Goal: Task Accomplishment & Management: Use online tool/utility

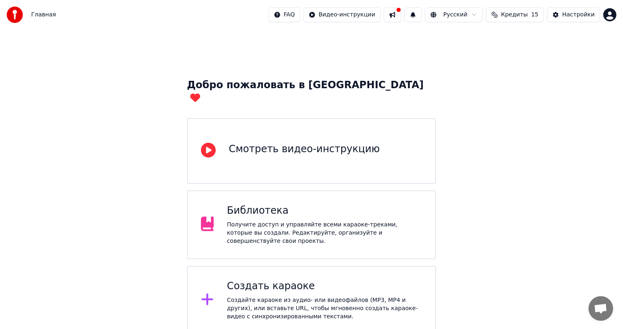
click at [326, 266] on div "Создать караоке Создайте караоке из аудио- или видеофайлов (MP3, MP4 и других),…" at bounding box center [311, 300] width 249 height 69
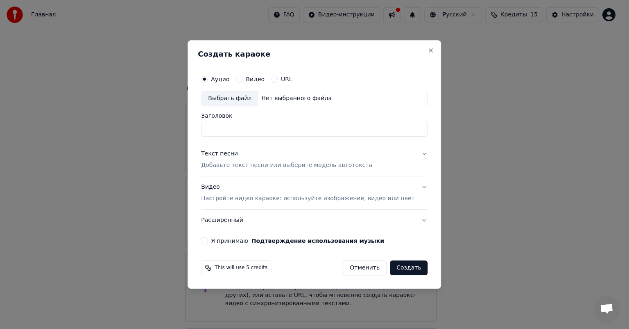
click at [243, 105] on div "Выбрать файл" at bounding box center [230, 98] width 57 height 15
type input "**********"
click at [249, 126] on input "**********" at bounding box center [314, 129] width 227 height 15
click at [414, 151] on button "Текст песни Добавьте текст песни или выберите модель автотекста" at bounding box center [314, 159] width 227 height 33
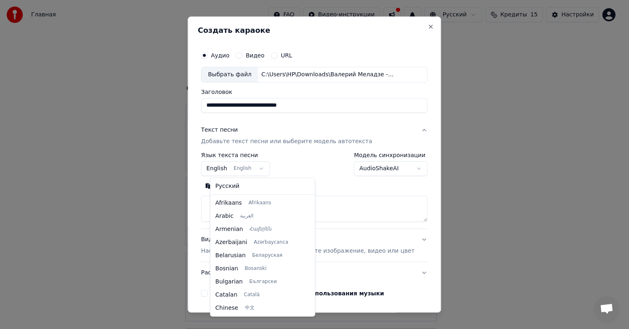
click at [255, 169] on body "Главная FAQ Видео-инструкции Русский Кредиты 15 Настройки Добро пожаловать в Yo…" at bounding box center [311, 201] width 623 height 402
select select "**"
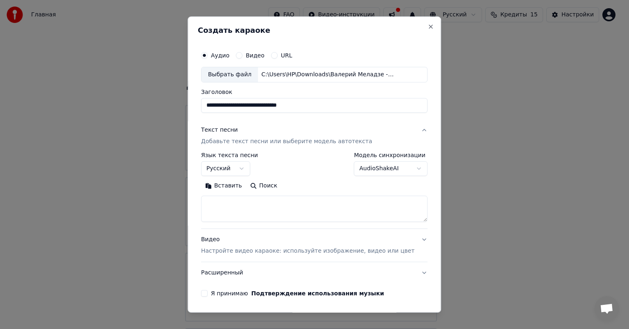
click at [259, 200] on textarea at bounding box center [314, 208] width 227 height 26
paste textarea "**********"
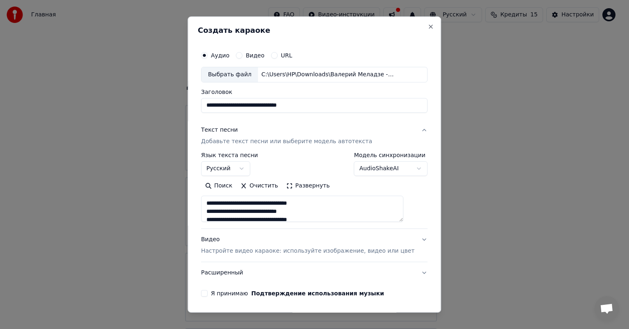
scroll to position [223, 0]
type textarea "**********"
drag, startPoint x: 314, startPoint y: 102, endPoint x: 152, endPoint y: 115, distance: 162.4
click at [152, 115] on body "Главная FAQ Видео-инструкции Русский Кредиты 15 Настройки Добро пожаловать в Yo…" at bounding box center [311, 201] width 623 height 402
type input "*"
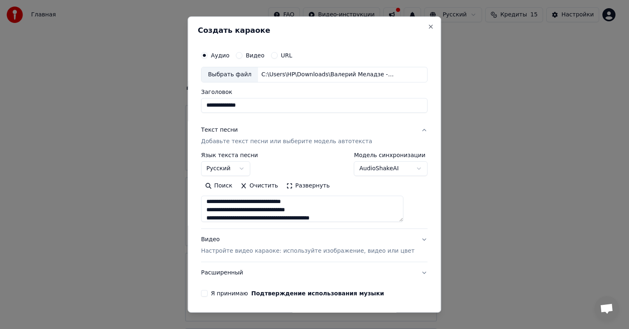
type input "**********"
click at [401, 241] on button "Видео Настройте видео караоке: используйте изображение, видео или цвет" at bounding box center [314, 245] width 227 height 33
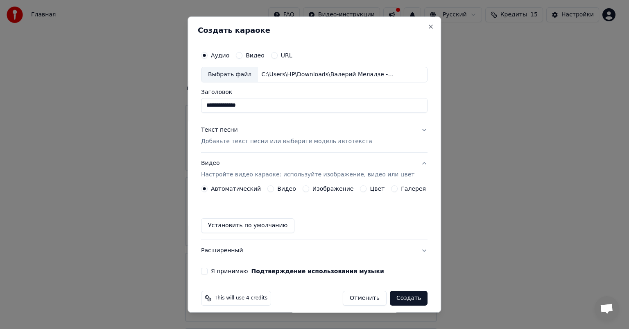
click at [284, 186] on label "Видео" at bounding box center [286, 189] width 19 height 6
click at [274, 186] on button "Видео" at bounding box center [271, 188] width 7 height 7
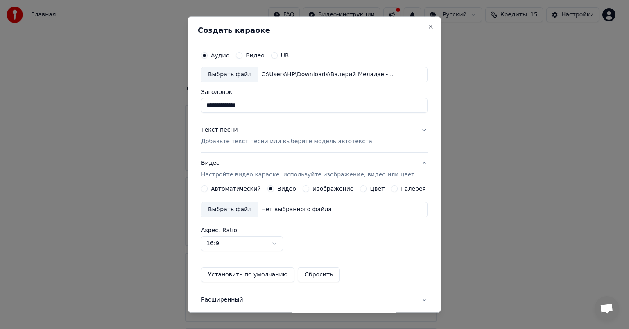
click at [287, 213] on div "Выбрать файл Нет выбранного файла" at bounding box center [314, 210] width 227 height 16
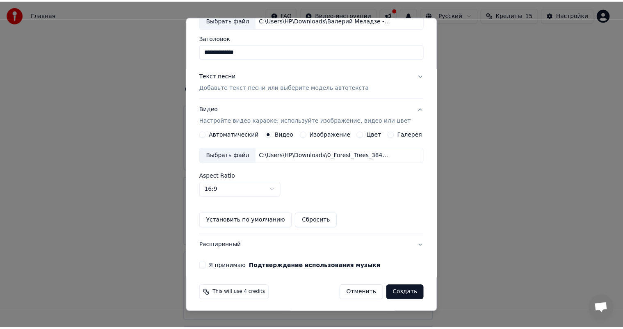
scroll to position [55, 0]
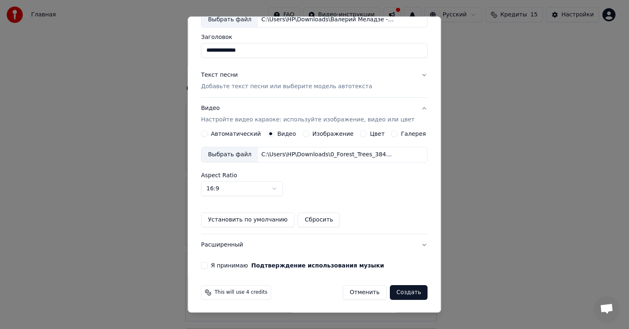
click at [205, 265] on div "**********" at bounding box center [314, 130] width 233 height 283
click at [208, 265] on button "Я принимаю Подтверждение использования музыки" at bounding box center [204, 265] width 7 height 7
click at [393, 289] on button "Создать" at bounding box center [409, 292] width 38 height 15
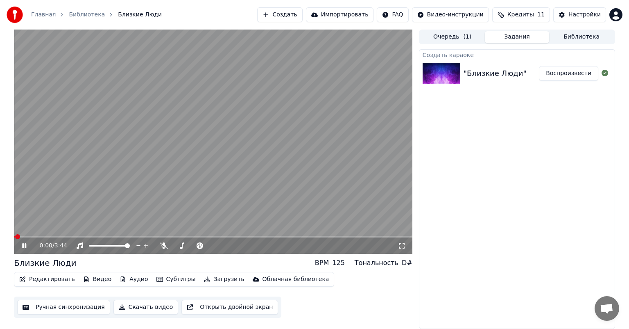
click at [229, 123] on video at bounding box center [213, 142] width 399 height 224
click at [20, 246] on div "0:00 / 3:44" at bounding box center [213, 245] width 392 height 8
click at [21, 246] on icon at bounding box center [29, 245] width 19 height 7
click at [18, 234] on span at bounding box center [20, 236] width 5 height 5
drag, startPoint x: 120, startPoint y: 248, endPoint x: 113, endPoint y: 244, distance: 8.1
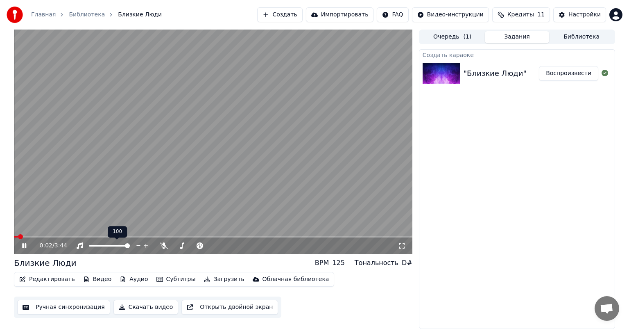
click at [113, 244] on div at bounding box center [117, 245] width 66 height 8
click at [113, 245] on span at bounding box center [101, 246] width 25 height 2
click at [106, 244] on span at bounding box center [106, 245] width 5 height 5
click at [197, 157] on video at bounding box center [213, 142] width 399 height 224
click at [74, 311] on button "Ручная синхронизация" at bounding box center [63, 307] width 93 height 15
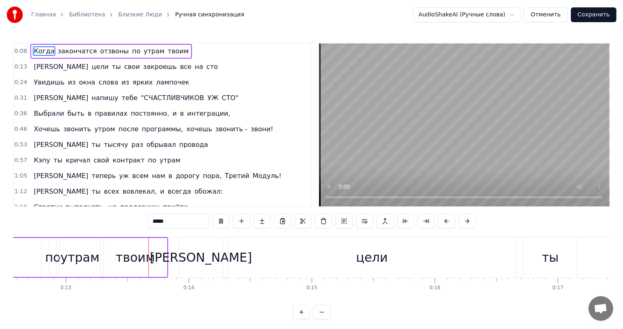
scroll to position [0, 1562]
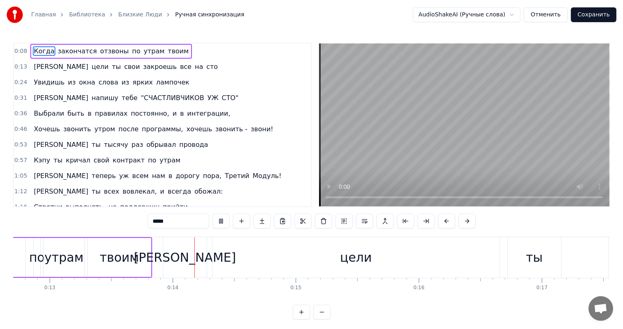
click at [93, 160] on span "свой" at bounding box center [101, 159] width 17 height 9
type input "****"
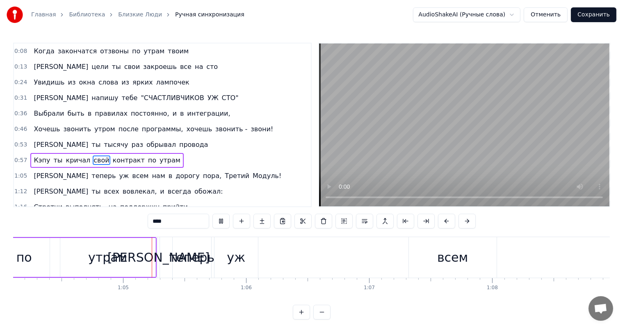
scroll to position [0, 7897]
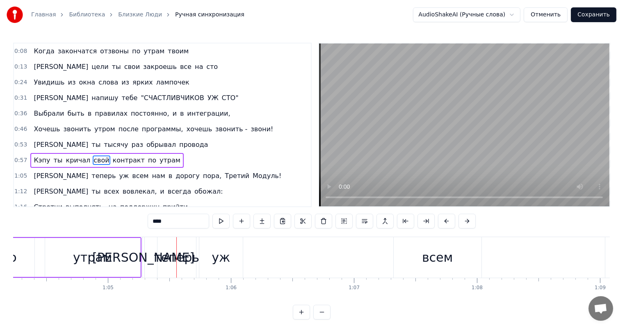
drag, startPoint x: 91, startPoint y: 155, endPoint x: 136, endPoint y: 155, distance: 45.5
click at [134, 155] on div "Кэпу ты кричал свой контракт по утрам" at bounding box center [106, 160] width 153 height 15
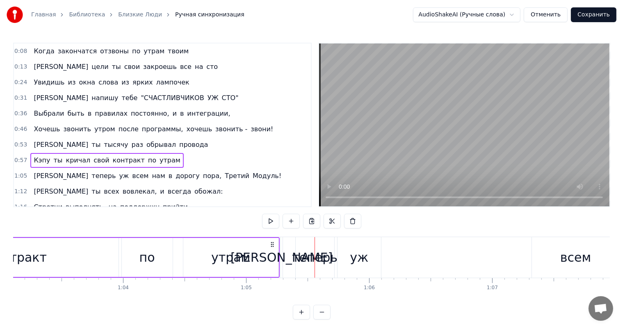
click at [159, 155] on span "утрам" at bounding box center [170, 159] width 23 height 9
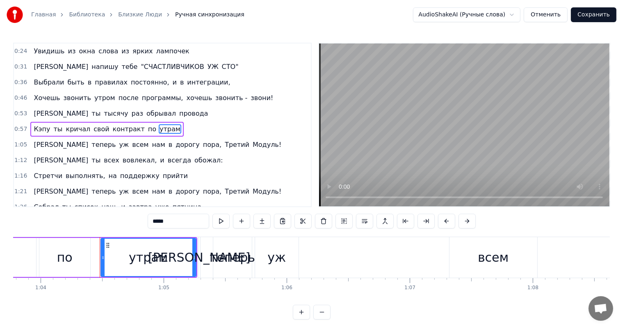
scroll to position [0, 7886]
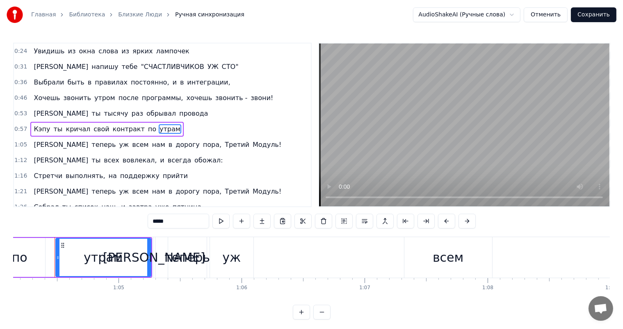
click at [148, 109] on div "0:53 И ты тысячу раз обрывал провода" at bounding box center [162, 114] width 297 height 16
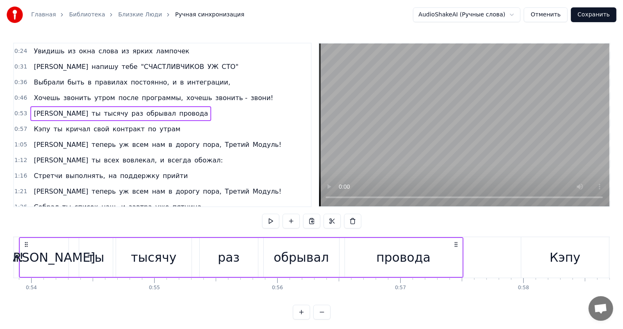
scroll to position [0, 6585]
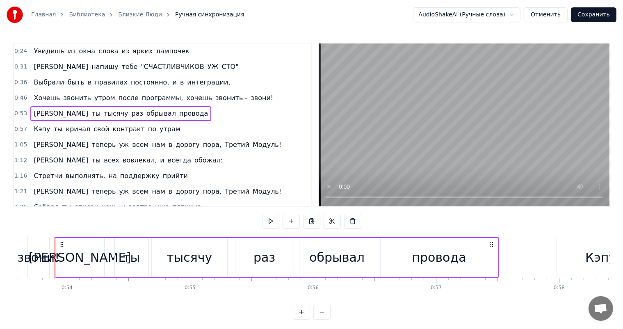
click at [142, 113] on div "И ты тысячу раз обрывал провода" at bounding box center [120, 113] width 181 height 15
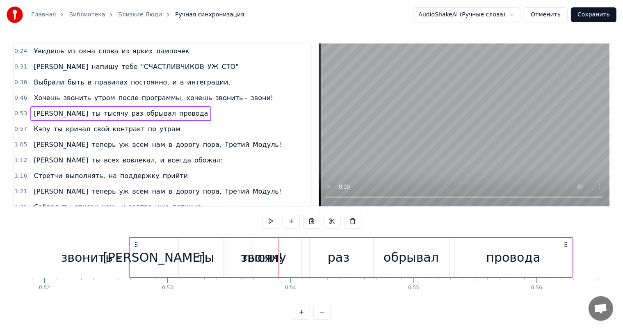
scroll to position [0, 6362]
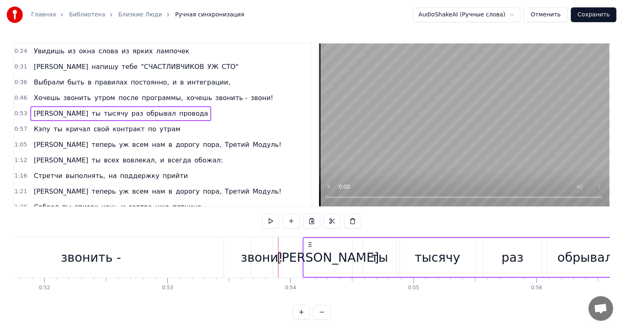
drag, startPoint x: 61, startPoint y: 241, endPoint x: 309, endPoint y: 260, distance: 249.1
click at [309, 260] on div "И ты тысячу раз обрывал провода" at bounding box center [524, 257] width 444 height 41
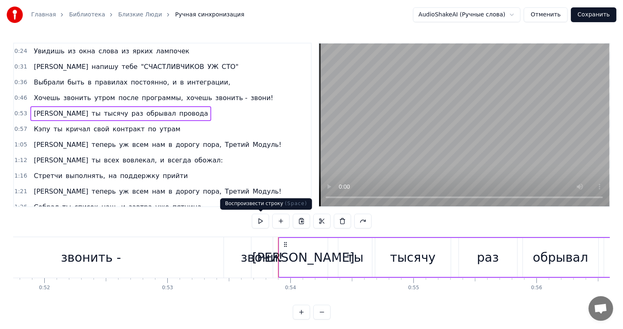
click at [263, 222] on button at bounding box center [260, 221] width 17 height 15
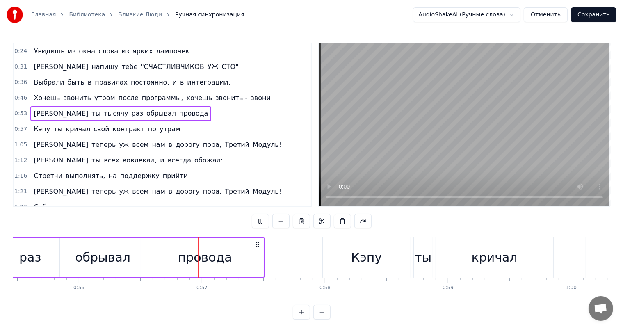
scroll to position [0, 6888]
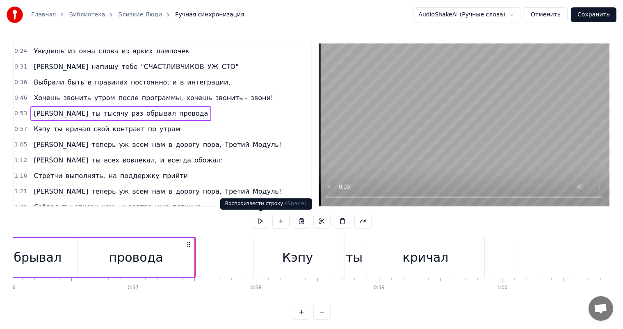
click at [256, 222] on button at bounding box center [260, 221] width 17 height 15
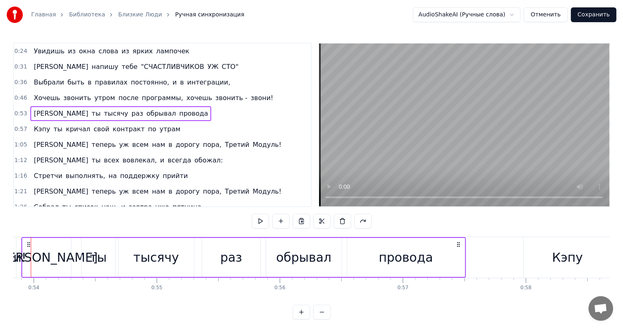
scroll to position [0, 6595]
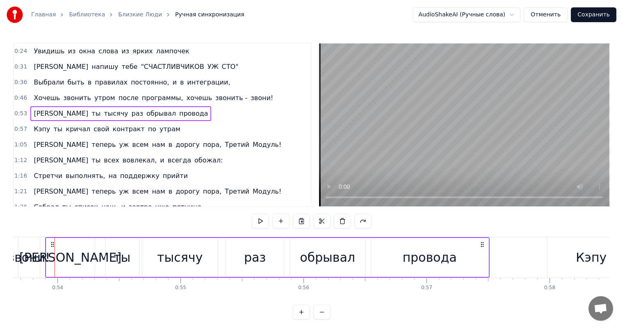
click at [256, 222] on button at bounding box center [260, 221] width 17 height 15
click at [259, 222] on button at bounding box center [260, 221] width 17 height 15
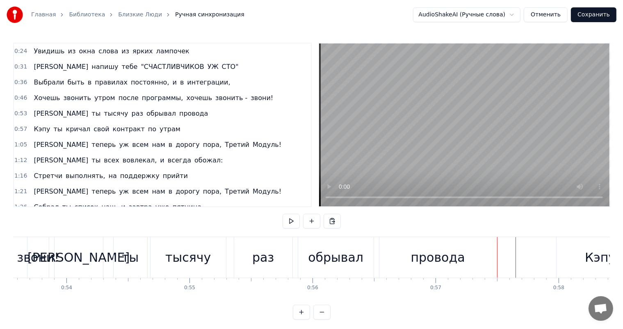
click at [193, 125] on div "0:57 Кэпу ты кричал свой контракт по утрам" at bounding box center [162, 129] width 297 height 16
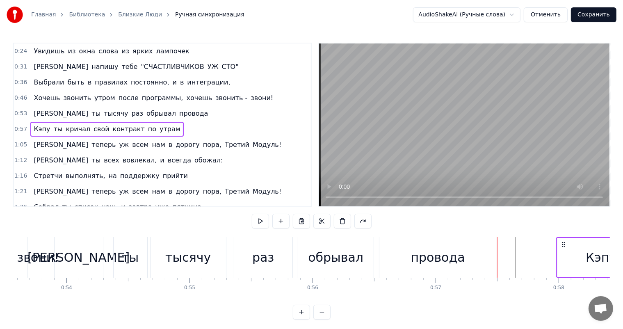
click at [193, 125] on div "0:57 Кэпу ты кричал свой контракт по утрам" at bounding box center [162, 129] width 297 height 16
click at [266, 220] on button at bounding box center [260, 221] width 17 height 15
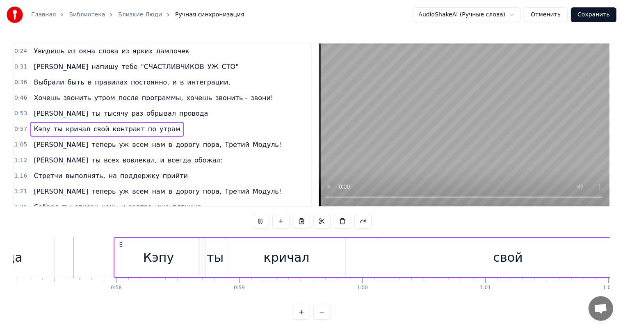
scroll to position [0, 7111]
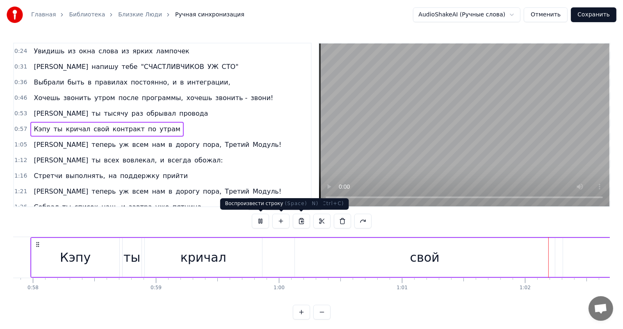
click at [259, 220] on button at bounding box center [260, 221] width 17 height 15
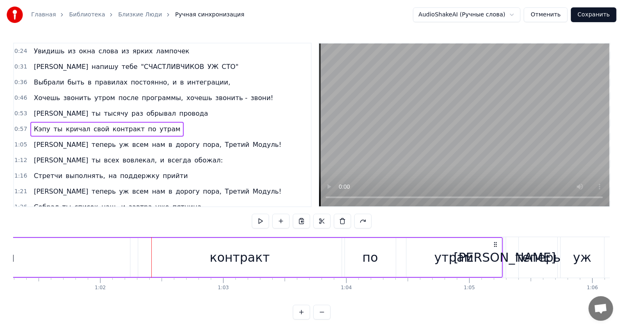
scroll to position [0, 7633]
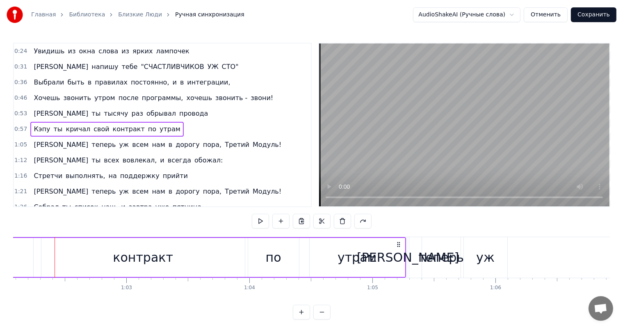
click at [168, 141] on span "в" at bounding box center [170, 144] width 5 height 9
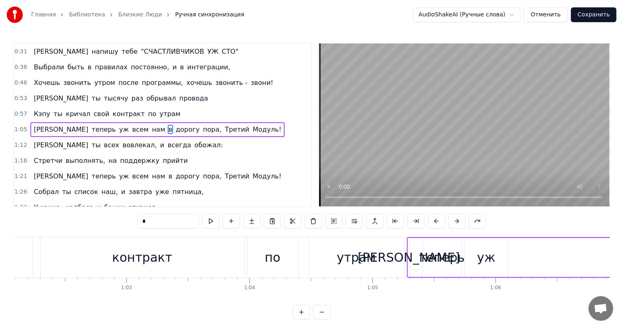
click at [167, 141] on span "всегда" at bounding box center [179, 144] width 25 height 9
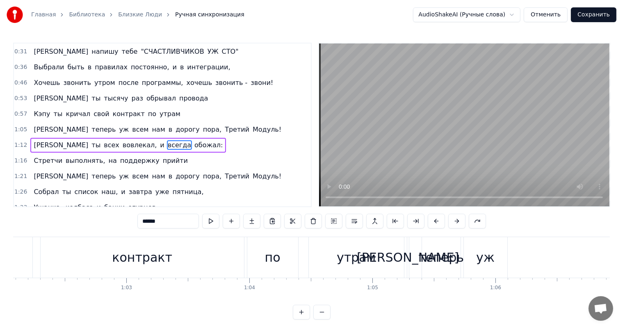
scroll to position [61, 0]
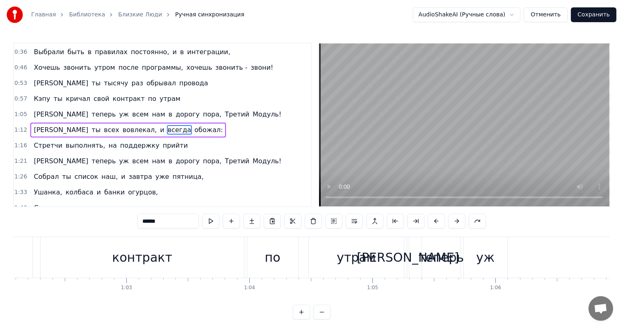
click at [168, 112] on span "в" at bounding box center [170, 113] width 5 height 9
type input "*"
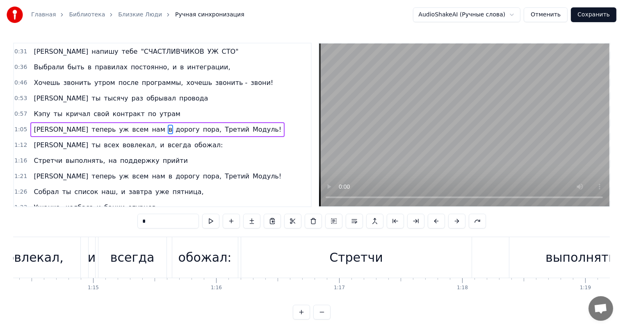
scroll to position [0, 9185]
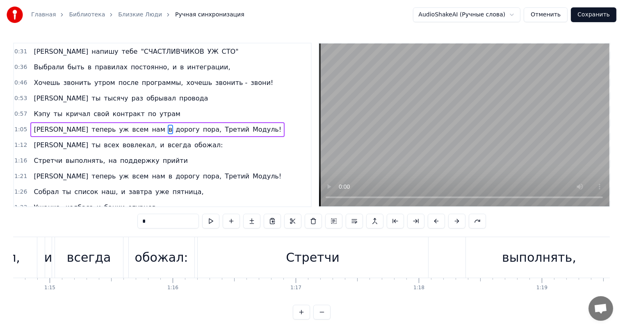
drag, startPoint x: 108, startPoint y: 112, endPoint x: 101, endPoint y: 120, distance: 11.1
click at [83, 120] on div "0:08 Когда закончатся отзвоны по утрам твоим 0:13 И цели ты свои закроешь все н…" at bounding box center [162, 125] width 298 height 164
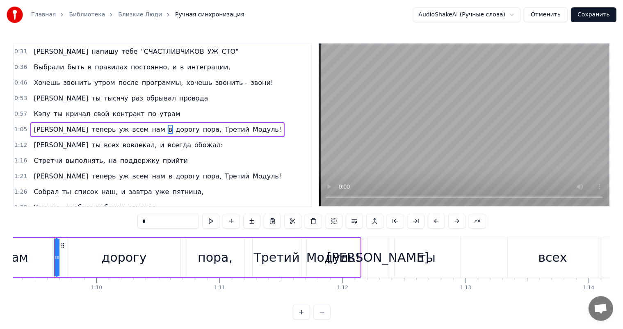
drag, startPoint x: 107, startPoint y: 126, endPoint x: 34, endPoint y: 125, distance: 73.4
click at [34, 125] on div "И теперь уж всем нам в дорогу пора, Третий Модуль!" at bounding box center [157, 129] width 254 height 15
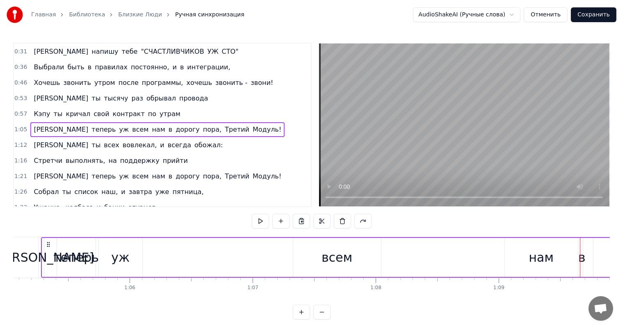
scroll to position [0, 7985]
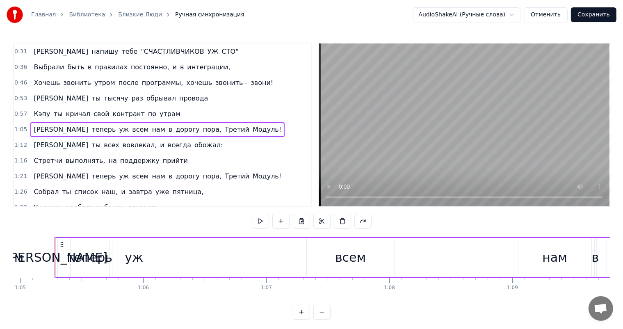
drag, startPoint x: 200, startPoint y: 216, endPoint x: 238, endPoint y: 215, distance: 37.7
click at [238, 215] on div "0:08 Когда закончатся отзвоны по утрам твоим 0:13 И цели ты свои закроешь все н…" at bounding box center [311, 181] width 596 height 277
drag, startPoint x: 174, startPoint y: 250, endPoint x: 149, endPoint y: 246, distance: 24.8
click at [149, 246] on div "И теперь уж всем нам в дорогу пора, Третий Модуль!" at bounding box center [477, 257] width 845 height 41
drag, startPoint x: 93, startPoint y: 220, endPoint x: 141, endPoint y: 218, distance: 47.6
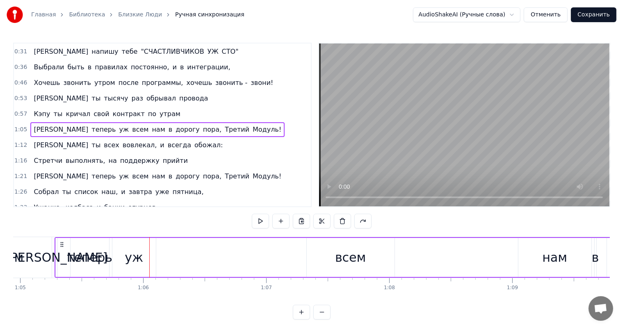
click at [141, 218] on div "0:08 Когда закончатся отзвоны по утрам твоим 0:13 И цели ты свои закроешь все н…" at bounding box center [311, 181] width 596 height 277
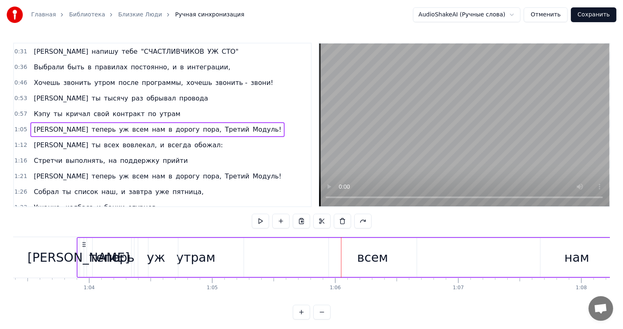
scroll to position [0, 7788]
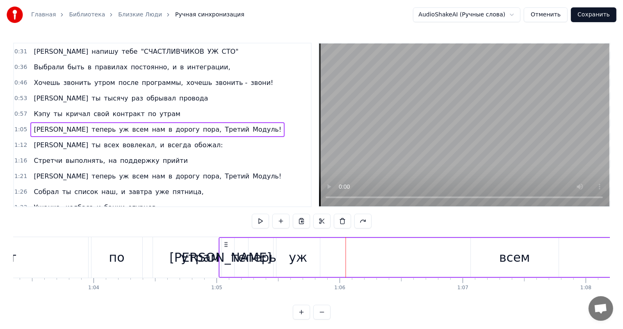
drag, startPoint x: 64, startPoint y: 243, endPoint x: 227, endPoint y: 259, distance: 164.7
drag, startPoint x: 512, startPoint y: 259, endPoint x: 332, endPoint y: 262, distance: 180.3
drag, startPoint x: 518, startPoint y: 258, endPoint x: 467, endPoint y: 261, distance: 50.9
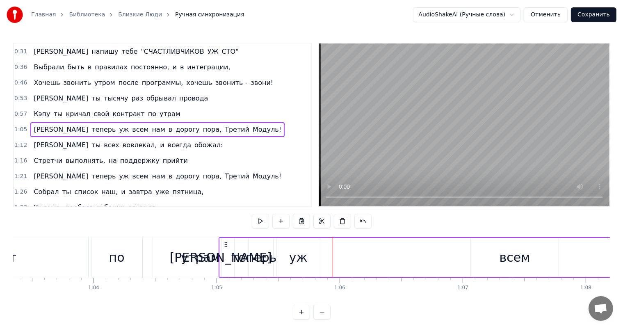
click at [255, 147] on div "1:12 И ты всех вовлекал, и всегда обожал:" at bounding box center [162, 145] width 297 height 16
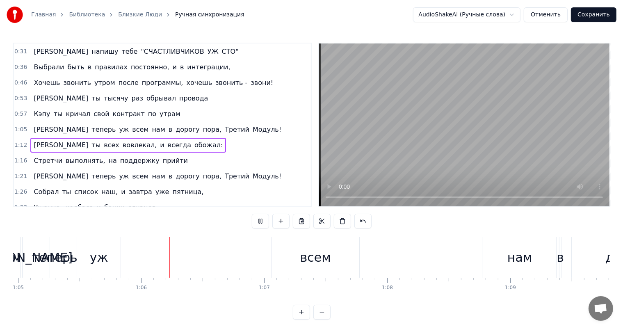
scroll to position [0, 8016]
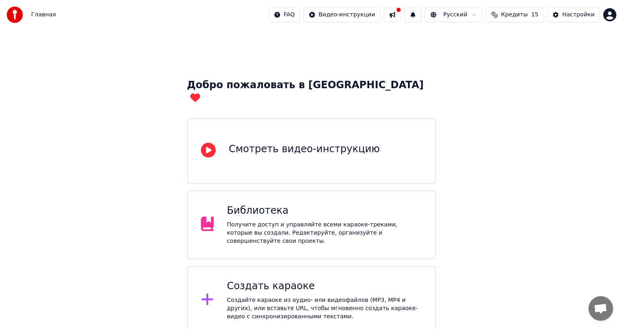
click at [349, 296] on div "Создайте караоке из аудио- или видеофайлов (MP3, MP4 и других), или вставьте UR…" at bounding box center [324, 308] width 195 height 25
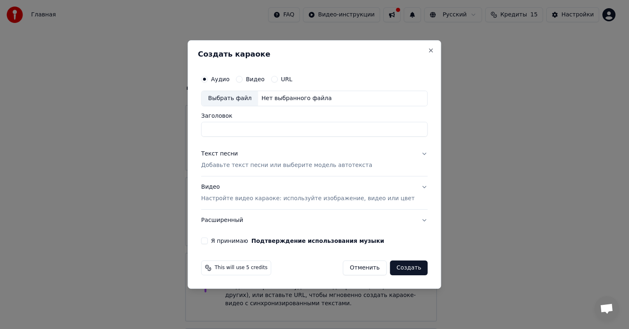
click at [252, 100] on div "Выбрать файл" at bounding box center [230, 98] width 57 height 15
drag, startPoint x: 313, startPoint y: 130, endPoint x: 169, endPoint y: 131, distance: 143.9
click at [169, 131] on body "Главная FAQ Видео-инструкции Русский Кредиты 15 Настройки Добро пожаловать в Yo…" at bounding box center [311, 201] width 623 height 402
type input "**********"
click at [311, 166] on p "Добавьте текст песни или выберите модель автотекста" at bounding box center [286, 165] width 171 height 8
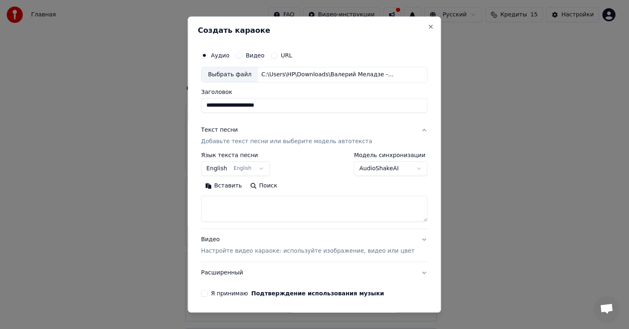
click at [293, 215] on textarea at bounding box center [314, 208] width 227 height 26
paste textarea "**********"
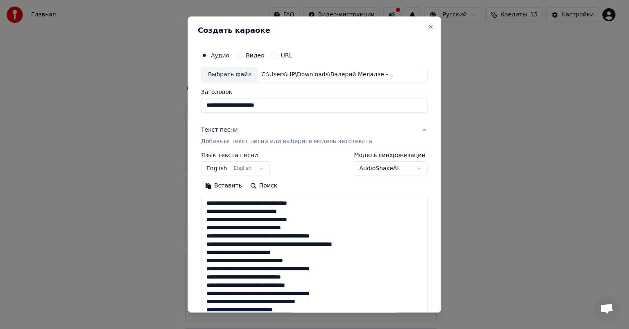
scroll to position [223, 0]
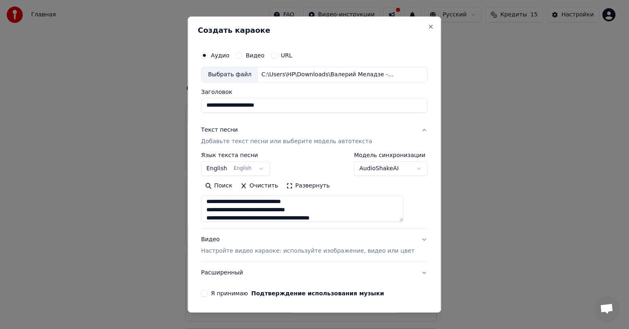
type textarea "**********"
click at [268, 169] on button "English English" at bounding box center [235, 168] width 69 height 15
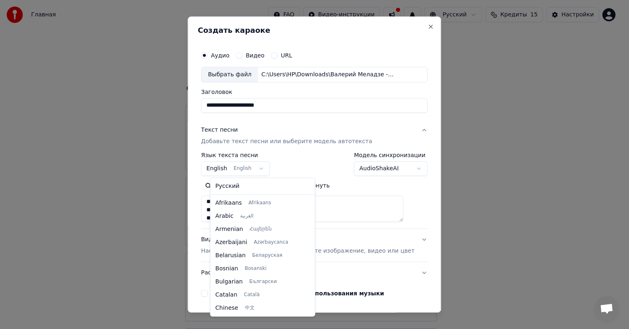
scroll to position [66, 0]
select select "**"
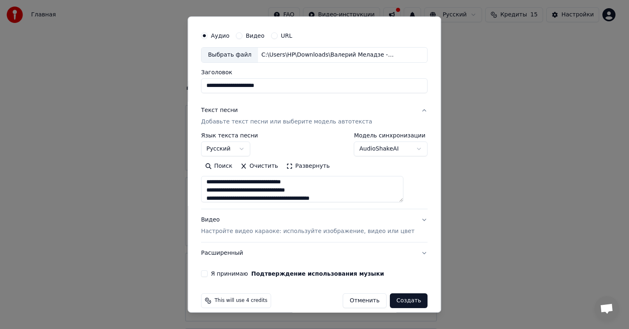
scroll to position [28, 0]
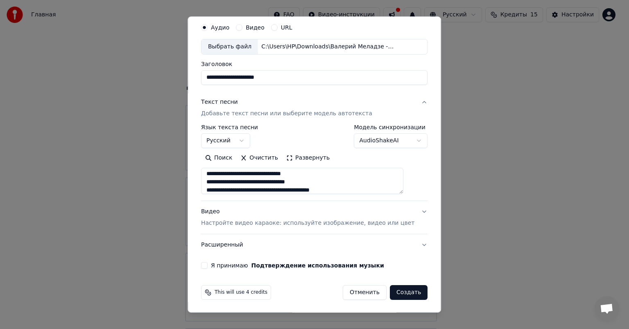
click at [400, 214] on button "Видео Настройте видео караоке: используйте изображение, видео или цвет" at bounding box center [314, 217] width 227 height 33
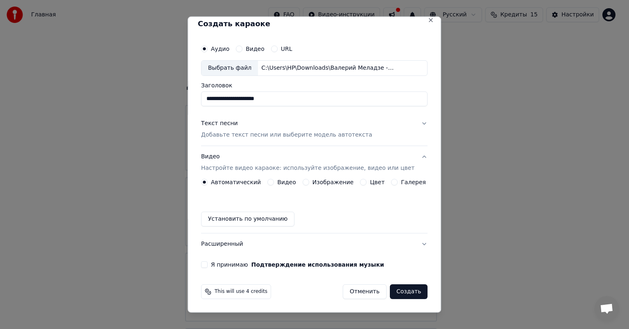
scroll to position [6, 0]
click at [279, 182] on label "Видео" at bounding box center [286, 183] width 19 height 6
click at [274, 182] on button "Видео" at bounding box center [271, 182] width 7 height 7
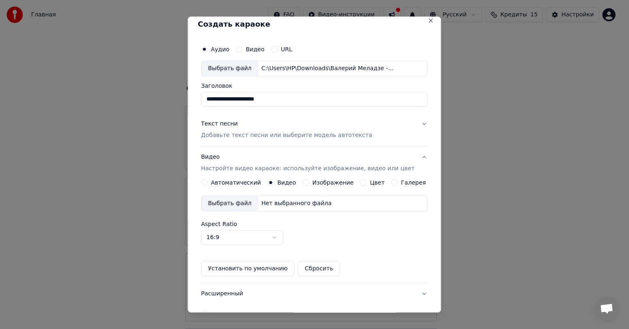
click at [248, 203] on div "Выбрать файл" at bounding box center [230, 203] width 57 height 15
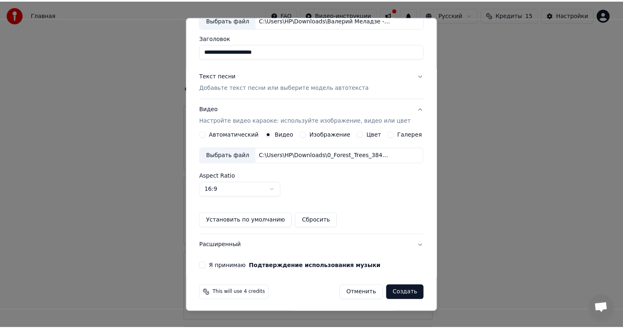
scroll to position [55, 0]
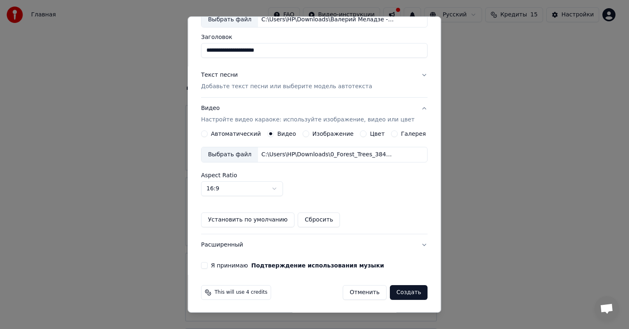
click at [208, 263] on button "Я принимаю Подтверждение использования музыки" at bounding box center [204, 265] width 7 height 7
click at [398, 290] on button "Создать" at bounding box center [409, 292] width 38 height 15
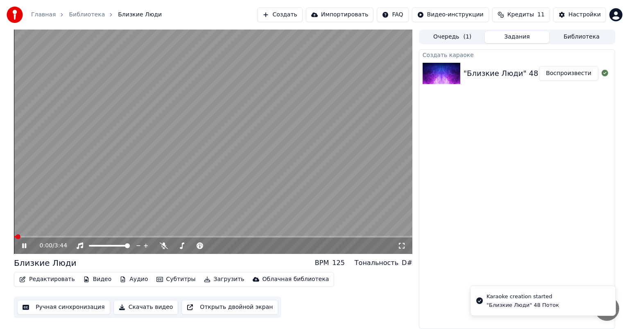
click at [281, 156] on video at bounding box center [213, 142] width 399 height 224
click at [173, 279] on button "Субтитры" at bounding box center [176, 278] width 46 height 11
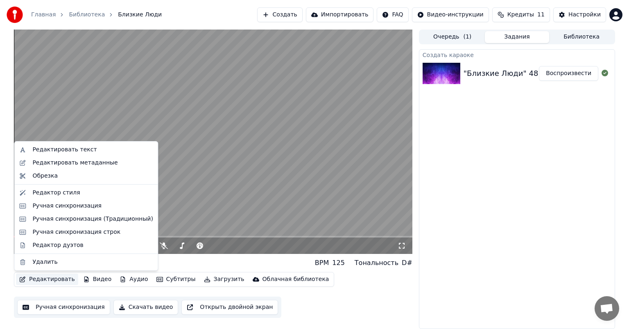
click at [23, 280] on icon "button" at bounding box center [23, 279] width 6 height 6
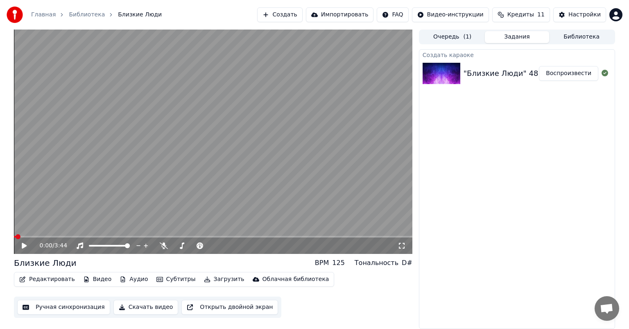
click at [23, 280] on icon "button" at bounding box center [23, 279] width 6 height 6
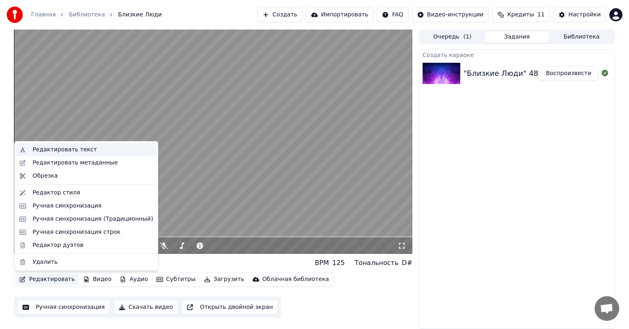
click at [66, 152] on div "Редактировать текст" at bounding box center [64, 149] width 64 height 8
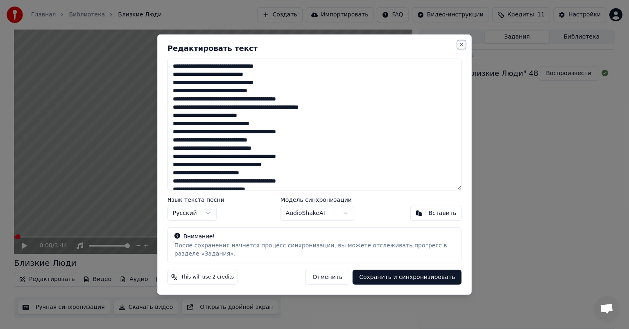
click at [463, 44] on button "Close" at bounding box center [462, 44] width 7 height 7
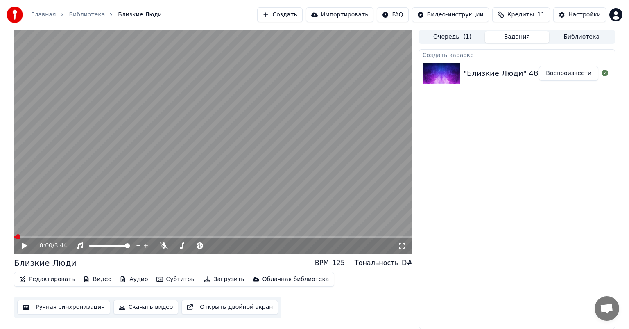
click at [82, 307] on button "Ручная синхронизация" at bounding box center [63, 307] width 93 height 15
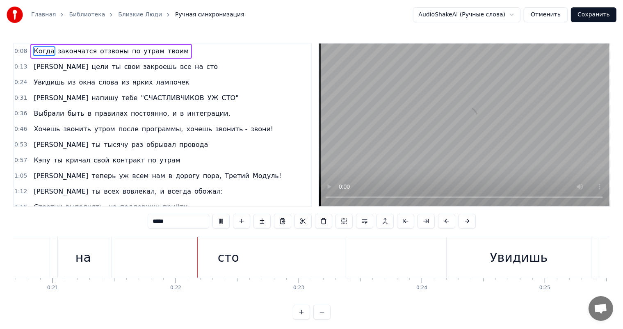
scroll to position [0, 2611]
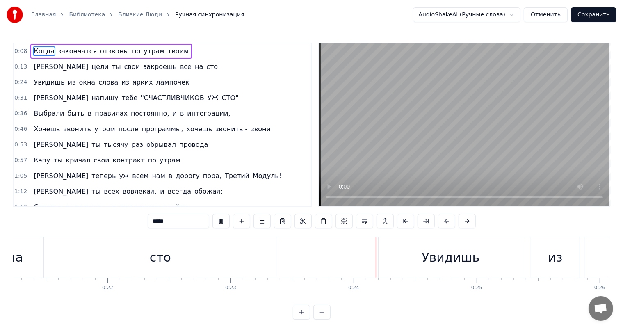
click at [175, 221] on input "*****" at bounding box center [178, 221] width 61 height 15
click at [217, 199] on div "1:16 Стретчи выполнять, на поддержку прийти" at bounding box center [162, 207] width 297 height 16
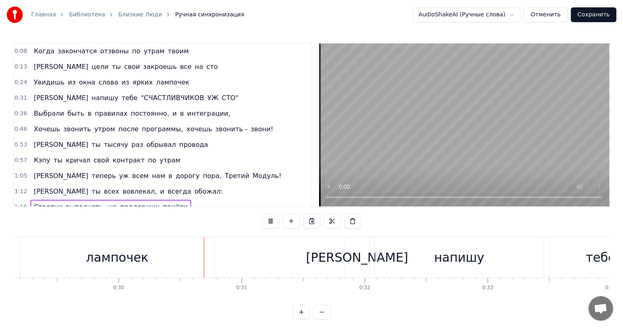
scroll to position [0, 3665]
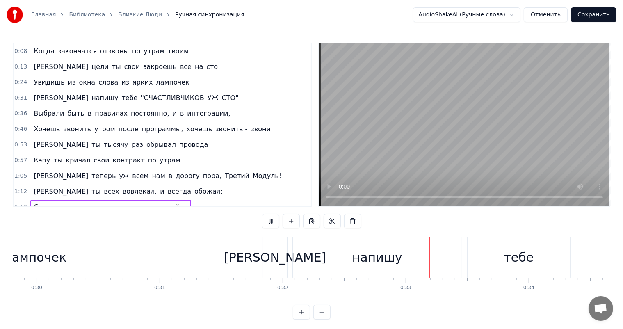
click at [245, 186] on div "1:12 И ты всех вовлекал, и всегда обожал:" at bounding box center [162, 192] width 297 height 16
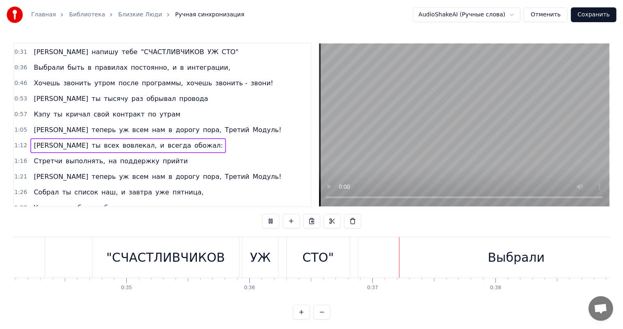
scroll to position [0, 0]
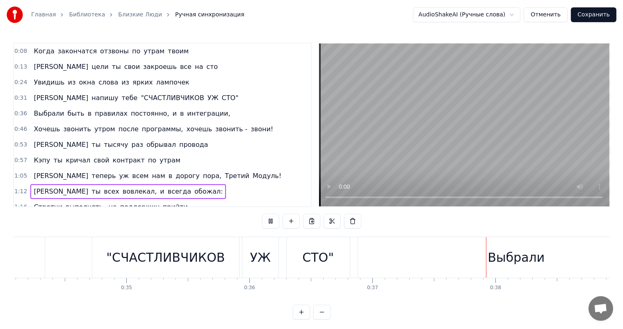
click at [221, 97] on span "СТО"" at bounding box center [230, 97] width 18 height 9
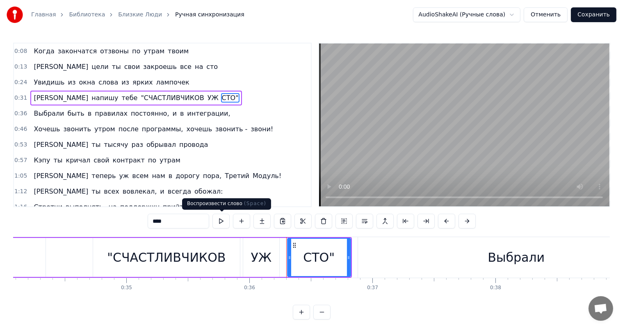
click at [224, 223] on button at bounding box center [220, 221] width 17 height 15
click at [193, 92] on div "0:31 Я напишу тебе "СЧАСТЛИВЧИКОВ УЖ СТО"" at bounding box center [162, 98] width 297 height 16
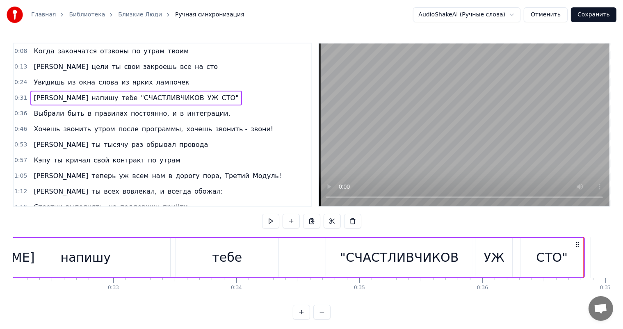
click at [212, 111] on div "0:36 Выбрали быть в правилах постоянно, и в интеграции," at bounding box center [162, 114] width 297 height 16
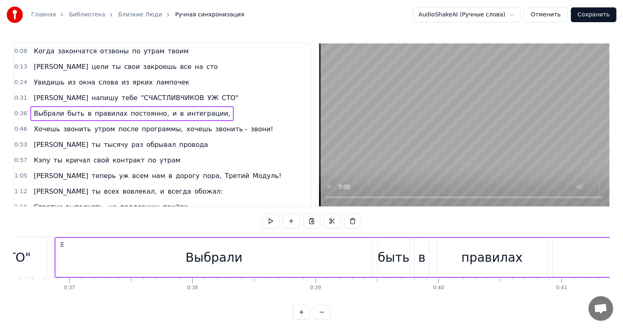
click at [260, 70] on div "0:13 И цели ты свои закроешь все на сто" at bounding box center [162, 67] width 297 height 16
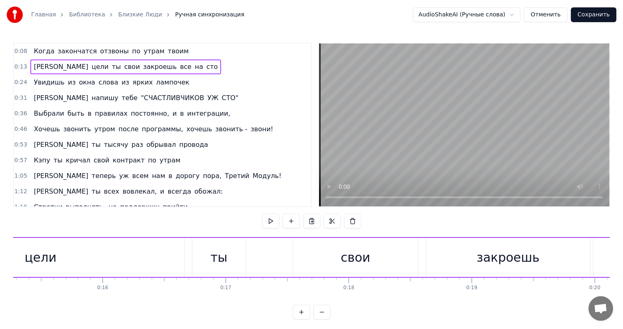
scroll to position [0, 1670]
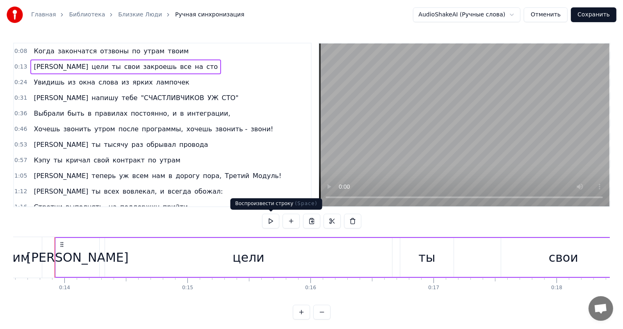
click at [269, 218] on button at bounding box center [270, 221] width 17 height 15
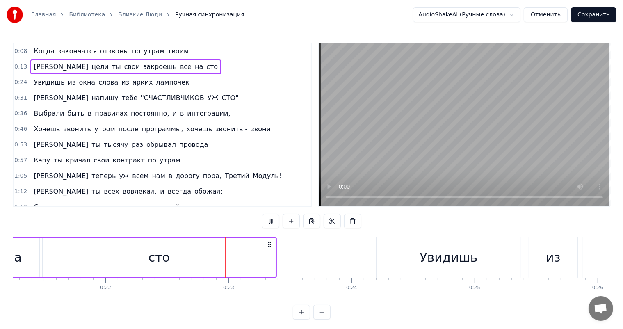
scroll to position [0, 2711]
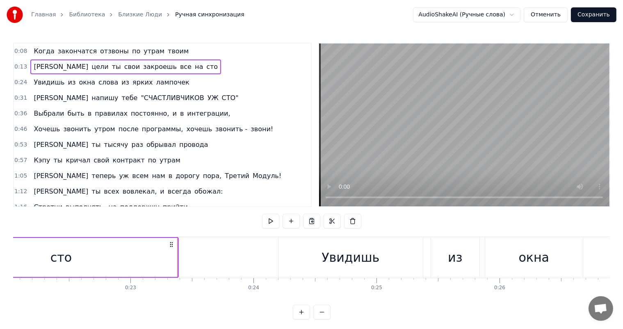
click at [155, 81] on span "лампочек" at bounding box center [172, 81] width 35 height 9
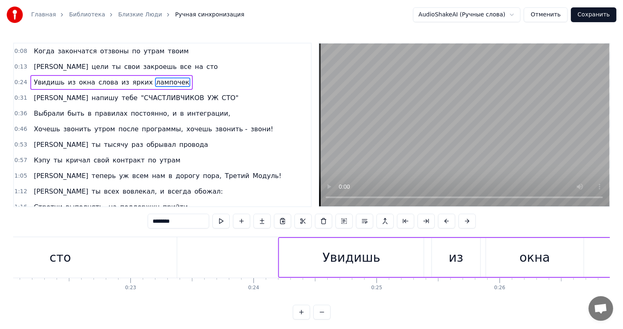
click at [78, 83] on span "окна" at bounding box center [87, 81] width 18 height 9
type input "****"
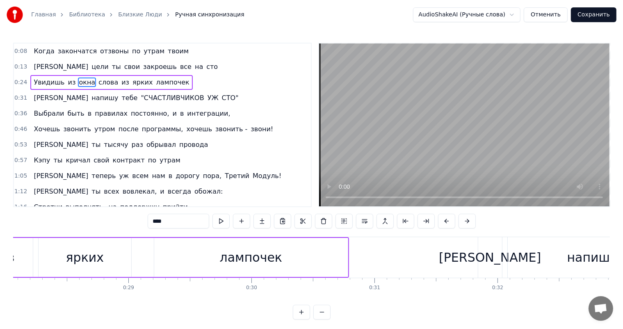
scroll to position [0, 3549]
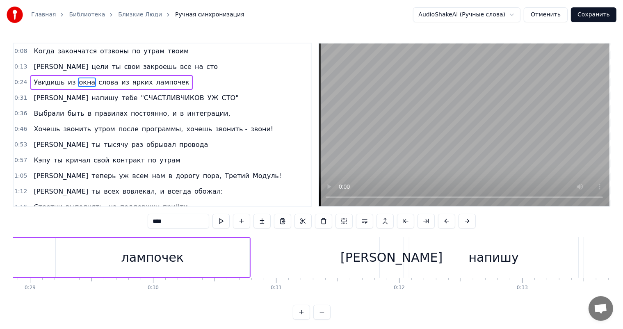
click at [196, 87] on div "0:24 Увидишь из окна слова из ярких лампочек" at bounding box center [162, 83] width 297 height 16
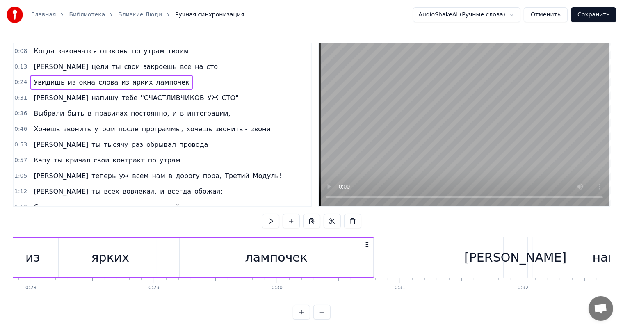
click at [196, 85] on div "0:24 Увидишь из окна слова из ярких лампочек" at bounding box center [162, 83] width 297 height 16
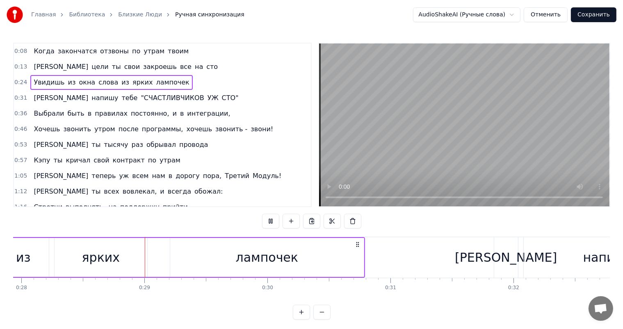
scroll to position [0, 3448]
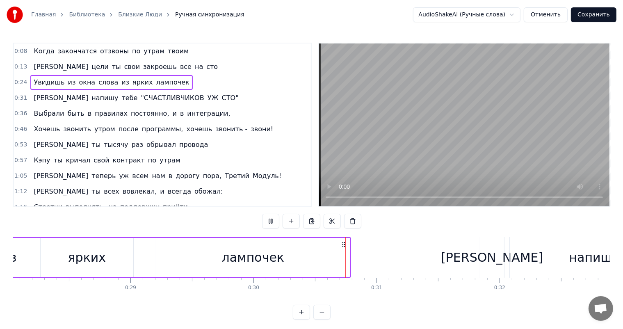
click at [187, 95] on div "0:31 Я напишу тебе "СЧАСТЛИВЧИКОВ УЖ СТО"" at bounding box center [162, 98] width 297 height 16
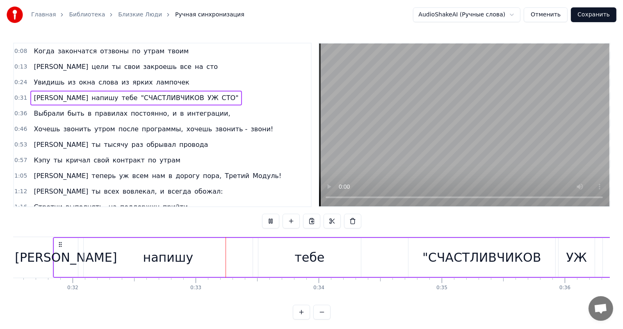
scroll to position [0, 3974]
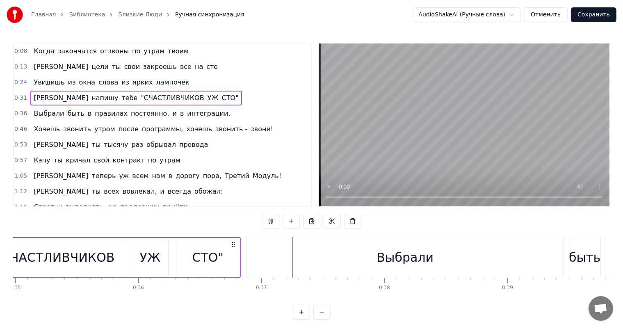
click at [211, 113] on div "0:36 Выбрали быть в правилах постоянно, и в интеграции," at bounding box center [162, 114] width 297 height 16
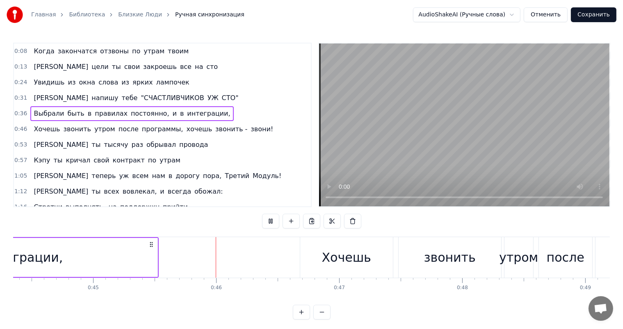
scroll to position [0, 5554]
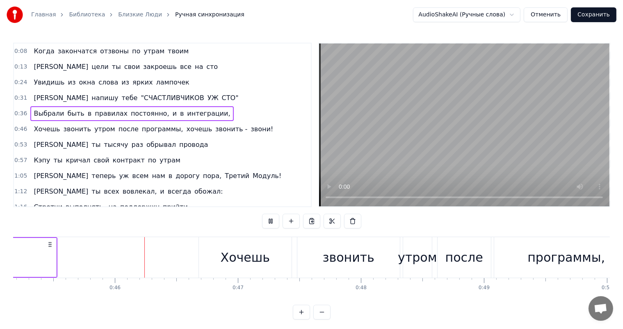
click at [249, 128] on div "0:46 Хочешь звонить утром после программы, хочешь звонить - звони!" at bounding box center [162, 129] width 297 height 16
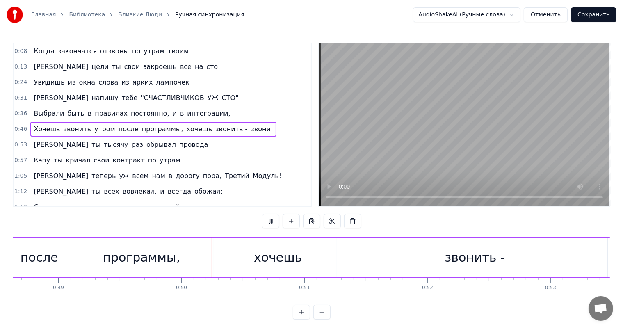
scroll to position [0, 6077]
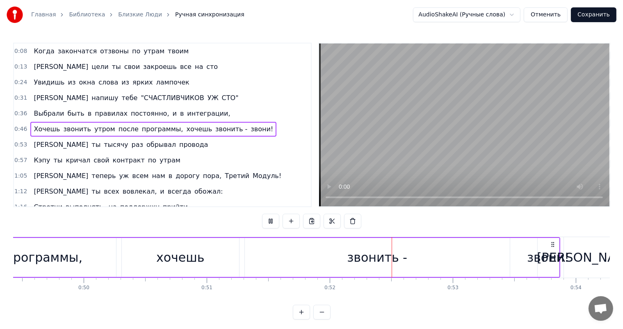
click at [150, 142] on div "0:53 И ты тысячу раз обрывал провода" at bounding box center [162, 145] width 297 height 16
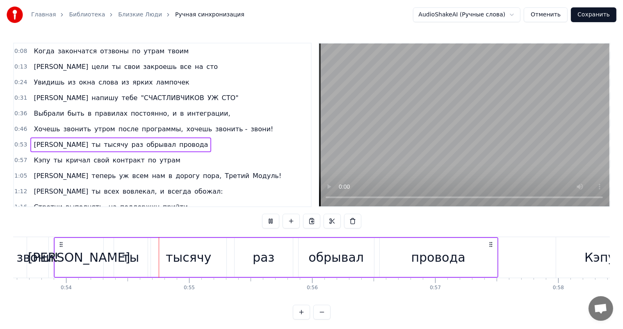
scroll to position [0, 6603]
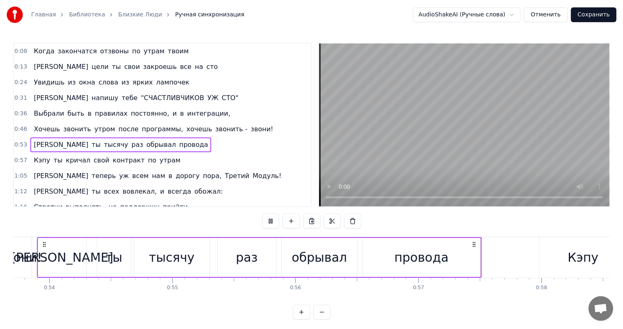
click at [168, 158] on div "0:57 Кэпу ты кричал свой контракт по утрам" at bounding box center [162, 160] width 297 height 16
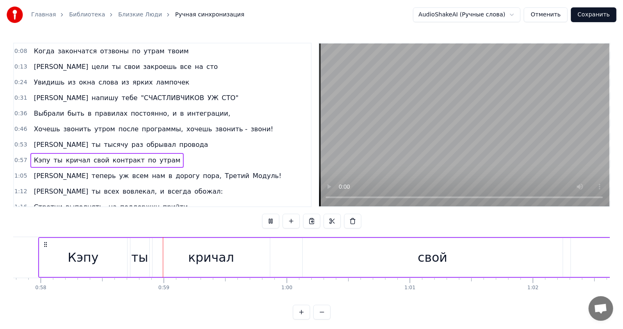
scroll to position [0, 7128]
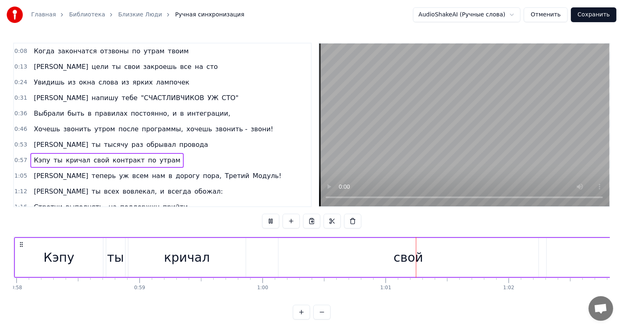
click at [236, 171] on div "1:05 И теперь уж всем нам в дорогу пора, Третий Модуль!" at bounding box center [162, 176] width 297 height 16
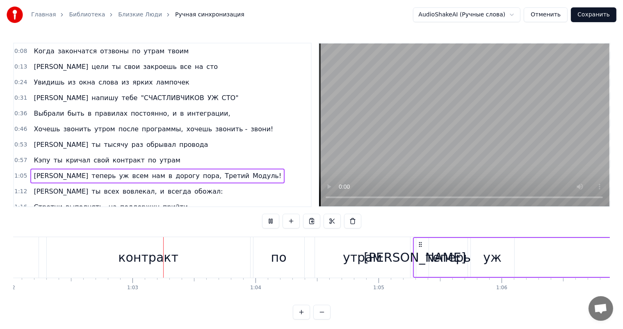
scroll to position [0, 7649]
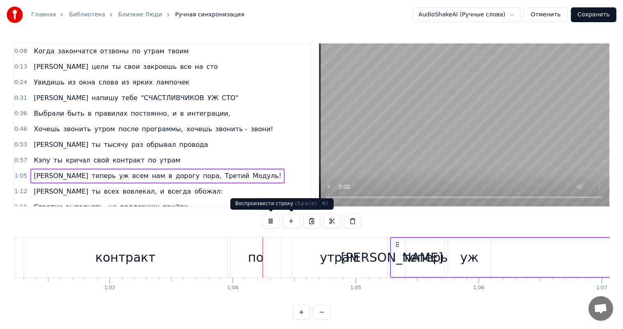
click at [274, 221] on button at bounding box center [270, 221] width 17 height 15
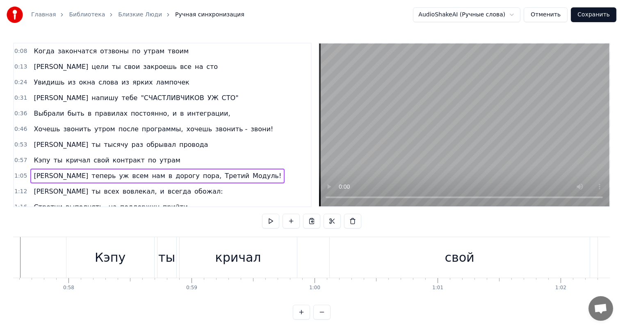
scroll to position [0, 7041]
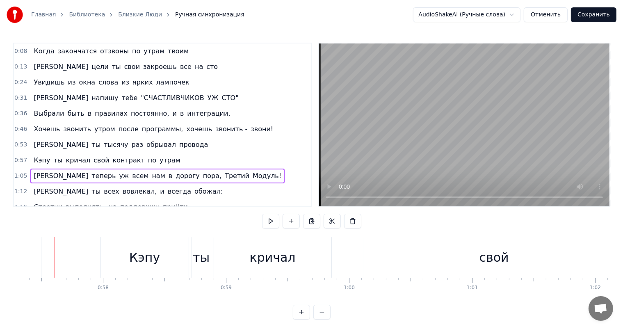
click at [161, 157] on div "0:57 Кэпу ты кричал свой контракт по утрам" at bounding box center [162, 160] width 297 height 16
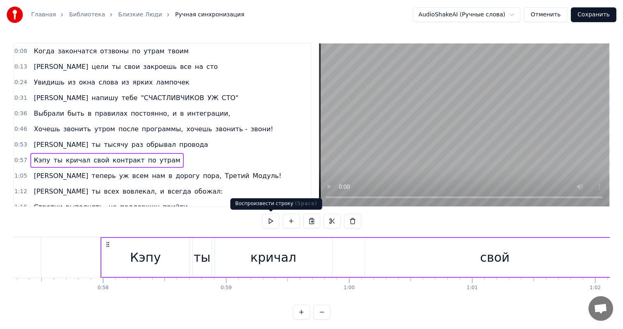
click at [267, 221] on button at bounding box center [270, 221] width 17 height 15
click at [268, 220] on button at bounding box center [270, 221] width 17 height 15
click at [159, 156] on div "Кэпу ты кричал свой контракт по утрам" at bounding box center [106, 160] width 153 height 15
drag, startPoint x: 211, startPoint y: 207, endPoint x: 244, endPoint y: 206, distance: 32.4
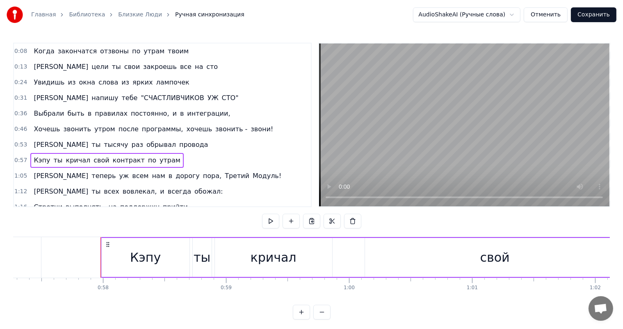
click at [244, 206] on div "0:08 Когда закончатся отзвоны по утрам твоим 0:13 И цели ты свои закроешь все н…" at bounding box center [311, 181] width 596 height 277
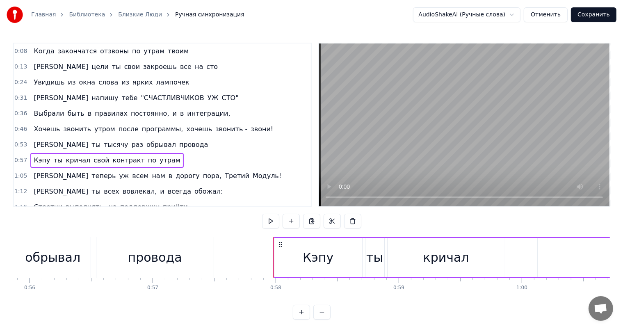
scroll to position [0, 6884]
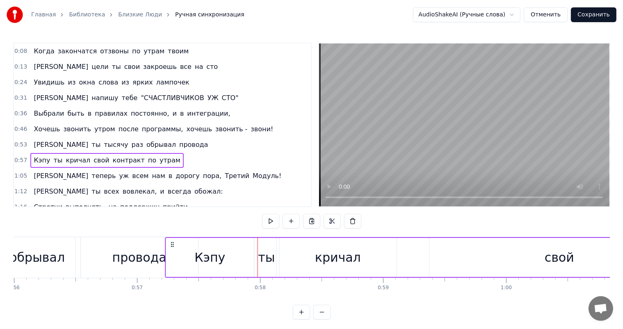
drag, startPoint x: 264, startPoint y: 245, endPoint x: 171, endPoint y: 244, distance: 92.6
click at [171, 244] on icon at bounding box center [172, 244] width 7 height 7
click at [257, 224] on button at bounding box center [260, 221] width 17 height 15
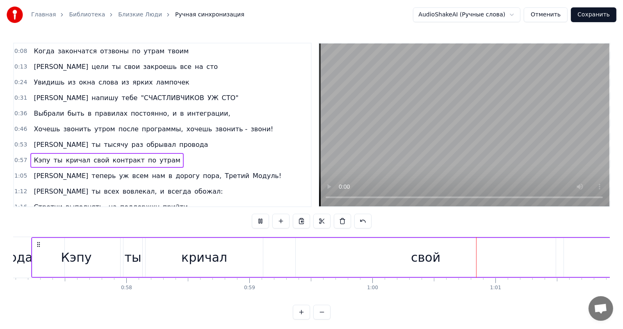
click at [257, 224] on button at bounding box center [260, 221] width 17 height 15
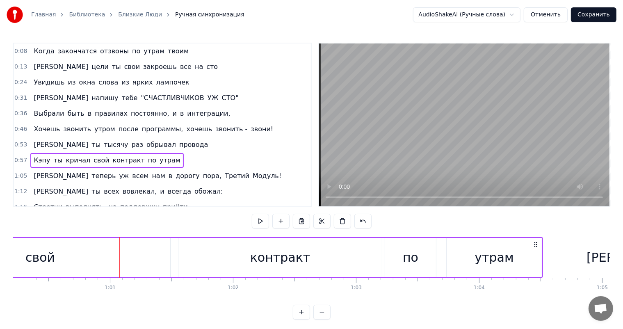
scroll to position [0, 7423]
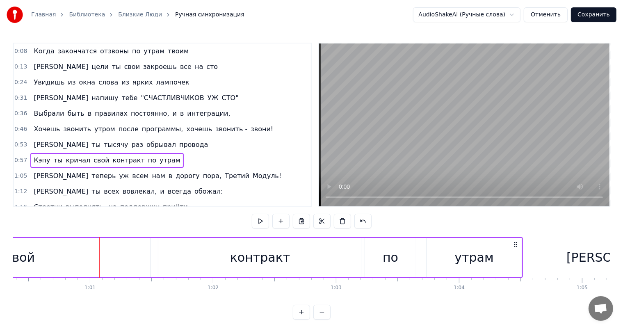
drag, startPoint x: 201, startPoint y: 205, endPoint x: 215, endPoint y: 204, distance: 14.4
click at [215, 204] on div "1:16 Стретчи выполнять, на поддержку прийти" at bounding box center [162, 207] width 297 height 16
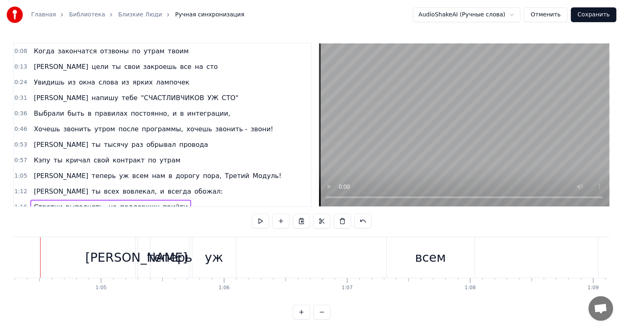
scroll to position [0, 7890]
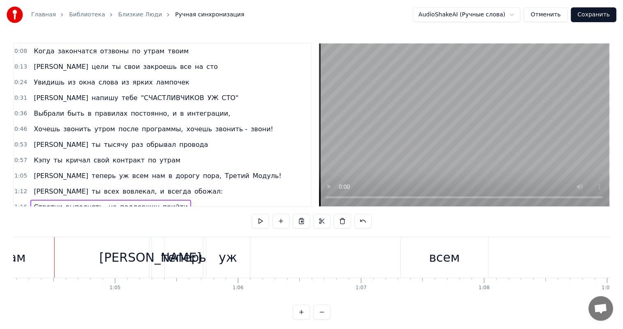
click at [112, 160] on span "контракт" at bounding box center [129, 159] width 34 height 9
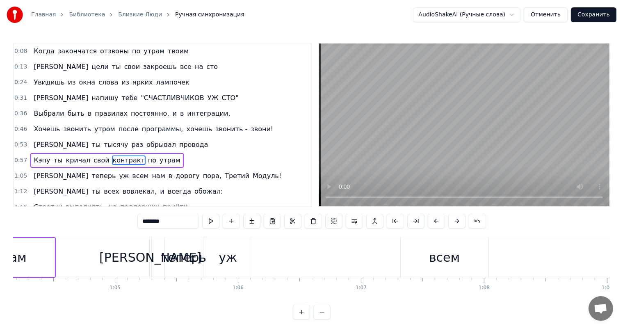
scroll to position [31, 0]
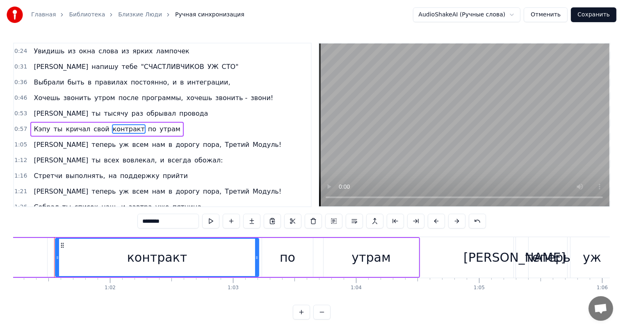
click at [209, 122] on div "0:57 Кэпу ты кричал свой контракт по утрам" at bounding box center [162, 129] width 297 height 16
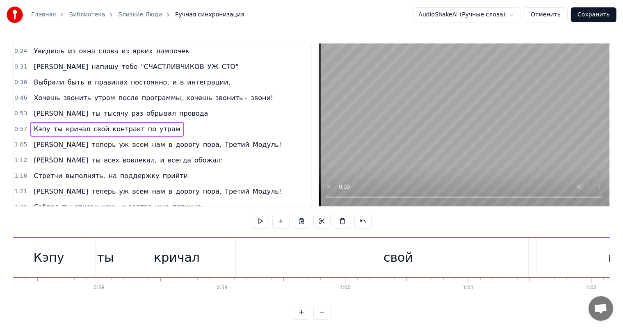
scroll to position [0, 6995]
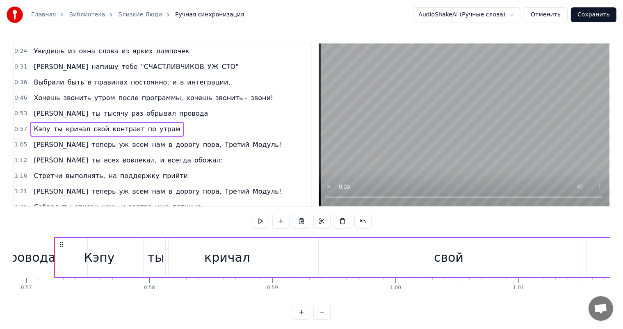
drag, startPoint x: 444, startPoint y: 259, endPoint x: 277, endPoint y: 255, distance: 167.3
click at [277, 255] on div "Кэпу ты кричал свой контракт по утрам" at bounding box center [502, 257] width 897 height 41
click at [330, 252] on div "свой" at bounding box center [448, 257] width 260 height 39
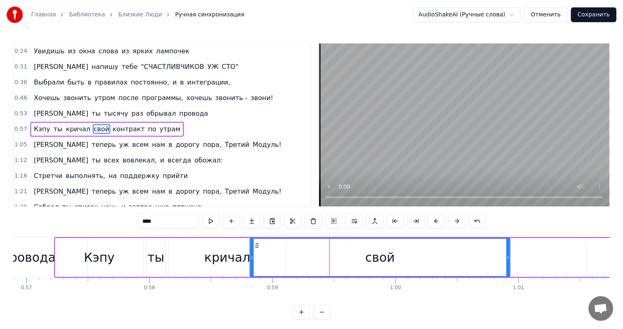
drag, startPoint x: 325, startPoint y: 246, endPoint x: 256, endPoint y: 245, distance: 68.5
click at [256, 245] on icon at bounding box center [257, 245] width 7 height 7
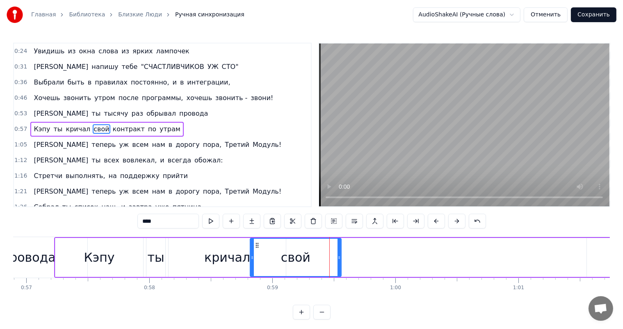
drag, startPoint x: 508, startPoint y: 255, endPoint x: 339, endPoint y: 254, distance: 168.8
click at [339, 254] on icon at bounding box center [338, 257] width 3 height 7
click at [291, 184] on div "1:21 И теперь уж всем нам в дорогу пора, Третий Модуль!" at bounding box center [162, 192] width 297 height 16
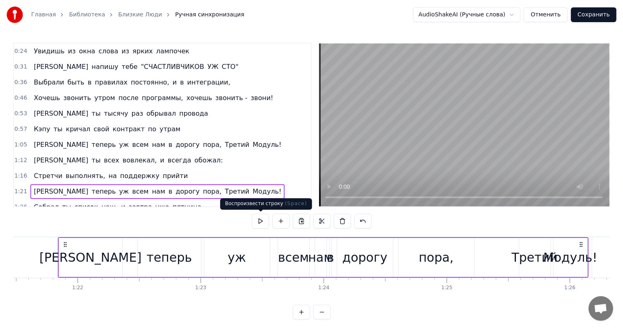
scroll to position [0, 10021]
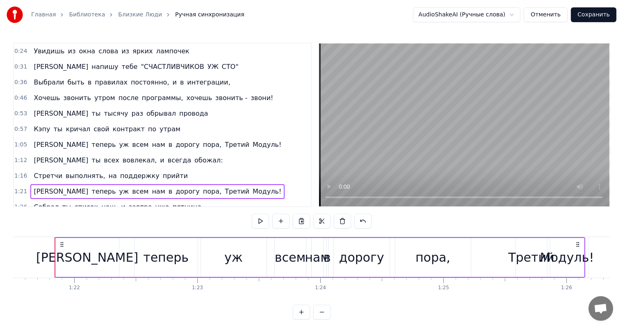
click at [206, 130] on div "0:57 Кэпу ты кричал свой контракт по утрам" at bounding box center [162, 129] width 297 height 16
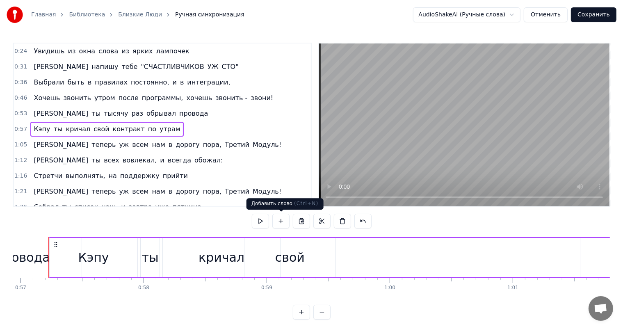
scroll to position [0, 6995]
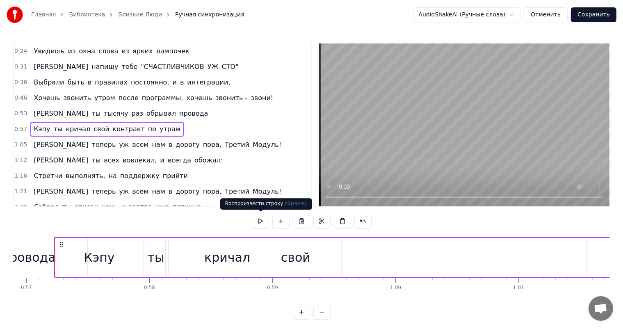
click at [262, 222] on button at bounding box center [260, 221] width 17 height 15
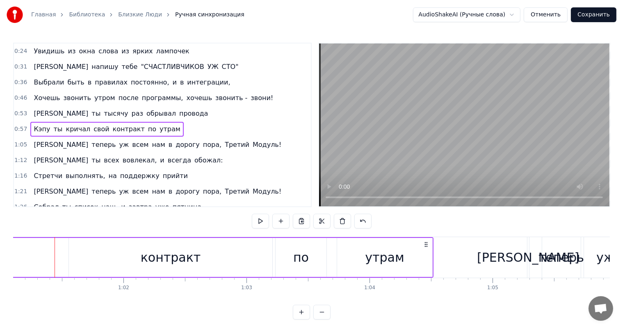
scroll to position [0, 7513]
drag, startPoint x: 172, startPoint y: 216, endPoint x: 234, endPoint y: 208, distance: 62.9
click at [234, 208] on div "0:08 Когда закончатся отзвоны по утрам твоим 0:13 И цели ты свои закроешь все н…" at bounding box center [311, 181] width 596 height 277
drag, startPoint x: 218, startPoint y: 221, endPoint x: 251, endPoint y: 221, distance: 32.8
click at [251, 221] on div "0:08 Когда закончатся отзвоны по утрам твоим 0:13 И цели ты свои закроешь все н…" at bounding box center [311, 181] width 596 height 277
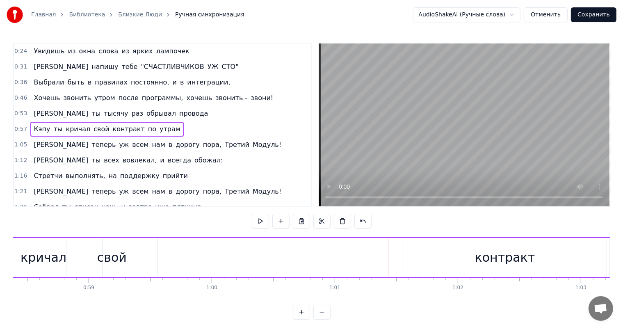
scroll to position [0, 7210]
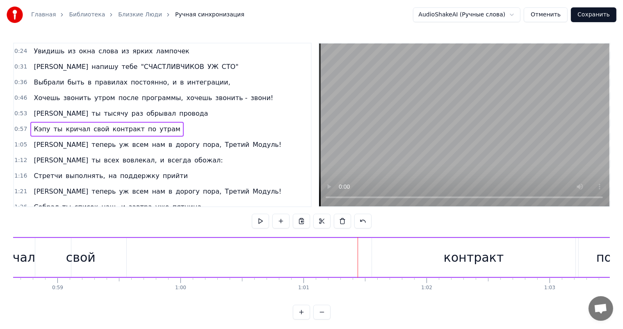
click at [404, 251] on div "контракт" at bounding box center [473, 257] width 203 height 39
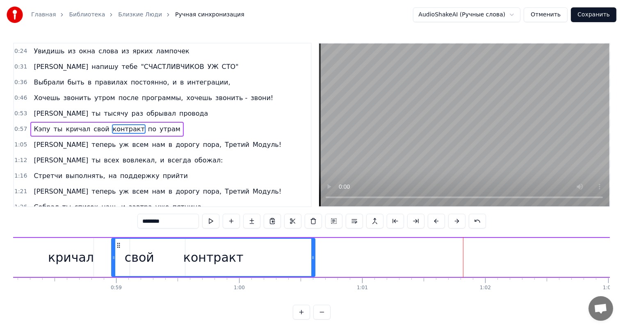
scroll to position [0, 7151]
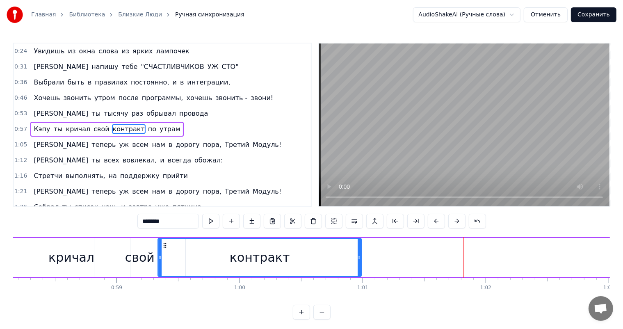
drag, startPoint x: 378, startPoint y: 245, endPoint x: 165, endPoint y: 244, distance: 213.5
click at [165, 244] on icon at bounding box center [164, 245] width 7 height 7
drag, startPoint x: 360, startPoint y: 258, endPoint x: 317, endPoint y: 255, distance: 43.6
click at [317, 255] on icon at bounding box center [317, 257] width 3 height 7
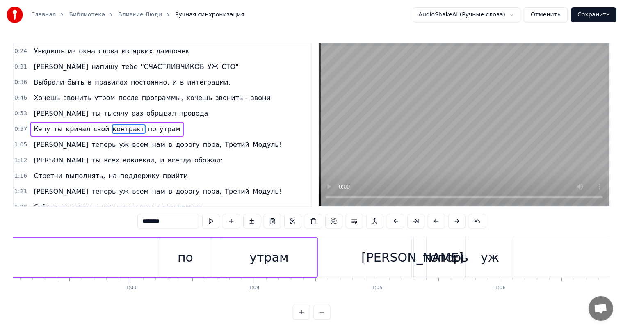
click at [203, 261] on div "по" at bounding box center [185, 257] width 51 height 39
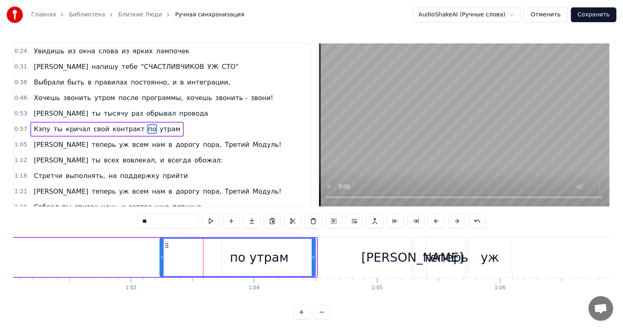
drag, startPoint x: 209, startPoint y: 257, endPoint x: 314, endPoint y: 257, distance: 104.5
click at [314, 257] on icon at bounding box center [312, 257] width 3 height 7
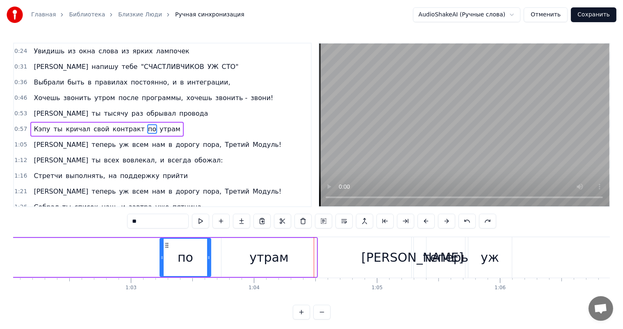
drag, startPoint x: 187, startPoint y: 264, endPoint x: 213, endPoint y: 266, distance: 26.3
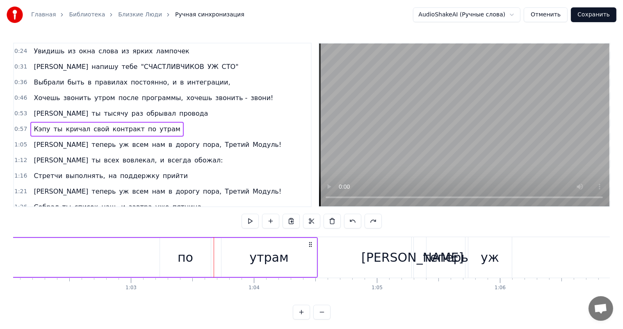
drag, startPoint x: 192, startPoint y: 259, endPoint x: 243, endPoint y: 259, distance: 51.6
click at [188, 261] on div "по" at bounding box center [185, 257] width 16 height 18
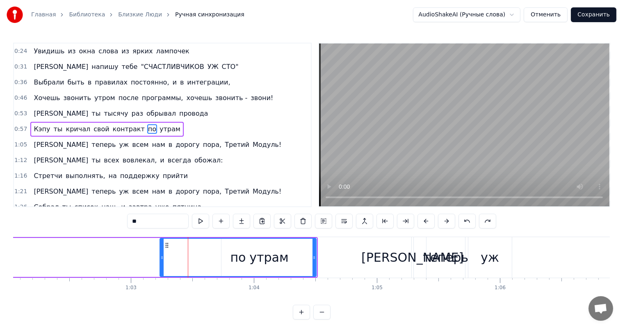
drag, startPoint x: 209, startPoint y: 254, endPoint x: 314, endPoint y: 253, distance: 104.9
click at [314, 253] on div at bounding box center [313, 257] width 3 height 37
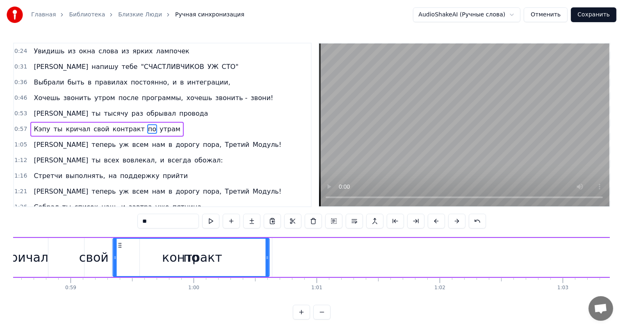
scroll to position [0, 7185]
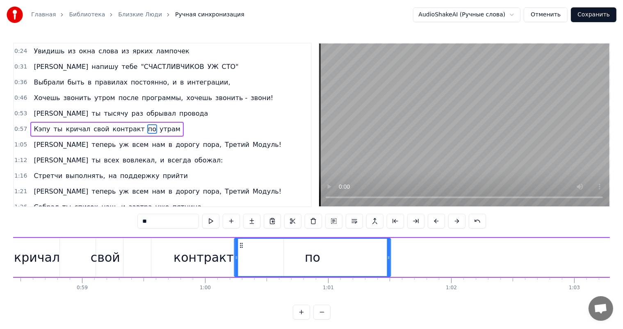
drag, startPoint x: 166, startPoint y: 245, endPoint x: 240, endPoint y: 247, distance: 74.2
click at [240, 247] on icon at bounding box center [241, 245] width 7 height 7
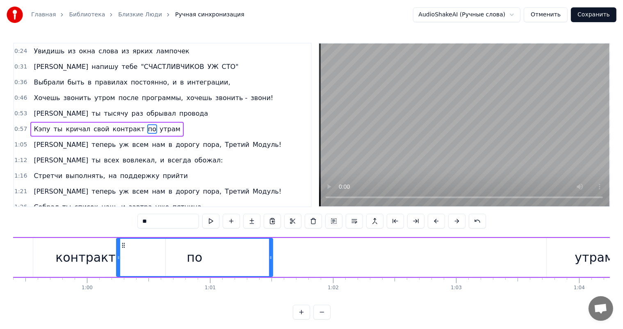
scroll to position [0, 7427]
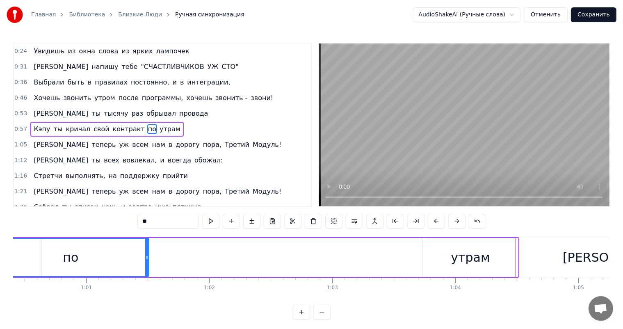
click at [467, 259] on div "утрам" at bounding box center [469, 257] width 39 height 18
type input "*****"
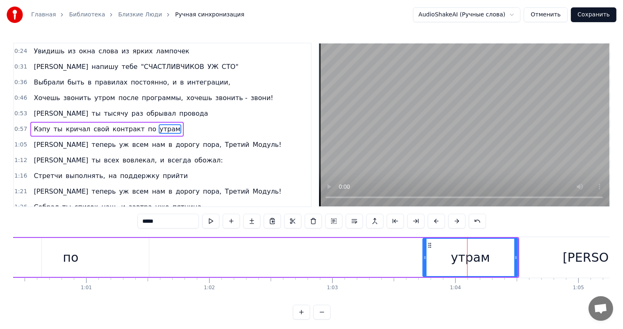
click at [425, 261] on div at bounding box center [424, 257] width 3 height 37
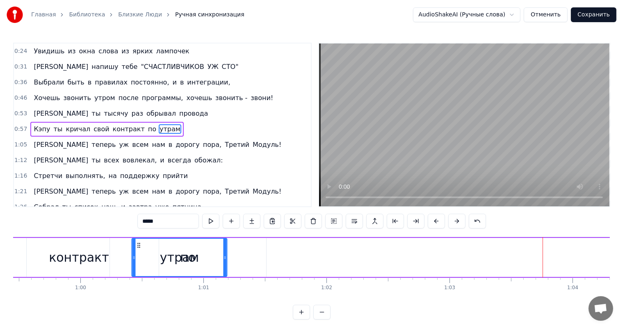
scroll to position [0, 7310]
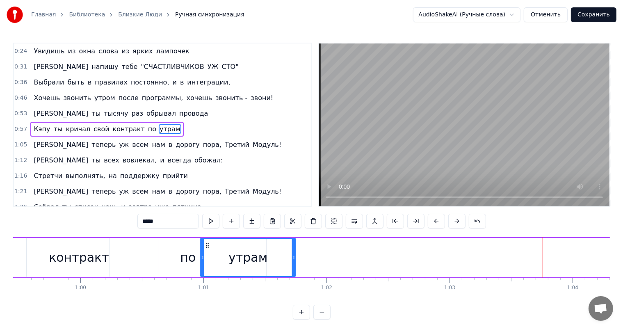
drag, startPoint x: 430, startPoint y: 244, endPoint x: 208, endPoint y: 251, distance: 221.8
click at [208, 251] on div "утрам" at bounding box center [248, 257] width 94 height 37
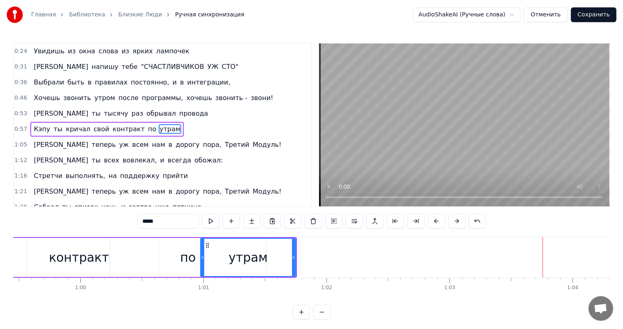
click at [198, 107] on div "0:53 И ты тысячу раз обрывал провода" at bounding box center [162, 114] width 297 height 16
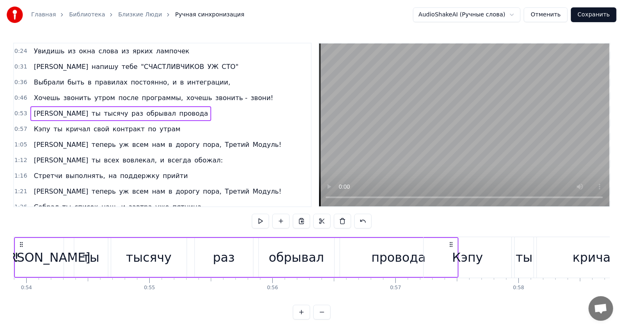
scroll to position [0, 6585]
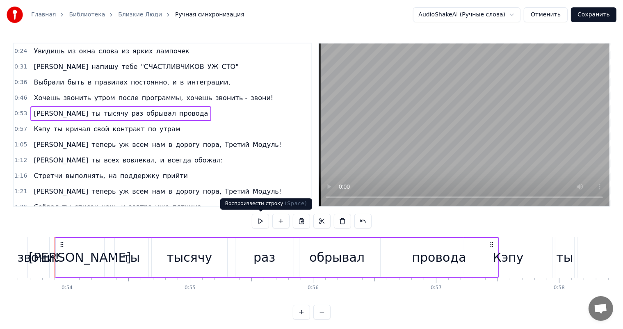
click at [257, 216] on button at bounding box center [260, 221] width 17 height 15
click at [176, 126] on div "0:57 Кэпу ты кричал свой контракт по утрам" at bounding box center [162, 129] width 297 height 16
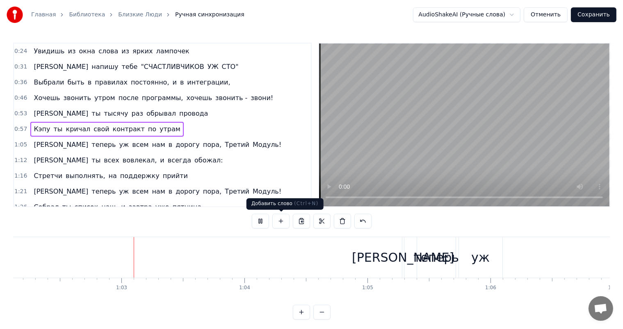
scroll to position [0, 7643]
click at [260, 219] on button at bounding box center [260, 221] width 17 height 15
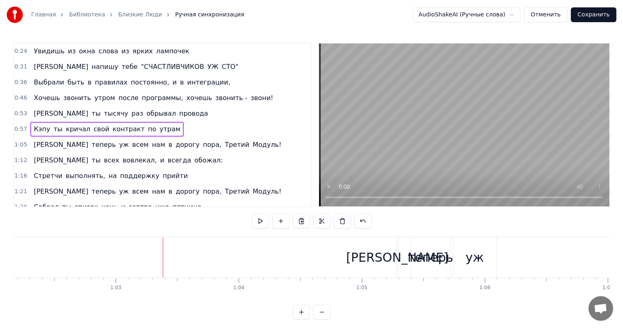
drag, startPoint x: 211, startPoint y: 193, endPoint x: 251, endPoint y: 193, distance: 39.8
click at [251, 199] on div "1:26 Собрал ты список наш, и завтра уже пятница," at bounding box center [162, 207] width 297 height 16
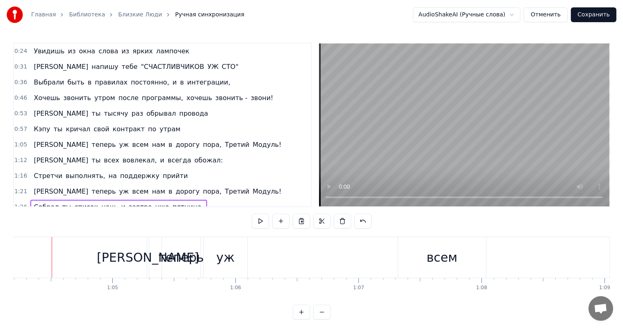
scroll to position [0, 7890]
click at [208, 129] on div "0:57 Кэпу ты кричал свой контракт по утрам" at bounding box center [162, 129] width 297 height 16
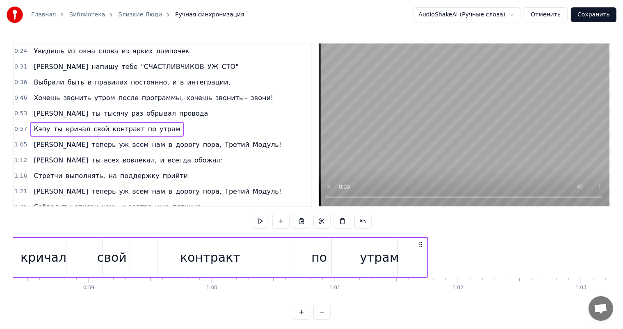
scroll to position [0, 7272]
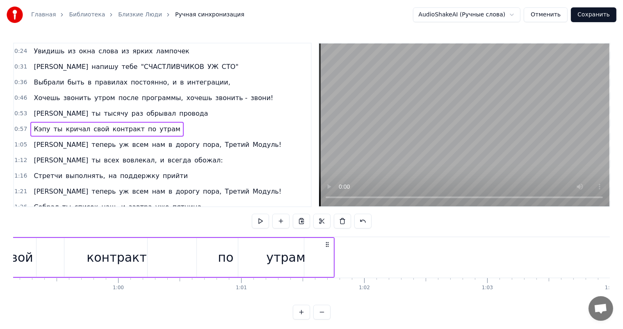
click at [321, 257] on div "утрам" at bounding box center [285, 257] width 95 height 39
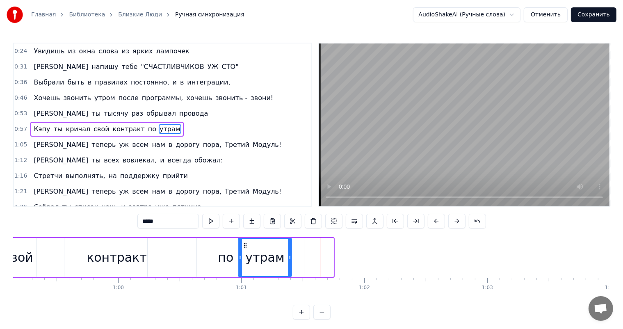
drag, startPoint x: 330, startPoint y: 258, endPoint x: 289, endPoint y: 259, distance: 41.8
click at [289, 259] on icon at bounding box center [289, 257] width 3 height 7
click at [259, 187] on div "1:21 И теперь уж всем нам в дорогу пора, Третий Модуль!" at bounding box center [162, 192] width 297 height 16
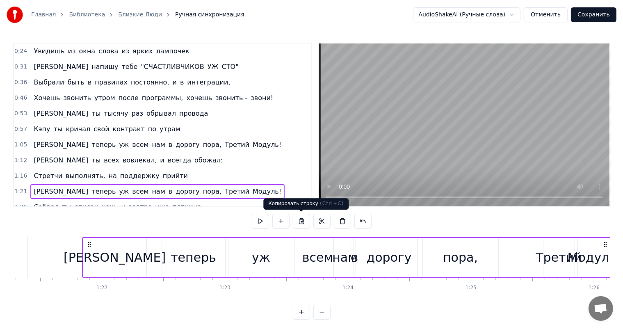
scroll to position [0, 10021]
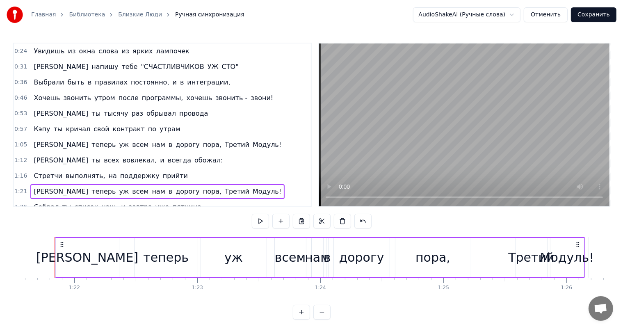
click at [220, 185] on div "1:21 И теперь уж всем нам в дорогу пора, Третий Модуль!" at bounding box center [162, 192] width 297 height 16
drag, startPoint x: 118, startPoint y: 220, endPoint x: 170, endPoint y: 220, distance: 52.5
click at [170, 220] on div "0:08 Когда закончатся отзвоны по утрам твоим 0:13 И цели ты свои закроешь все н…" at bounding box center [311, 181] width 596 height 277
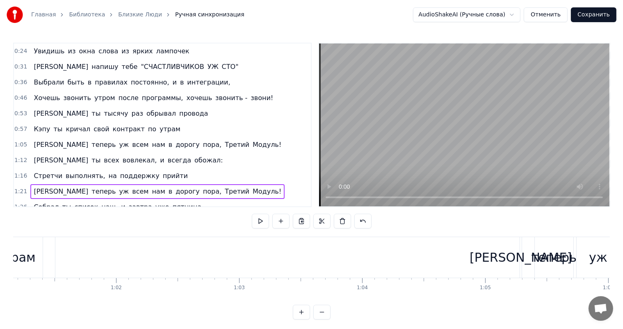
scroll to position [0, 7551]
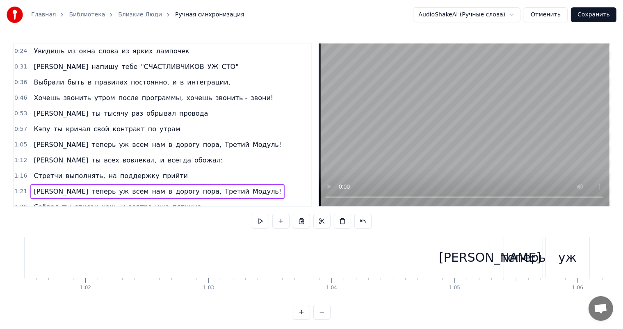
click at [490, 264] on div "[PERSON_NAME]" at bounding box center [490, 257] width 102 height 18
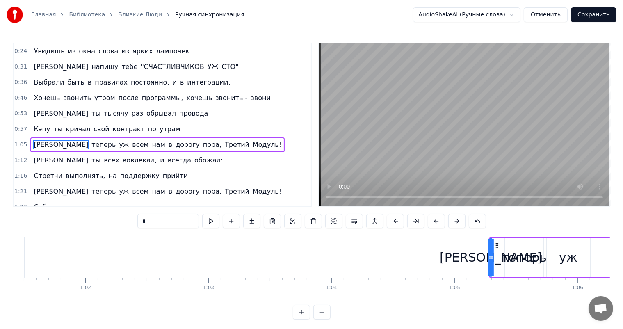
scroll to position [46, 0]
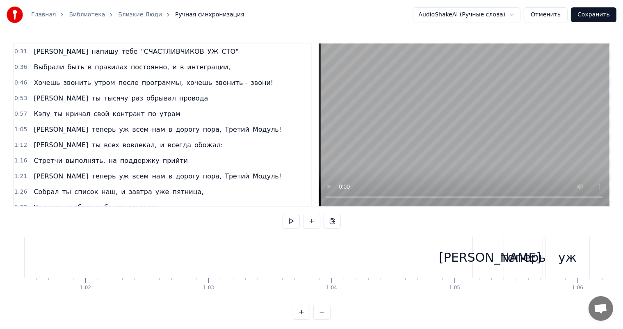
click at [486, 259] on div "[PERSON_NAME]" at bounding box center [490, 257] width 102 height 18
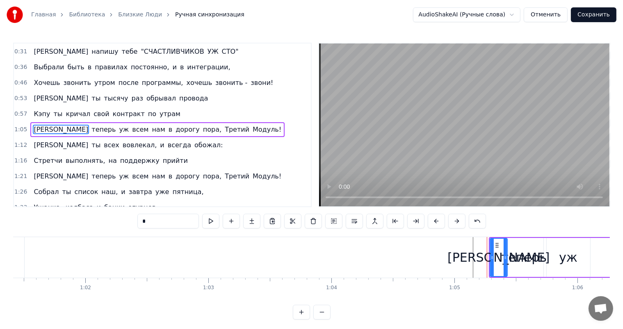
drag, startPoint x: 490, startPoint y: 260, endPoint x: 506, endPoint y: 264, distance: 16.1
click at [506, 264] on div at bounding box center [504, 257] width 3 height 37
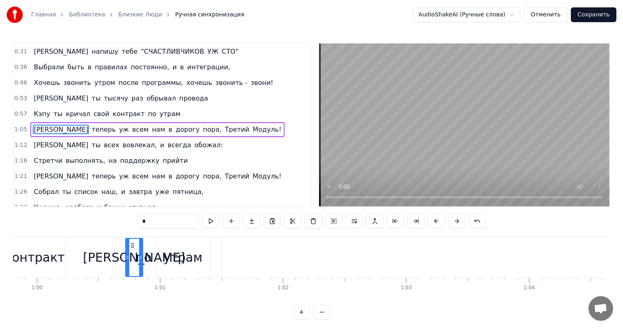
scroll to position [0, 7343]
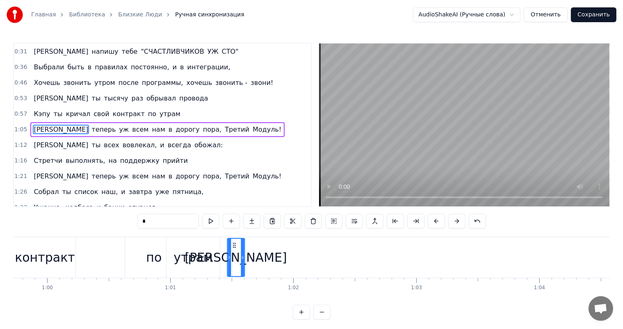
drag, startPoint x: 462, startPoint y: 248, endPoint x: 232, endPoint y: 257, distance: 230.1
click at [232, 257] on div "[PERSON_NAME]" at bounding box center [235, 257] width 16 height 37
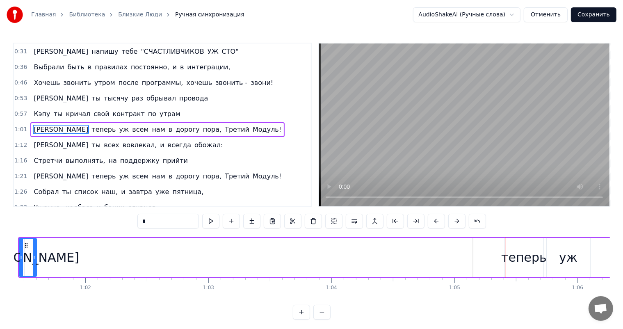
scroll to position [0, 7567]
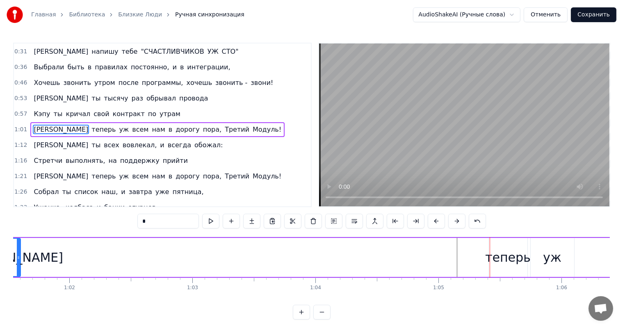
click at [504, 256] on div "теперь" at bounding box center [507, 257] width 45 height 18
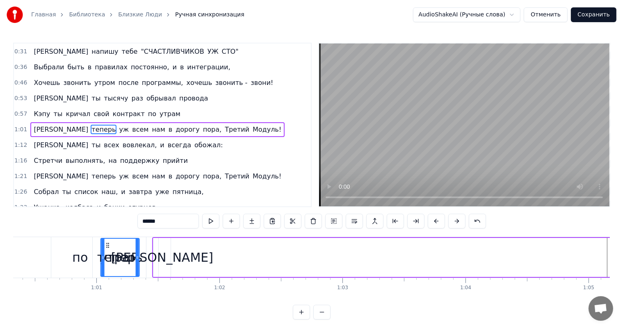
scroll to position [0, 7413]
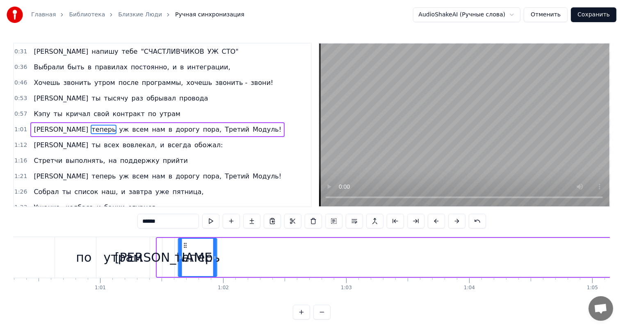
drag, startPoint x: 494, startPoint y: 246, endPoint x: 184, endPoint y: 250, distance: 310.3
click at [184, 250] on div "теперь" at bounding box center [198, 257] width 38 height 37
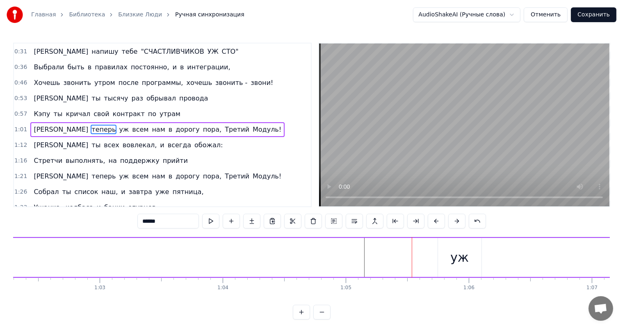
scroll to position [0, 7675]
click at [445, 256] on div "уж" at bounding box center [443, 257] width 18 height 18
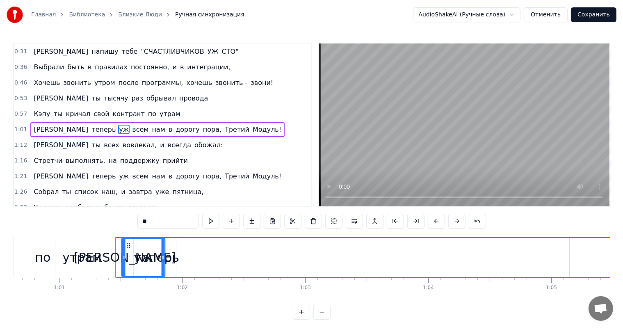
scroll to position [0, 7454]
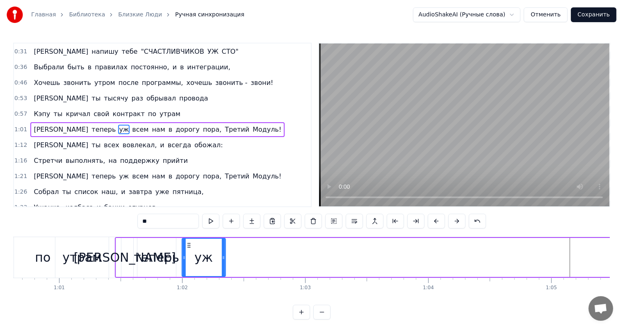
drag, startPoint x: 428, startPoint y: 243, endPoint x: 188, endPoint y: 259, distance: 240.3
click at [188, 259] on div "уж" at bounding box center [203, 257] width 43 height 37
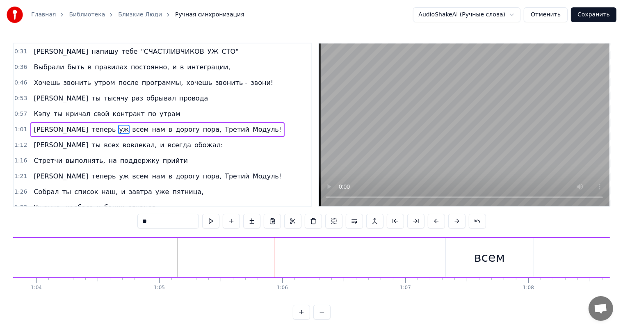
scroll to position [0, 7861]
click at [473, 262] on div "всем" at bounding box center [474, 257] width 31 height 18
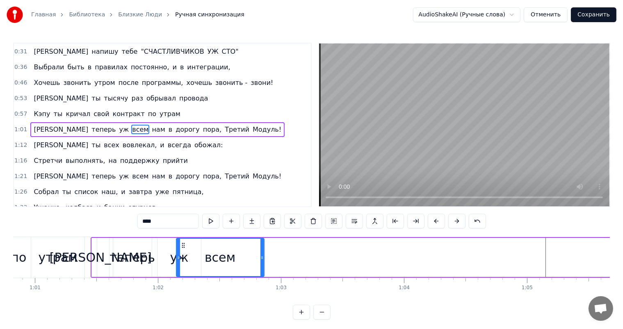
scroll to position [0, 7470]
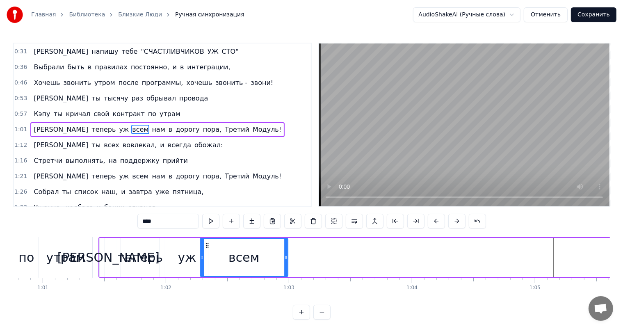
drag, startPoint x: 438, startPoint y: 245, endPoint x: 208, endPoint y: 255, distance: 230.1
click at [208, 255] on div "всем" at bounding box center [243, 257] width 87 height 37
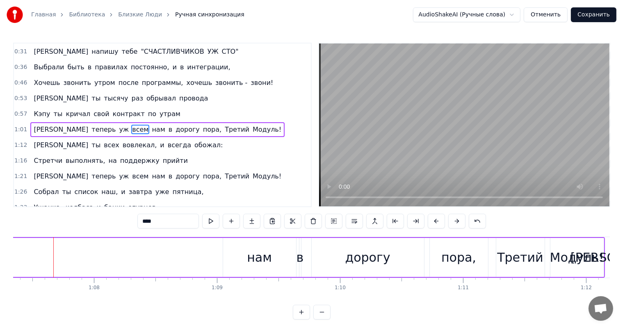
scroll to position [0, 8264]
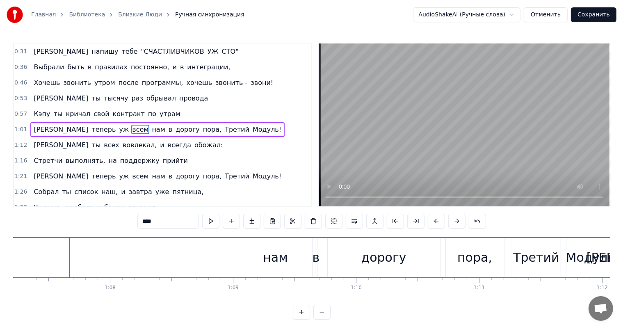
click at [281, 256] on div "нам" at bounding box center [275, 257] width 25 height 18
type input "***"
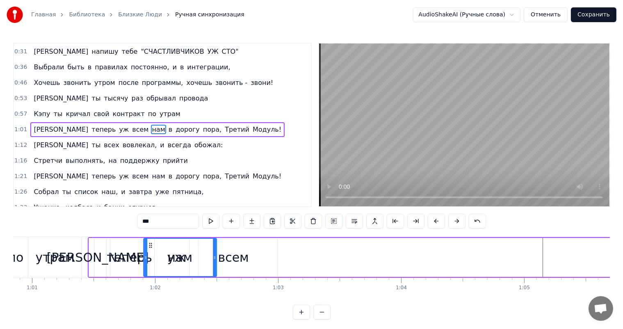
scroll to position [0, 7481]
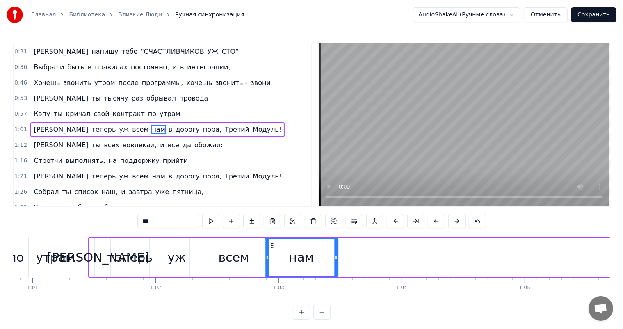
drag, startPoint x: 246, startPoint y: 241, endPoint x: 272, endPoint y: 262, distance: 33.5
click at [272, 262] on div "нам" at bounding box center [301, 257] width 72 height 37
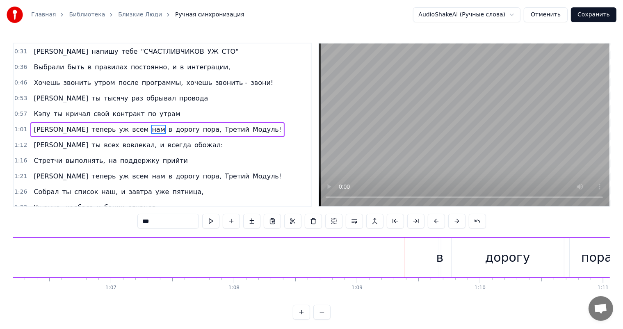
scroll to position [0, 8249]
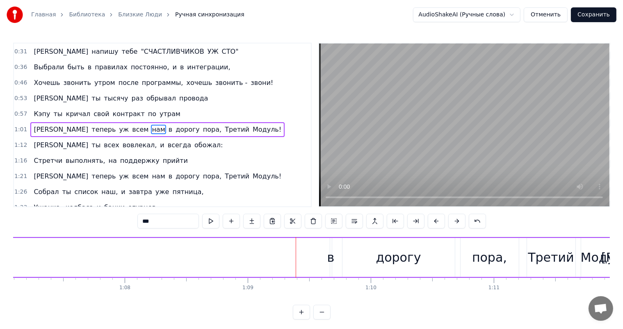
click at [329, 257] on div "в" at bounding box center [330, 257] width 7 height 18
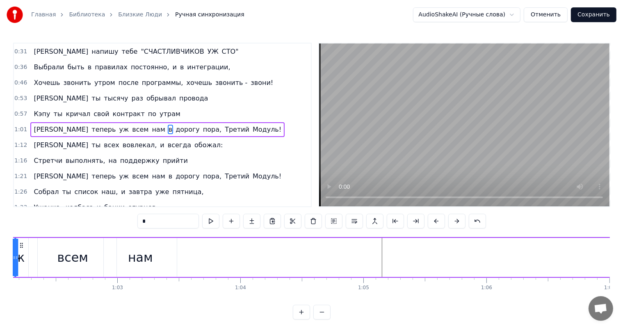
scroll to position [0, 7584]
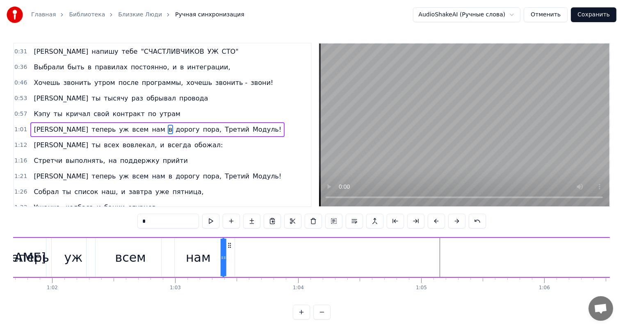
drag, startPoint x: 335, startPoint y: 245, endPoint x: 227, endPoint y: 261, distance: 108.7
drag, startPoint x: 225, startPoint y: 257, endPoint x: 230, endPoint y: 257, distance: 5.4
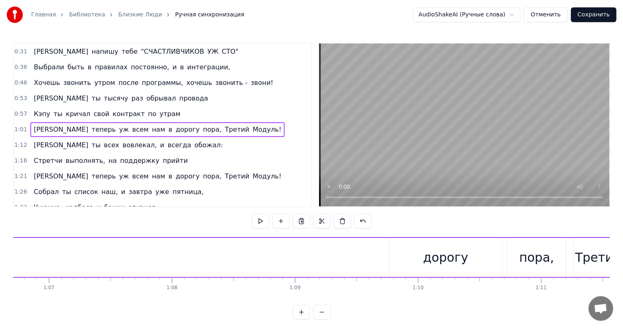
scroll to position [0, 8357]
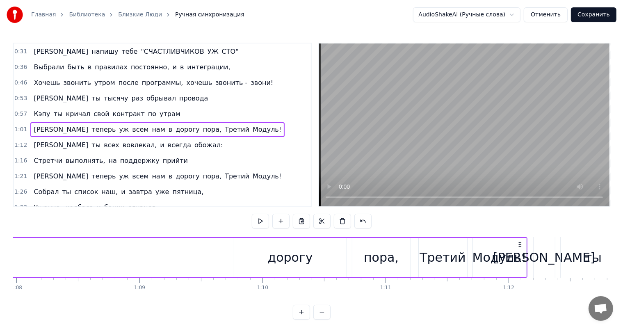
click at [280, 265] on div "дорогу" at bounding box center [290, 257] width 45 height 18
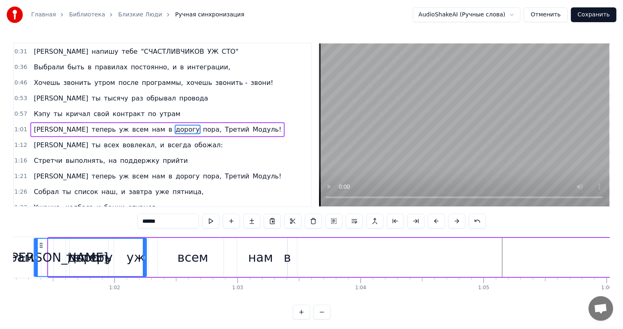
scroll to position [0, 7506]
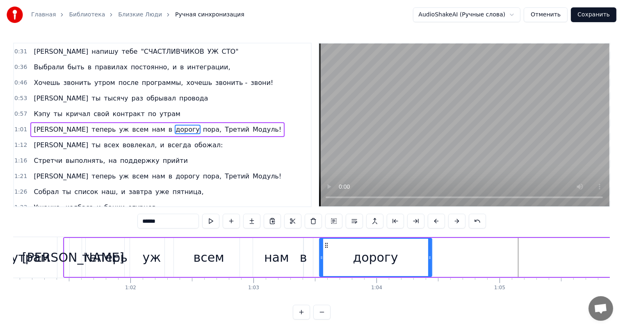
drag, startPoint x: 241, startPoint y: 244, endPoint x: 325, endPoint y: 248, distance: 83.7
click at [325, 248] on icon at bounding box center [326, 245] width 7 height 7
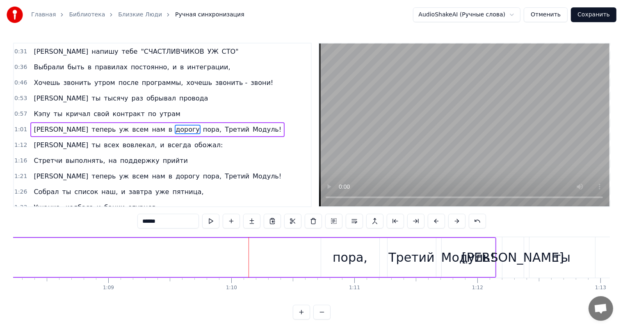
scroll to position [0, 8419]
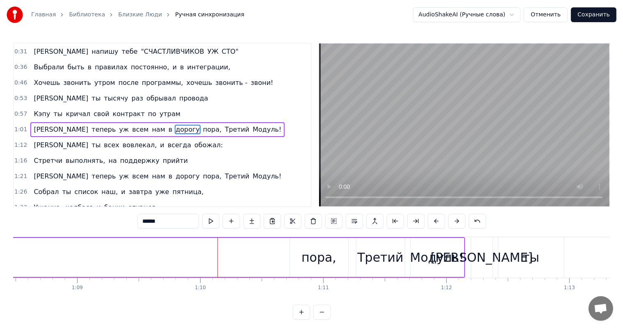
click at [312, 262] on div "пора," at bounding box center [318, 257] width 35 height 18
type input "*****"
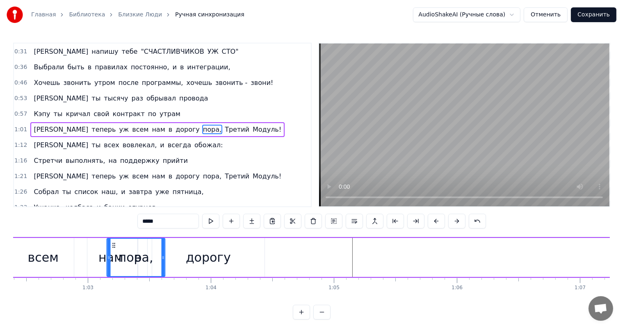
scroll to position [0, 7652]
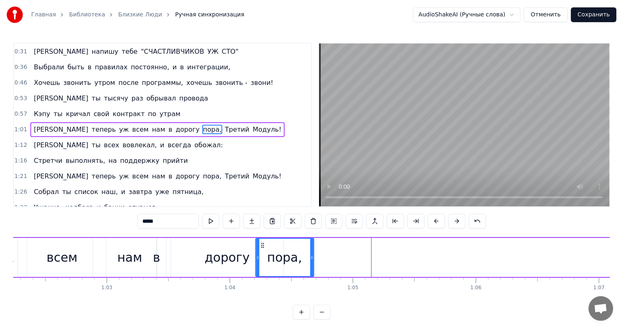
drag, startPoint x: 296, startPoint y: 245, endPoint x: 262, endPoint y: 255, distance: 35.4
click at [262, 255] on div "пора," at bounding box center [284, 257] width 57 height 37
click at [243, 162] on div "1:16 Стретчи выполнять, на поддержку прийти" at bounding box center [162, 161] width 297 height 16
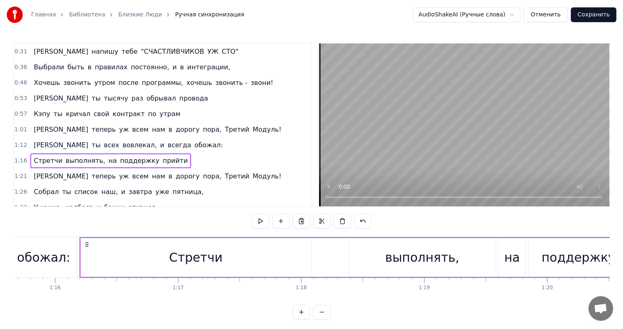
click at [230, 131] on div "1:01 И теперь уж всем нам в дорогу пора, Третий Модуль!" at bounding box center [162, 130] width 297 height 16
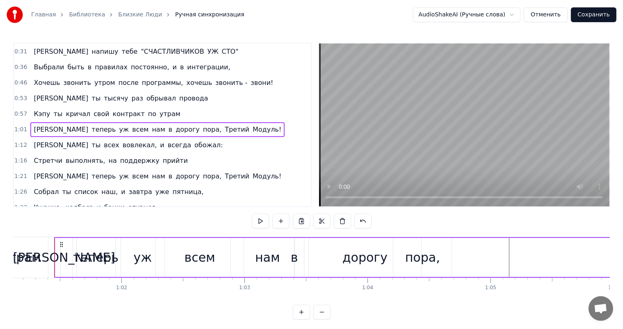
click at [198, 106] on div "0:57 Кэпу ты кричал свой контракт по утрам" at bounding box center [162, 114] width 297 height 16
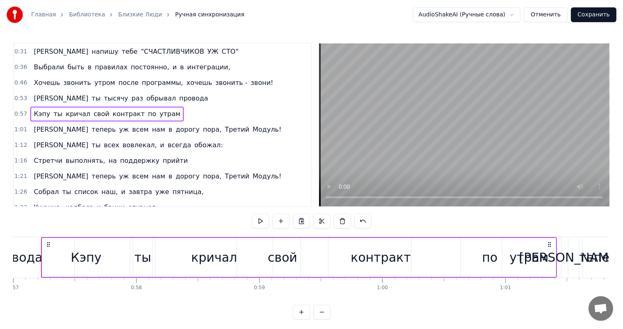
scroll to position [0, 6995]
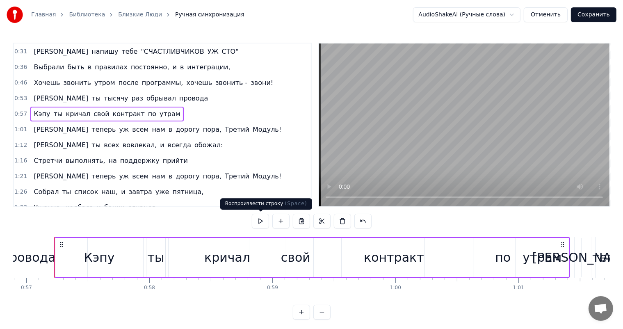
click at [259, 218] on button at bounding box center [260, 221] width 17 height 15
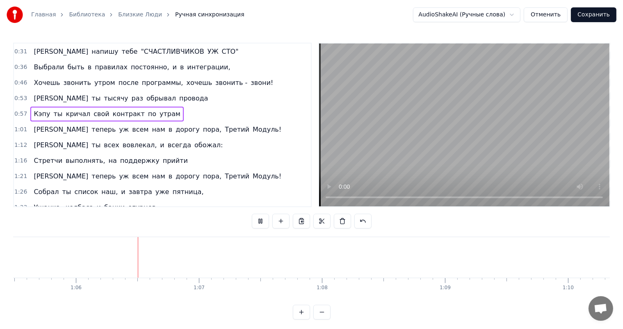
scroll to position [0, 8058]
click at [261, 219] on button at bounding box center [260, 221] width 17 height 15
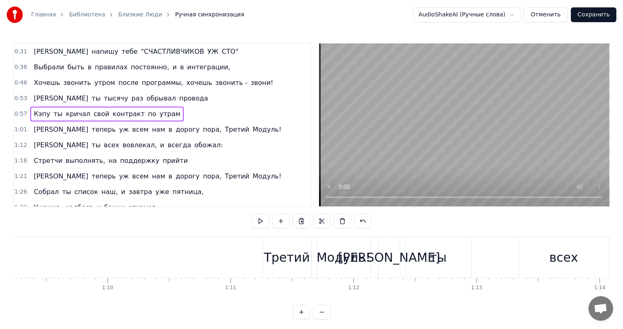
scroll to position [0, 8466]
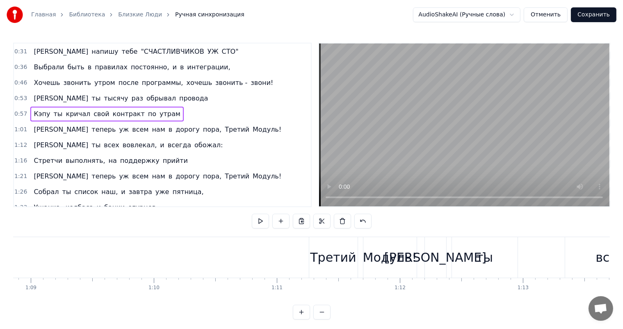
click at [325, 260] on div "Третий" at bounding box center [333, 257] width 46 height 18
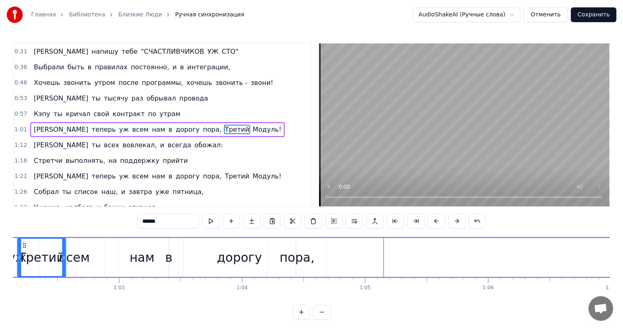
scroll to position [0, 7622]
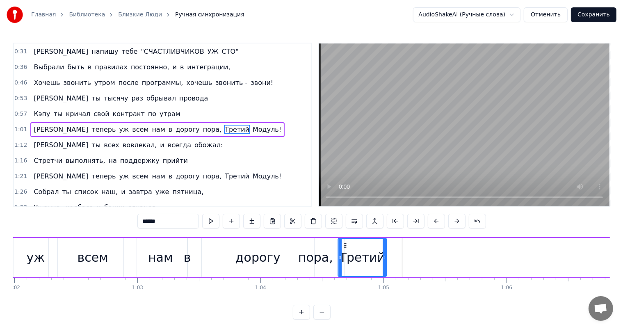
drag, startPoint x: 316, startPoint y: 243, endPoint x: 345, endPoint y: 260, distance: 33.5
click at [345, 260] on div "Третий" at bounding box center [362, 257] width 48 height 37
drag, startPoint x: 385, startPoint y: 262, endPoint x: 403, endPoint y: 263, distance: 17.6
click at [403, 263] on div at bounding box center [402, 257] width 3 height 37
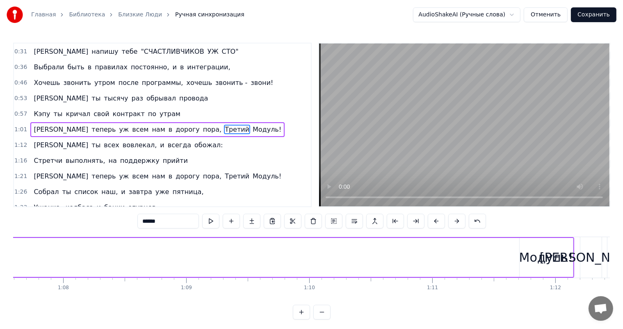
scroll to position [0, 8342]
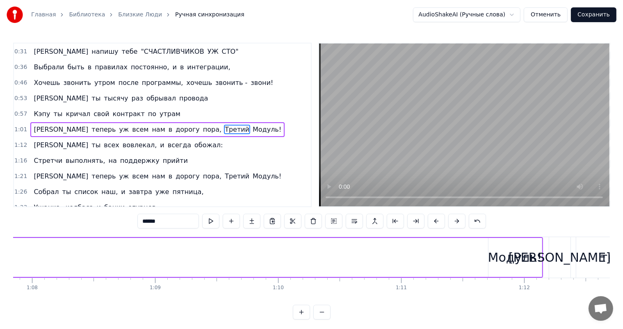
drag, startPoint x: 530, startPoint y: 262, endPoint x: 480, endPoint y: 266, distance: 50.1
click at [502, 259] on div "Модуль!" at bounding box center [515, 257] width 54 height 18
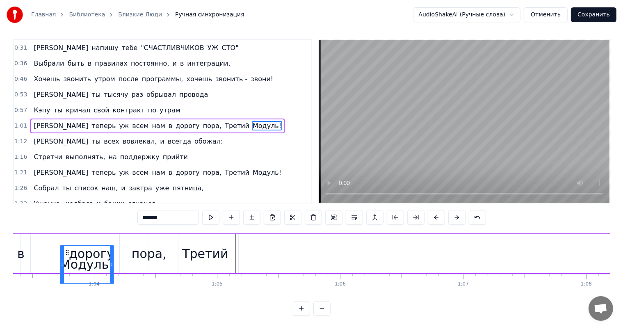
scroll to position [0, 7774]
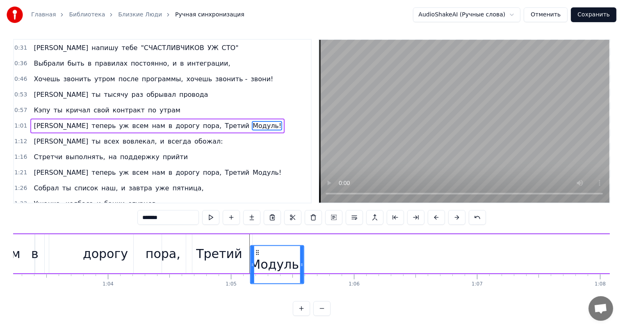
drag, startPoint x: 493, startPoint y: 245, endPoint x: 255, endPoint y: 236, distance: 237.9
click at [255, 236] on div "И теперь уж всем нам в дорогу пора, Третий Модуль!" at bounding box center [452, 253] width 1315 height 41
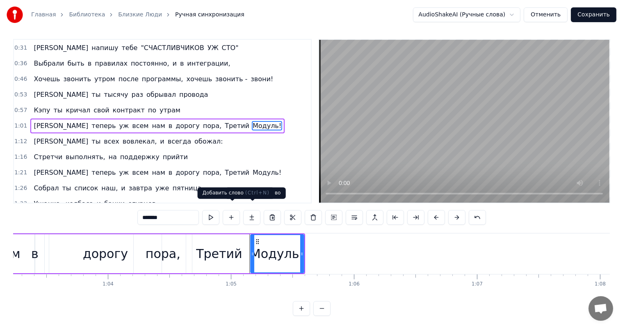
click at [227, 196] on div "1:33 Ушанка, колбаса и банки [PERSON_NAME]," at bounding box center [162, 204] width 297 height 16
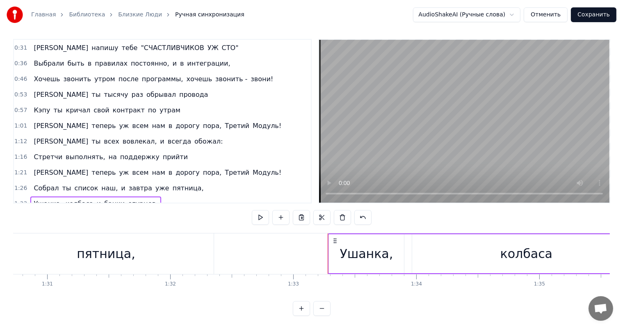
click at [198, 90] on div "0:53 И ты тысячу раз обрывал провода" at bounding box center [162, 95] width 297 height 16
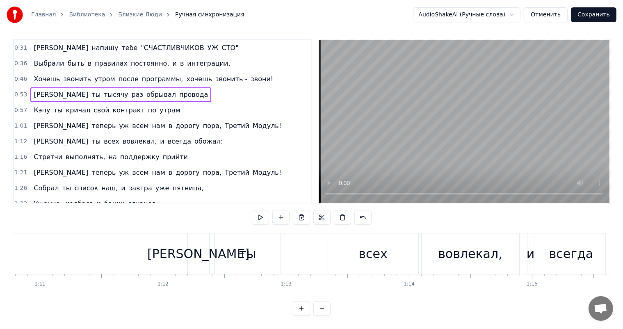
click at [180, 102] on div "0:57 Кэпу ты кричал свой контракт по утрам" at bounding box center [162, 110] width 297 height 16
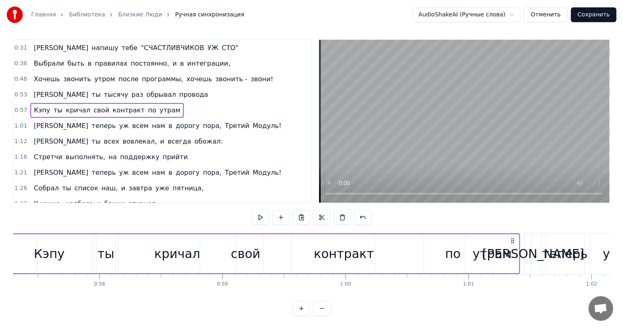
scroll to position [0, 6995]
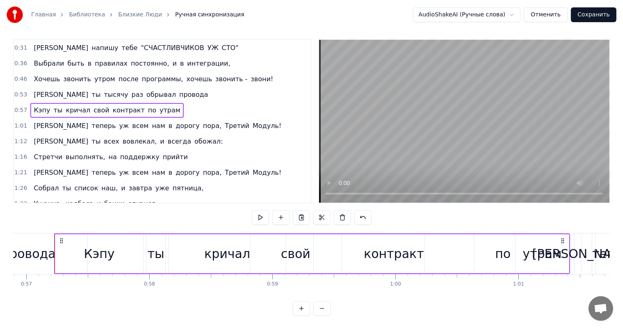
click at [262, 211] on button at bounding box center [260, 217] width 17 height 15
click at [207, 118] on div "1:01 И теперь уж всем нам в дорогу пора, Третий Модуль!" at bounding box center [162, 126] width 297 height 16
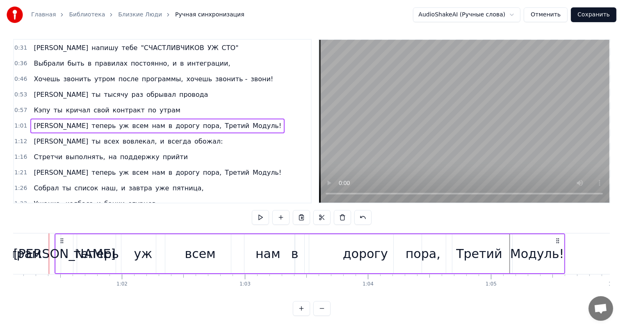
scroll to position [0, 7515]
click at [261, 211] on button at bounding box center [260, 217] width 17 height 15
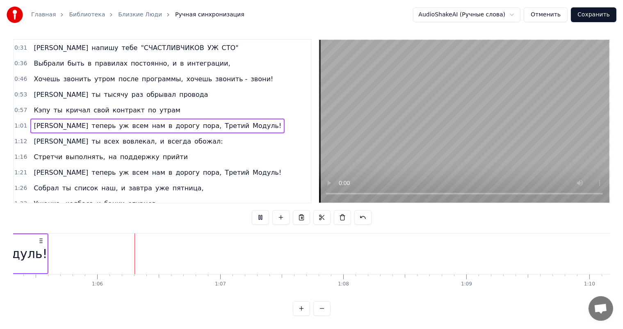
scroll to position [0, 8050]
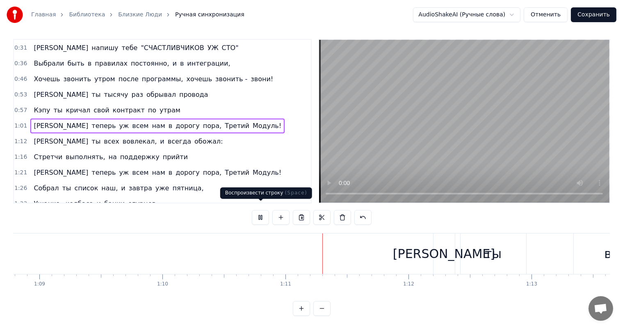
click at [263, 210] on button at bounding box center [260, 217] width 17 height 15
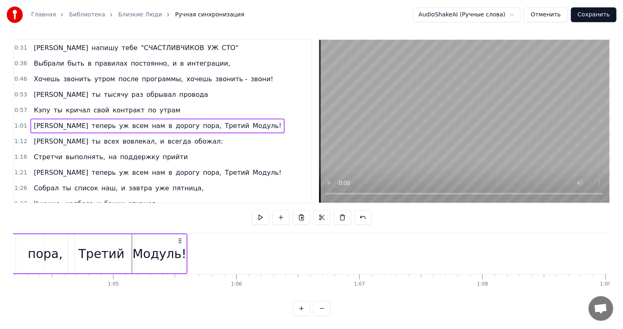
scroll to position [0, 7721]
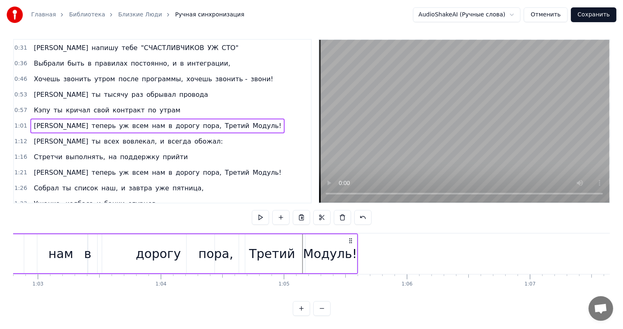
click at [311, 245] on div "Модуль!" at bounding box center [330, 253] width 54 height 18
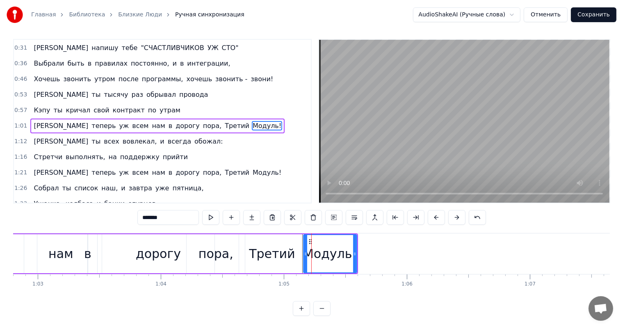
scroll to position [0, 0]
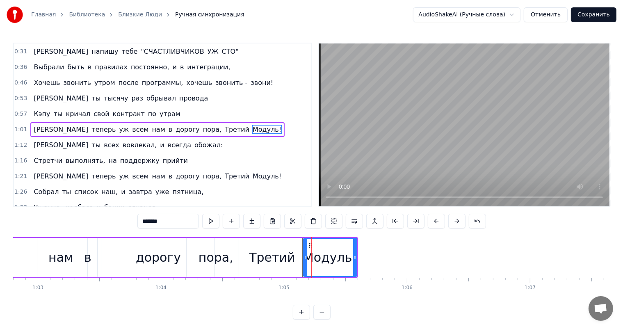
click at [354, 258] on icon at bounding box center [354, 257] width 3 height 7
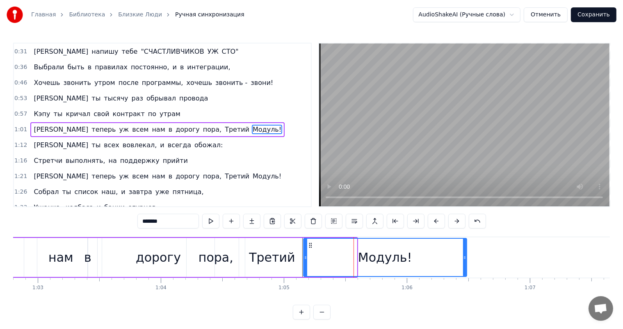
drag, startPoint x: 354, startPoint y: 258, endPoint x: 464, endPoint y: 257, distance: 109.8
click at [464, 257] on icon at bounding box center [464, 257] width 3 height 7
click at [236, 122] on div "1:01 И теперь уж всем нам в дорогу пора, Третий Модуль!" at bounding box center [162, 130] width 297 height 16
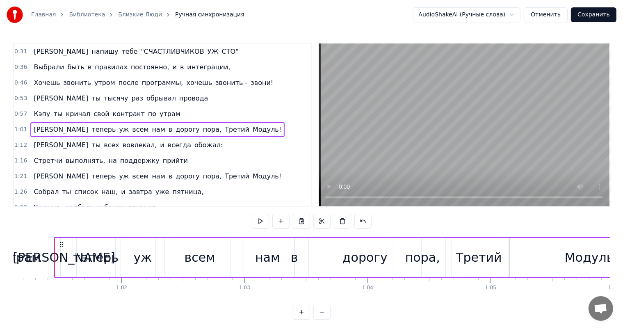
scroll to position [0, 7515]
click at [262, 222] on button at bounding box center [260, 221] width 17 height 15
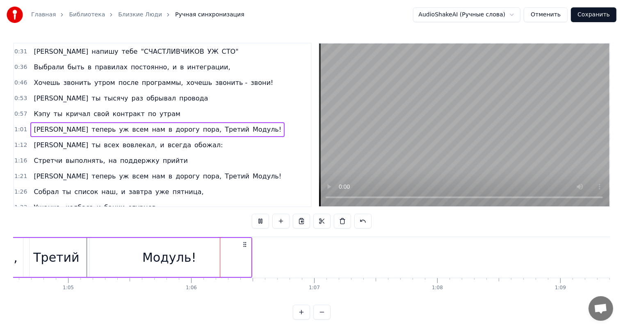
scroll to position [0, 8029]
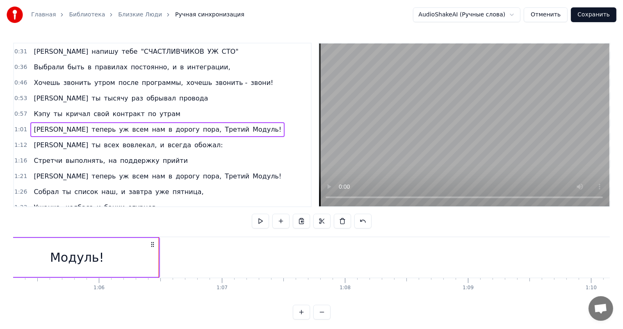
click at [130, 261] on div "Модуль!" at bounding box center [76, 257] width 163 height 39
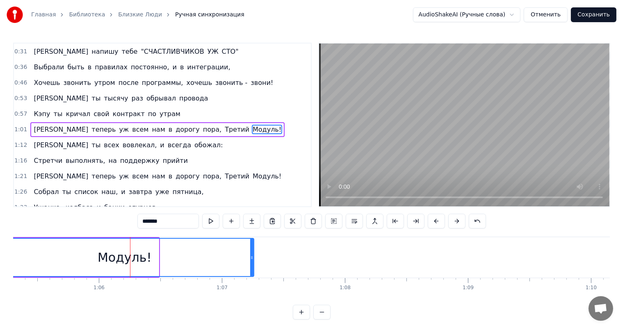
drag, startPoint x: 156, startPoint y: 260, endPoint x: 252, endPoint y: 251, distance: 96.0
click at [252, 251] on div at bounding box center [251, 257] width 3 height 37
click at [273, 138] on div "1:12 И ты всех вовлекал, и всегда обожал:" at bounding box center [162, 145] width 297 height 16
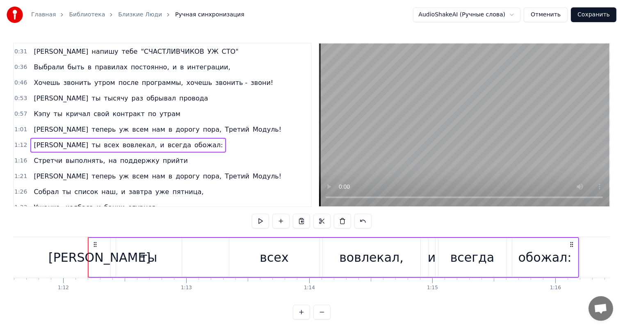
click at [216, 125] on div "1:01 И теперь уж всем нам в дорогу пора, Третий Модуль!" at bounding box center [162, 130] width 297 height 16
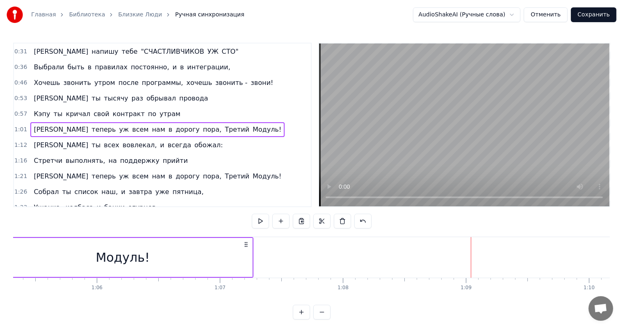
scroll to position [0, 8553]
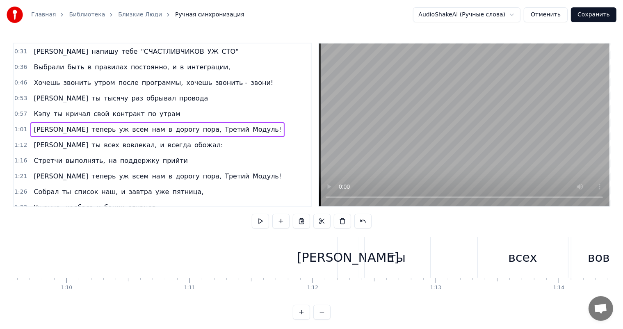
click at [21, 141] on span "1:12" at bounding box center [20, 145] width 13 height 8
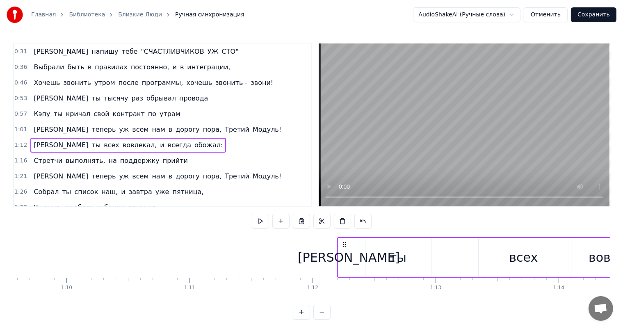
click at [21, 141] on span "1:12" at bounding box center [20, 145] width 13 height 8
click at [348, 240] on div "[PERSON_NAME]" at bounding box center [348, 257] width 21 height 39
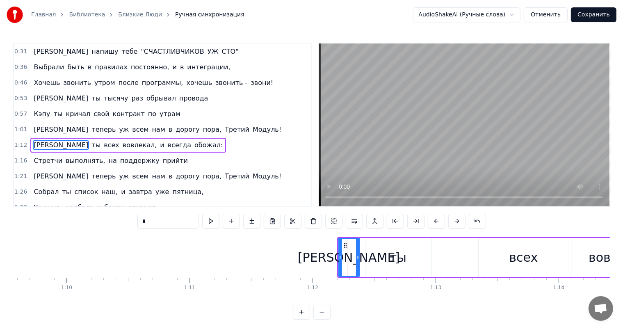
scroll to position [61, 0]
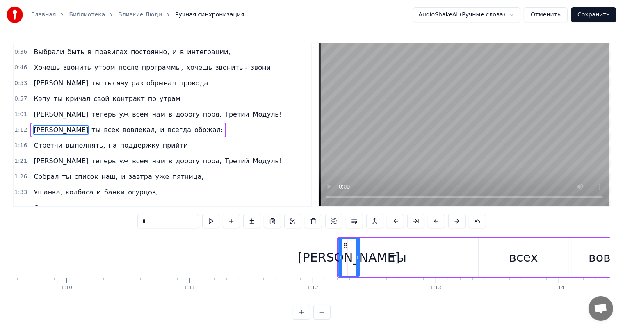
click at [20, 128] on span "1:12" at bounding box center [20, 130] width 13 height 8
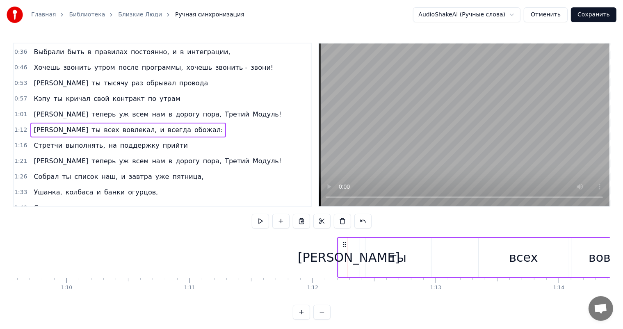
click at [20, 128] on span "1:12" at bounding box center [20, 130] width 13 height 8
click at [310, 289] on div "1:12" at bounding box center [312, 287] width 11 height 7
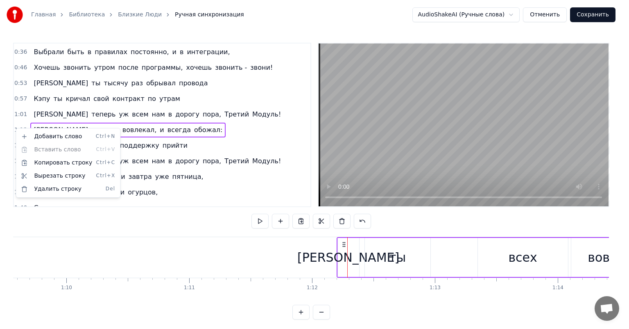
click at [176, 129] on div "1:12 И ты всех вовлекал, и всегда обожал:" at bounding box center [162, 130] width 297 height 16
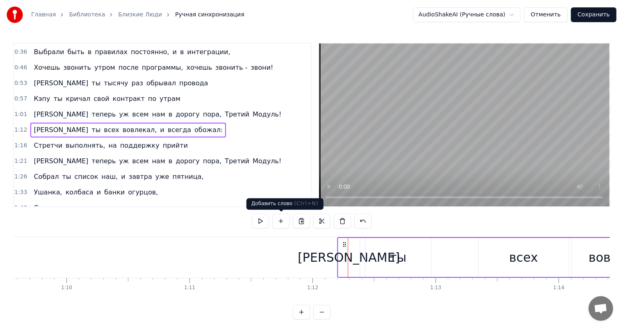
click at [280, 222] on button at bounding box center [280, 221] width 17 height 15
click at [252, 224] on button at bounding box center [249, 221] width 17 height 15
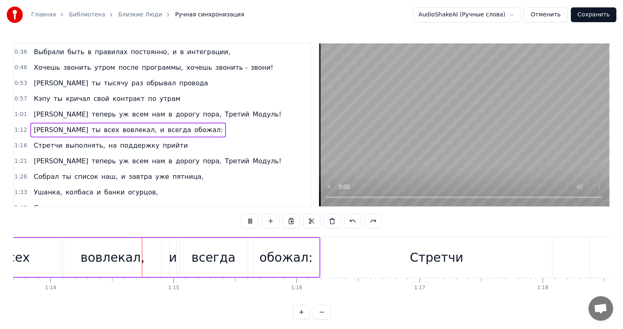
scroll to position [0, 9070]
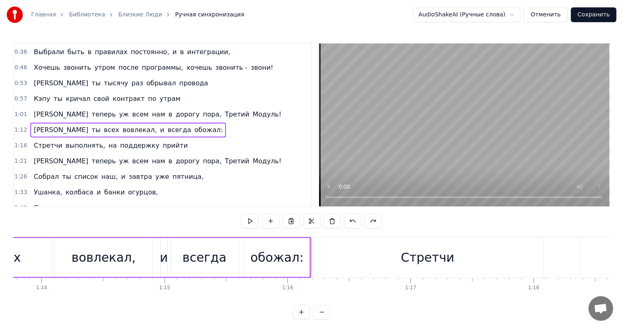
click at [225, 184] on div "1:33 Ушанка, колбаса и банки [PERSON_NAME]," at bounding box center [162, 192] width 297 height 16
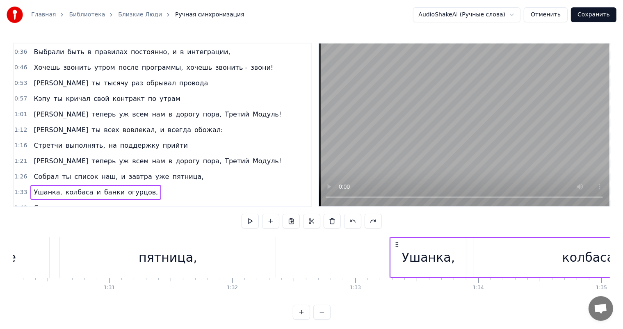
click at [214, 98] on div "0:57 Кэпу ты кричал свой контракт по утрам" at bounding box center [162, 99] width 297 height 16
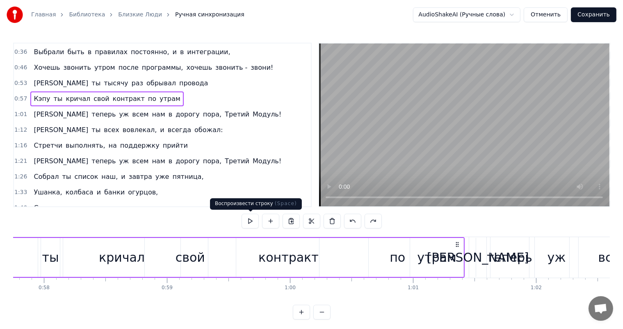
scroll to position [0, 6995]
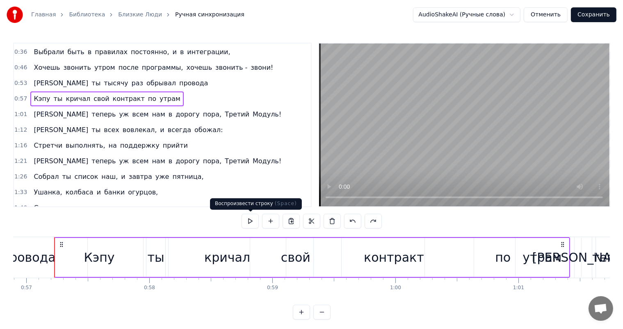
click at [254, 220] on button at bounding box center [249, 221] width 17 height 15
click at [602, 14] on button "Сохранить" at bounding box center [592, 14] width 45 height 15
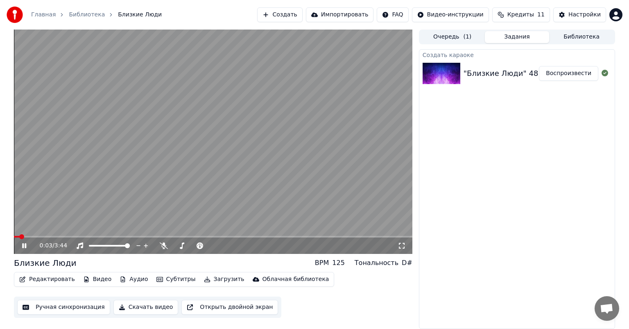
click at [51, 236] on span at bounding box center [213, 237] width 399 height 2
click at [32, 238] on div "0:21 / 3:44" at bounding box center [213, 245] width 399 height 16
click at [34, 236] on span at bounding box center [32, 237] width 37 height 2
click at [23, 245] on icon at bounding box center [24, 245] width 4 height 5
click at [23, 245] on icon at bounding box center [24, 246] width 5 height 6
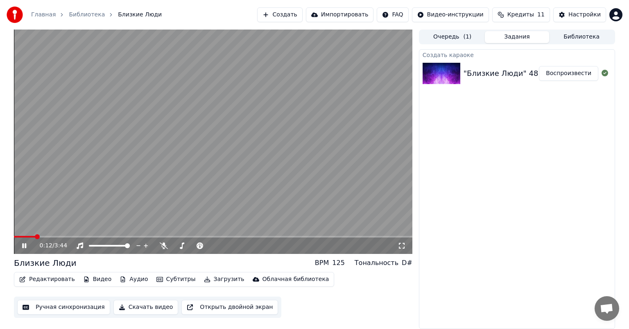
click at [35, 235] on span at bounding box center [37, 236] width 5 height 5
drag, startPoint x: 34, startPoint y: 235, endPoint x: 4, endPoint y: 238, distance: 30.5
click at [4, 238] on div "0:12 / 3:44 Близкие Люди BPM 125 Тональность D# Редактировать Видео Аудио Субти…" at bounding box center [314, 179] width 629 height 299
click at [20, 244] on icon at bounding box center [29, 245] width 19 height 7
click at [62, 308] on button "Ручная синхронизация" at bounding box center [63, 307] width 93 height 15
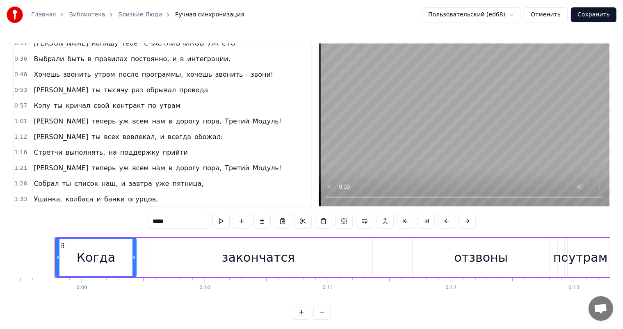
scroll to position [41, 0]
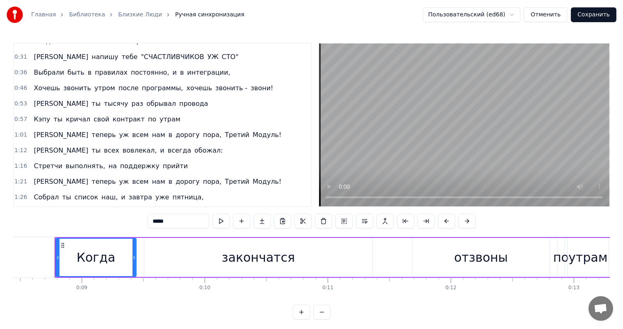
click at [151, 96] on div "0:53 И ты тысячу раз обрывал провода" at bounding box center [162, 104] width 297 height 16
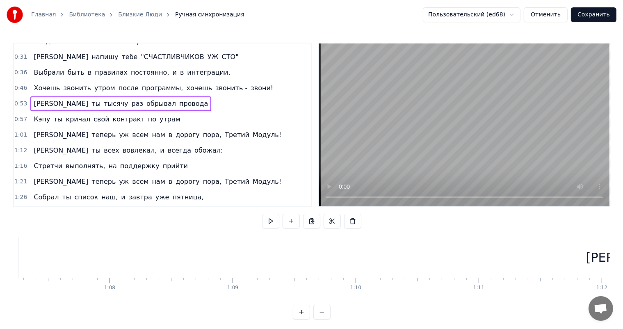
scroll to position [0, 8435]
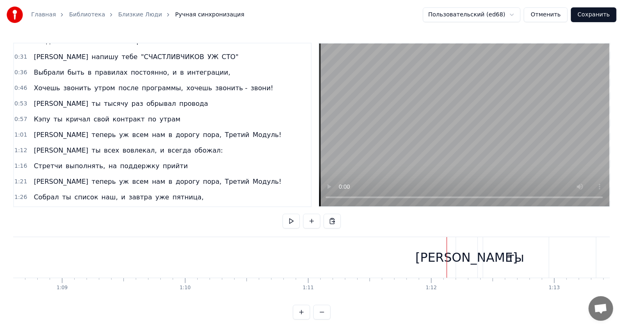
drag, startPoint x: 446, startPoint y: 256, endPoint x: 428, endPoint y: 259, distance: 17.9
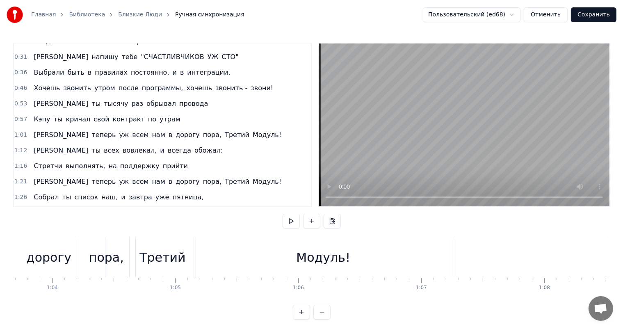
scroll to position [0, 8047]
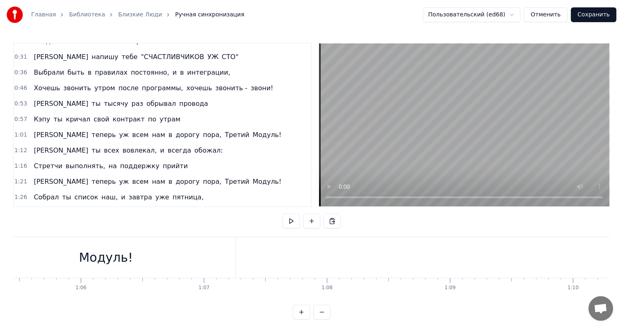
click at [329, 220] on button at bounding box center [331, 221] width 17 height 15
click at [124, 149] on div "И ты всех вовлекал, и всегда обожал:" at bounding box center [127, 150] width 195 height 15
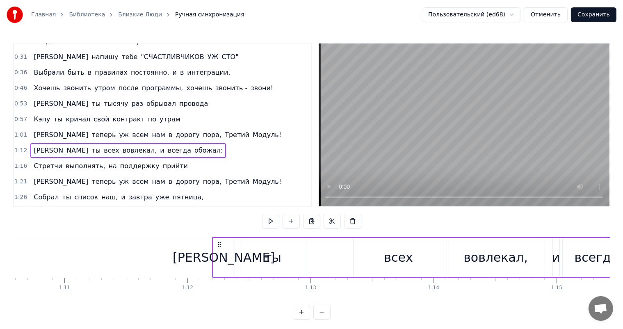
scroll to position [0, 8835]
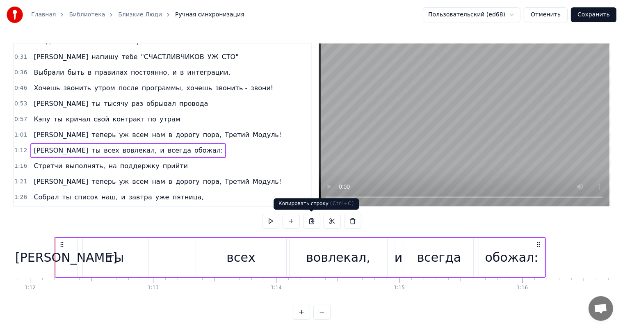
click at [310, 220] on button at bounding box center [311, 221] width 17 height 15
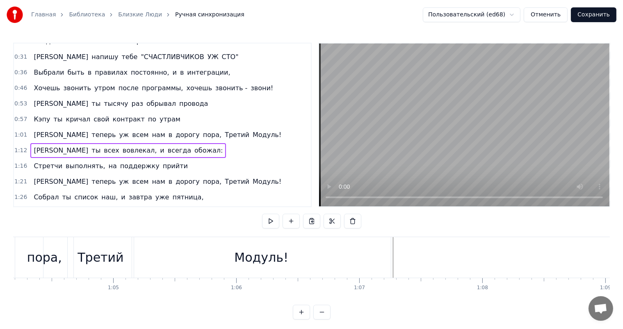
scroll to position [0, 8124]
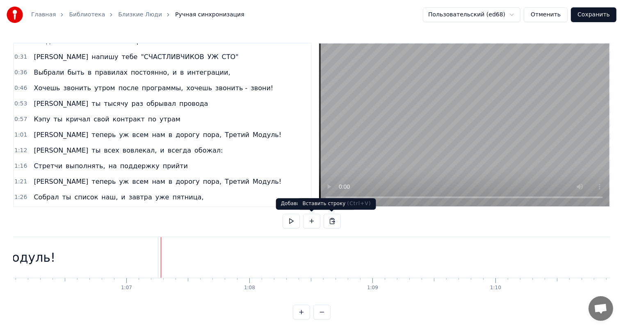
click at [333, 224] on button at bounding box center [331, 221] width 17 height 15
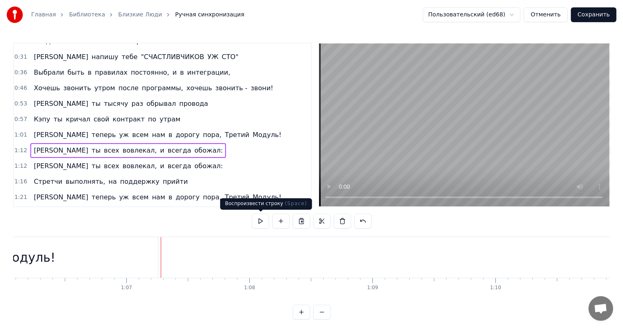
click at [264, 219] on button at bounding box center [260, 221] width 17 height 15
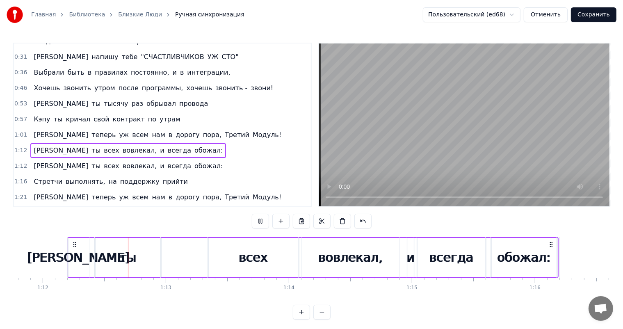
scroll to position [0, 8838]
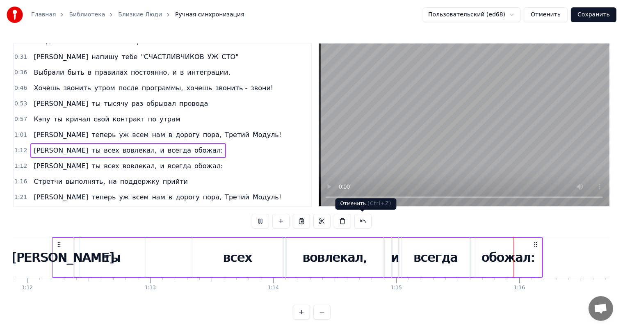
click at [361, 221] on button at bounding box center [362, 221] width 17 height 15
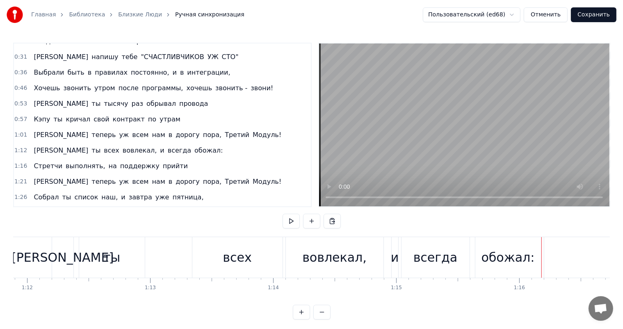
drag, startPoint x: 180, startPoint y: 216, endPoint x: 238, endPoint y: 211, distance: 58.0
click at [238, 211] on div "0:08 Когда закончатся отзвоны по утрам твоим 0:13 И цели ты свои закроешь все н…" at bounding box center [311, 181] width 596 height 277
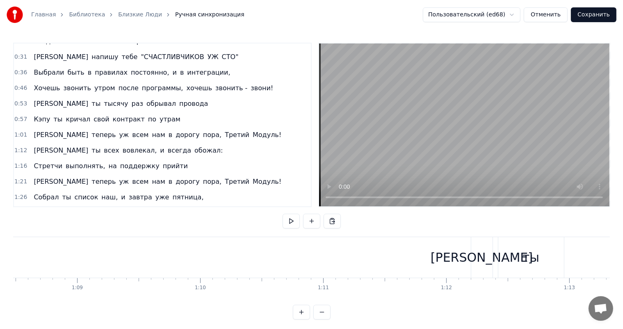
scroll to position [0, 8435]
click at [466, 259] on div "[PERSON_NAME]" at bounding box center [466, 257] width 102 height 18
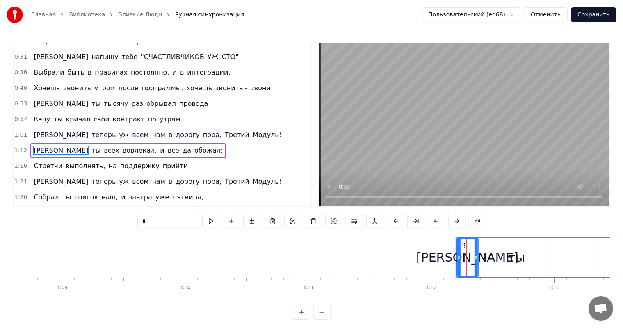
scroll to position [61, 0]
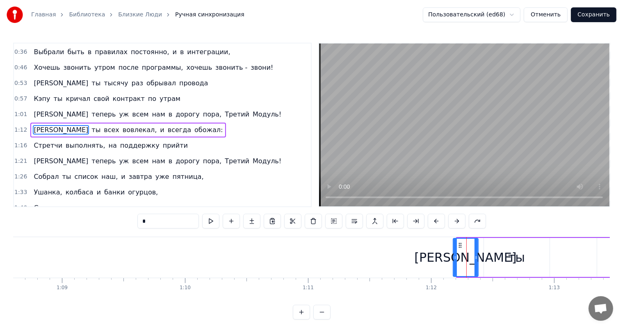
click at [453, 259] on icon at bounding box center [454, 257] width 3 height 7
drag, startPoint x: 501, startPoint y: 227, endPoint x: 458, endPoint y: 234, distance: 43.1
click at [458, 234] on div "0:08 Когда закончатся отзвоны по утрам твоим 0:13 И цели ты свои закроешь все н…" at bounding box center [311, 181] width 596 height 277
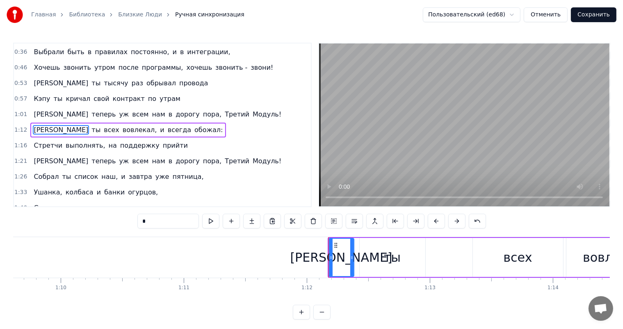
scroll to position [0, 8621]
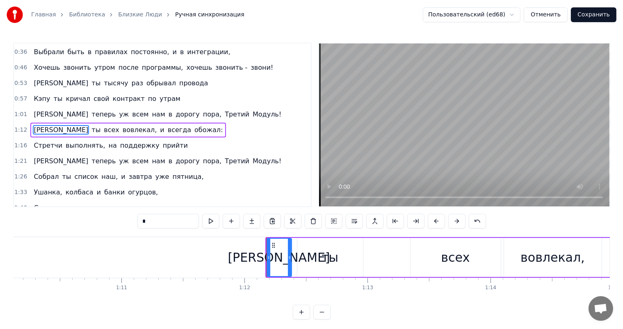
click at [315, 258] on div "ты" at bounding box center [330, 257] width 66 height 39
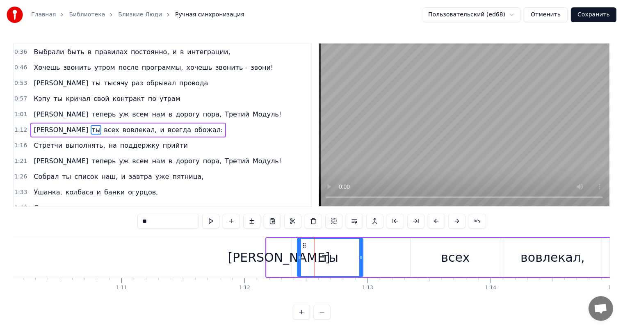
click at [284, 264] on div "[PERSON_NAME]" at bounding box center [278, 257] width 25 height 39
type input "*"
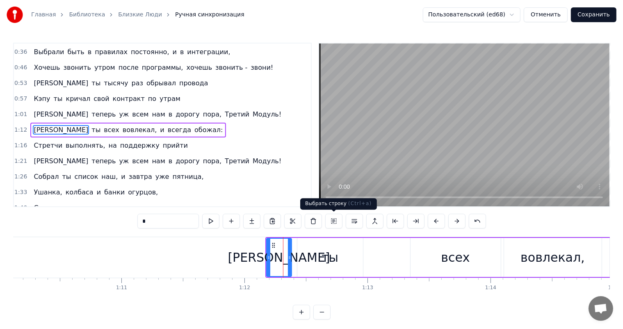
click at [335, 222] on button at bounding box center [333, 221] width 17 height 15
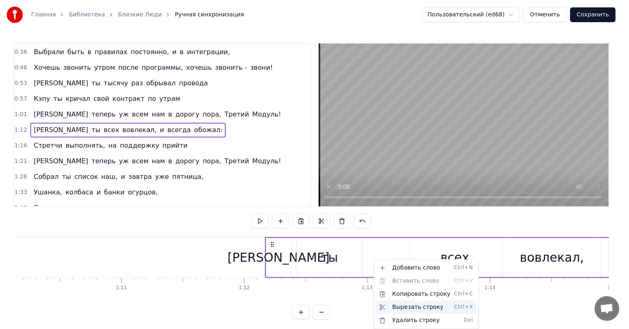
click at [404, 304] on div "Вырезать строку Ctrl+X" at bounding box center [426, 306] width 101 height 13
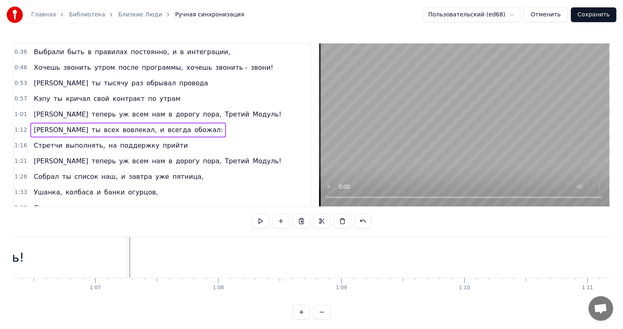
scroll to position [0, 7985]
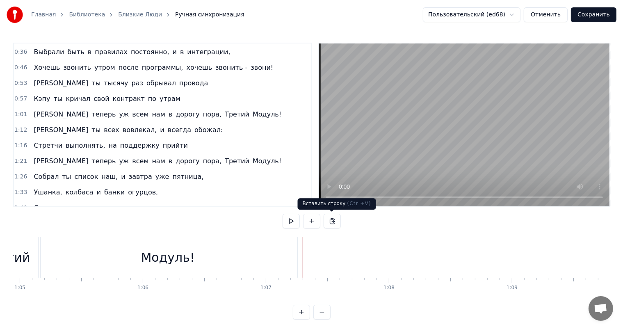
click at [334, 221] on button at bounding box center [331, 221] width 17 height 15
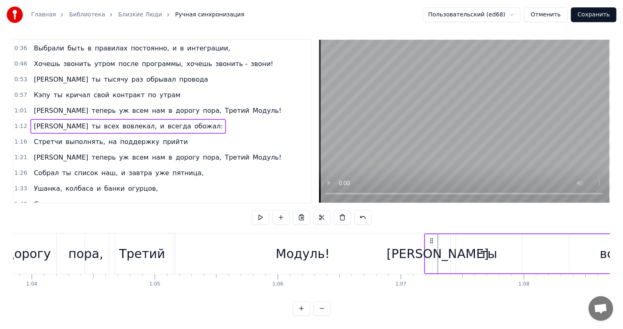
scroll to position [0, 7847]
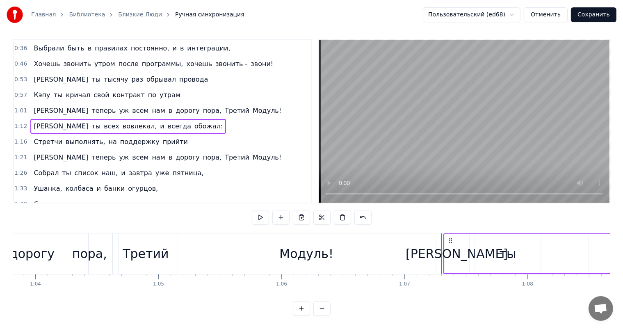
drag, startPoint x: 302, startPoint y: 243, endPoint x: 152, endPoint y: 229, distance: 150.2
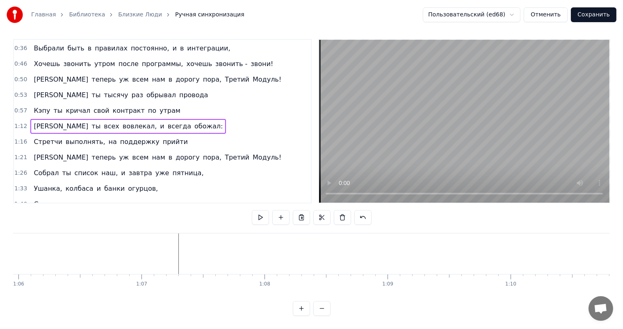
scroll to position [0, 8140]
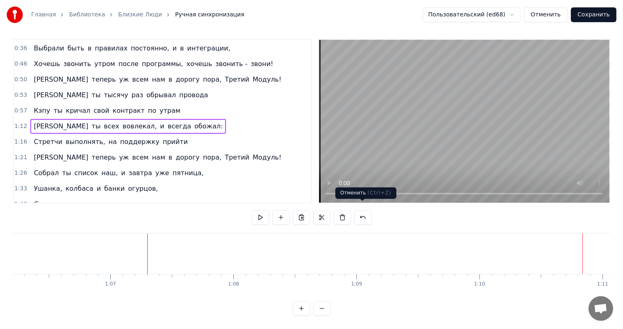
click at [364, 210] on button at bounding box center [362, 217] width 17 height 15
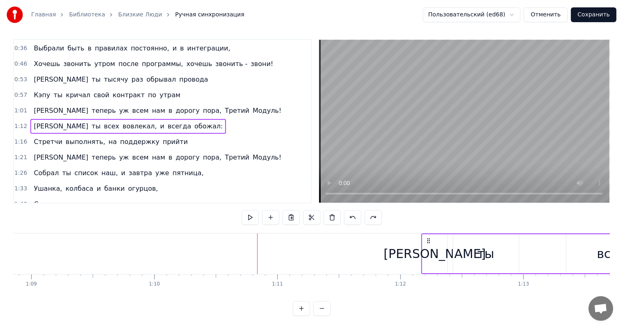
scroll to position [0, 8559]
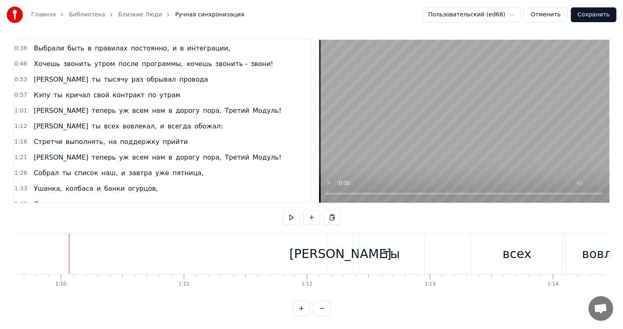
click at [341, 244] on div "[PERSON_NAME]" at bounding box center [340, 253] width 102 height 18
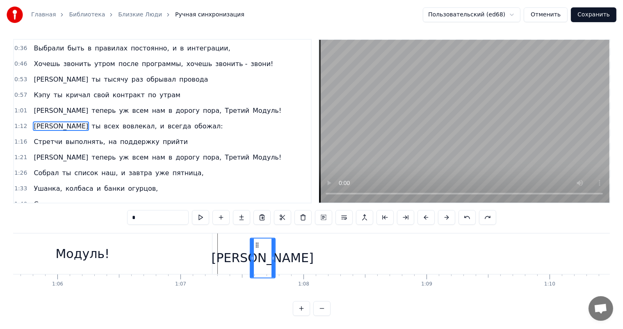
scroll to position [11, 0]
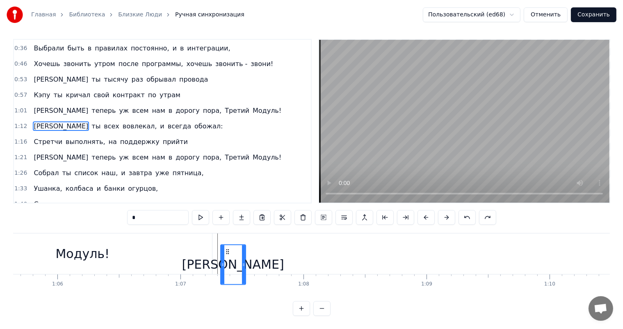
drag, startPoint x: 333, startPoint y: 245, endPoint x: 225, endPoint y: 240, distance: 107.9
click at [225, 245] on div "[PERSON_NAME]" at bounding box center [232, 264] width 24 height 39
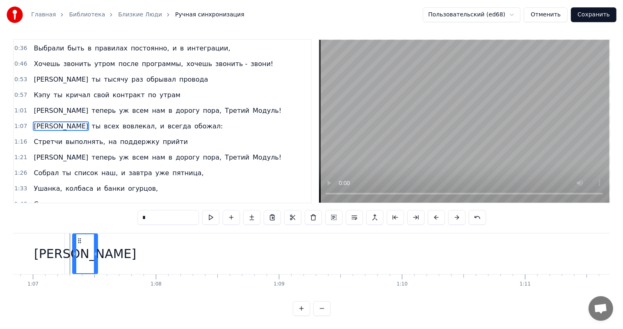
scroll to position [0, 8280]
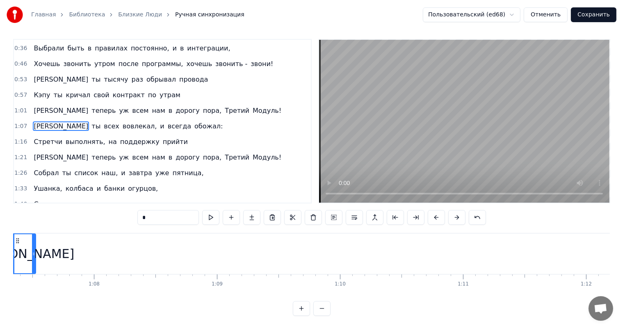
click at [325, 305] on button at bounding box center [321, 308] width 17 height 15
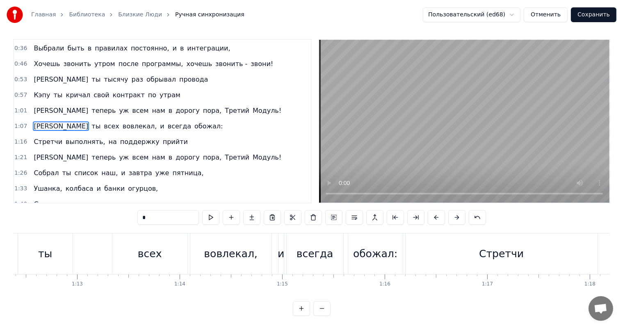
scroll to position [0, 7364]
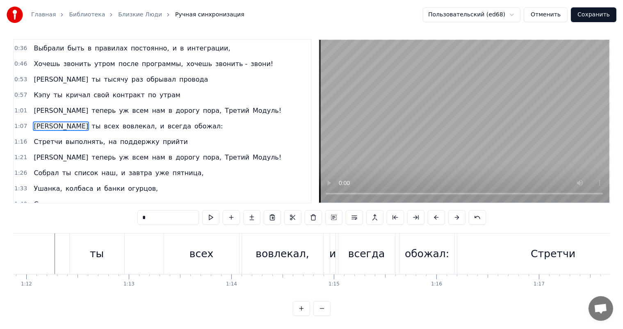
click at [325, 305] on button at bounding box center [321, 308] width 17 height 15
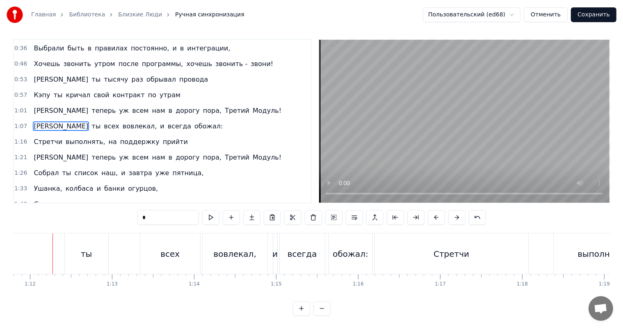
scroll to position [0, 5883]
click at [325, 305] on button at bounding box center [321, 308] width 17 height 15
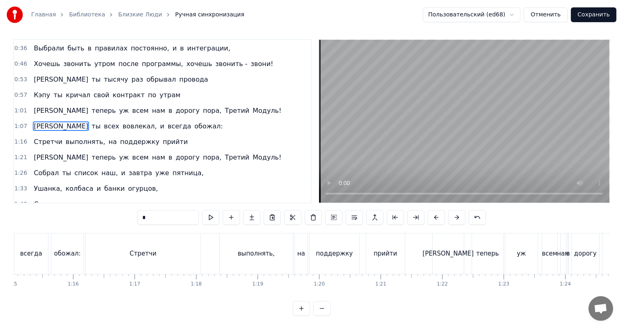
scroll to position [0, 4402]
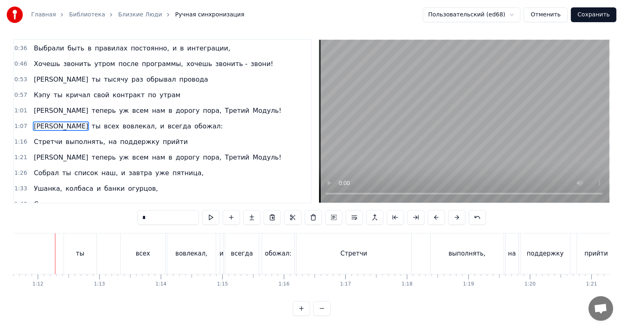
click at [325, 305] on button at bounding box center [321, 308] width 17 height 15
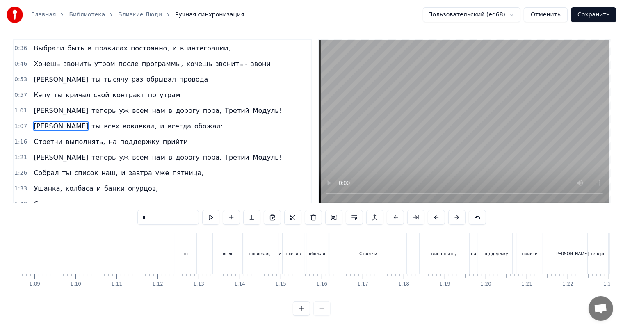
scroll to position [0, 2662]
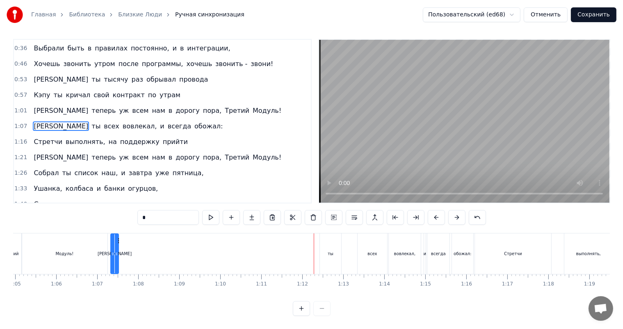
drag, startPoint x: 332, startPoint y: 246, endPoint x: 139, endPoint y: 246, distance: 192.6
click at [139, 246] on div "И ты всех вовлекал, и всегда обожал:" at bounding box center [292, 253] width 365 height 41
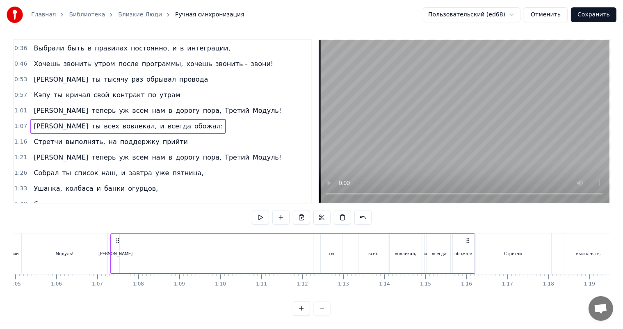
click at [328, 251] on div "ты" at bounding box center [330, 253] width 21 height 39
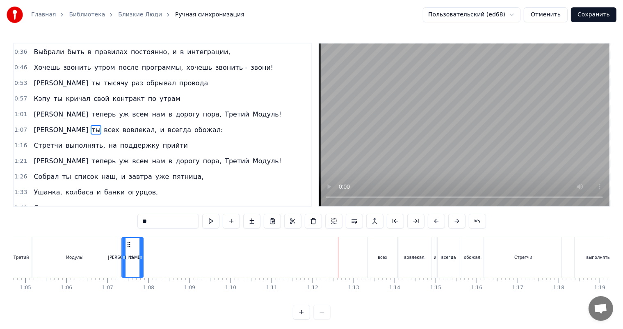
scroll to position [0, 2650]
drag, startPoint x: 325, startPoint y: 245, endPoint x: 139, endPoint y: 250, distance: 186.5
click at [139, 250] on div "ты" at bounding box center [144, 257] width 20 height 39
click at [395, 259] on div "всех" at bounding box center [385, 257] width 30 height 41
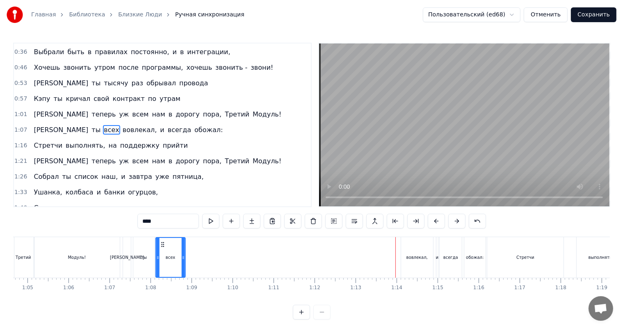
drag, startPoint x: 375, startPoint y: 245, endPoint x: 161, endPoint y: 251, distance: 214.0
click at [161, 251] on div "всех" at bounding box center [170, 257] width 29 height 39
click at [418, 260] on div "вовлекал," at bounding box center [417, 257] width 32 height 41
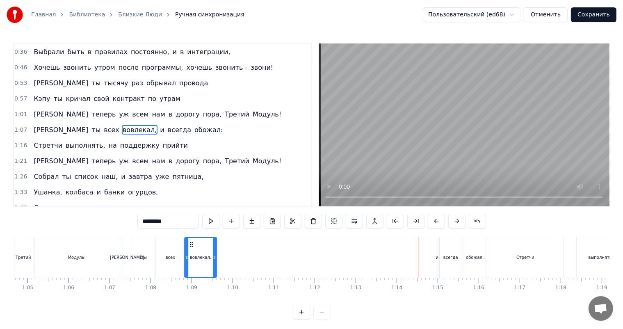
drag, startPoint x: 407, startPoint y: 245, endPoint x: 190, endPoint y: 248, distance: 216.4
click at [190, 248] on div "вовлекал," at bounding box center [200, 257] width 31 height 39
click at [436, 258] on div "и" at bounding box center [437, 257] width 3 height 6
drag, startPoint x: 443, startPoint y: 244, endPoint x: 219, endPoint y: 250, distance: 223.9
click at [219, 250] on div "И ты всех вовлекал, и всегда обожал:" at bounding box center [305, 257] width 365 height 41
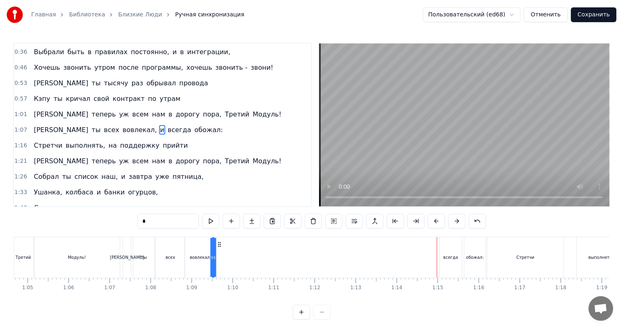
click at [450, 257] on div "всегда" at bounding box center [450, 257] width 15 height 6
drag, startPoint x: 445, startPoint y: 244, endPoint x: 221, endPoint y: 251, distance: 223.9
click at [221, 251] on div "всегда" at bounding box center [226, 257] width 21 height 39
click at [469, 261] on div "обожал:" at bounding box center [474, 257] width 21 height 41
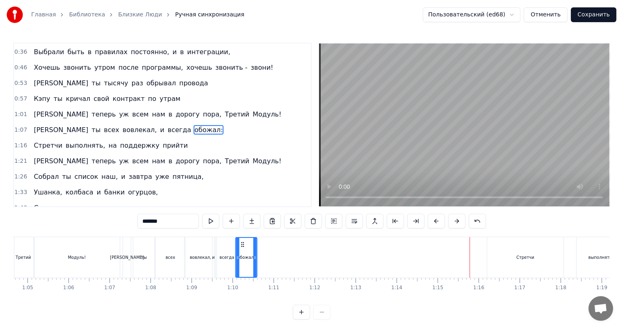
drag, startPoint x: 471, startPoint y: 244, endPoint x: 243, endPoint y: 250, distance: 227.9
click at [243, 250] on div "обожал:" at bounding box center [246, 257] width 20 height 39
click at [515, 256] on div "Стретчи" at bounding box center [525, 257] width 76 height 41
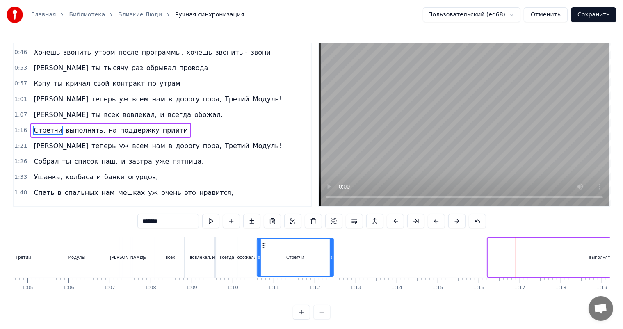
drag, startPoint x: 493, startPoint y: 244, endPoint x: 263, endPoint y: 250, distance: 230.8
click at [263, 250] on div "Стретчи" at bounding box center [294, 257] width 75 height 37
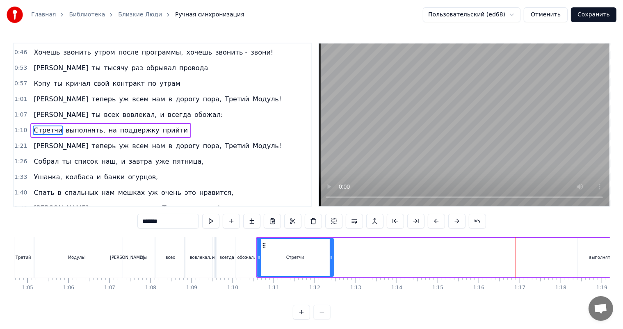
click at [606, 257] on div "выполнять," at bounding box center [601, 257] width 25 height 6
type input "**********"
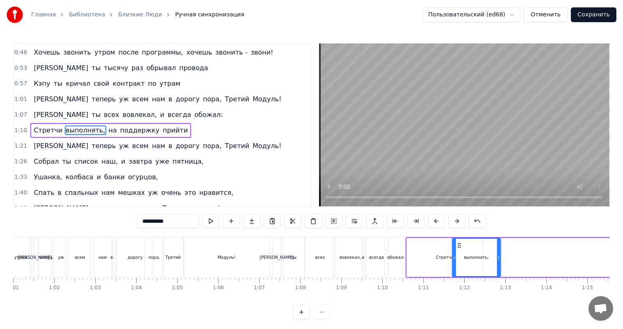
scroll to position [0, 2500]
drag, startPoint x: 584, startPoint y: 244, endPoint x: 146, endPoint y: 257, distance: 437.9
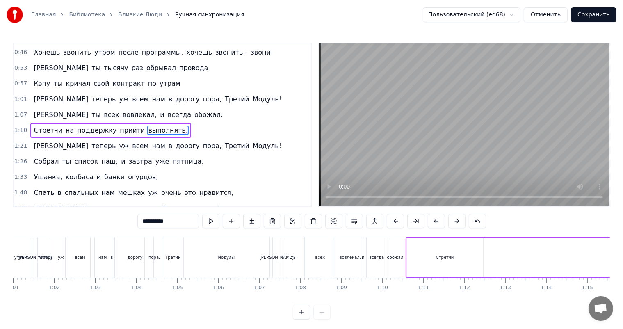
click at [397, 315] on div "0:08 Когда закончатся отзвоны по утрам твоим 0:13 И цели ты свои закроешь все н…" at bounding box center [311, 181] width 596 height 277
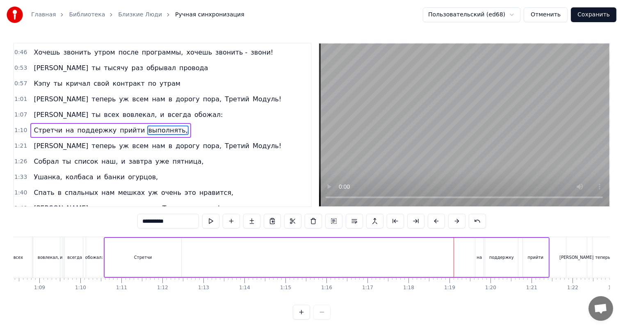
scroll to position [0, 2791]
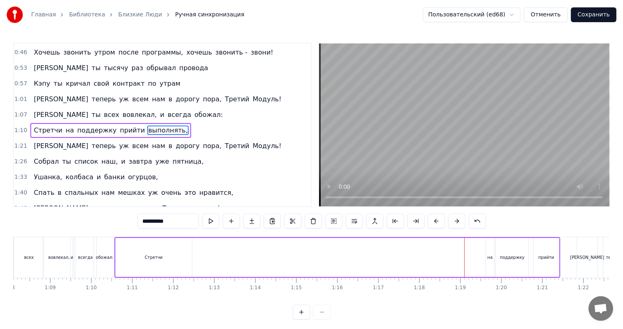
click at [411, 263] on div "Стретчи на поддержку прийти выполнять," at bounding box center [336, 257] width 445 height 41
click at [157, 255] on div "Стретчи" at bounding box center [154, 257] width 18 height 6
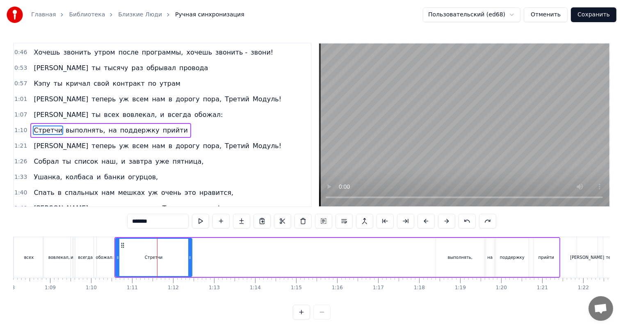
click at [452, 255] on div "выполнять," at bounding box center [460, 257] width 25 height 6
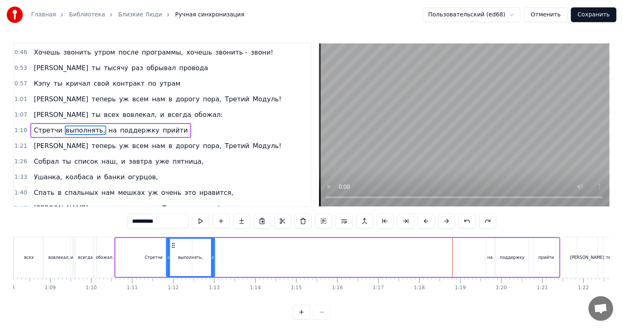
drag, startPoint x: 440, startPoint y: 243, endPoint x: 170, endPoint y: 254, distance: 269.9
click at [170, 254] on div "выполнять," at bounding box center [190, 257] width 48 height 37
click at [487, 257] on div "на" at bounding box center [489, 257] width 5 height 6
type input "**"
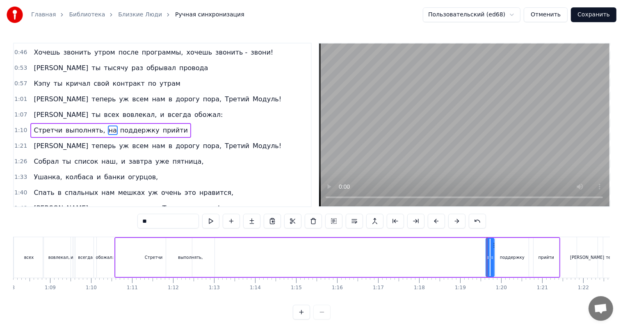
drag, startPoint x: 486, startPoint y: 257, endPoint x: 470, endPoint y: 260, distance: 16.6
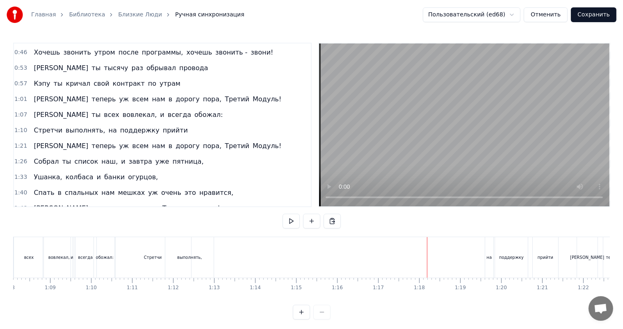
click at [487, 256] on div "на" at bounding box center [488, 257] width 5 height 6
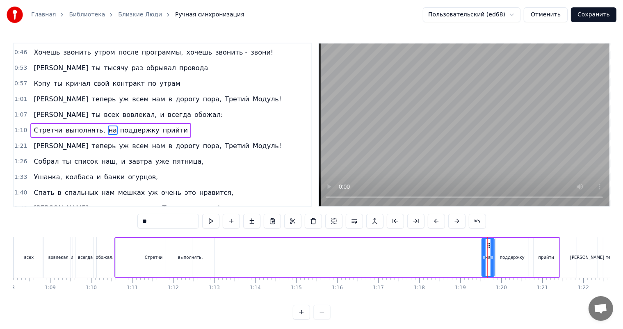
drag, startPoint x: 488, startPoint y: 257, endPoint x: 484, endPoint y: 257, distance: 4.1
click at [484, 257] on icon at bounding box center [483, 257] width 3 height 7
drag, startPoint x: 486, startPoint y: 246, endPoint x: 210, endPoint y: 258, distance: 276.5
click at [210, 258] on div "на" at bounding box center [211, 257] width 11 height 37
click at [213, 257] on icon at bounding box center [213, 257] width 3 height 7
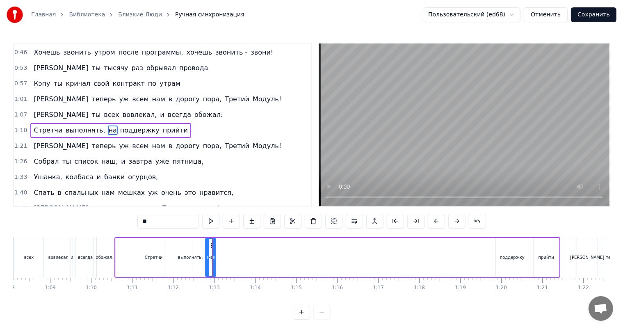
click at [516, 260] on div "поддержку" at bounding box center [511, 257] width 33 height 39
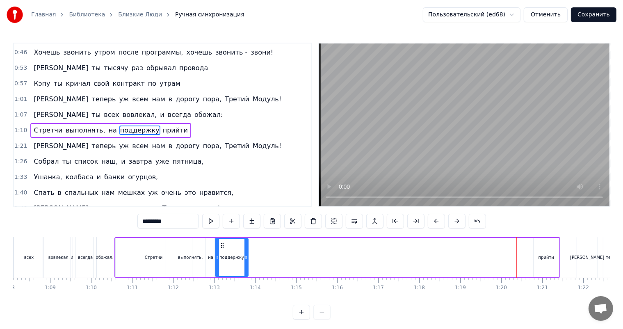
drag, startPoint x: 495, startPoint y: 245, endPoint x: 221, endPoint y: 267, distance: 274.6
click at [221, 267] on div "поддержку" at bounding box center [232, 257] width 32 height 37
click at [543, 261] on div "прийти" at bounding box center [545, 257] width 25 height 39
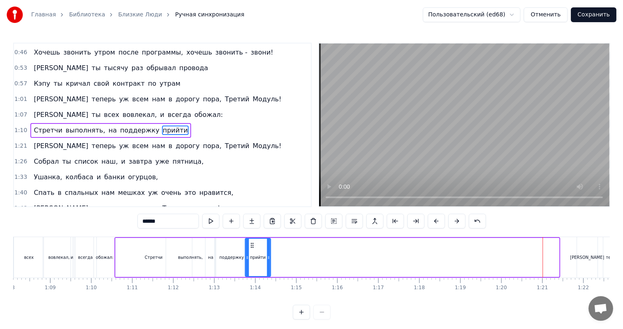
drag, startPoint x: 541, startPoint y: 245, endPoint x: 252, endPoint y: 259, distance: 288.5
click at [252, 259] on div "прийти" at bounding box center [257, 257] width 25 height 37
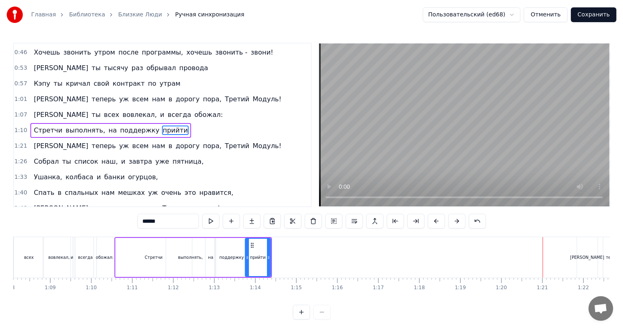
click at [587, 256] on div "[PERSON_NAME]" at bounding box center [587, 257] width 34 height 6
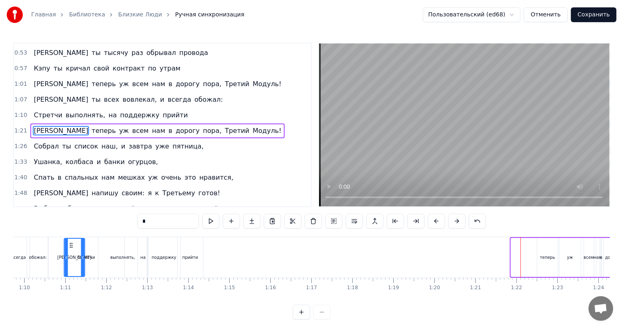
scroll to position [0, 2839]
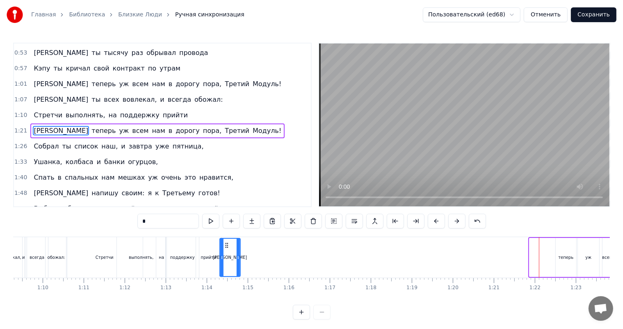
drag, startPoint x: 584, startPoint y: 246, endPoint x: 227, endPoint y: 261, distance: 358.1
click at [227, 261] on div "[PERSON_NAME]" at bounding box center [230, 257] width 20 height 37
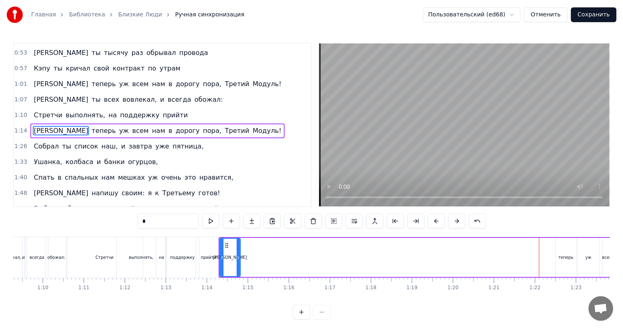
click at [567, 257] on div "теперь" at bounding box center [565, 257] width 15 height 6
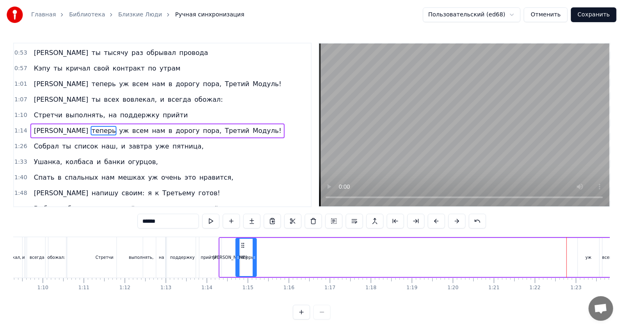
drag, startPoint x: 561, startPoint y: 245, endPoint x: 241, endPoint y: 255, distance: 319.8
click at [241, 255] on div "теперь" at bounding box center [246, 257] width 20 height 37
click at [594, 261] on div "уж" at bounding box center [587, 257] width 21 height 39
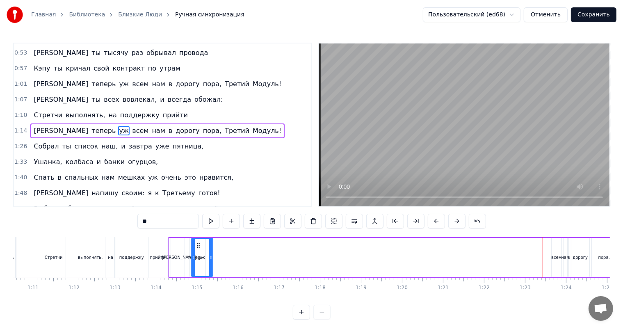
scroll to position [0, 2890]
drag, startPoint x: 584, startPoint y: 245, endPoint x: 211, endPoint y: 256, distance: 373.5
click at [211, 256] on div "уж" at bounding box center [215, 257] width 20 height 37
click at [566, 257] on div "нам" at bounding box center [565, 257] width 8 height 6
click at [556, 257] on div "всем" at bounding box center [556, 257] width 10 height 6
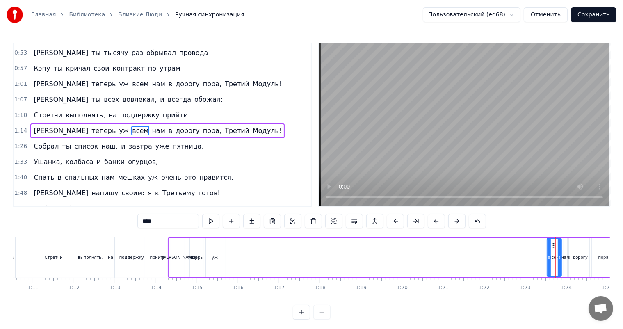
click at [548, 255] on icon at bounding box center [548, 257] width 3 height 7
drag, startPoint x: 554, startPoint y: 245, endPoint x: 228, endPoint y: 261, distance: 326.6
click at [228, 261] on div "всем" at bounding box center [228, 257] width 14 height 37
click at [561, 258] on div "нам" at bounding box center [565, 257] width 8 height 6
drag, startPoint x: 570, startPoint y: 244, endPoint x: 241, endPoint y: 257, distance: 328.5
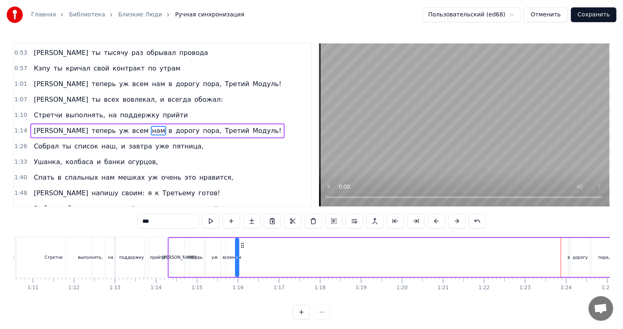
click at [241, 257] on div "И теперь уж всем нам в дорогу пора, Третий Модуль!" at bounding box center [411, 257] width 487 height 41
click at [568, 258] on div "в" at bounding box center [568, 257] width 2 height 6
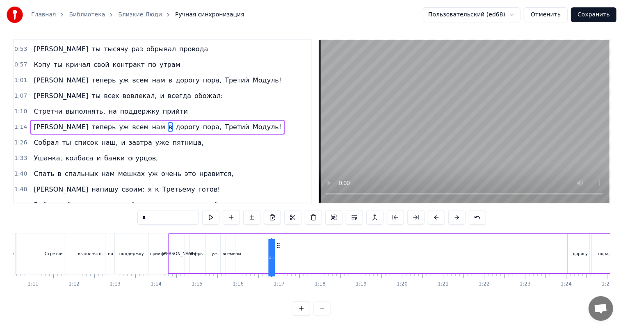
scroll to position [8, 0]
drag, startPoint x: 575, startPoint y: 244, endPoint x: 251, endPoint y: 237, distance: 323.8
click at [251, 237] on div "И теперь уж всем нам в дорогу пора, Третий Модуль!" at bounding box center [411, 253] width 487 height 41
click at [573, 250] on div "дорогу" at bounding box center [579, 253] width 15 height 6
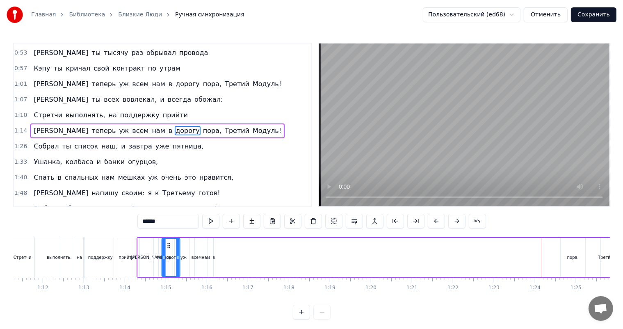
scroll to position [0, 2911]
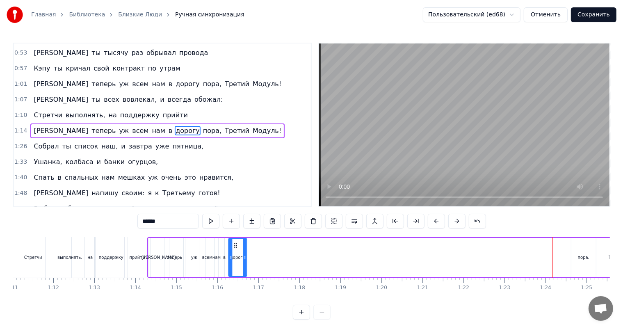
drag, startPoint x: 548, startPoint y: 247, endPoint x: 234, endPoint y: 252, distance: 313.1
click at [234, 252] on div "дорогу" at bounding box center [237, 257] width 17 height 37
click at [584, 257] on div "пора," at bounding box center [582, 257] width 11 height 6
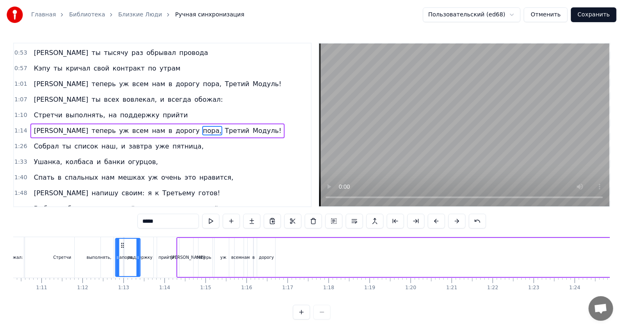
scroll to position [0, 2876]
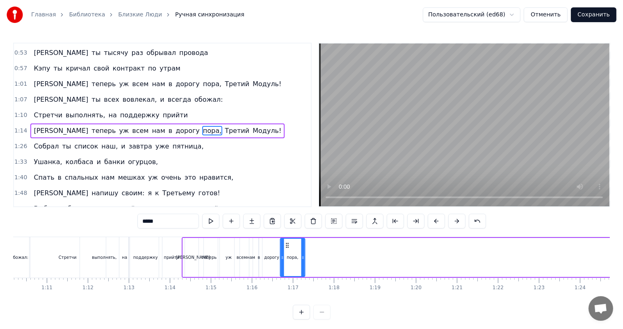
drag, startPoint x: 577, startPoint y: 246, endPoint x: 286, endPoint y: 261, distance: 290.9
click at [286, 261] on div "пора," at bounding box center [292, 257] width 24 height 37
click at [321, 319] on div at bounding box center [312, 311] width 38 height 15
click at [362, 319] on div "0:08 Когда закончатся отзвоны по утрам твоим 0:13 И цели ты свои закроешь все н…" at bounding box center [311, 181] width 596 height 277
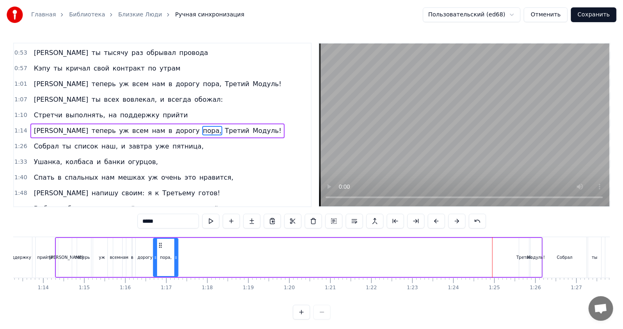
scroll to position [0, 3008]
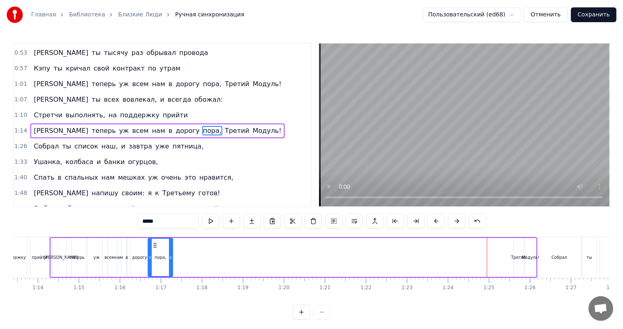
click at [522, 262] on div "Третий" at bounding box center [519, 257] width 10 height 39
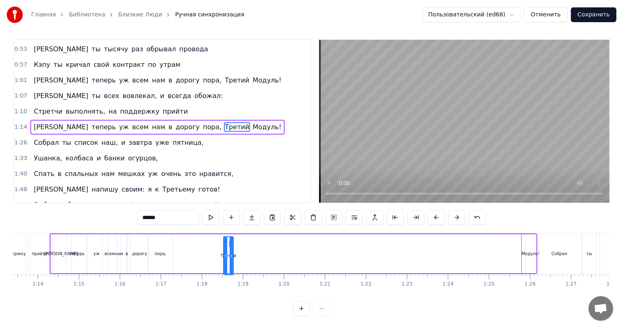
scroll to position [8, 0]
drag, startPoint x: 518, startPoint y: 244, endPoint x: 173, endPoint y: 243, distance: 345.5
click at [173, 247] on icon at bounding box center [175, 250] width 7 height 7
click at [533, 254] on div "Модуль!" at bounding box center [530, 253] width 11 height 39
type input "*******"
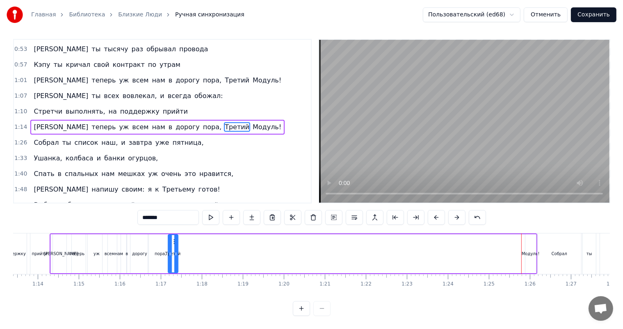
scroll to position [0, 0]
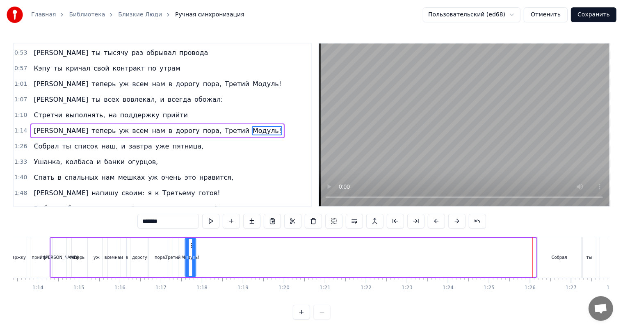
drag, startPoint x: 530, startPoint y: 244, endPoint x: 190, endPoint y: 250, distance: 340.2
click at [190, 250] on div "Модуль!" at bounding box center [190, 257] width 10 height 37
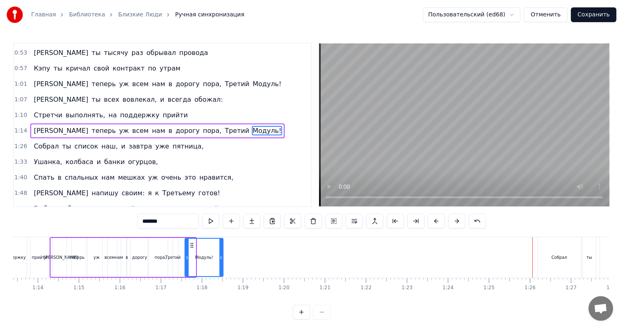
drag, startPoint x: 193, startPoint y: 259, endPoint x: 225, endPoint y: 259, distance: 32.0
click at [223, 259] on icon at bounding box center [220, 257] width 3 height 7
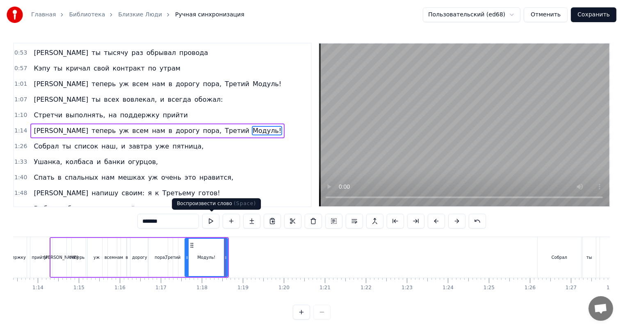
click at [213, 220] on button at bounding box center [210, 221] width 17 height 15
click at [238, 107] on div "1:10 Стретчи выполнять, на поддержку прийти" at bounding box center [162, 115] width 297 height 16
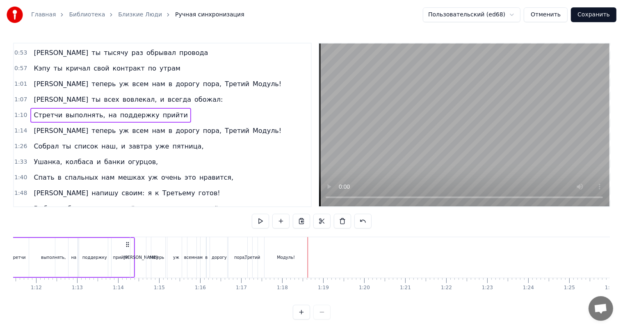
scroll to position [0, 2851]
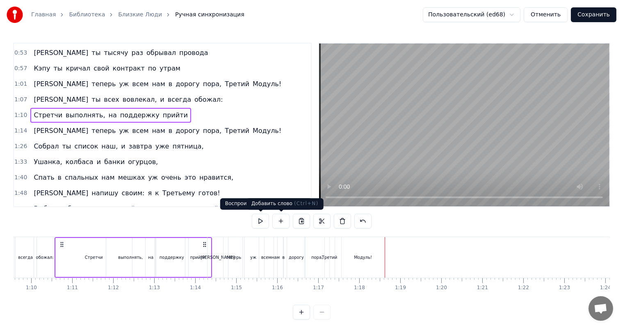
click at [257, 218] on button at bounding box center [260, 221] width 17 height 15
click at [260, 220] on button at bounding box center [260, 221] width 17 height 15
click at [162, 92] on div "1:07 И ты всех вовлекал, и всегда обожал:" at bounding box center [162, 100] width 297 height 16
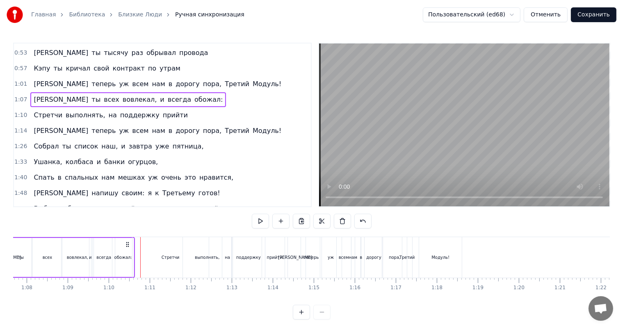
scroll to position [0, 2718]
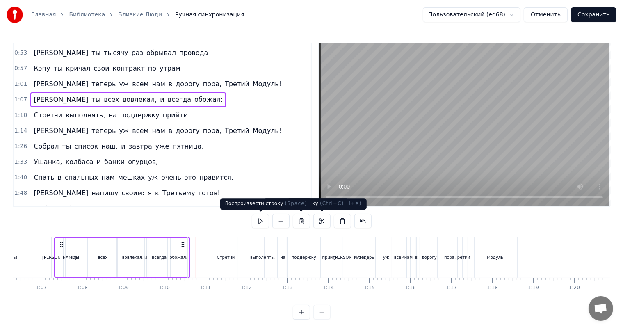
click at [259, 216] on button at bounding box center [260, 221] width 17 height 15
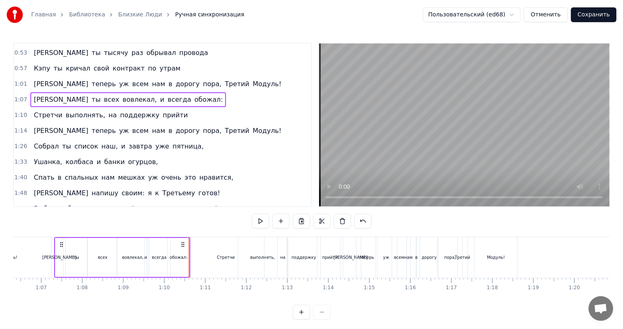
click at [168, 109] on div "1:10 Стретчи выполнять, на поддержку прийти" at bounding box center [162, 115] width 297 height 16
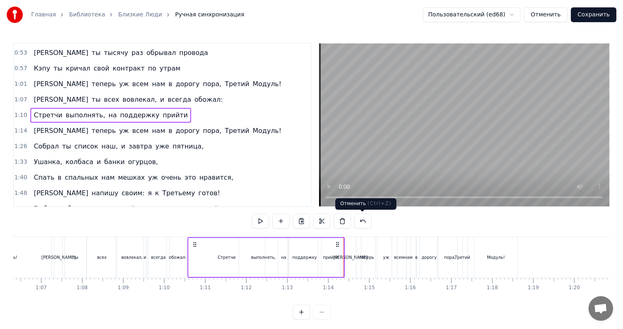
click at [362, 221] on button at bounding box center [362, 221] width 17 height 15
click at [362, 221] on div at bounding box center [311, 221] width 140 height 15
click at [355, 223] on button at bounding box center [352, 221] width 17 height 15
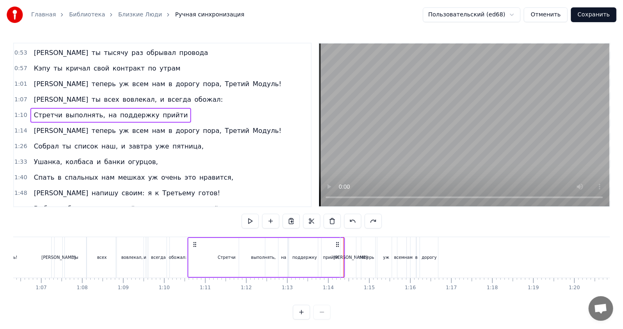
click at [355, 223] on button at bounding box center [352, 221] width 17 height 15
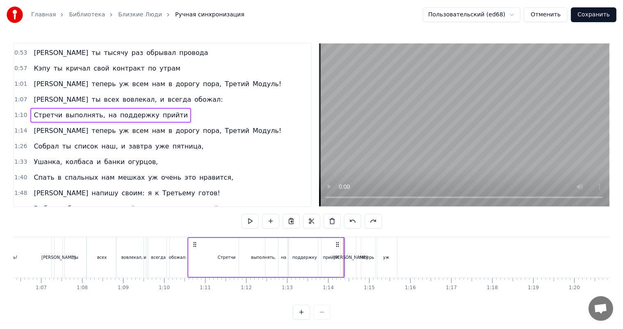
click at [355, 223] on button at bounding box center [352, 221] width 17 height 15
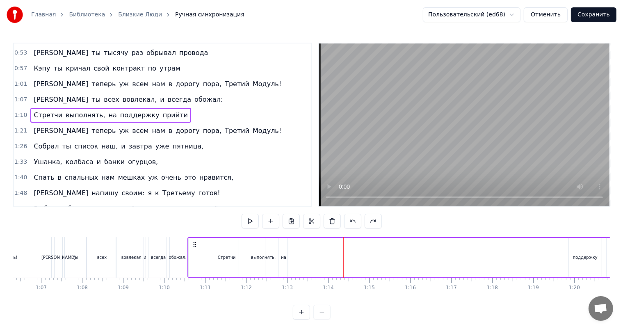
click at [355, 223] on button at bounding box center [352, 221] width 17 height 15
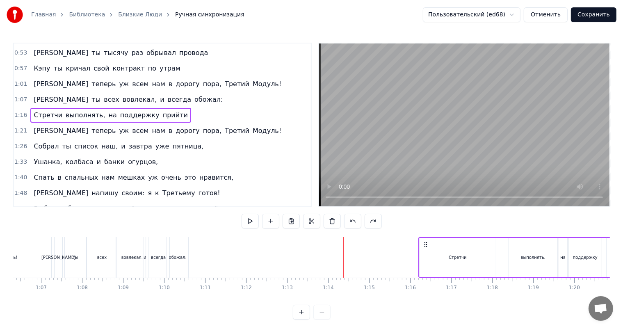
click at [183, 97] on div "1:07 И ты всех вовлекал, и всегда обожал:" at bounding box center [162, 100] width 297 height 16
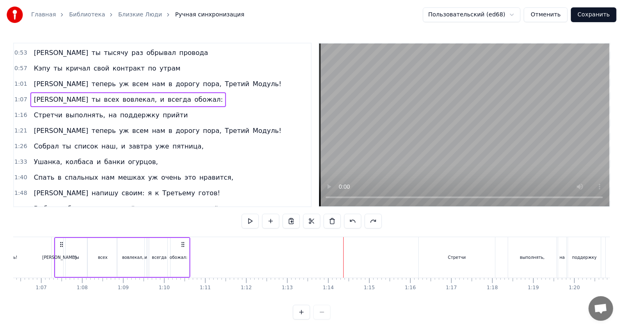
click at [252, 220] on button at bounding box center [249, 221] width 17 height 15
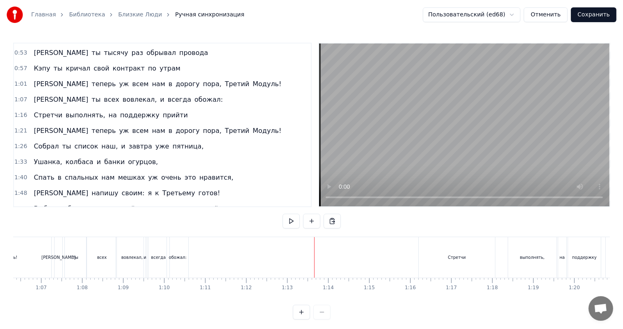
drag, startPoint x: 456, startPoint y: 256, endPoint x: 432, endPoint y: 267, distance: 26.2
click at [432, 267] on div "Стретчи" at bounding box center [456, 257] width 76 height 41
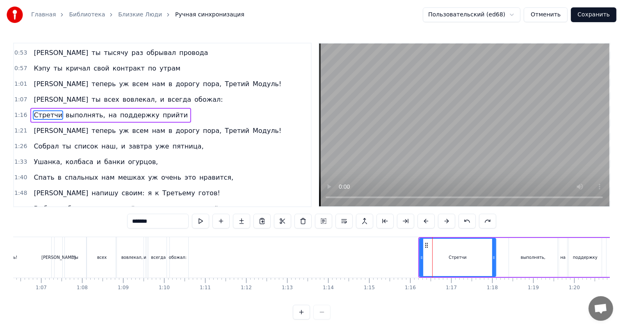
scroll to position [77, 0]
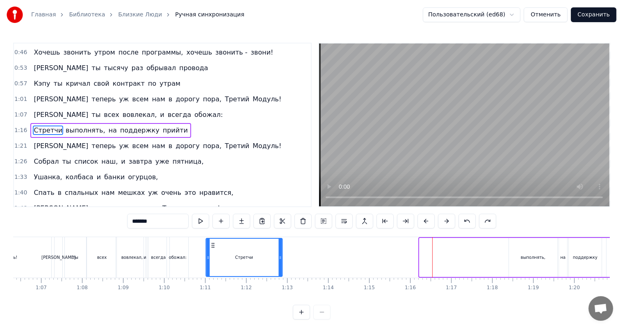
drag, startPoint x: 426, startPoint y: 245, endPoint x: 214, endPoint y: 250, distance: 212.8
click at [214, 250] on div "Стретчи" at bounding box center [243, 257] width 75 height 37
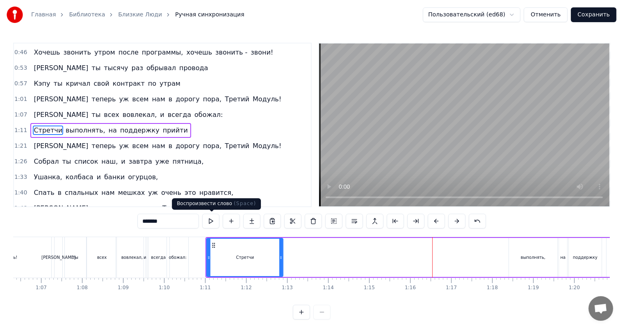
click at [210, 220] on button at bounding box center [210, 221] width 17 height 15
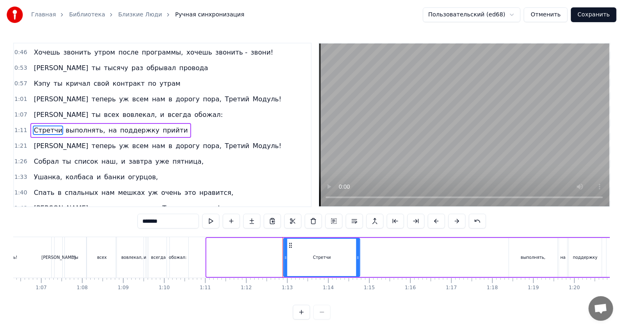
drag, startPoint x: 213, startPoint y: 244, endPoint x: 290, endPoint y: 246, distance: 77.1
click at [290, 246] on icon at bounding box center [290, 245] width 7 height 7
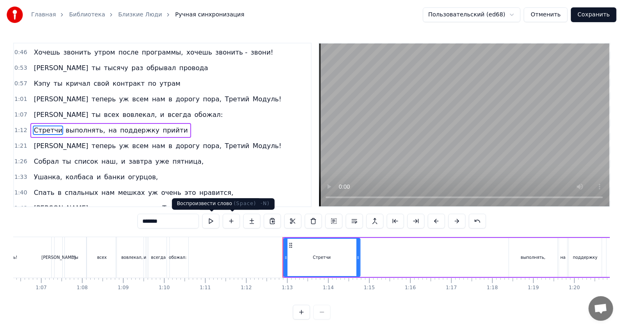
click at [208, 220] on button at bounding box center [210, 221] width 17 height 15
click at [210, 220] on button at bounding box center [210, 221] width 17 height 15
drag, startPoint x: 178, startPoint y: 261, endPoint x: 184, endPoint y: 261, distance: 5.8
click at [184, 261] on div "обожал:" at bounding box center [177, 257] width 21 height 41
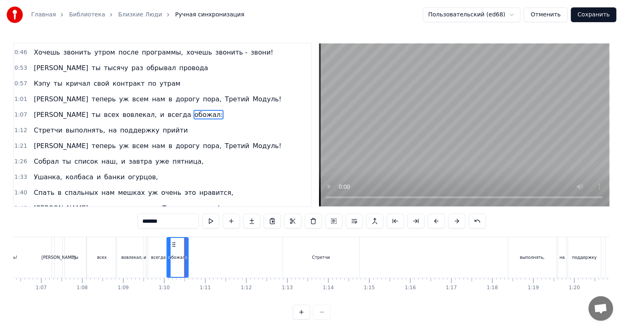
scroll to position [61, 0]
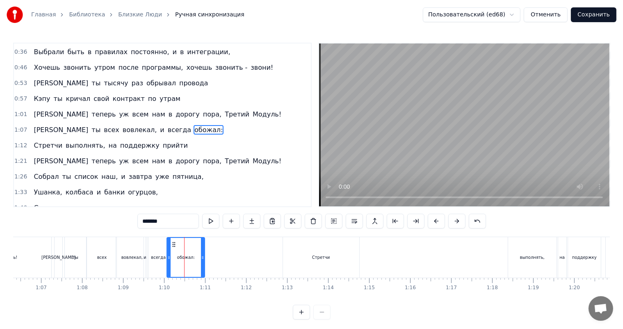
drag, startPoint x: 187, startPoint y: 258, endPoint x: 204, endPoint y: 258, distance: 17.2
click at [204, 258] on icon at bounding box center [202, 257] width 3 height 7
click at [158, 257] on div "всегда" at bounding box center [158, 257] width 15 height 6
type input "******"
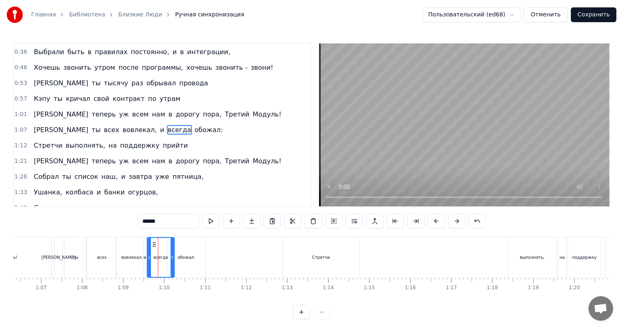
drag, startPoint x: 167, startPoint y: 257, endPoint x: 172, endPoint y: 257, distance: 4.9
click at [172, 257] on icon at bounding box center [171, 257] width 3 height 7
click at [243, 201] on div "Добавить слово ( Ctrl+N ) Добавить слово ( Ctrl+N )" at bounding box center [236, 203] width 77 height 11
click at [198, 126] on div "1:07 И ты всех вовлекал, и всегда обожал:" at bounding box center [162, 130] width 297 height 16
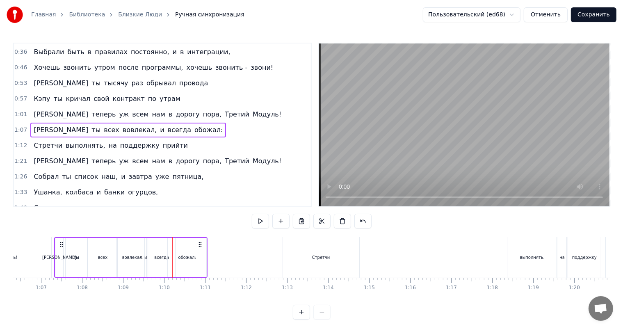
click at [214, 107] on div "1:01 И теперь уж всем нам в дорогу пора, Третий Модуль!" at bounding box center [162, 115] width 297 height 16
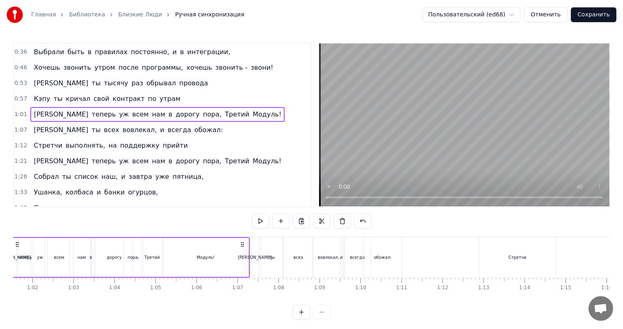
scroll to position [0, 2477]
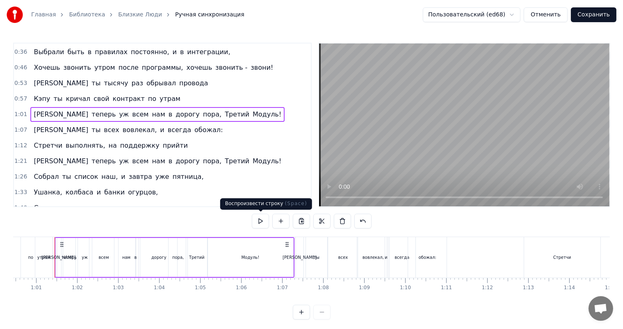
click at [261, 223] on button at bounding box center [260, 221] width 17 height 15
click at [164, 125] on div "1:07 И ты всех вовлекал, и всегда обожал:" at bounding box center [162, 130] width 297 height 16
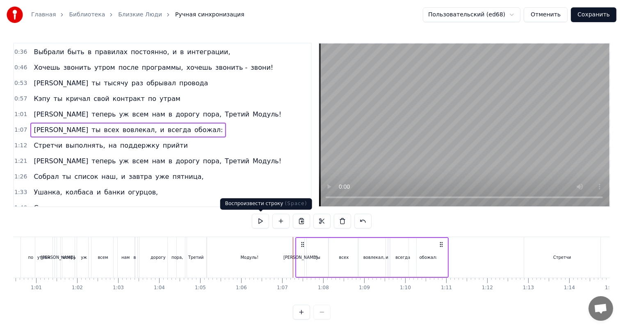
click at [255, 219] on button at bounding box center [260, 221] width 17 height 15
click at [257, 220] on button at bounding box center [260, 221] width 17 height 15
click at [260, 220] on button at bounding box center [260, 221] width 17 height 15
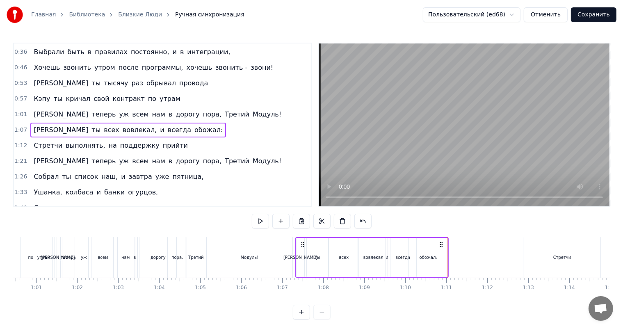
click at [176, 143] on div "1:12 Стретчи выполнять, на поддержку прийти" at bounding box center [162, 146] width 297 height 16
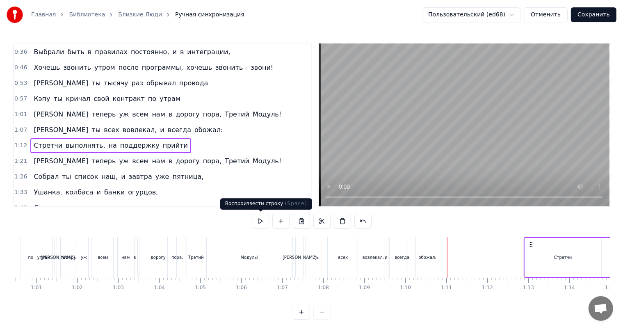
click at [259, 221] on button at bounding box center [260, 221] width 17 height 15
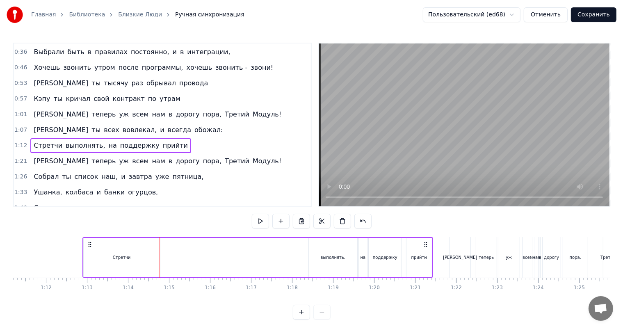
scroll to position [0, 2999]
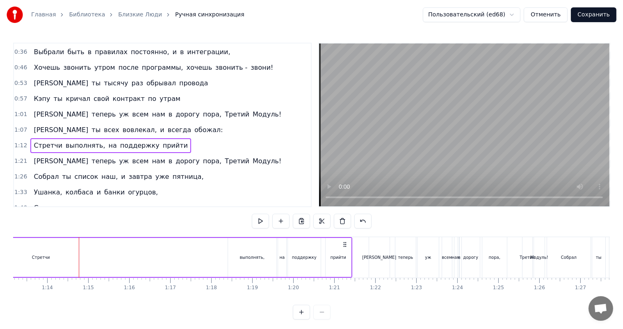
click at [212, 155] on div "1:21 И теперь уж всем нам в дорогу пора, Третий Модуль!" at bounding box center [162, 161] width 297 height 16
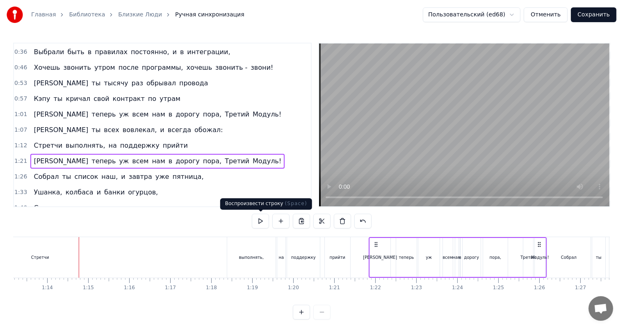
click at [261, 220] on button at bounding box center [260, 221] width 17 height 15
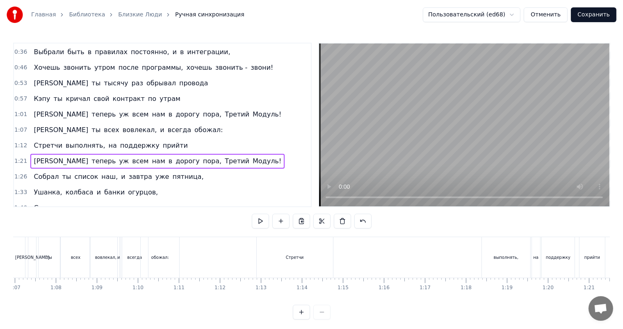
scroll to position [0, 2749]
click at [159, 261] on div "обожал:" at bounding box center [155, 257] width 39 height 41
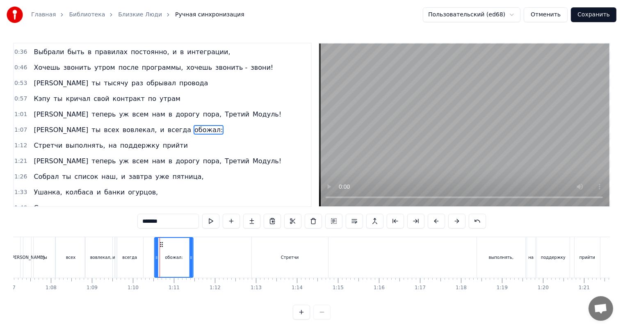
drag, startPoint x: 142, startPoint y: 243, endPoint x: 161, endPoint y: 243, distance: 19.3
click at [161, 243] on icon at bounding box center [161, 244] width 7 height 7
click at [128, 264] on div "всегда" at bounding box center [129, 257] width 27 height 41
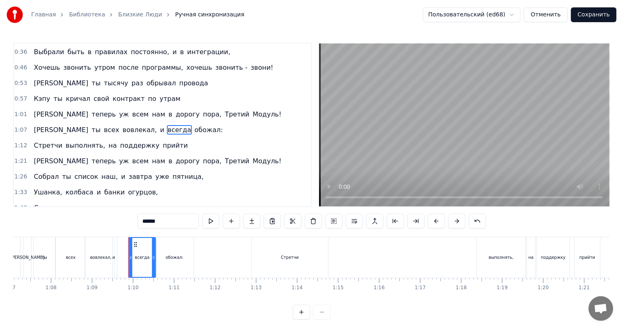
drag, startPoint x: 120, startPoint y: 244, endPoint x: 133, endPoint y: 243, distance: 12.3
click at [133, 243] on icon at bounding box center [135, 244] width 7 height 7
click at [114, 257] on div "и" at bounding box center [113, 257] width 3 height 6
drag, startPoint x: 120, startPoint y: 241, endPoint x: 127, endPoint y: 241, distance: 7.8
click at [127, 241] on icon at bounding box center [127, 244] width 7 height 7
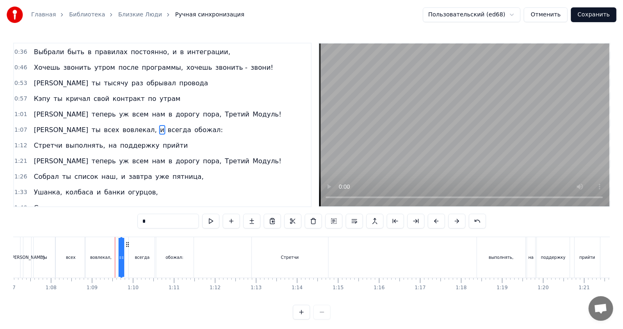
click at [100, 259] on div "вовлекал," at bounding box center [100, 257] width 21 height 6
type input "*********"
drag, startPoint x: 90, startPoint y: 243, endPoint x: 94, endPoint y: 244, distance: 4.5
click at [94, 244] on icon at bounding box center [96, 244] width 7 height 7
click at [252, 169] on div "1:26 Собрал ты список наш, и завтра уже пятница," at bounding box center [162, 177] width 297 height 16
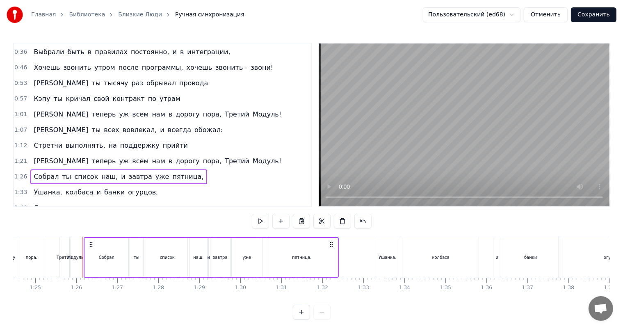
scroll to position [0, 3489]
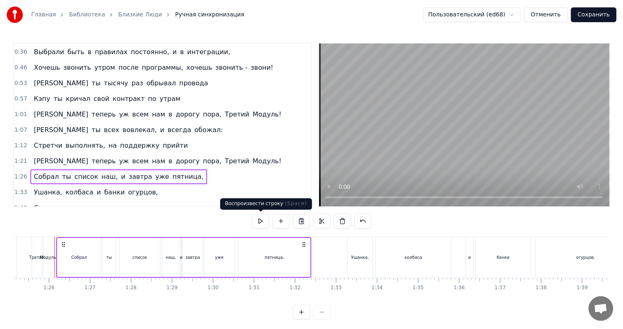
click at [262, 222] on button at bounding box center [260, 221] width 17 height 15
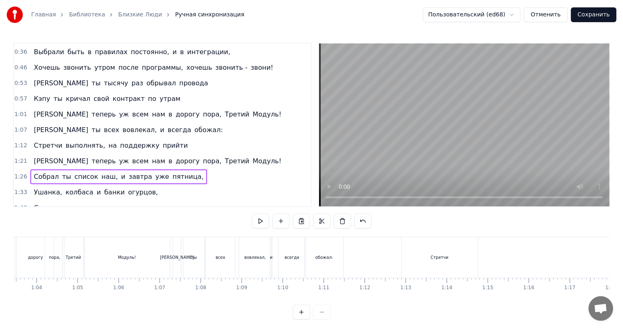
scroll to position [0, 2590]
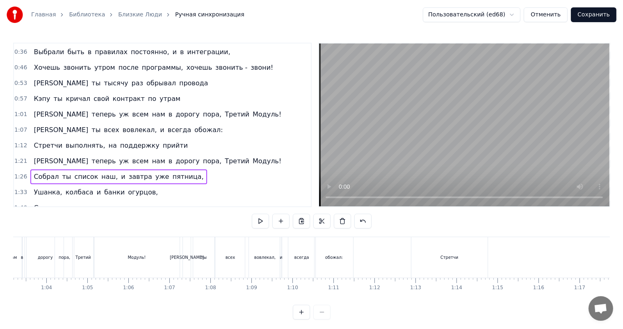
click at [180, 81] on div "0:53 И ты тысячу раз обрывал провода" at bounding box center [162, 83] width 297 height 16
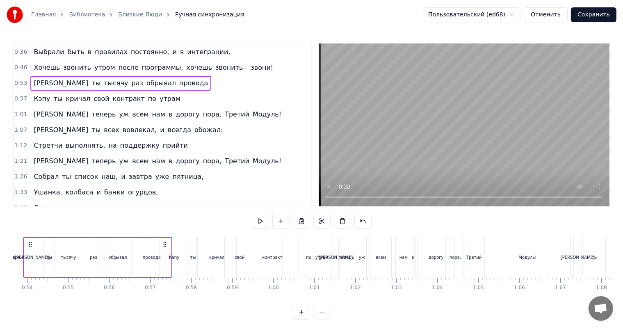
scroll to position [0, 2168]
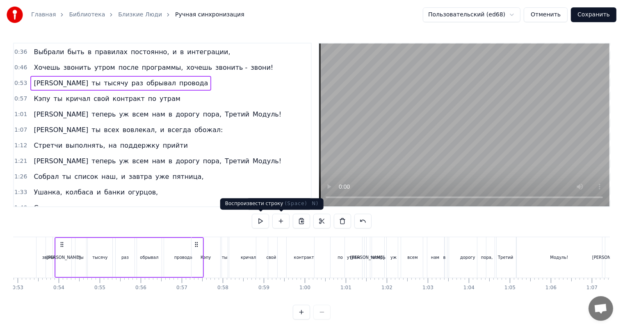
click at [262, 219] on button at bounding box center [260, 221] width 17 height 15
click at [261, 223] on button at bounding box center [260, 221] width 17 height 15
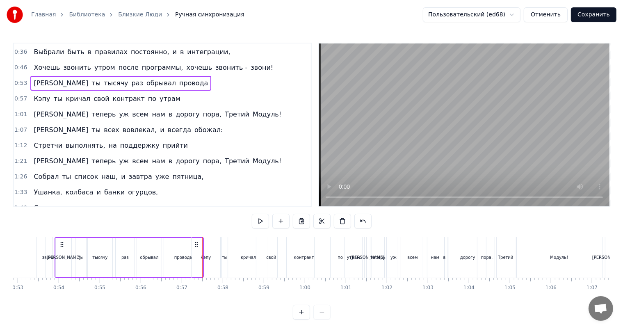
click at [260, 223] on button at bounding box center [260, 221] width 17 height 15
click at [260, 220] on button at bounding box center [260, 221] width 17 height 15
click at [161, 94] on div "0:57 Кэпу ты кричал свой контракт по утрам" at bounding box center [162, 99] width 297 height 16
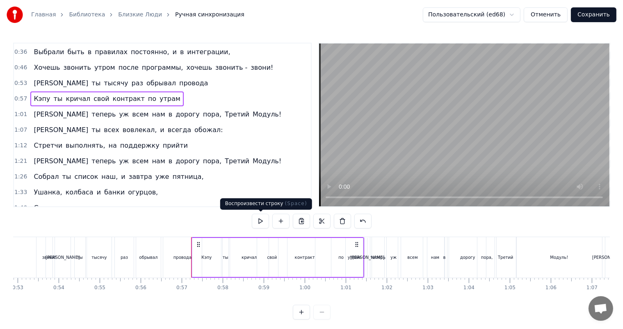
click at [259, 220] on button at bounding box center [260, 221] width 17 height 15
click at [216, 107] on div "1:01 И теперь уж всем нам в дорогу пора, Третий Модуль!" at bounding box center [162, 115] width 297 height 16
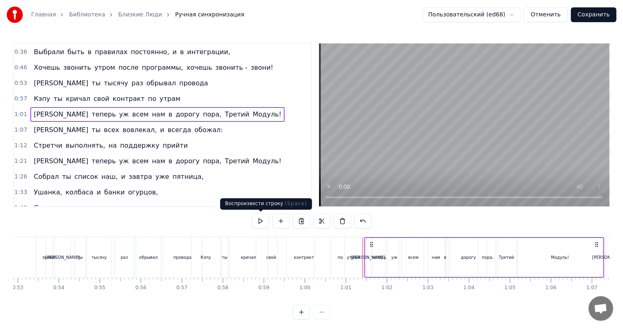
click at [259, 219] on button at bounding box center [260, 221] width 17 height 15
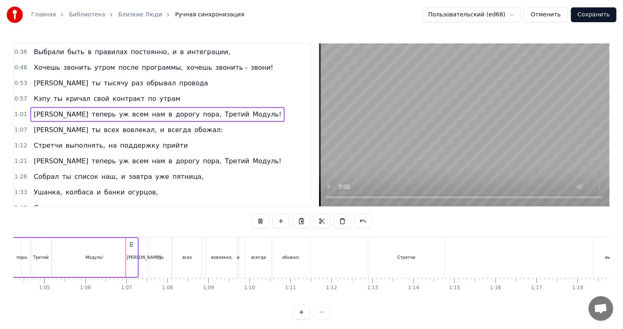
scroll to position [0, 2684]
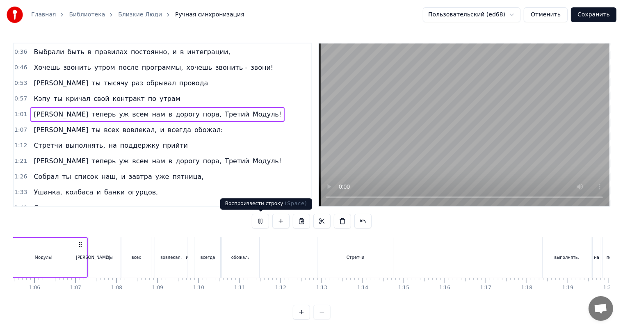
click at [263, 220] on button at bounding box center [260, 221] width 17 height 15
click at [226, 200] on div "1:40 Спать в спальных нам мешках уж очень это нравится," at bounding box center [162, 208] width 297 height 16
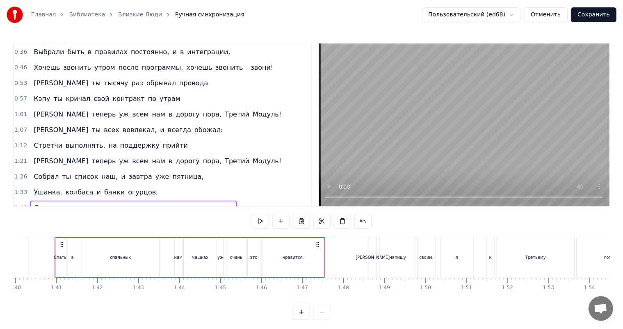
scroll to position [0, 4026]
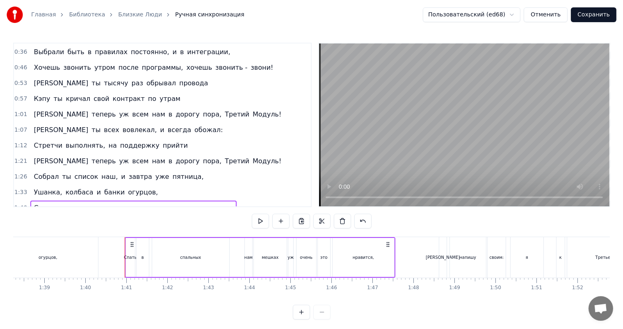
click at [167, 126] on div "1:07 И ты всех вовлекал, и всегда обожал:" at bounding box center [162, 130] width 297 height 16
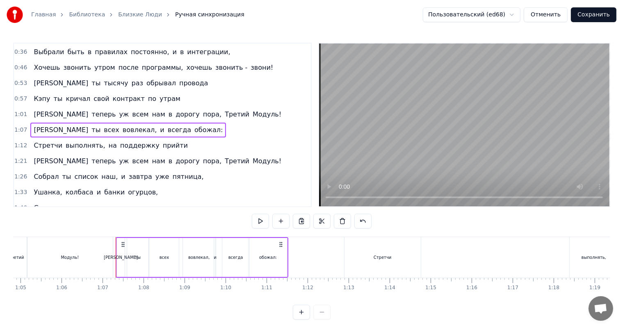
scroll to position [0, 2667]
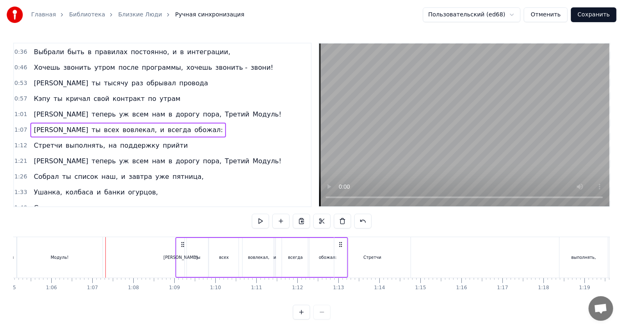
drag, startPoint x: 269, startPoint y: 244, endPoint x: 339, endPoint y: 246, distance: 70.1
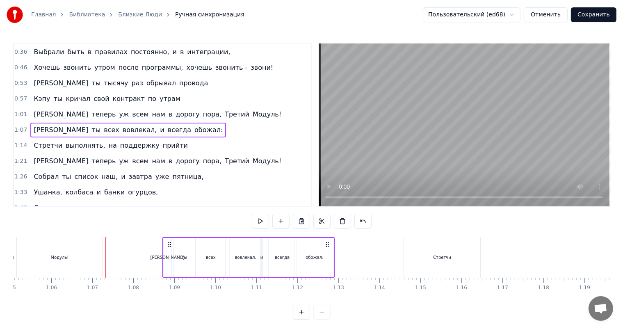
drag, startPoint x: 271, startPoint y: 244, endPoint x: 333, endPoint y: 248, distance: 62.0
click at [333, 248] on div "И ты всех вовлекал, и всегда обожал:" at bounding box center [248, 257] width 173 height 41
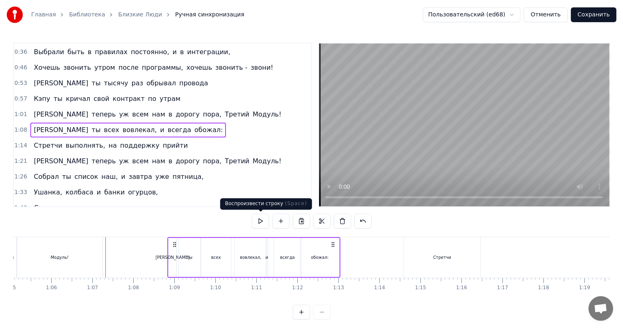
click at [249, 186] on div "1:33 Ушанка, колбаса и банки [PERSON_NAME]," at bounding box center [162, 192] width 297 height 16
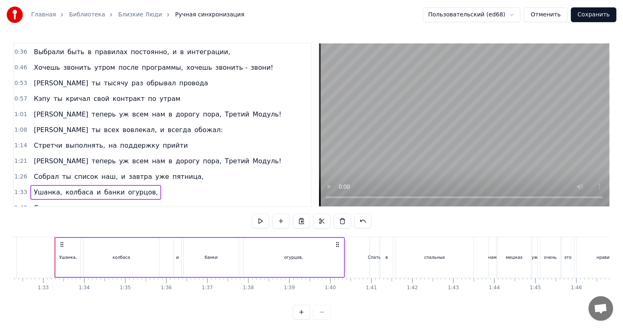
click at [212, 107] on div "1:01 И теперь уж всем нам в дорогу пора, Третий Модуль!" at bounding box center [162, 115] width 297 height 16
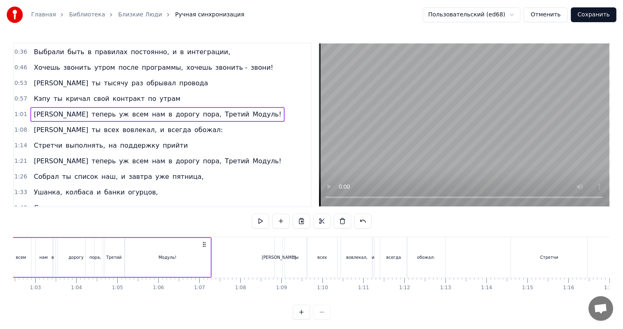
scroll to position [0, 2477]
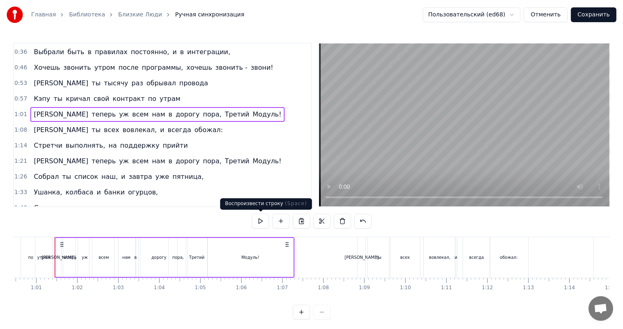
click at [259, 221] on button at bounding box center [260, 221] width 17 height 15
click at [287, 255] on div "Модуль!" at bounding box center [250, 257] width 86 height 39
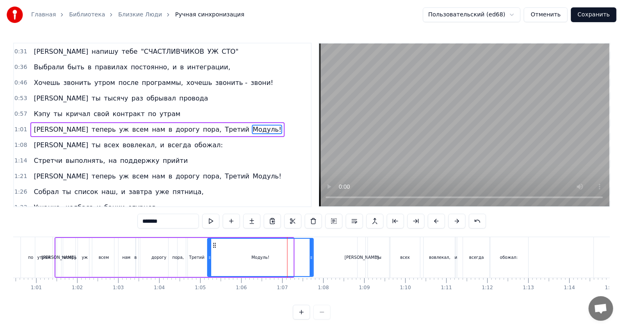
drag, startPoint x: 291, startPoint y: 252, endPoint x: 311, endPoint y: 248, distance: 20.5
click at [311, 248] on div at bounding box center [310, 257] width 3 height 37
click at [180, 107] on div "0:57 Кэпу ты кричал свой контракт по утрам" at bounding box center [162, 114] width 297 height 16
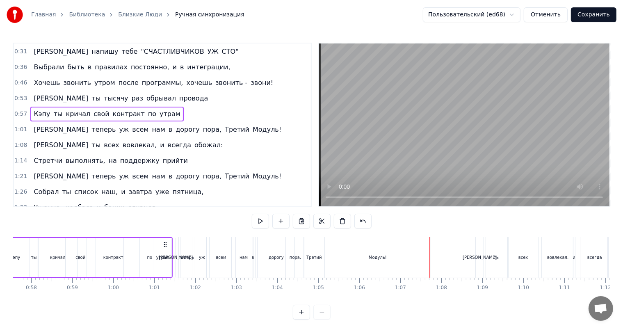
scroll to position [0, 2304]
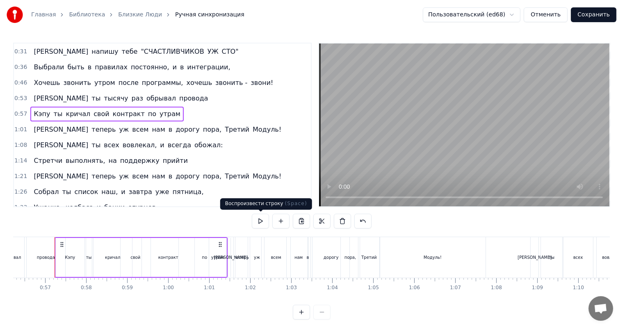
click at [261, 223] on button at bounding box center [260, 221] width 17 height 15
click at [213, 127] on div "1:01 И теперь уж всем нам в дорогу пора, Третий Модуль!" at bounding box center [162, 130] width 297 height 16
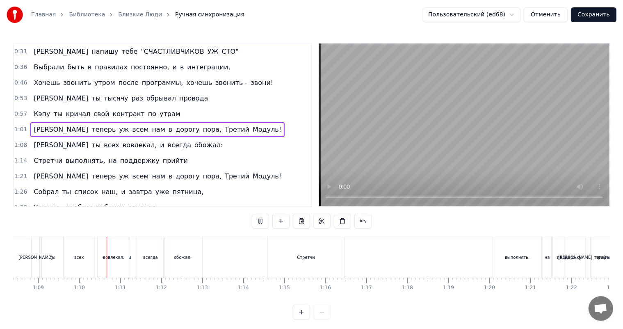
scroll to position [0, 2826]
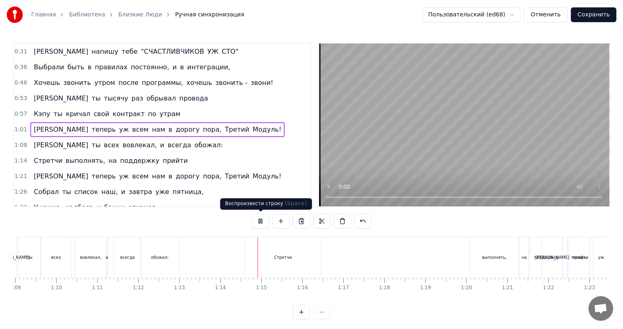
click at [261, 221] on button at bounding box center [260, 221] width 17 height 15
click at [268, 255] on div "Стретчи" at bounding box center [283, 257] width 76 height 41
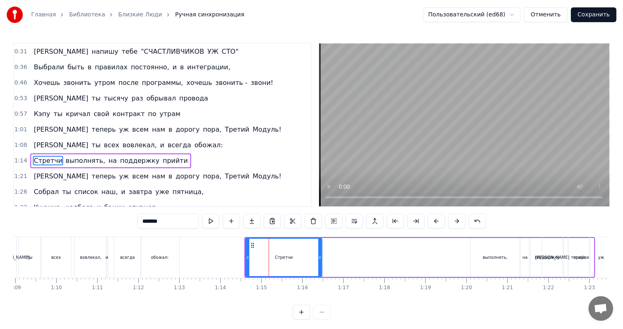
scroll to position [77, 0]
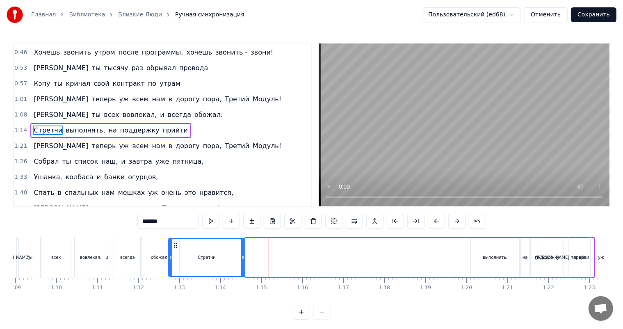
drag, startPoint x: 252, startPoint y: 245, endPoint x: 175, endPoint y: 250, distance: 77.2
click at [175, 250] on div "Стретчи" at bounding box center [206, 257] width 75 height 37
click at [489, 254] on div "выполнять," at bounding box center [494, 257] width 25 height 6
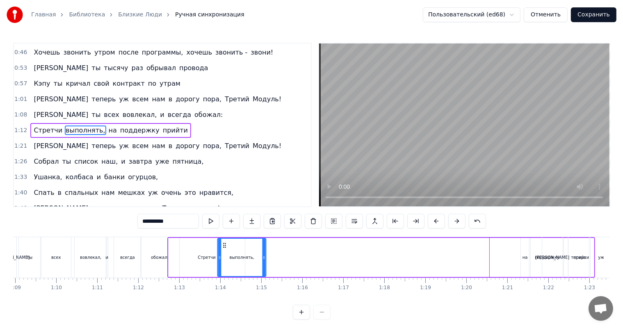
drag, startPoint x: 477, startPoint y: 244, endPoint x: 223, endPoint y: 256, distance: 253.5
click at [223, 256] on div "выполнять," at bounding box center [242, 257] width 48 height 37
click at [526, 256] on div "на" at bounding box center [524, 257] width 5 height 6
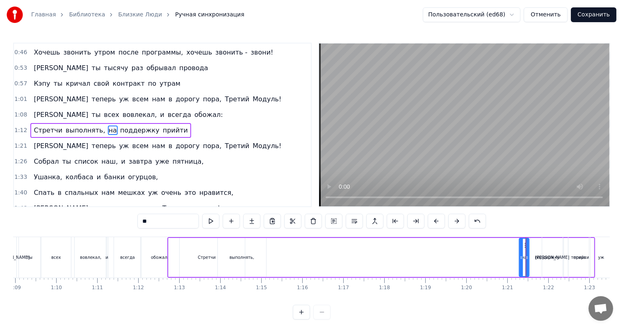
click at [520, 257] on icon at bounding box center [520, 257] width 3 height 7
drag, startPoint x: 525, startPoint y: 245, endPoint x: 261, endPoint y: 250, distance: 264.0
click at [261, 250] on div "на" at bounding box center [259, 257] width 9 height 37
click at [535, 266] on div "поддержку" at bounding box center [546, 257] width 33 height 39
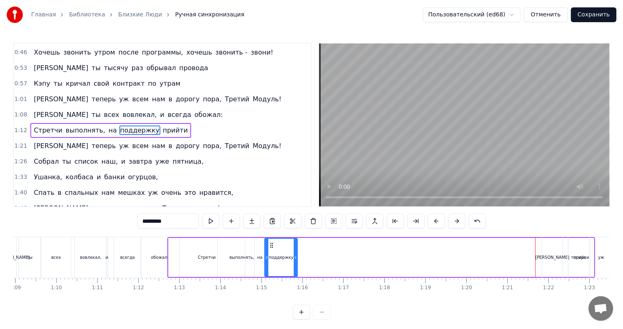
drag, startPoint x: 537, startPoint y: 244, endPoint x: 271, endPoint y: 252, distance: 266.1
click at [271, 252] on div "поддержку" at bounding box center [281, 257] width 32 height 37
click at [573, 257] on div "теперь" at bounding box center [577, 257] width 15 height 6
type input "******"
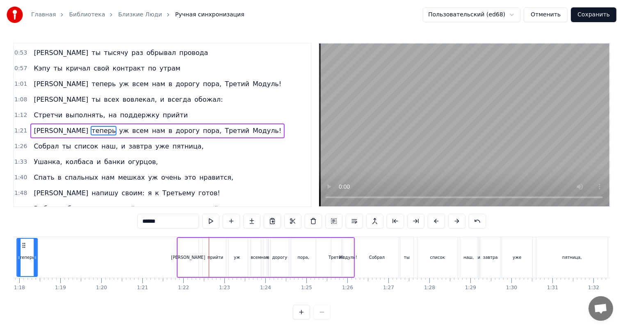
scroll to position [0, 3162]
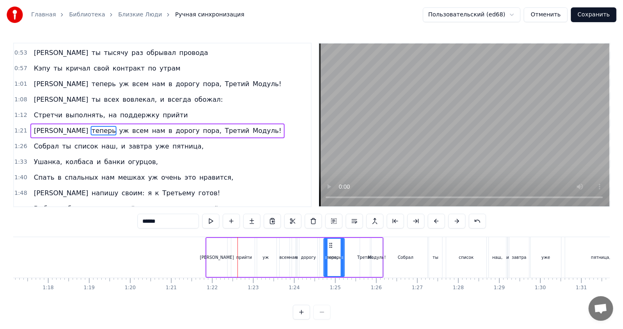
drag, startPoint x: 575, startPoint y: 246, endPoint x: 333, endPoint y: 245, distance: 242.6
click at [243, 258] on div "И уж всем нам в дорогу пора, теперь Третий Модуль!" at bounding box center [294, 257] width 178 height 41
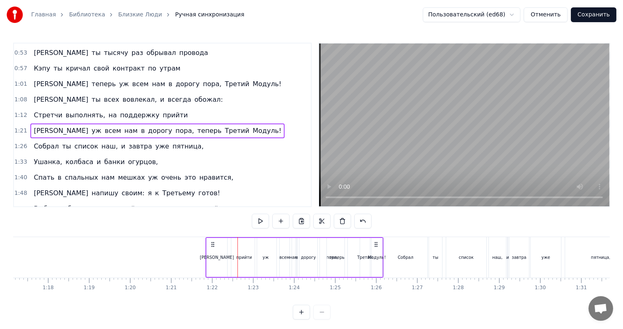
click at [243, 260] on div "И уж всем нам в дорогу пора, теперь Третий Модуль!" at bounding box center [294, 257] width 178 height 41
click at [245, 257] on div "И уж всем нам в дорогу пора, теперь Третий Модуль!" at bounding box center [294, 257] width 178 height 41
click at [239, 256] on div "И уж всем нам в дорогу пора, теперь Третий Модуль!" at bounding box center [294, 257] width 178 height 41
drag, startPoint x: 218, startPoint y: 259, endPoint x: 239, endPoint y: 257, distance: 21.4
click at [239, 257] on div "И уж всем нам в дорогу пора, теперь Третий Модуль!" at bounding box center [294, 257] width 178 height 41
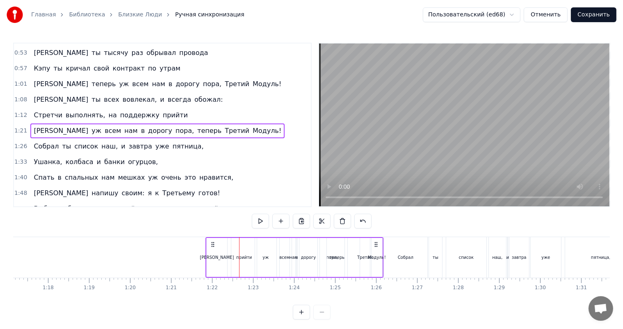
click at [243, 257] on div "И уж всем нам в дорогу пора, теперь Третий Модуль!" at bounding box center [294, 257] width 178 height 41
click at [255, 258] on div "уж" at bounding box center [266, 257] width 22 height 39
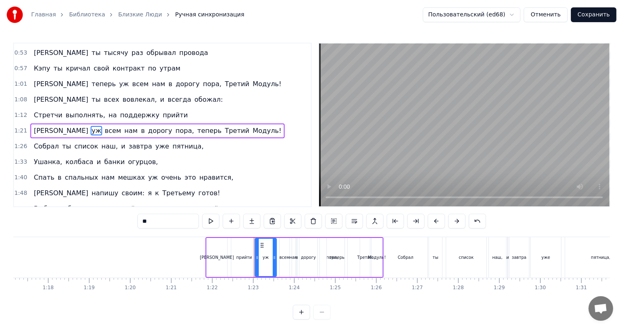
click at [245, 259] on div "И уж всем нам в дорогу пора, теперь Третий Модуль!" at bounding box center [294, 257] width 178 height 41
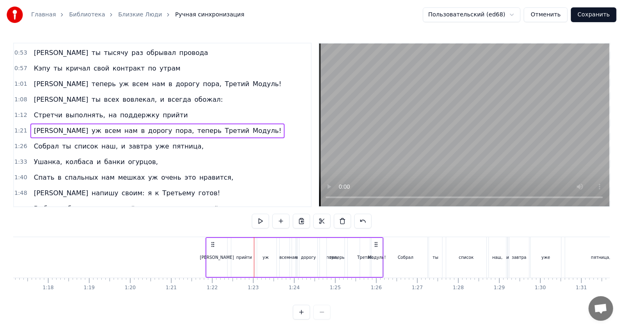
click at [248, 252] on div "И уж всем нам в дорогу пора, теперь Третий Модуль!" at bounding box center [294, 257] width 178 height 41
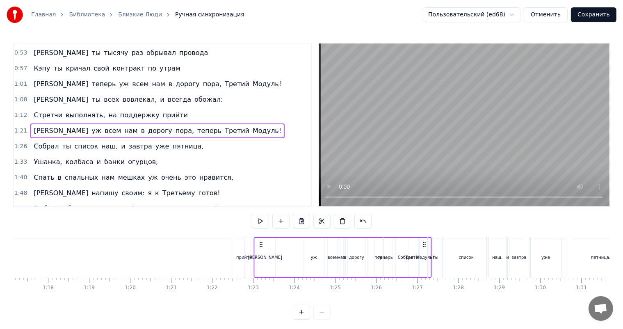
drag, startPoint x: 212, startPoint y: 244, endPoint x: 260, endPoint y: 256, distance: 49.7
click at [260, 256] on div "И уж всем нам в дорогу пора, теперь Третий Модуль!" at bounding box center [342, 257] width 178 height 41
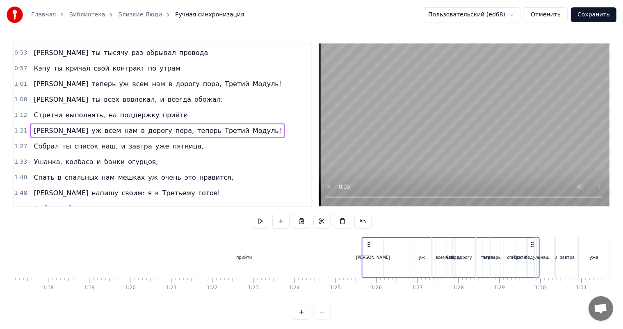
drag, startPoint x: 213, startPoint y: 244, endPoint x: 369, endPoint y: 241, distance: 156.6
click at [369, 241] on icon at bounding box center [369, 244] width 7 height 7
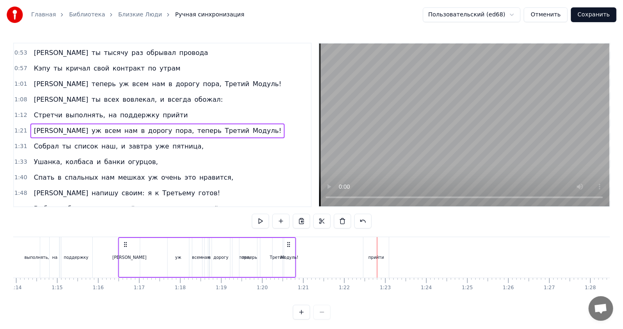
scroll to position [0, 3028]
drag, startPoint x: 211, startPoint y: 244, endPoint x: 139, endPoint y: 256, distance: 72.6
click at [139, 256] on div "И уж всем нам в дорогу пора, теперь Третий Модуль!" at bounding box center [221, 257] width 178 height 41
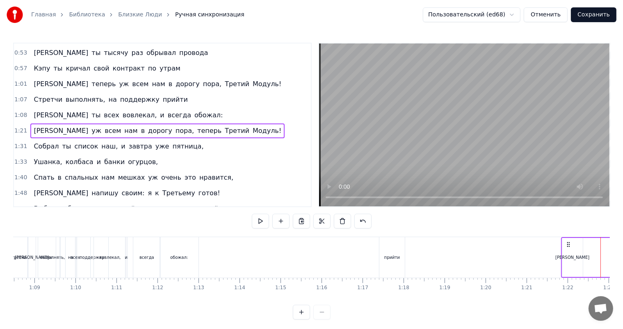
scroll to position [0, 2817]
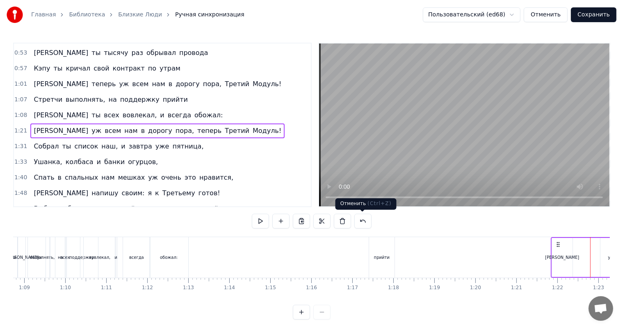
click at [366, 223] on button at bounding box center [362, 221] width 17 height 15
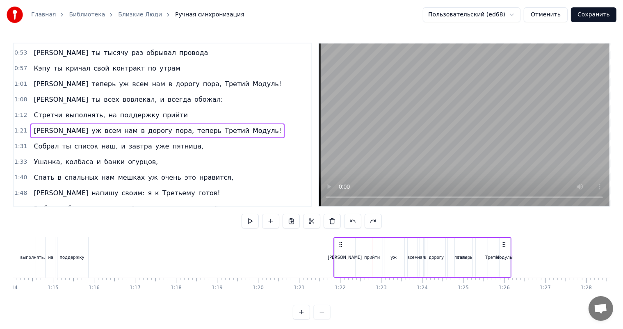
scroll to position [0, 3044]
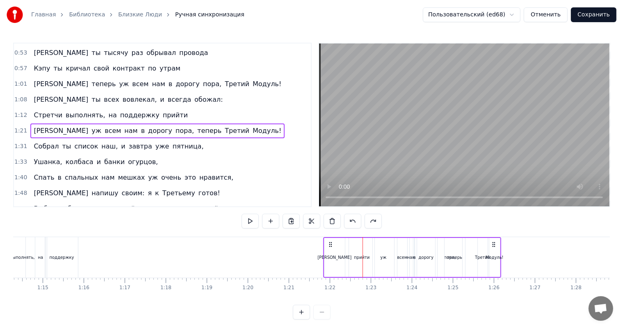
click at [327, 260] on div "[PERSON_NAME]" at bounding box center [334, 257] width 20 height 39
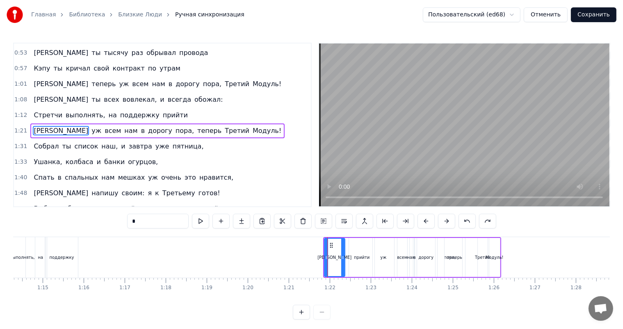
click at [343, 259] on icon at bounding box center [342, 257] width 3 height 7
click at [325, 259] on icon at bounding box center [326, 257] width 3 height 7
drag, startPoint x: 325, startPoint y: 259, endPoint x: 340, endPoint y: 259, distance: 15.2
click at [340, 259] on div "[PERSON_NAME]" at bounding box center [342, 257] width 5 height 37
click at [357, 259] on div "И уж всем нам в дорогу пора, теперь Третий Модуль!" at bounding box center [419, 257] width 163 height 41
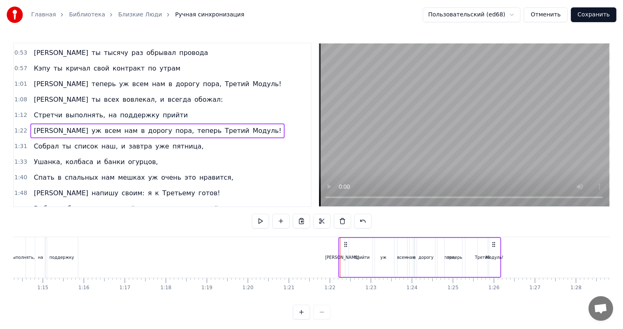
click at [340, 259] on div "[PERSON_NAME]" at bounding box center [342, 257] width 34 height 6
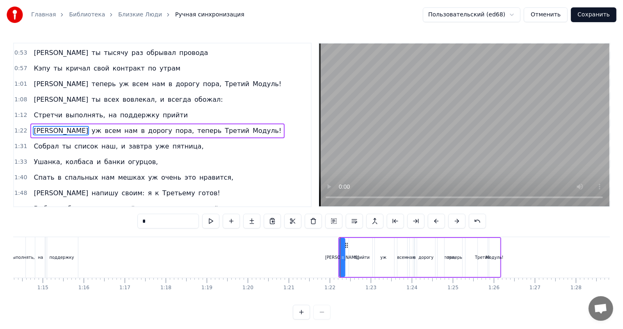
click at [384, 258] on div "уж" at bounding box center [383, 257] width 6 height 6
drag, startPoint x: 373, startPoint y: 259, endPoint x: 386, endPoint y: 259, distance: 13.5
click at [386, 259] on icon at bounding box center [387, 257] width 3 height 7
click at [401, 257] on div "всем" at bounding box center [402, 257] width 10 height 6
type input "****"
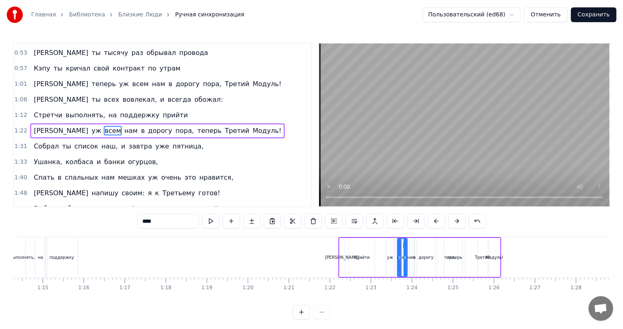
click at [360, 255] on div "И уж всем нам в дорогу пора, теперь Третий Модуль!" at bounding box center [419, 257] width 163 height 41
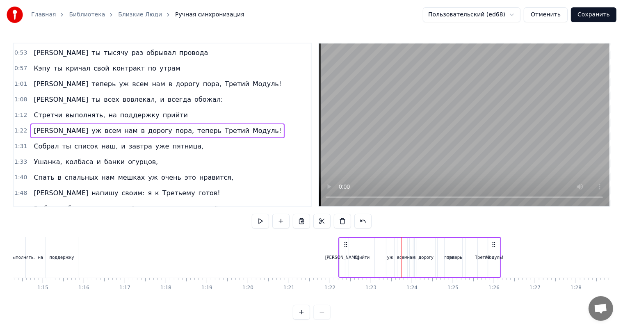
click at [341, 257] on div "[PERSON_NAME]" at bounding box center [342, 257] width 34 height 6
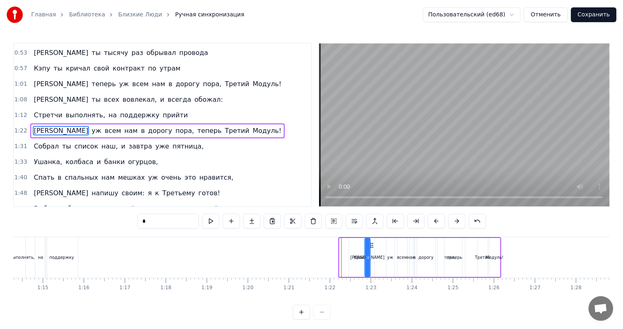
drag, startPoint x: 345, startPoint y: 244, endPoint x: 372, endPoint y: 243, distance: 27.1
click at [372, 243] on icon at bounding box center [371, 245] width 7 height 7
click at [354, 256] on div "прийти" at bounding box center [362, 257] width 16 height 6
type input "******"
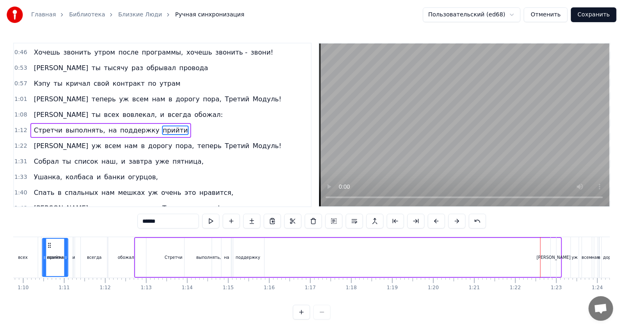
scroll to position [0, 2857]
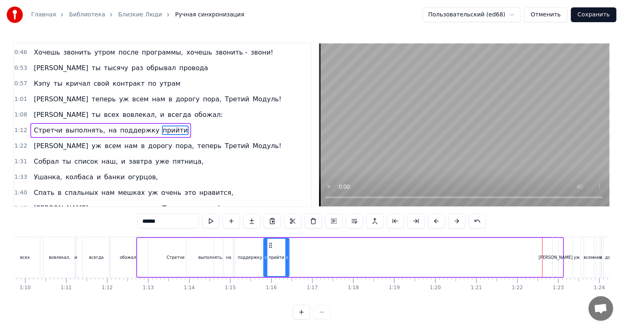
drag, startPoint x: 356, startPoint y: 245, endPoint x: 270, endPoint y: 265, distance: 88.3
click at [270, 265] on div "прийти" at bounding box center [276, 257] width 25 height 37
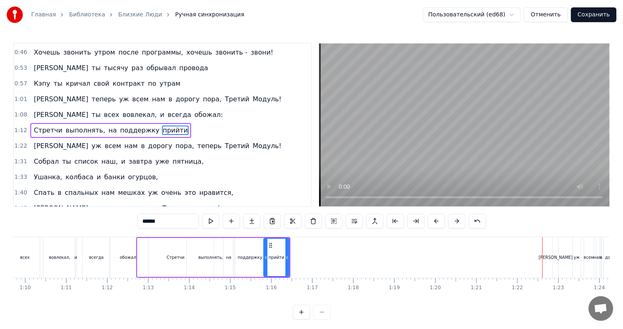
click at [247, 159] on div "1:31 Собрал ты список наш, и завтра уже пятница," at bounding box center [162, 162] width 297 height 16
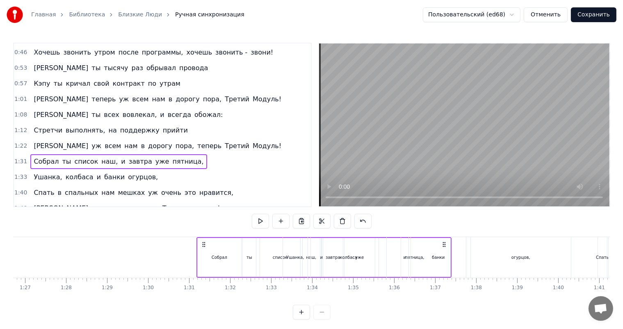
click at [164, 111] on div "1:08 И ты всех вовлекал, и всегда обожал:" at bounding box center [162, 115] width 297 height 16
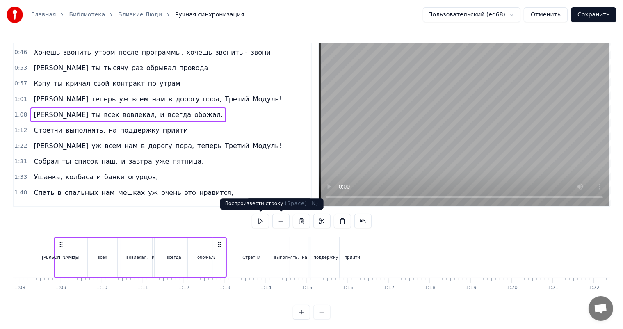
click at [261, 220] on button at bounding box center [260, 221] width 17 height 15
click at [170, 124] on div "1:12 Стретчи выполнять, на поддержку прийти" at bounding box center [162, 131] width 297 height 16
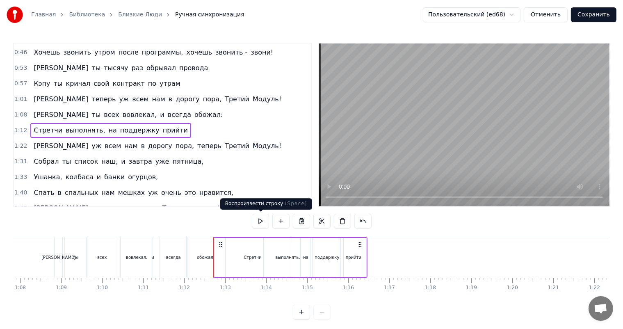
click at [259, 220] on button at bounding box center [260, 221] width 17 height 15
click at [211, 141] on div "1:22 И уж всем нам в дорогу пора, теперь Третий Модуль!" at bounding box center [162, 146] width 297 height 16
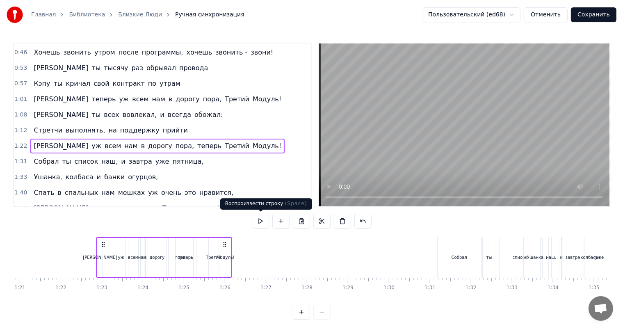
scroll to position [0, 3355]
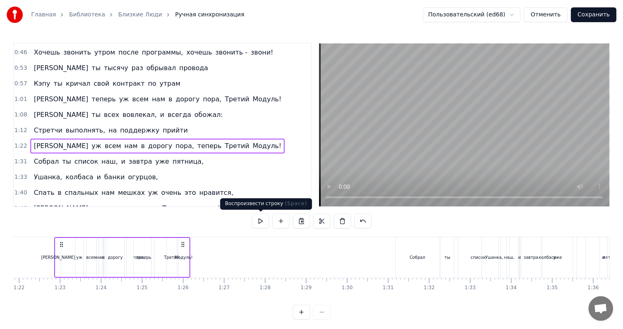
click at [259, 222] on button at bounding box center [260, 221] width 17 height 15
click at [260, 216] on button at bounding box center [260, 221] width 17 height 15
click at [260, 221] on button at bounding box center [260, 221] width 17 height 15
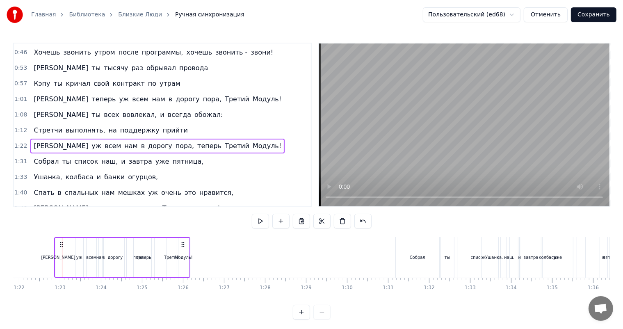
click at [260, 221] on button at bounding box center [260, 221] width 17 height 15
drag, startPoint x: 239, startPoint y: 186, endPoint x: 259, endPoint y: 187, distance: 19.7
click at [259, 187] on div "1:40 Спать в спальных нам мешках уж очень это нравится," at bounding box center [162, 193] width 297 height 16
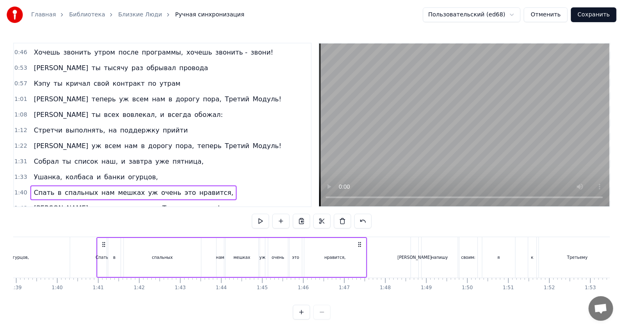
scroll to position [0, 4096]
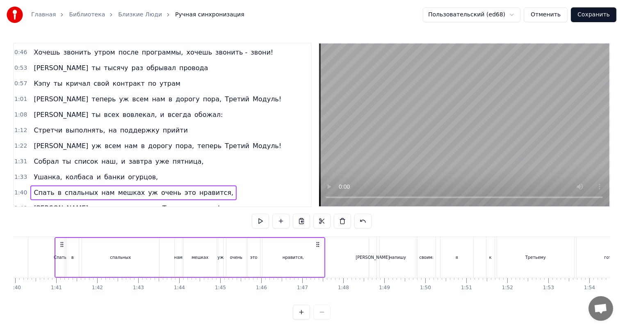
click at [190, 82] on div "0:57 Кэпу ты кричал свой контракт по утрам" at bounding box center [162, 84] width 297 height 16
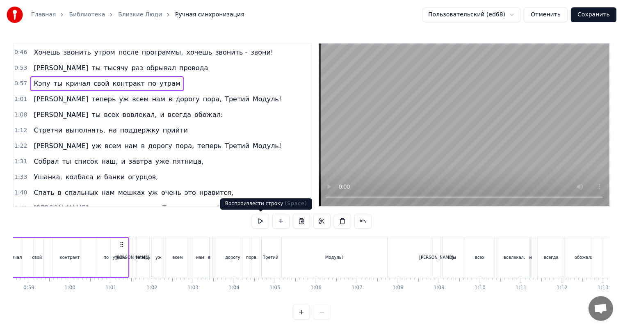
click at [261, 223] on button at bounding box center [260, 221] width 17 height 15
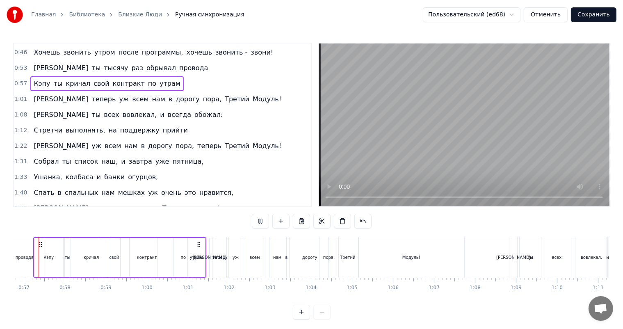
scroll to position [0, 2304]
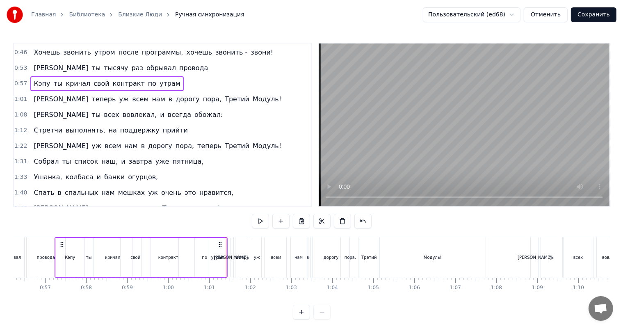
click at [214, 95] on div "1:01 И теперь уж всем нам в дорогу пора, Третий Модуль!" at bounding box center [162, 99] width 297 height 16
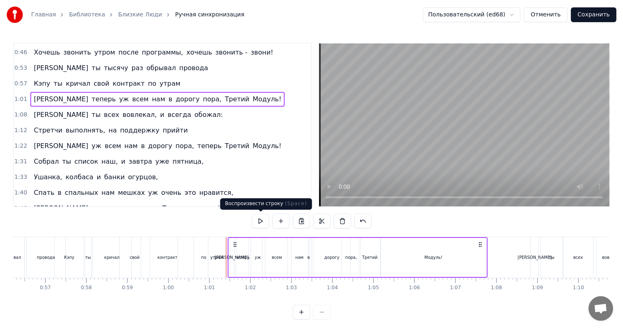
click at [261, 217] on button at bounding box center [260, 221] width 17 height 15
click at [154, 107] on div "1:08 И ты всех вовлекал, и всегда обожал:" at bounding box center [162, 115] width 297 height 16
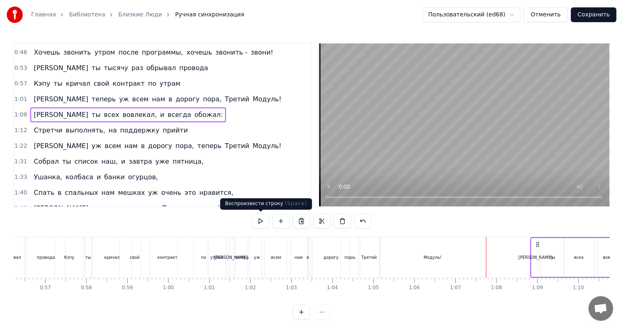
click at [261, 220] on button at bounding box center [260, 221] width 17 height 15
click at [168, 110] on div "1:08 И ты всех вовлекал, и всегда обожал:" at bounding box center [162, 115] width 297 height 16
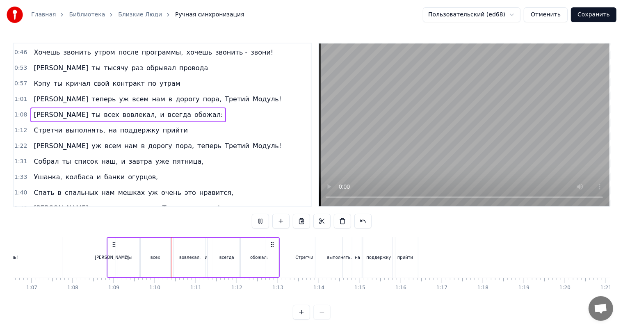
scroll to position [0, 2821]
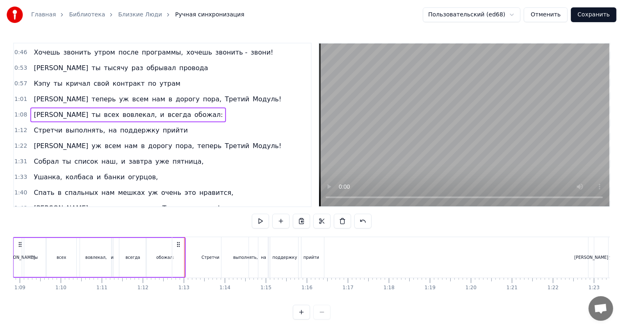
click at [167, 124] on div "1:12 Стретчи выполнять, на поддержку прийти" at bounding box center [162, 131] width 297 height 16
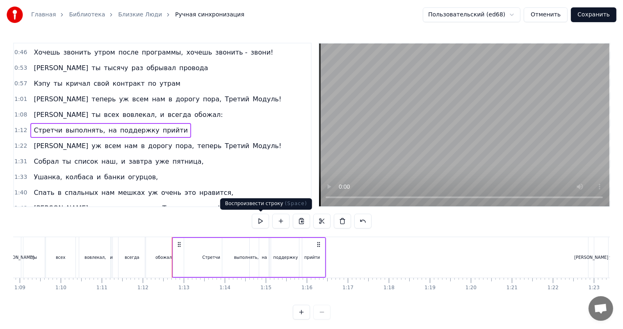
click at [257, 222] on button at bounding box center [260, 221] width 17 height 15
click at [205, 144] on div "И уж всем нам в дорогу пора, теперь Третий Модуль!" at bounding box center [157, 146] width 254 height 15
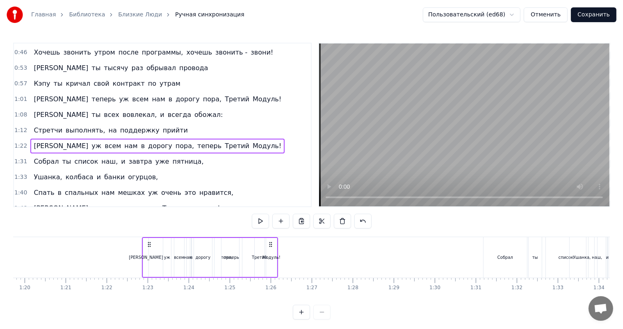
scroll to position [0, 3355]
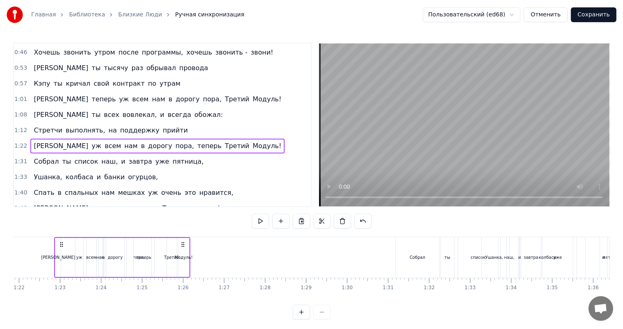
click at [212, 141] on div "1:22 И уж всем нам в дорогу пора, теперь Третий Модуль!" at bounding box center [162, 146] width 297 height 16
click at [260, 220] on button at bounding box center [260, 221] width 17 height 15
click at [193, 125] on div "1:12 Стретчи выполнять, на поддержку прийти" at bounding box center [162, 131] width 297 height 16
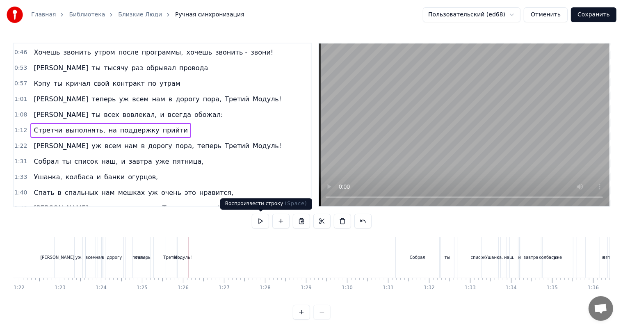
click at [258, 219] on button at bounding box center [260, 221] width 17 height 15
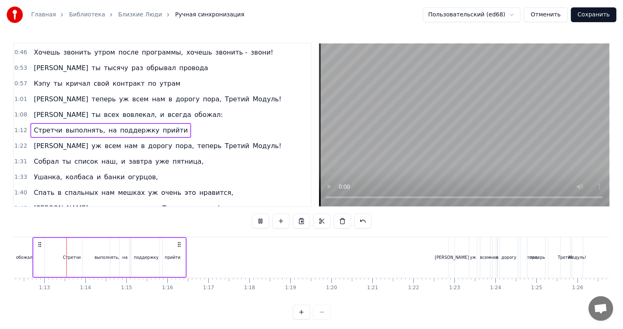
scroll to position [0, 2961]
click at [218, 141] on div "1:22 И уж всем нам в дорогу пора, теперь Третий Модуль!" at bounding box center [162, 146] width 297 height 16
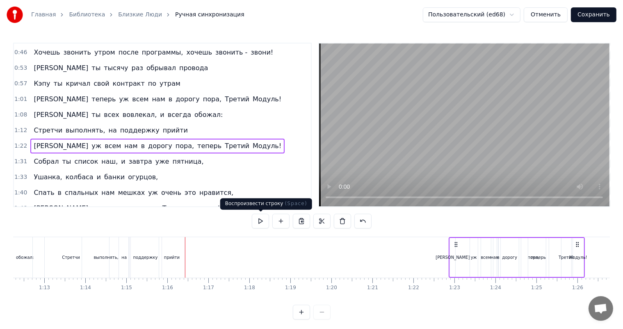
click at [261, 221] on button at bounding box center [260, 221] width 17 height 15
click at [262, 221] on button at bounding box center [260, 221] width 17 height 15
click at [452, 261] on div "[PERSON_NAME]" at bounding box center [452, 257] width 5 height 39
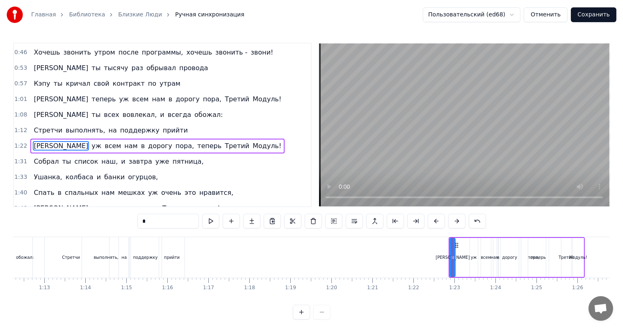
scroll to position [92, 0]
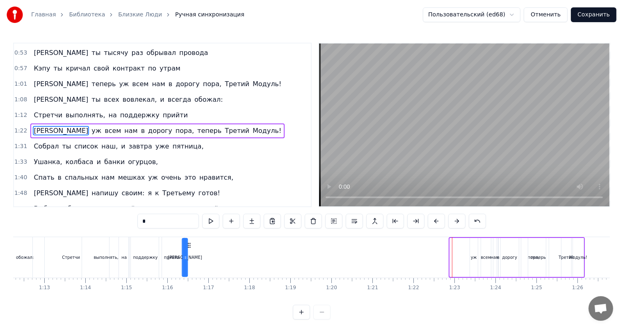
drag, startPoint x: 457, startPoint y: 243, endPoint x: 189, endPoint y: 242, distance: 267.6
click at [189, 242] on icon at bounding box center [189, 245] width 7 height 7
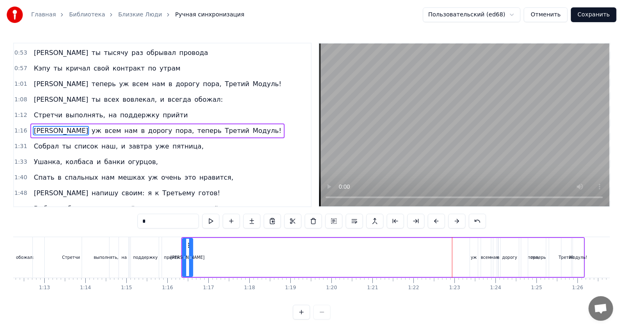
drag, startPoint x: 185, startPoint y: 257, endPoint x: 190, endPoint y: 258, distance: 4.9
click at [190, 258] on icon at bounding box center [190, 257] width 3 height 7
click at [475, 257] on div "уж" at bounding box center [473, 257] width 6 height 6
type input "**"
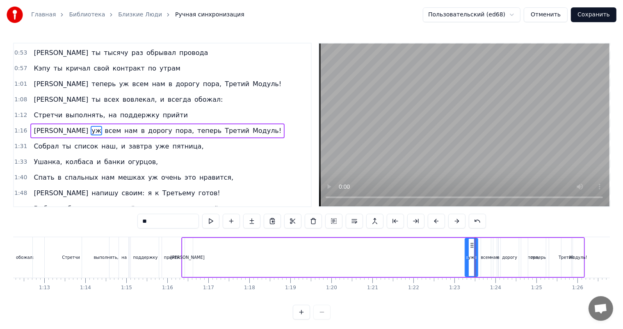
drag, startPoint x: 471, startPoint y: 262, endPoint x: 466, endPoint y: 262, distance: 4.9
click at [466, 262] on div at bounding box center [466, 257] width 3 height 37
drag, startPoint x: 471, startPoint y: 244, endPoint x: 198, endPoint y: 251, distance: 272.6
click at [198, 251] on div "уж" at bounding box center [198, 257] width 12 height 37
click at [491, 261] on div "И уж всем нам в дорогу пора, теперь Третий Модуль!" at bounding box center [382, 257] width 403 height 41
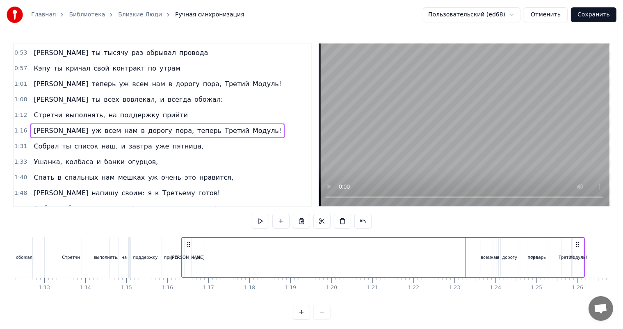
click at [486, 261] on div "всем" at bounding box center [486, 257] width 10 height 39
click at [489, 246] on div at bounding box center [488, 257] width 3 height 37
click at [478, 254] on div at bounding box center [478, 257] width 3 height 37
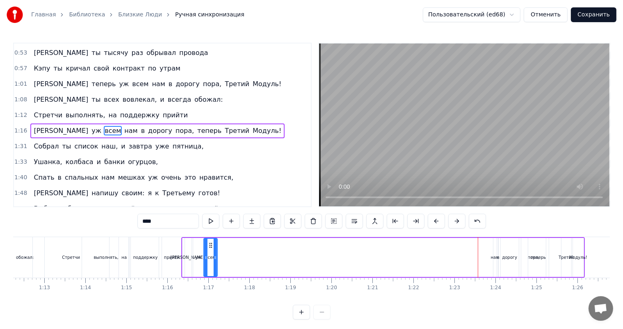
drag, startPoint x: 484, startPoint y: 246, endPoint x: 210, endPoint y: 255, distance: 273.5
click at [210, 255] on div "всем" at bounding box center [210, 257] width 13 height 37
click at [495, 258] on div "нам" at bounding box center [495, 257] width 8 height 6
drag, startPoint x: 500, startPoint y: 245, endPoint x: 224, endPoint y: 256, distance: 275.6
click at [224, 256] on div "И уж всем нам в дорогу пора, теперь Третий Модуль!" at bounding box center [382, 257] width 403 height 41
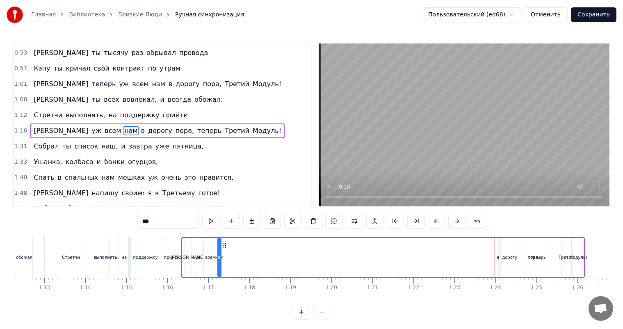
click at [498, 257] on div "в" at bounding box center [498, 257] width 2 height 6
drag, startPoint x: 494, startPoint y: 248, endPoint x: 236, endPoint y: 254, distance: 258.7
click at [236, 254] on div "И уж всем нам в дорогу пора, теперь Третий Модуль!" at bounding box center [382, 257] width 403 height 41
click at [507, 257] on div "дорогу" at bounding box center [509, 257] width 15 height 6
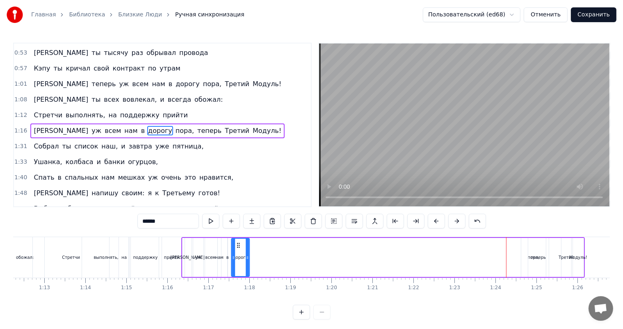
drag, startPoint x: 508, startPoint y: 244, endPoint x: 239, endPoint y: 246, distance: 269.7
click at [239, 246] on icon at bounding box center [238, 245] width 7 height 7
click at [529, 255] on div "теперь" at bounding box center [538, 257] width 20 height 39
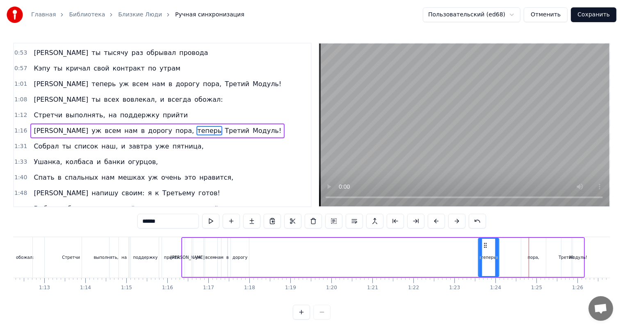
drag, startPoint x: 535, startPoint y: 245, endPoint x: 485, endPoint y: 248, distance: 49.7
click at [485, 248] on icon at bounding box center [485, 245] width 7 height 7
click at [543, 257] on div "пора," at bounding box center [533, 257] width 25 height 39
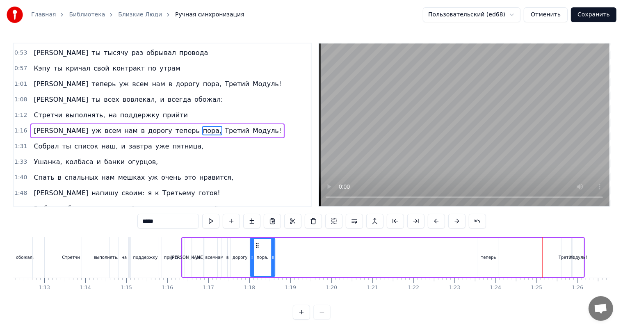
drag, startPoint x: 528, startPoint y: 246, endPoint x: 257, endPoint y: 247, distance: 270.5
click at [257, 247] on icon at bounding box center [257, 245] width 7 height 7
drag, startPoint x: 271, startPoint y: 258, endPoint x: 267, endPoint y: 260, distance: 4.4
click at [267, 260] on icon at bounding box center [268, 257] width 3 height 7
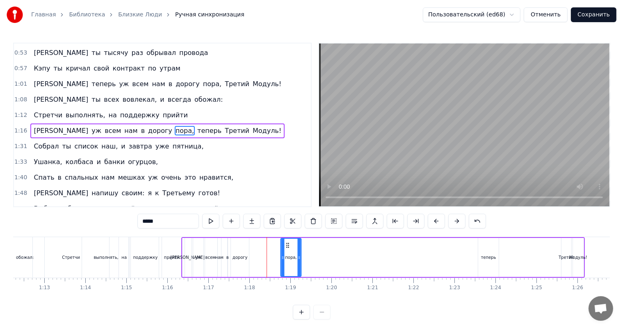
drag, startPoint x: 257, startPoint y: 244, endPoint x: 280, endPoint y: 242, distance: 23.0
click at [291, 243] on icon at bounding box center [287, 245] width 7 height 7
click at [234, 248] on div "дорогу" at bounding box center [240, 257] width 18 height 39
drag, startPoint x: 236, startPoint y: 245, endPoint x: 275, endPoint y: 246, distance: 39.4
click at [275, 246] on icon at bounding box center [277, 245] width 7 height 7
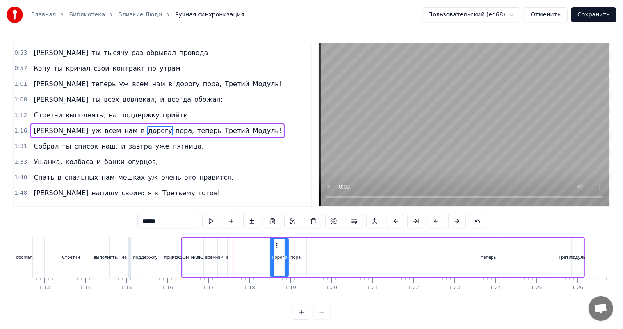
click at [228, 259] on div "в" at bounding box center [227, 257] width 2 height 6
drag, startPoint x: 232, startPoint y: 244, endPoint x: 274, endPoint y: 247, distance: 41.5
click at [274, 247] on icon at bounding box center [273, 245] width 7 height 7
click at [220, 258] on div "нам" at bounding box center [219, 257] width 8 height 6
drag, startPoint x: 223, startPoint y: 245, endPoint x: 267, endPoint y: 248, distance: 44.0
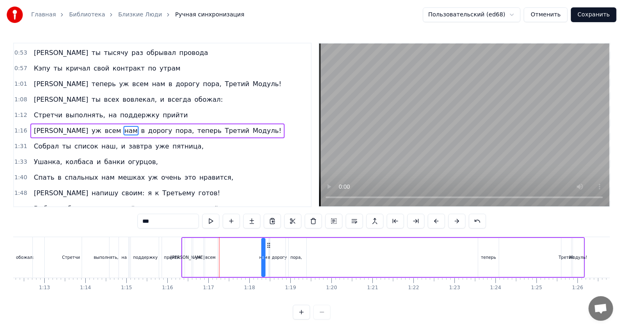
click at [267, 248] on div "И уж всем нам в дорогу пора, теперь Третий Модуль!" at bounding box center [382, 257] width 403 height 41
click at [212, 259] on div "всем" at bounding box center [210, 257] width 10 height 6
drag, startPoint x: 208, startPoint y: 242, endPoint x: 249, endPoint y: 244, distance: 41.4
click at [249, 244] on icon at bounding box center [252, 245] width 7 height 7
click at [199, 261] on div "уж" at bounding box center [198, 257] width 13 height 39
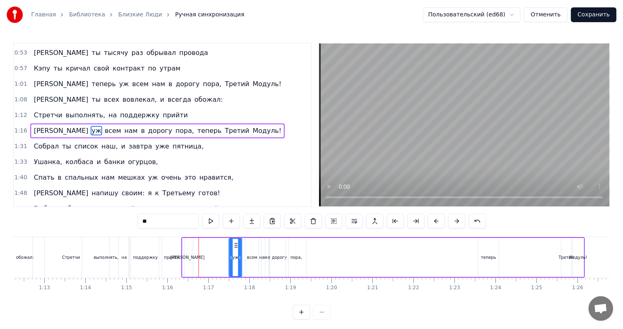
drag, startPoint x: 198, startPoint y: 244, endPoint x: 235, endPoint y: 244, distance: 36.9
click at [235, 244] on icon at bounding box center [236, 245] width 7 height 7
click at [485, 266] on div "теперь" at bounding box center [488, 257] width 20 height 39
type input "******"
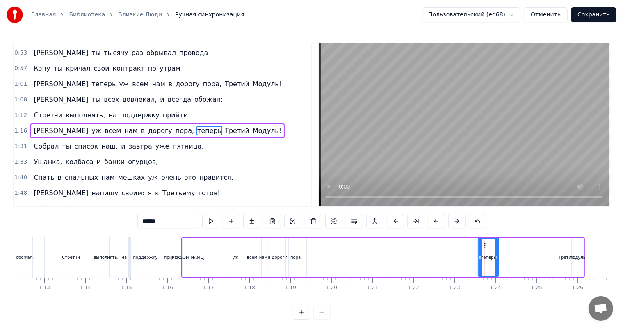
drag, startPoint x: 485, startPoint y: 245, endPoint x: 429, endPoint y: 247, distance: 55.8
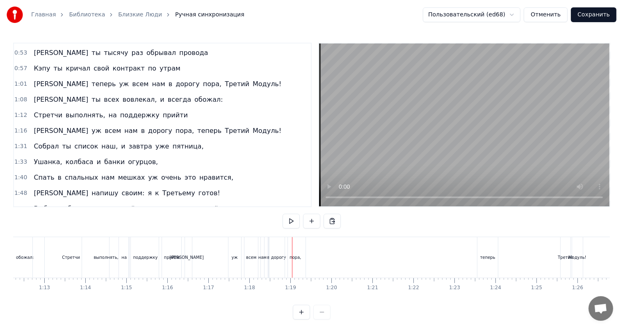
click at [484, 251] on div "теперь" at bounding box center [487, 257] width 20 height 41
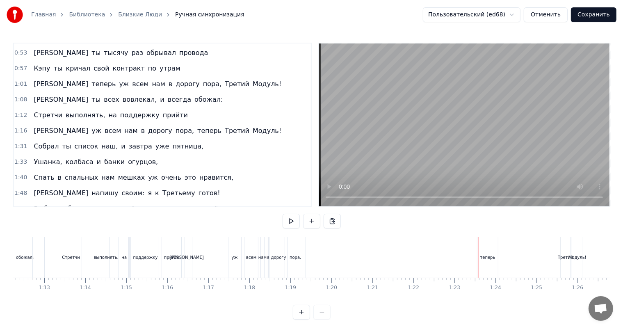
click at [483, 243] on div "теперь" at bounding box center [487, 257] width 20 height 41
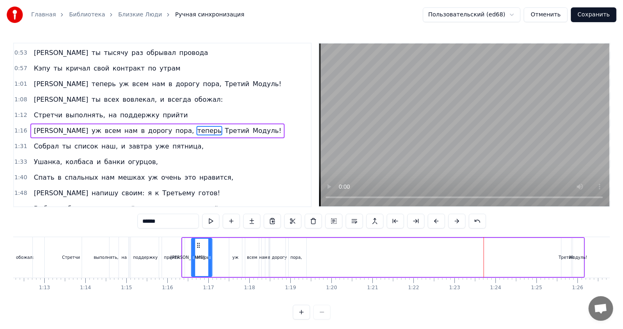
drag, startPoint x: 485, startPoint y: 244, endPoint x: 198, endPoint y: 234, distance: 286.6
click at [198, 234] on div "0:08 Когда закончатся отзвоны по утрам твоим 0:13 И цели ты свои закроешь все н…" at bounding box center [311, 181] width 596 height 277
click at [233, 258] on div "уж" at bounding box center [235, 257] width 6 height 6
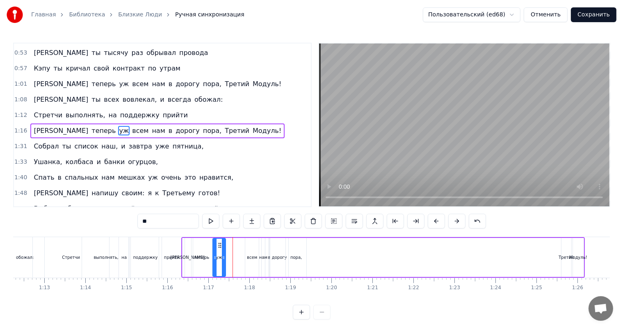
drag, startPoint x: 237, startPoint y: 243, endPoint x: 220, endPoint y: 241, distance: 16.5
click at [220, 242] on icon at bounding box center [219, 245] width 7 height 7
click at [254, 257] on div "всем" at bounding box center [252, 257] width 10 height 6
drag, startPoint x: 251, startPoint y: 243, endPoint x: 230, endPoint y: 240, distance: 20.8
click at [230, 240] on div "всем" at bounding box center [231, 257] width 13 height 37
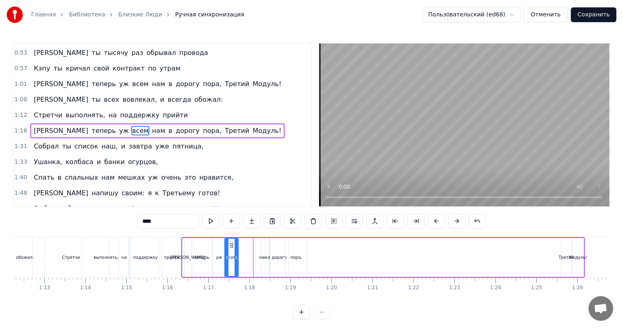
click at [261, 256] on div "нам" at bounding box center [263, 257] width 8 height 6
drag, startPoint x: 269, startPoint y: 245, endPoint x: 248, endPoint y: 245, distance: 21.3
click at [248, 245] on icon at bounding box center [247, 245] width 7 height 7
click at [268, 259] on div "в" at bounding box center [269, 257] width 2 height 6
drag, startPoint x: 275, startPoint y: 246, endPoint x: 257, endPoint y: 246, distance: 18.4
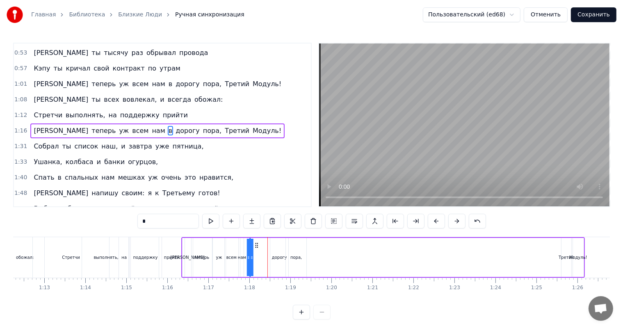
click at [257, 246] on icon at bounding box center [256, 245] width 7 height 7
click at [280, 259] on div "дорогу" at bounding box center [279, 257] width 15 height 6
drag, startPoint x: 277, startPoint y: 245, endPoint x: 261, endPoint y: 247, distance: 16.4
click at [261, 247] on icon at bounding box center [260, 245] width 7 height 7
click at [298, 261] on div "пора," at bounding box center [296, 257] width 20 height 39
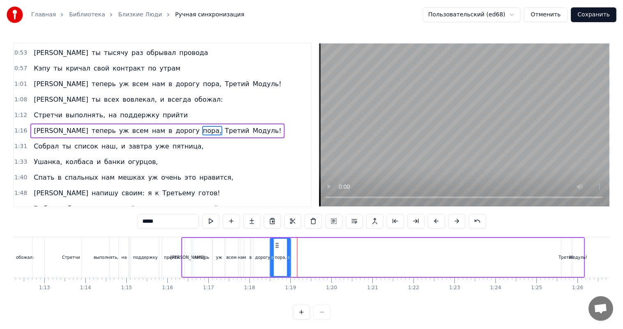
drag, startPoint x: 293, startPoint y: 244, endPoint x: 277, endPoint y: 249, distance: 16.2
click at [277, 249] on div "пора," at bounding box center [280, 257] width 20 height 37
click at [566, 259] on div "Третий" at bounding box center [565, 257] width 15 height 6
drag, startPoint x: 566, startPoint y: 243, endPoint x: 293, endPoint y: 257, distance: 273.3
click at [293, 257] on div "Третий" at bounding box center [292, 257] width 9 height 37
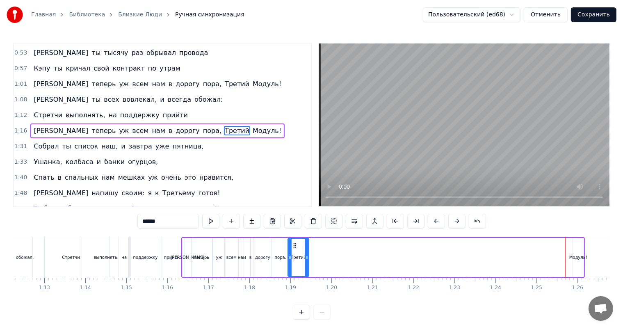
drag, startPoint x: 296, startPoint y: 257, endPoint x: 307, endPoint y: 260, distance: 11.3
click at [307, 260] on icon at bounding box center [306, 257] width 3 height 7
click at [575, 264] on div "Модуль!" at bounding box center [578, 257] width 11 height 39
type input "*******"
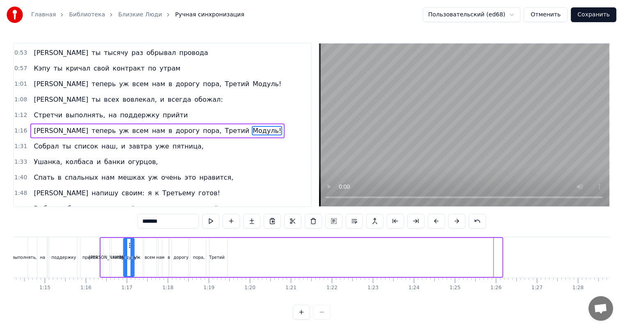
scroll to position [0, 3031]
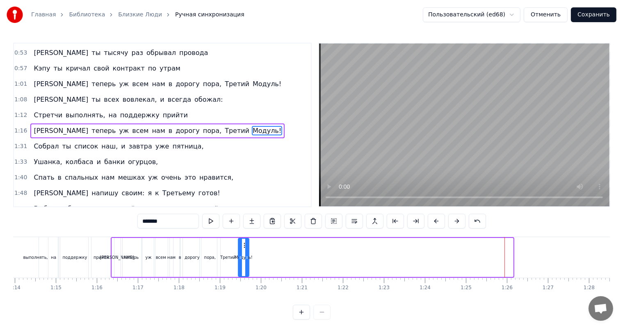
drag, startPoint x: 576, startPoint y: 243, endPoint x: 243, endPoint y: 239, distance: 332.8
click at [243, 239] on div "Модуль!" at bounding box center [244, 257] width 10 height 37
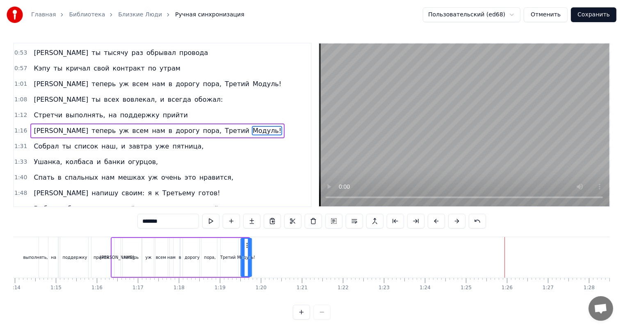
click at [247, 246] on icon at bounding box center [247, 245] width 7 height 7
drag, startPoint x: 250, startPoint y: 254, endPoint x: 281, endPoint y: 259, distance: 31.5
click at [281, 259] on icon at bounding box center [280, 257] width 3 height 7
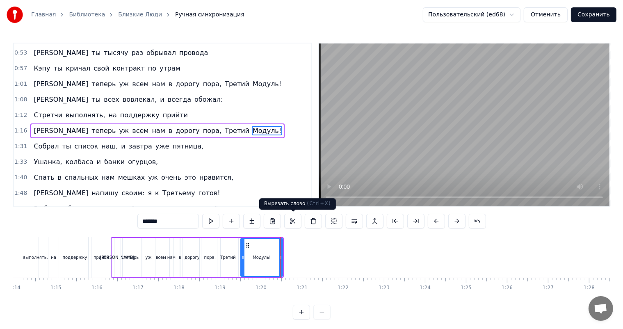
click at [259, 185] on div "1:48 Я напишу своим: я к Третьему готов!" at bounding box center [162, 193] width 297 height 16
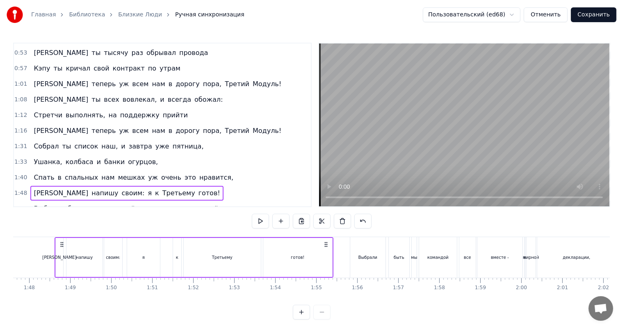
click at [181, 110] on div "1:12 Стретчи выполнять, на поддержку прийти" at bounding box center [162, 115] width 297 height 16
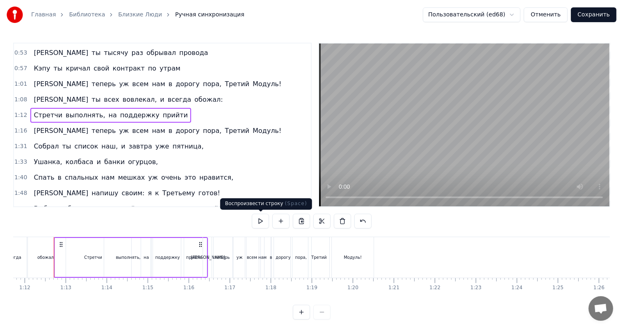
click at [261, 219] on button at bounding box center [260, 221] width 17 height 15
click at [216, 127] on div "1:16 И теперь уж всем нам в дорогу пора, Третий Модуль!" at bounding box center [162, 131] width 297 height 16
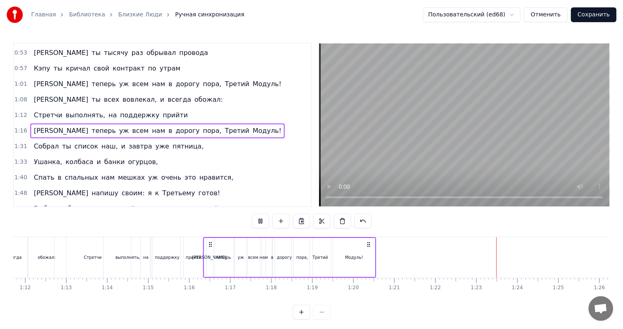
click at [359, 259] on div "Модуль!" at bounding box center [354, 257] width 18 height 6
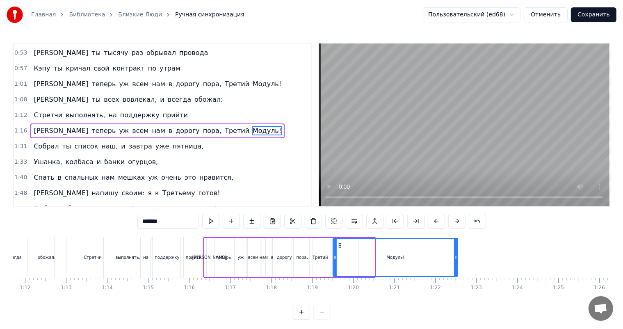
drag, startPoint x: 373, startPoint y: 261, endPoint x: 456, endPoint y: 266, distance: 82.9
click at [456, 266] on div at bounding box center [455, 257] width 3 height 37
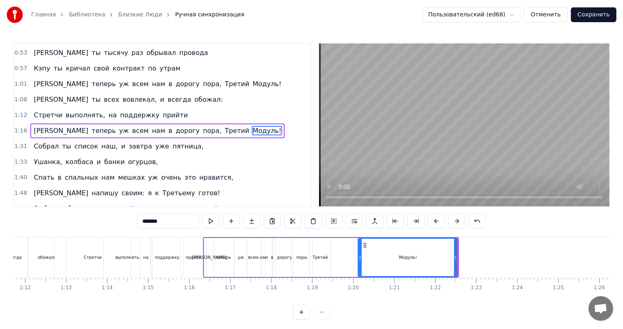
drag, startPoint x: 335, startPoint y: 261, endPoint x: 360, endPoint y: 259, distance: 25.1
click at [360, 259] on div at bounding box center [359, 257] width 3 height 37
click at [323, 259] on div "Третий" at bounding box center [319, 257] width 15 height 6
type input "******"
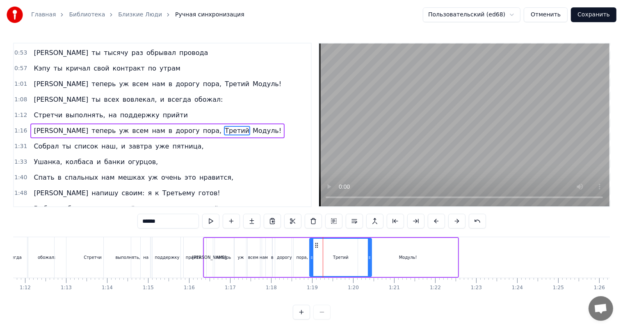
drag, startPoint x: 328, startPoint y: 259, endPoint x: 369, endPoint y: 263, distance: 41.1
click at [369, 263] on div at bounding box center [369, 257] width 3 height 37
click at [274, 189] on div "1:48 Я напишу своим: я к Третьему готов!" at bounding box center [162, 193] width 297 height 16
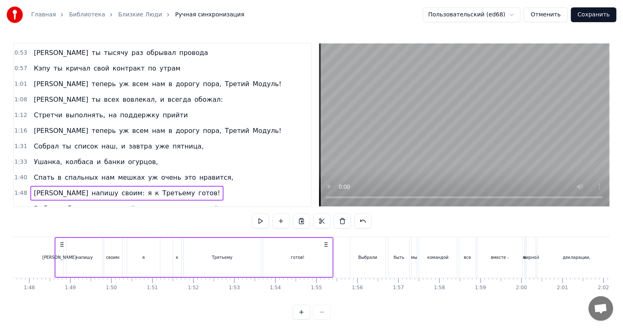
click at [219, 131] on div "1:16 И теперь уж всем нам в дорогу пора, Третий Модуль!" at bounding box center [162, 131] width 297 height 16
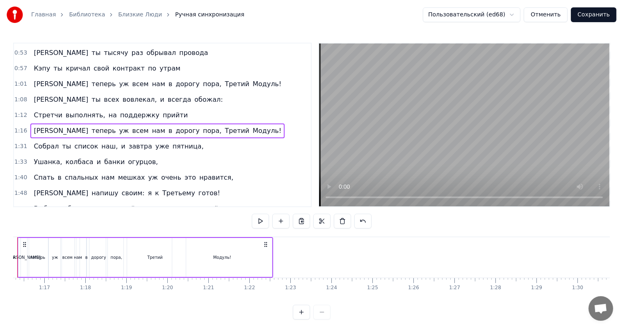
scroll to position [0, 3087]
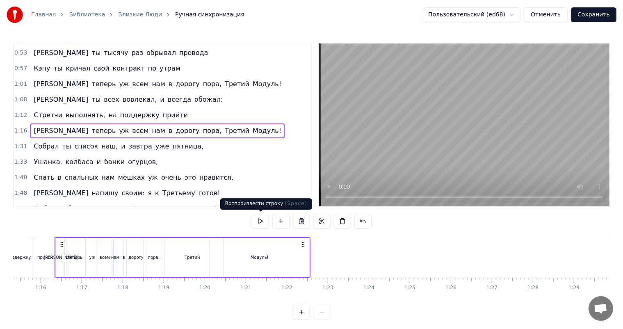
click at [261, 218] on button at bounding box center [260, 221] width 17 height 15
click at [263, 222] on button at bounding box center [260, 221] width 17 height 15
click at [189, 141] on div "1:31 Собрал ты список наш, и завтра уже пятница," at bounding box center [162, 147] width 297 height 16
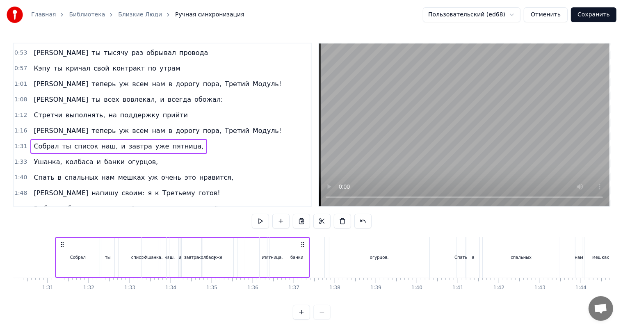
scroll to position [0, 3695]
click at [259, 221] on button at bounding box center [260, 221] width 17 height 15
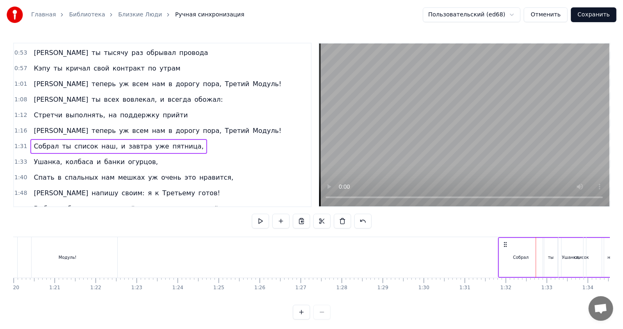
scroll to position [0, 3279]
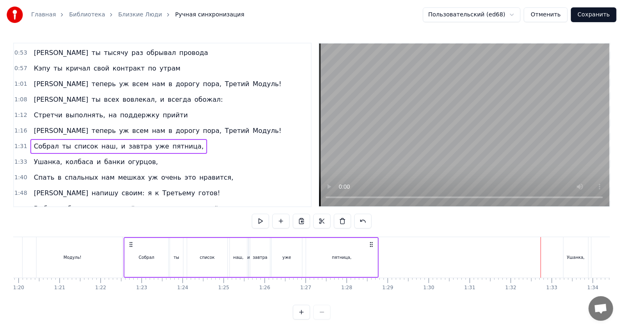
drag, startPoint x: 514, startPoint y: 243, endPoint x: 131, endPoint y: 249, distance: 382.8
click at [131, 249] on div "Собрал ты список наш, и завтра уже пятница," at bounding box center [250, 257] width 255 height 41
click at [261, 221] on button at bounding box center [260, 221] width 17 height 15
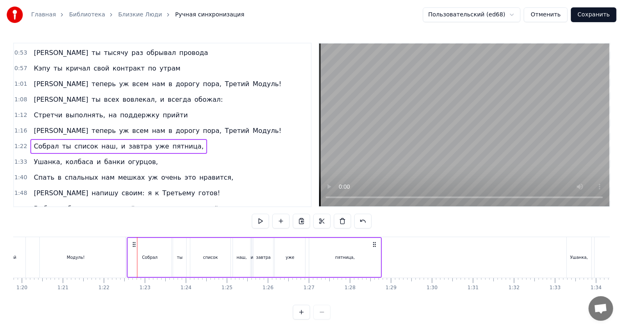
click at [261, 221] on button at bounding box center [260, 221] width 17 height 15
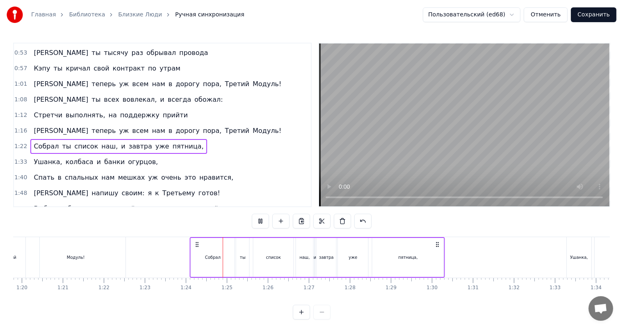
drag, startPoint x: 133, startPoint y: 244, endPoint x: 196, endPoint y: 245, distance: 63.1
click at [196, 245] on icon at bounding box center [197, 244] width 7 height 7
click at [261, 223] on button at bounding box center [260, 221] width 17 height 15
click at [255, 221] on button at bounding box center [260, 221] width 17 height 15
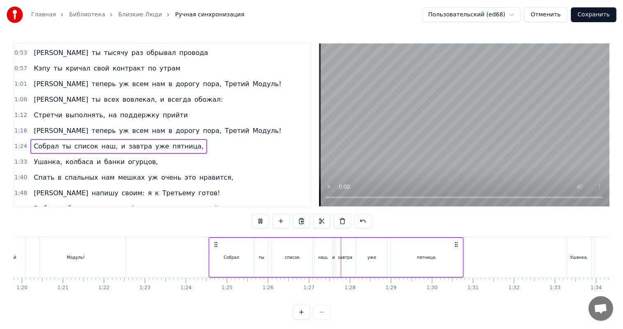
drag, startPoint x: 198, startPoint y: 244, endPoint x: 218, endPoint y: 244, distance: 20.1
click at [218, 244] on icon at bounding box center [215, 244] width 7 height 7
click at [216, 128] on div "1:16 И теперь уж всем нам в дорогу пора, Третий Модуль!" at bounding box center [162, 131] width 297 height 16
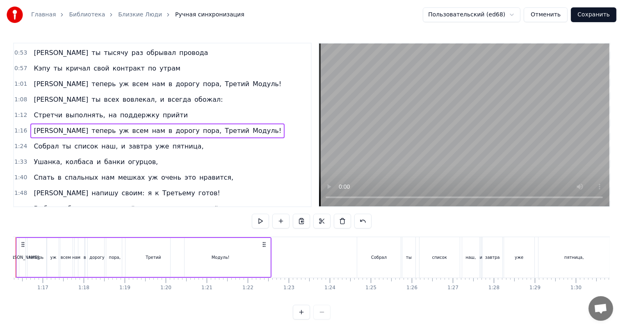
scroll to position [0, 3087]
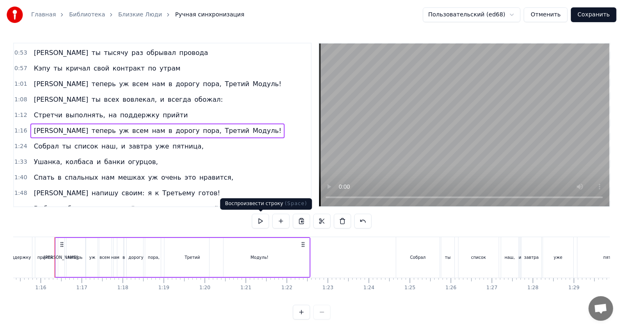
click at [258, 222] on button at bounding box center [260, 221] width 17 height 15
click at [191, 139] on div "1:24 Собрал ты список наш, и завтра уже пятница," at bounding box center [162, 147] width 297 height 16
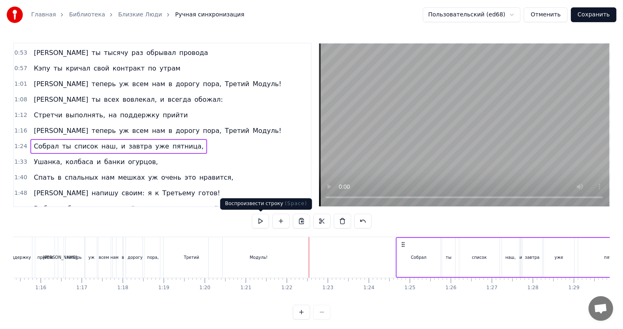
click at [260, 221] on button at bounding box center [260, 221] width 17 height 15
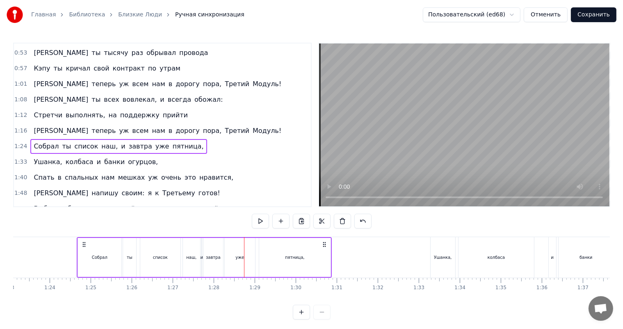
scroll to position [0, 3411]
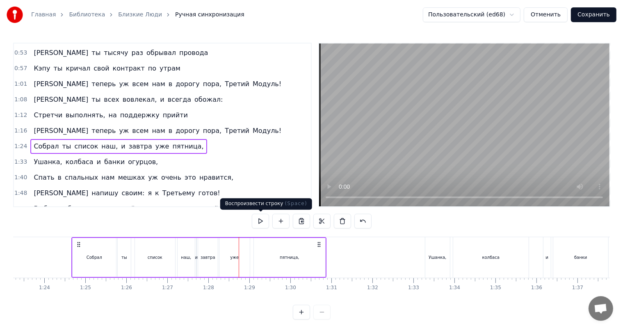
click at [262, 222] on button at bounding box center [260, 221] width 17 height 15
click at [324, 256] on div "пятница," at bounding box center [289, 257] width 71 height 39
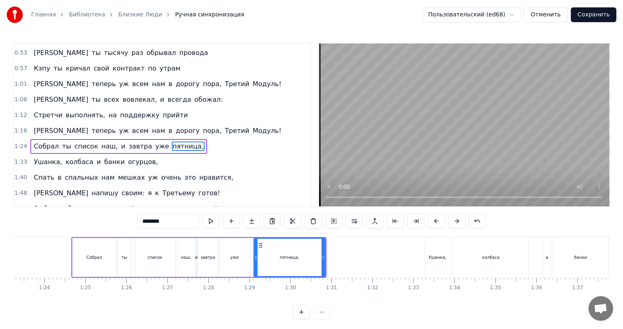
scroll to position [107, 0]
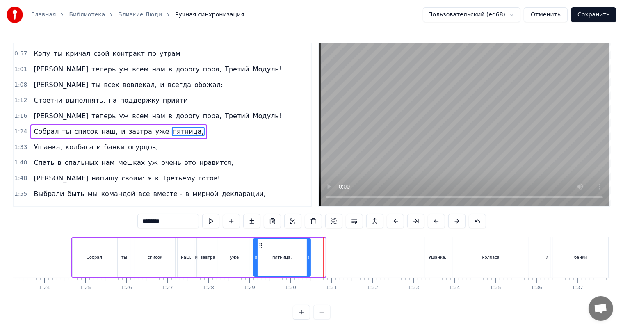
drag, startPoint x: 323, startPoint y: 257, endPoint x: 309, endPoint y: 257, distance: 14.8
click at [309, 257] on icon at bounding box center [308, 257] width 3 height 7
click at [426, 254] on div "Ушанка," at bounding box center [437, 257] width 25 height 41
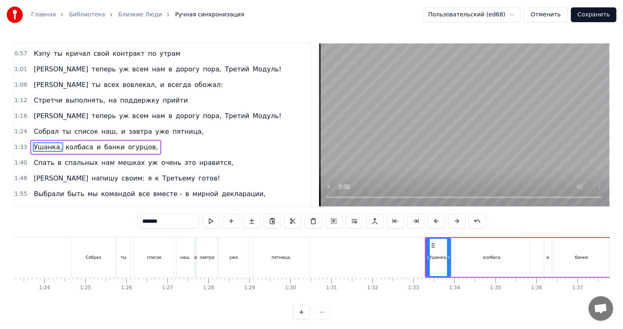
scroll to position [122, 0]
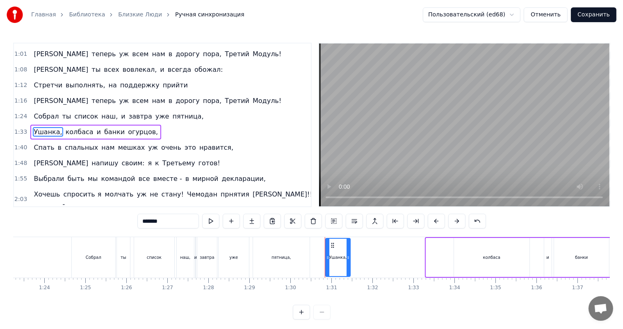
drag, startPoint x: 432, startPoint y: 242, endPoint x: 332, endPoint y: 246, distance: 100.5
click at [332, 246] on icon at bounding box center [332, 245] width 7 height 7
click at [499, 266] on div "колбаса" at bounding box center [491, 257] width 75 height 39
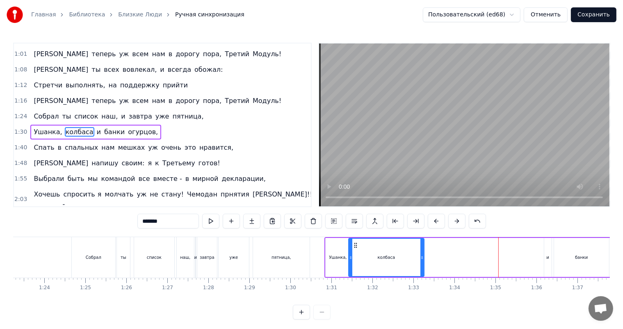
drag, startPoint x: 454, startPoint y: 244, endPoint x: 355, endPoint y: 245, distance: 99.2
click at [355, 245] on icon at bounding box center [355, 245] width 7 height 7
click at [548, 259] on div "и" at bounding box center [547, 257] width 3 height 6
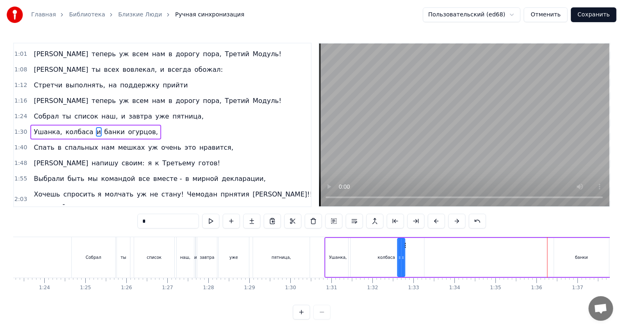
drag, startPoint x: 551, startPoint y: 244, endPoint x: 404, endPoint y: 252, distance: 146.5
click at [404, 252] on div "и" at bounding box center [401, 257] width 8 height 39
click at [406, 257] on icon at bounding box center [405, 257] width 3 height 7
click at [577, 259] on div "банки" at bounding box center [581, 257] width 13 height 6
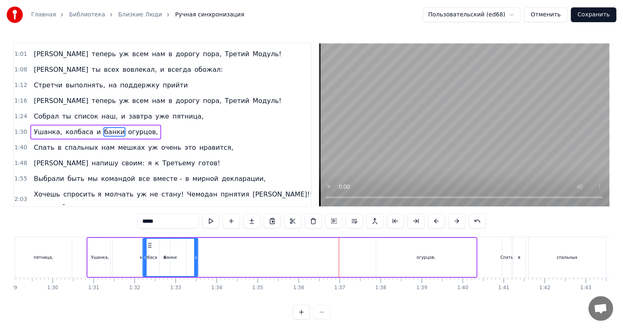
scroll to position [0, 3649]
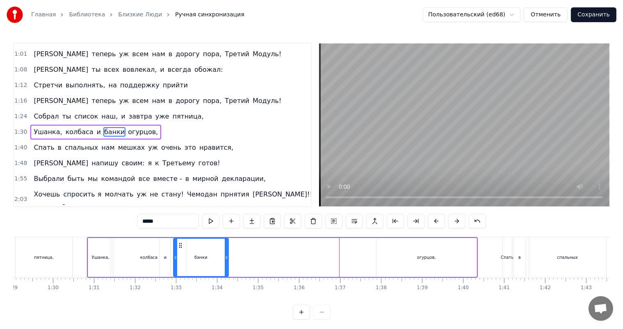
drag, startPoint x: 549, startPoint y: 245, endPoint x: 179, endPoint y: 256, distance: 370.2
click at [179, 256] on div "банки" at bounding box center [201, 257] width 54 height 37
click at [401, 257] on div "огурцов," at bounding box center [426, 257] width 100 height 39
type input "********"
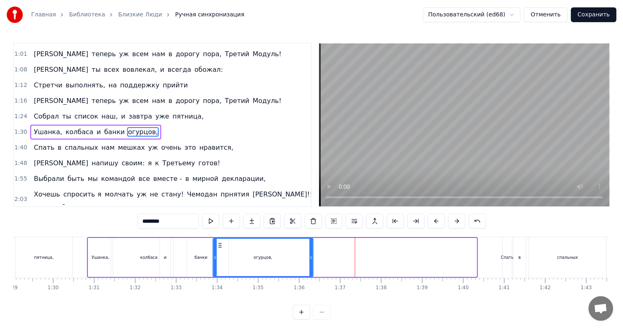
drag, startPoint x: 382, startPoint y: 244, endPoint x: 219, endPoint y: 245, distance: 163.1
click at [219, 245] on icon at bounding box center [219, 245] width 7 height 7
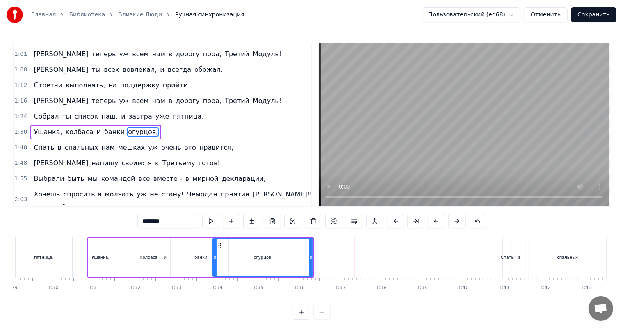
click at [195, 109] on div "1:24 Собрал ты список наш, и завтра уже пятница," at bounding box center [162, 117] width 297 height 16
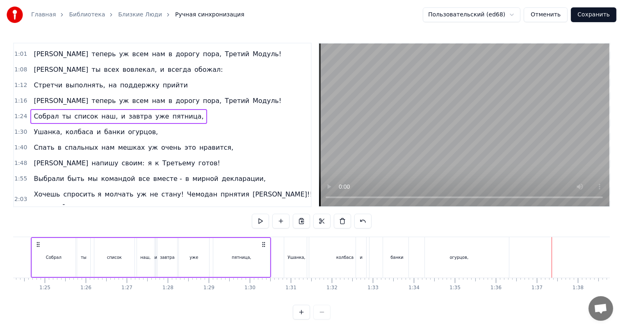
scroll to position [0, 3428]
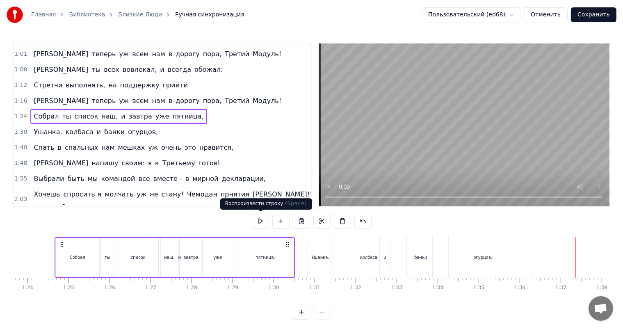
click at [259, 221] on button at bounding box center [260, 221] width 17 height 15
click at [264, 221] on button at bounding box center [260, 221] width 17 height 15
click at [150, 125] on div "1:30 Ушанка, колбаса и банки [PERSON_NAME]," at bounding box center [162, 132] width 297 height 16
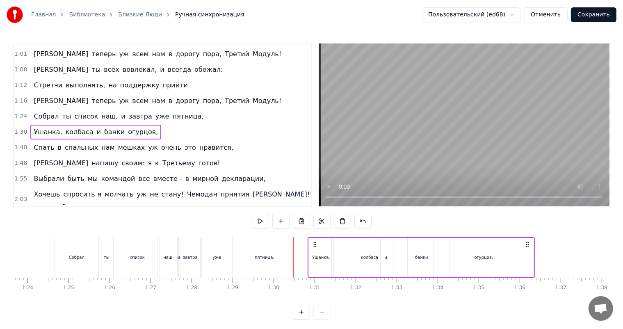
click at [254, 216] on button at bounding box center [260, 221] width 17 height 15
click at [257, 218] on button at bounding box center [260, 221] width 17 height 15
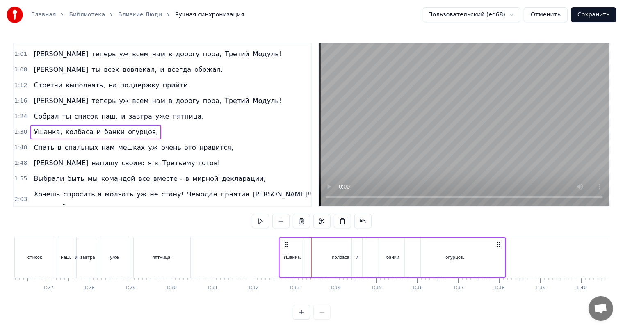
scroll to position [0, 3536]
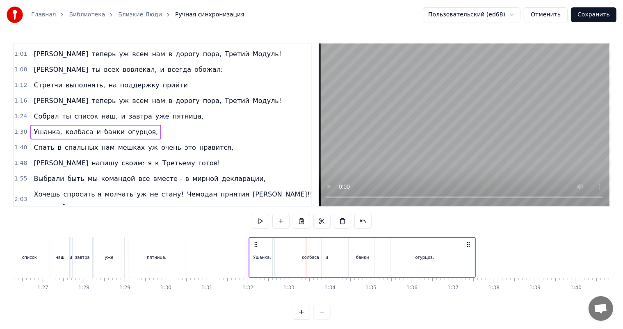
drag, startPoint x: 527, startPoint y: 243, endPoint x: 469, endPoint y: 244, distance: 57.8
click at [469, 244] on icon at bounding box center [468, 244] width 7 height 7
drag, startPoint x: 215, startPoint y: 200, endPoint x: 259, endPoint y: 200, distance: 44.7
click at [259, 212] on div "2:09 И ты тысячу раз обрывал провода" at bounding box center [162, 220] width 297 height 16
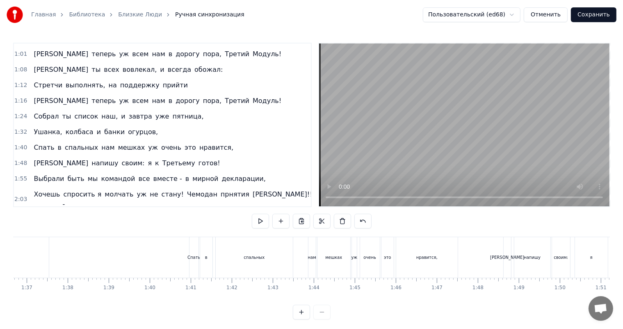
scroll to position [0, 3906]
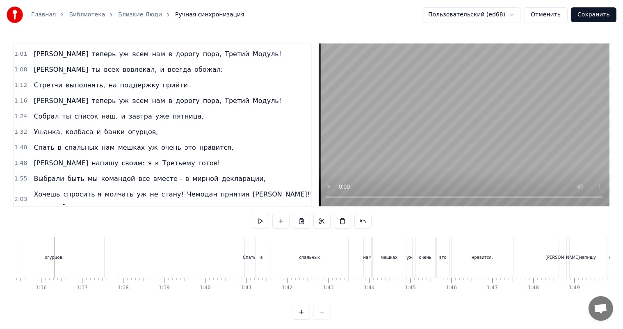
click at [190, 109] on div "1:24 Собрал ты список наш, и завтра уже пятница," at bounding box center [162, 117] width 297 height 16
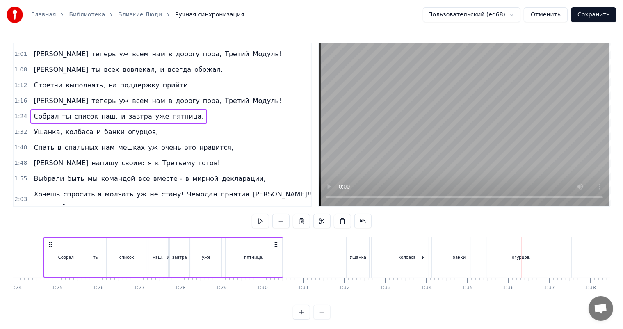
scroll to position [0, 3428]
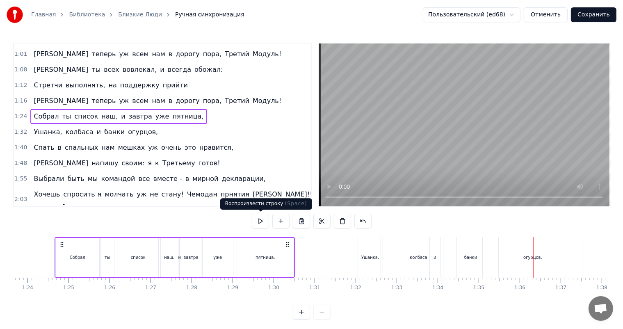
click at [261, 217] on button at bounding box center [260, 221] width 17 height 15
click at [259, 223] on button at bounding box center [260, 221] width 17 height 15
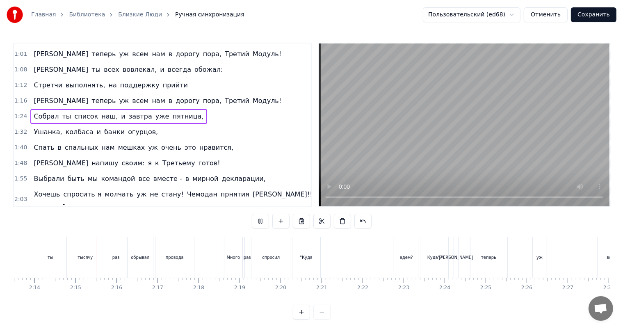
scroll to position [0, 5485]
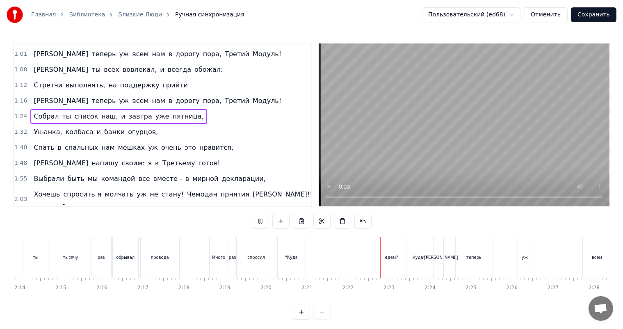
click at [264, 222] on button at bounding box center [260, 221] width 17 height 15
drag, startPoint x: 391, startPoint y: 259, endPoint x: 334, endPoint y: 257, distance: 56.2
click at [334, 257] on div "Много раз спросил "Куда едем? [DEMOGRAPHIC_DATA]"?" at bounding box center [322, 257] width 226 height 41
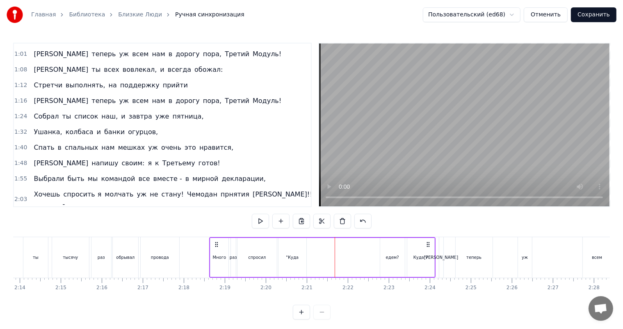
drag, startPoint x: 393, startPoint y: 256, endPoint x: 370, endPoint y: 258, distance: 23.9
click at [370, 258] on div "Много раз спросил "Куда едем? [DEMOGRAPHIC_DATA]"?" at bounding box center [322, 257] width 226 height 41
click at [388, 254] on div "едем?" at bounding box center [392, 257] width 13 height 6
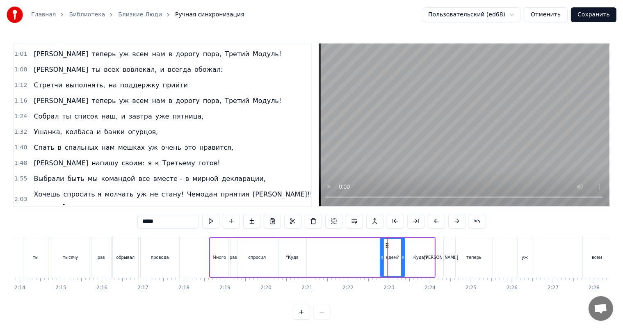
scroll to position [212, 0]
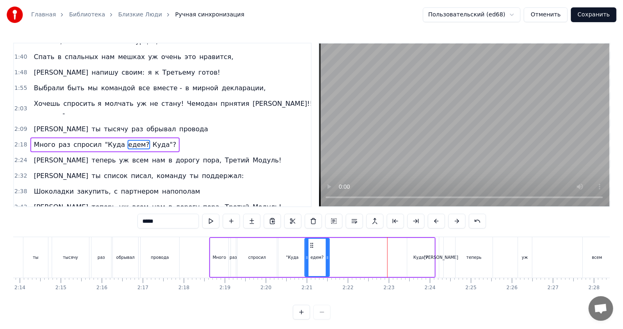
drag, startPoint x: 384, startPoint y: 247, endPoint x: 310, endPoint y: 249, distance: 74.6
click at [310, 249] on div "едем?" at bounding box center [317, 257] width 24 height 37
click at [413, 252] on div "Куда"?" at bounding box center [420, 257] width 27 height 39
type input "******"
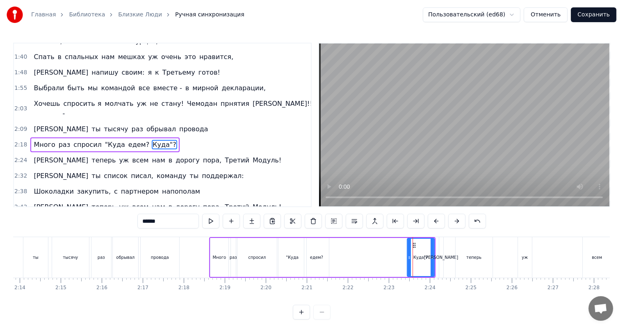
drag, startPoint x: 412, startPoint y: 244, endPoint x: 346, endPoint y: 246, distance: 66.4
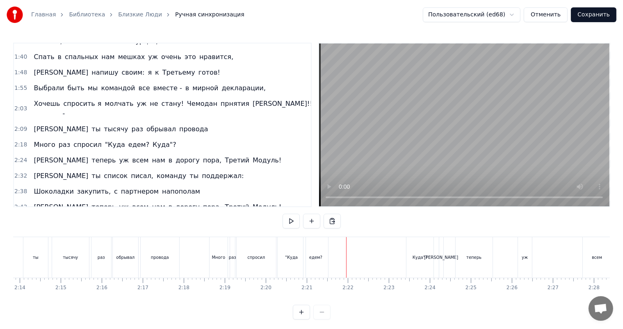
click at [417, 256] on div "Куда"?" at bounding box center [419, 257] width 15 height 6
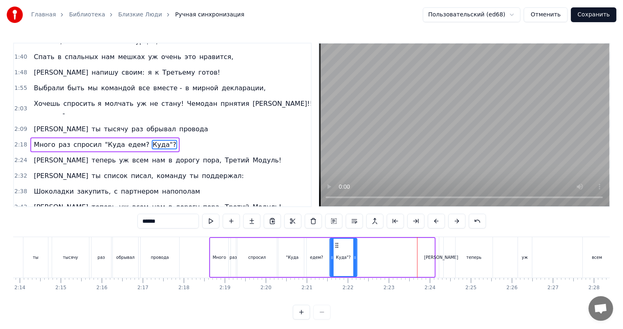
drag, startPoint x: 413, startPoint y: 244, endPoint x: 335, endPoint y: 245, distance: 77.5
click at [335, 245] on icon at bounding box center [336, 245] width 7 height 7
click at [179, 121] on div "2:09 И ты тысячу раз обрывал провода" at bounding box center [162, 129] width 297 height 16
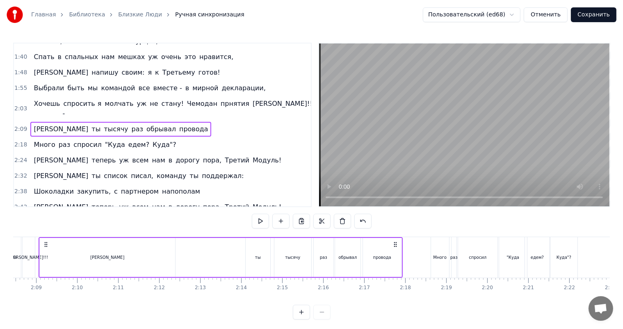
scroll to position [0, 5248]
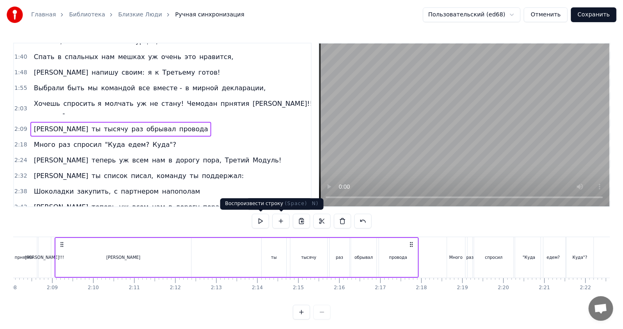
click at [262, 220] on button at bounding box center [260, 221] width 17 height 15
click at [174, 137] on div "2:18 Много раз спросил "Куда едем? [DEMOGRAPHIC_DATA]"?" at bounding box center [162, 145] width 297 height 16
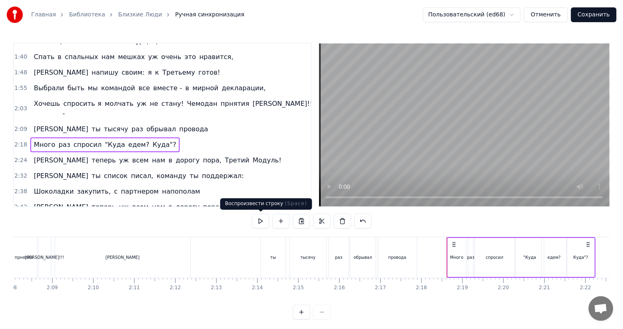
click at [264, 223] on button at bounding box center [260, 221] width 17 height 15
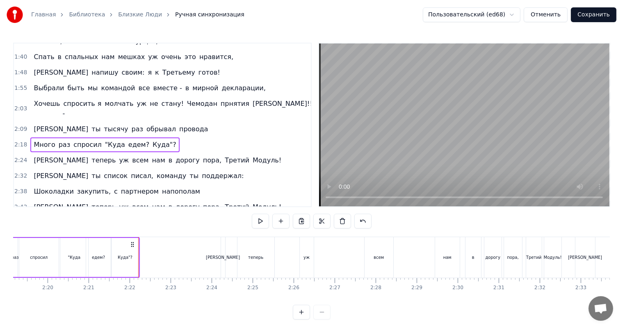
scroll to position [0, 5769]
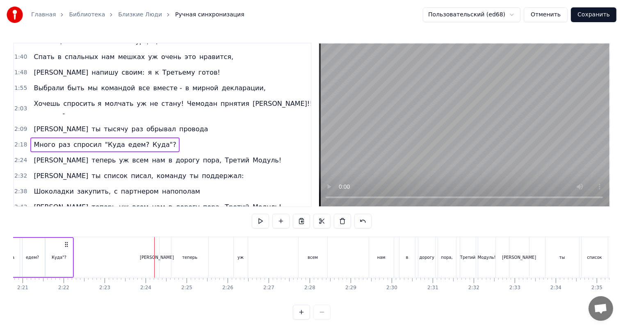
drag, startPoint x: 205, startPoint y: 209, endPoint x: 230, endPoint y: 209, distance: 24.6
click at [230, 209] on div "0:08 Когда закончатся отзвоны по утрам твоим 0:13 И цели ты свои закроешь все н…" at bounding box center [311, 181] width 596 height 277
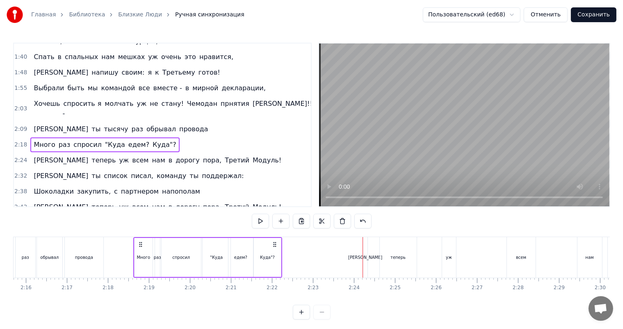
scroll to position [0, 5515]
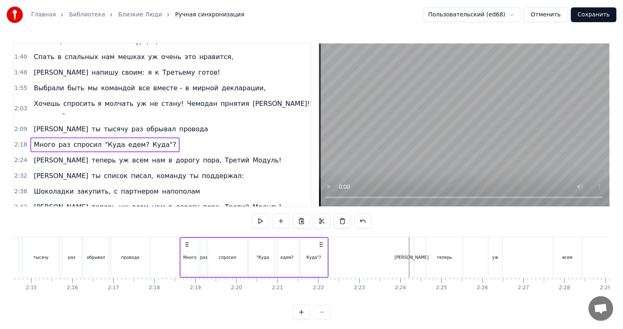
click at [409, 259] on div "[PERSON_NAME]" at bounding box center [411, 257] width 34 height 6
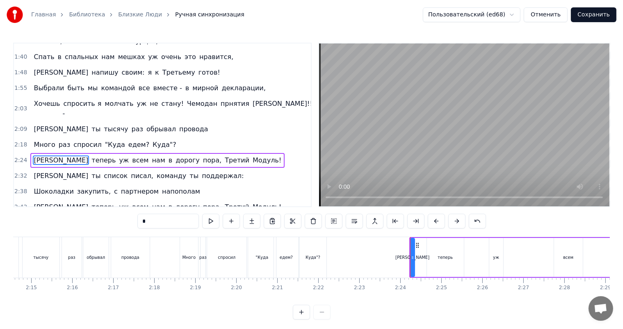
scroll to position [227, 0]
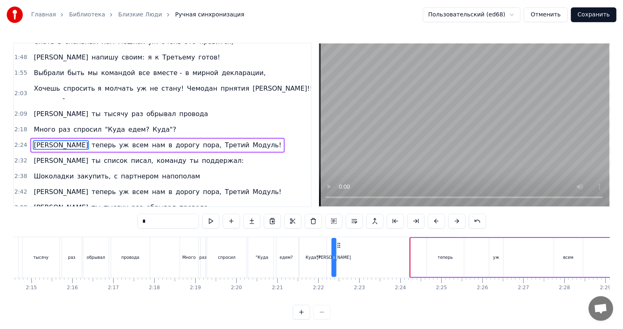
drag, startPoint x: 416, startPoint y: 243, endPoint x: 338, endPoint y: 243, distance: 78.7
click at [338, 243] on icon at bounding box center [338, 245] width 7 height 7
click at [448, 257] on div "теперь" at bounding box center [444, 257] width 15 height 6
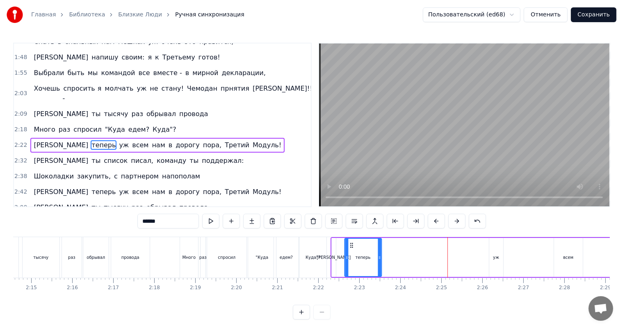
drag, startPoint x: 431, startPoint y: 244, endPoint x: 349, endPoint y: 244, distance: 82.4
click at [349, 244] on icon at bounding box center [351, 245] width 7 height 7
click at [493, 261] on div "уж" at bounding box center [496, 257] width 14 height 39
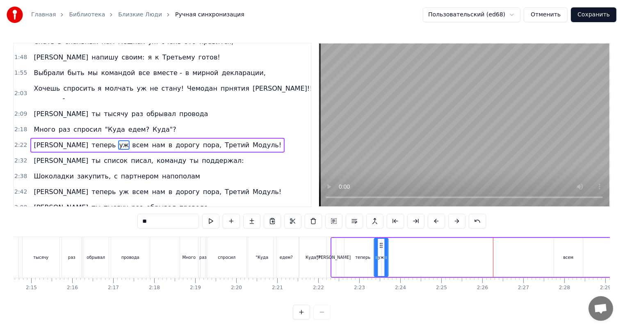
drag, startPoint x: 487, startPoint y: 244, endPoint x: 379, endPoint y: 248, distance: 108.3
click at [379, 248] on div "уж" at bounding box center [380, 257] width 13 height 37
click at [574, 259] on div "всем" at bounding box center [568, 257] width 29 height 39
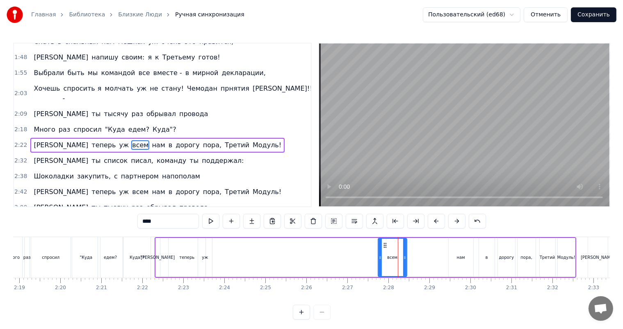
scroll to position [0, 5654]
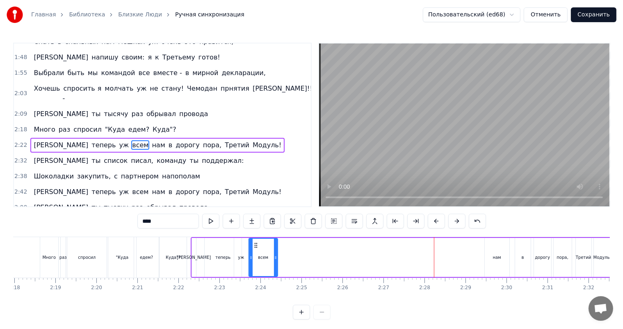
drag, startPoint x: 420, startPoint y: 245, endPoint x: 255, endPoint y: 252, distance: 165.3
click at [255, 252] on div "всем" at bounding box center [263, 257] width 28 height 37
click at [489, 255] on div "нам" at bounding box center [496, 257] width 25 height 39
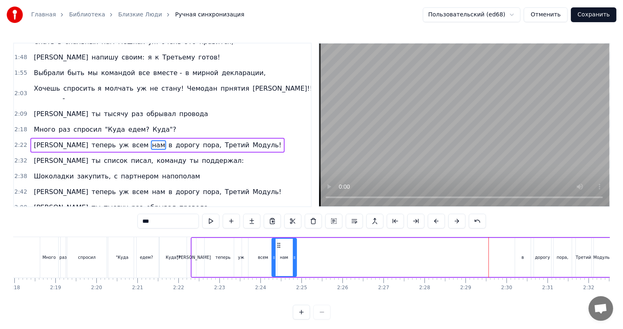
drag, startPoint x: 490, startPoint y: 244, endPoint x: 277, endPoint y: 250, distance: 213.2
click at [277, 250] on div "нам" at bounding box center [284, 257] width 24 height 37
click at [524, 259] on div "в" at bounding box center [523, 257] width 16 height 39
drag, startPoint x: 520, startPoint y: 244, endPoint x: 297, endPoint y: 248, distance: 223.0
click at [297, 248] on div "в" at bounding box center [299, 257] width 15 height 37
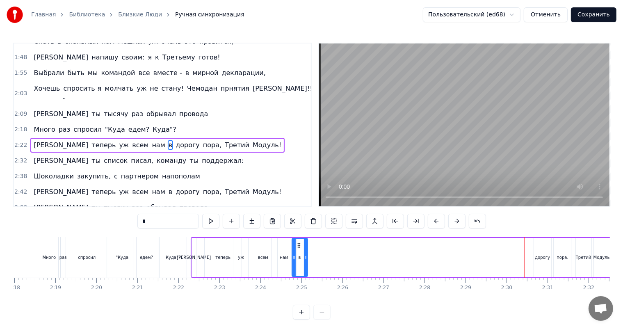
click at [545, 262] on div "дорогу" at bounding box center [542, 257] width 17 height 39
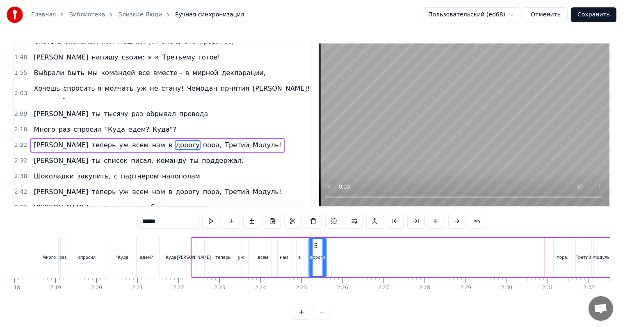
drag, startPoint x: 541, startPoint y: 245, endPoint x: 316, endPoint y: 248, distance: 225.0
click at [316, 248] on div "дорогу" at bounding box center [317, 257] width 16 height 37
click at [562, 256] on div "пора," at bounding box center [562, 257] width 11 height 6
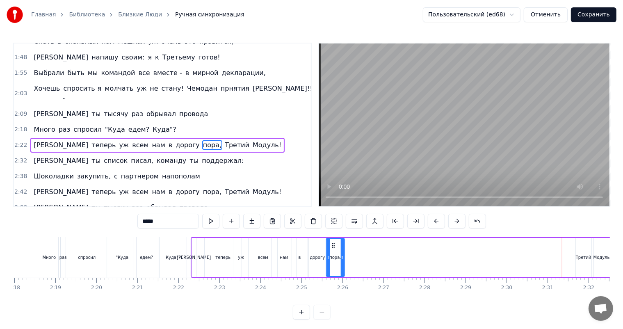
drag, startPoint x: 559, startPoint y: 245, endPoint x: 332, endPoint y: 254, distance: 227.2
click at [332, 254] on div "пора," at bounding box center [334, 257] width 17 height 37
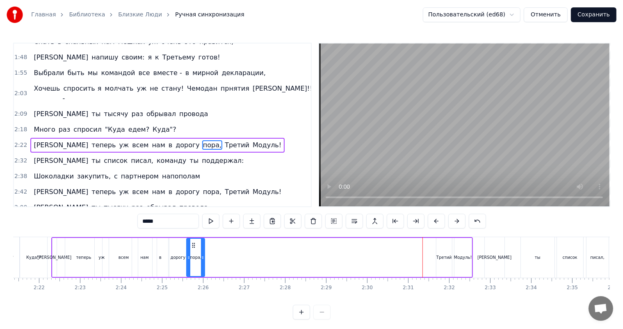
scroll to position [0, 5815]
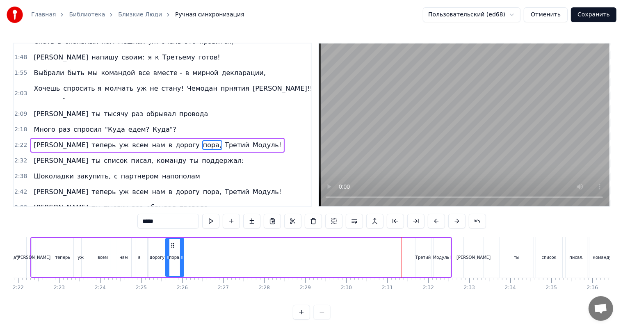
click at [427, 263] on div "Третий" at bounding box center [423, 257] width 16 height 39
type input "******"
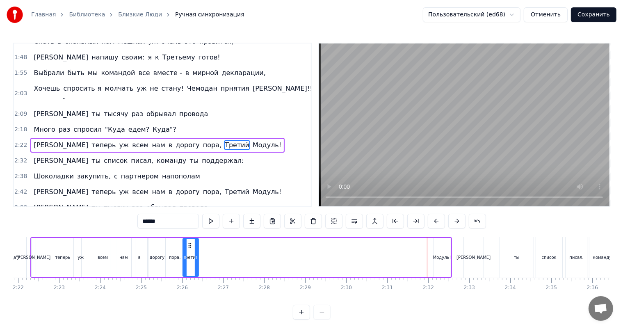
drag, startPoint x: 421, startPoint y: 244, endPoint x: 189, endPoint y: 248, distance: 232.4
click at [189, 248] on div "Третий" at bounding box center [190, 257] width 15 height 37
drag, startPoint x: 195, startPoint y: 259, endPoint x: 230, endPoint y: 262, distance: 35.0
click at [225, 262] on div at bounding box center [224, 257] width 3 height 37
drag, startPoint x: 445, startPoint y: 260, endPoint x: 361, endPoint y: 259, distance: 83.6
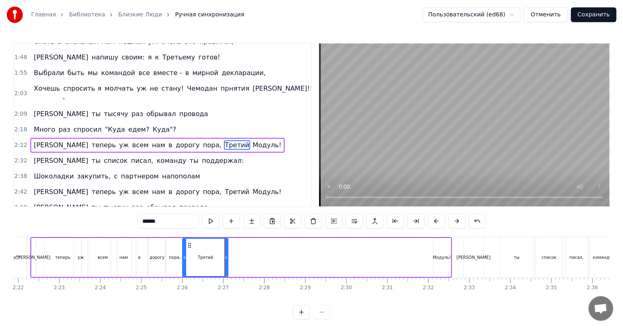
click at [333, 259] on div "И теперь уж всем нам в дорогу пора, Третий Модуль!" at bounding box center [240, 257] width 421 height 41
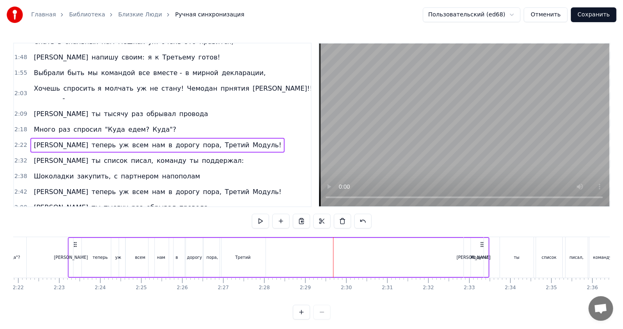
drag, startPoint x: 444, startPoint y: 244, endPoint x: 482, endPoint y: 254, distance: 38.7
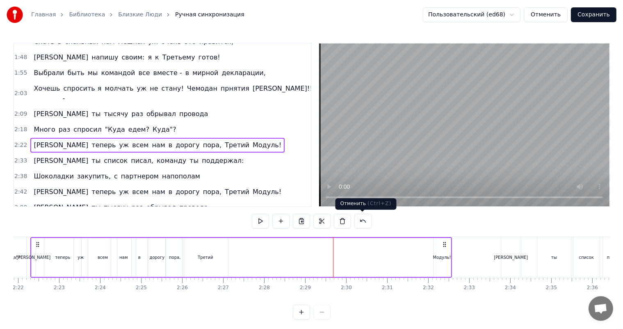
click at [361, 223] on button at bounding box center [362, 221] width 17 height 15
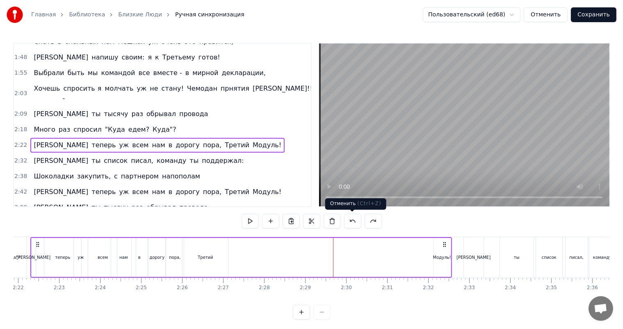
click at [352, 223] on button at bounding box center [352, 221] width 17 height 15
click at [191, 256] on div "Третий" at bounding box center [190, 257] width 15 height 6
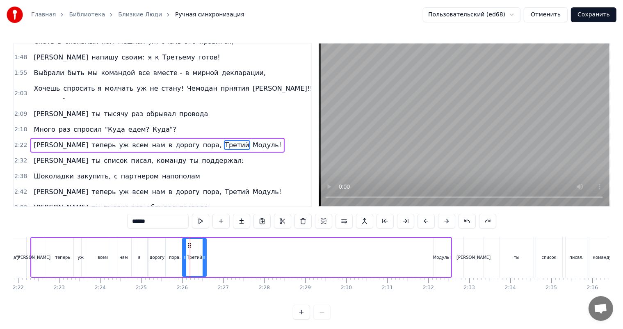
drag, startPoint x: 195, startPoint y: 256, endPoint x: 205, endPoint y: 258, distance: 9.6
click at [205, 258] on icon at bounding box center [203, 257] width 3 height 7
click at [444, 256] on div "Модуль!" at bounding box center [442, 257] width 18 height 6
type input "*******"
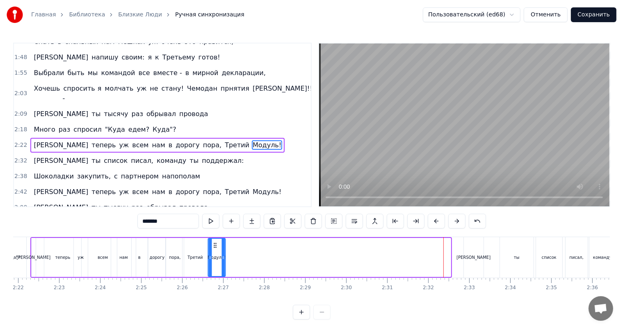
drag, startPoint x: 439, startPoint y: 245, endPoint x: 214, endPoint y: 254, distance: 225.6
click at [214, 254] on div "Модуль!" at bounding box center [216, 257] width 16 height 37
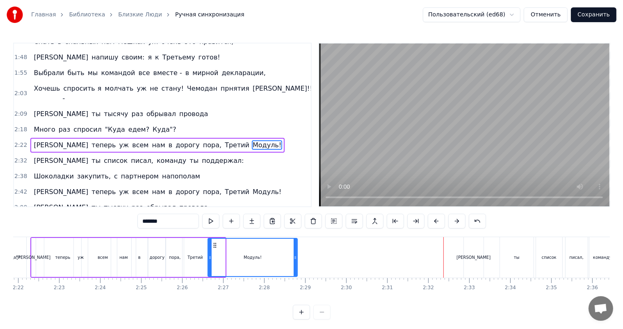
drag, startPoint x: 223, startPoint y: 257, endPoint x: 295, endPoint y: 258, distance: 72.1
click at [295, 258] on icon at bounding box center [294, 257] width 3 height 7
click at [269, 168] on div "2:38 Шоколадки закупить, с партнером напополам" at bounding box center [162, 176] width 297 height 16
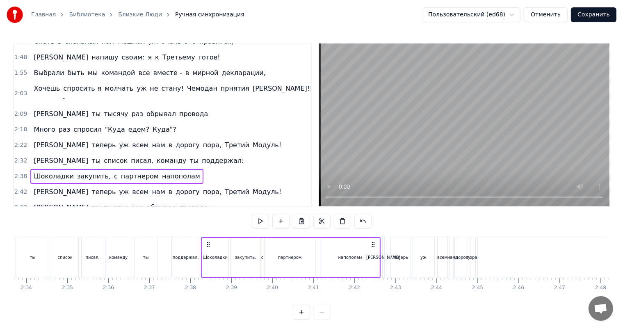
click at [172, 122] on div "2:18 Много раз спросил "Куда едем? [DEMOGRAPHIC_DATA]"?" at bounding box center [162, 130] width 297 height 16
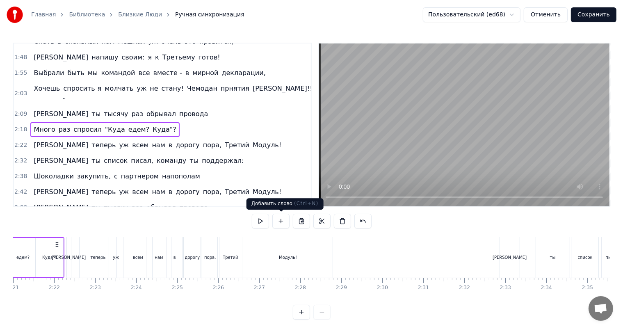
scroll to position [0, 5640]
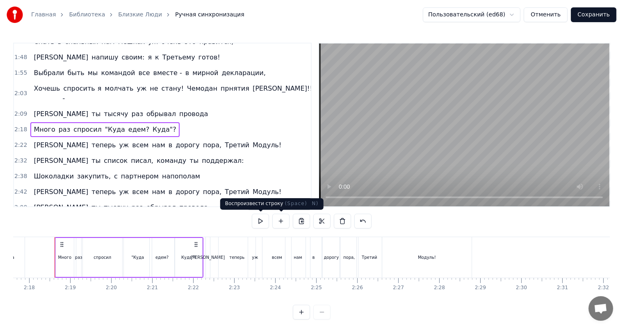
click at [266, 221] on button at bounding box center [260, 221] width 17 height 15
click at [210, 137] on div "2:22 И теперь уж всем нам в дорогу пора, Третий Модуль!" at bounding box center [162, 145] width 297 height 16
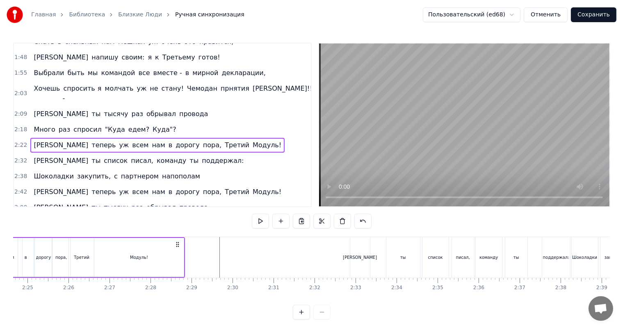
scroll to position [0, 5939]
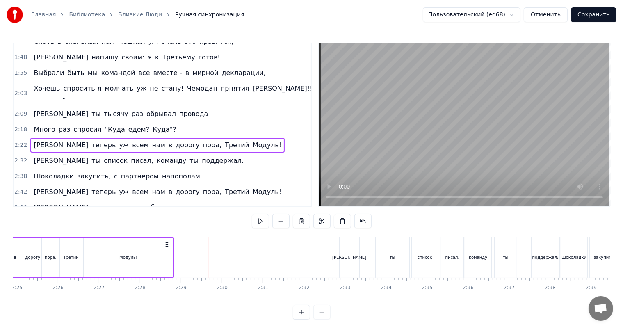
click at [355, 261] on div "[PERSON_NAME]" at bounding box center [349, 257] width 20 height 41
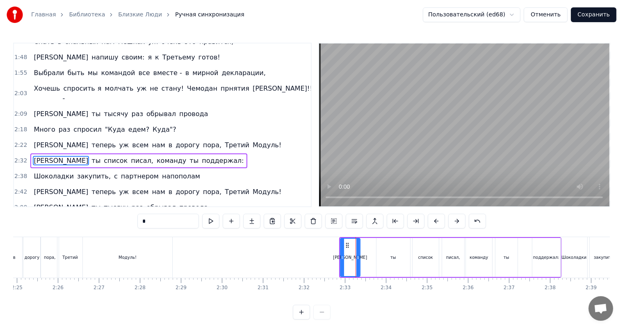
scroll to position [243, 0]
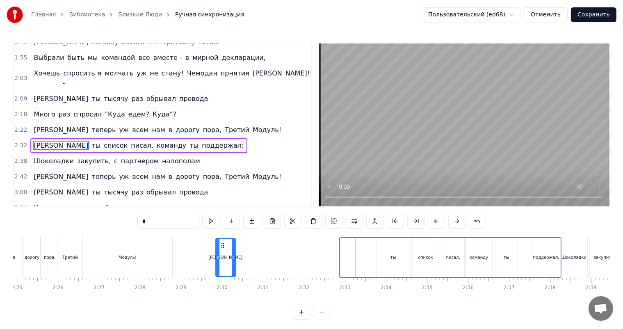
drag, startPoint x: 343, startPoint y: 245, endPoint x: 220, endPoint y: 243, distance: 122.6
click at [220, 243] on icon at bounding box center [222, 245] width 7 height 7
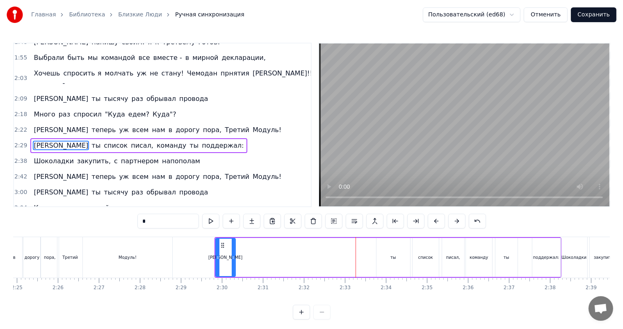
click at [397, 263] on div "ты" at bounding box center [393, 257] width 34 height 39
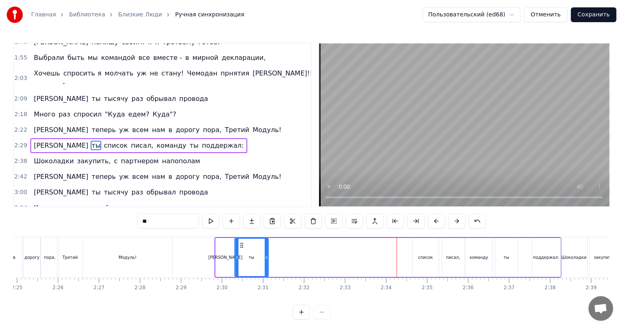
drag, startPoint x: 382, startPoint y: 244, endPoint x: 241, endPoint y: 248, distance: 141.4
click at [241, 248] on div "ты" at bounding box center [251, 257] width 33 height 37
click at [427, 262] on div "список" at bounding box center [425, 257] width 26 height 39
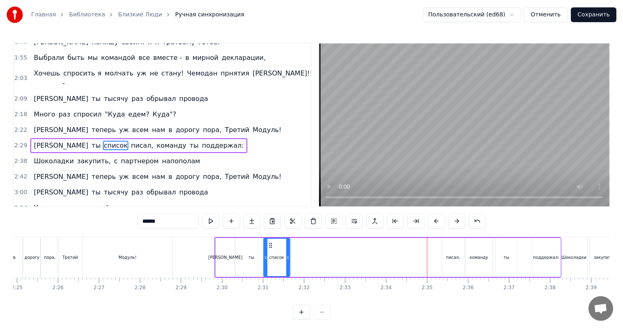
drag, startPoint x: 419, startPoint y: 244, endPoint x: 270, endPoint y: 245, distance: 148.8
click at [270, 245] on icon at bounding box center [270, 245] width 7 height 7
click at [445, 259] on div "писал," at bounding box center [453, 257] width 22 height 39
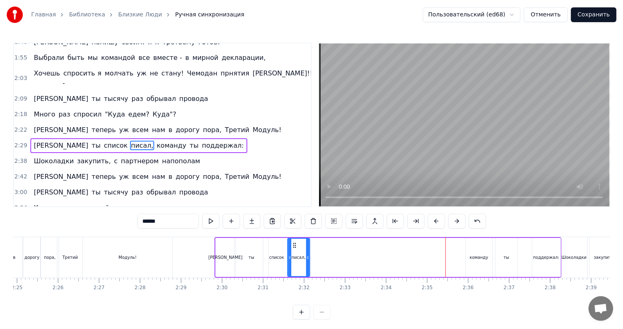
drag, startPoint x: 449, startPoint y: 245, endPoint x: 295, endPoint y: 248, distance: 153.7
click at [295, 248] on div "писал," at bounding box center [298, 257] width 21 height 37
click at [477, 261] on div "команду" at bounding box center [479, 257] width 26 height 39
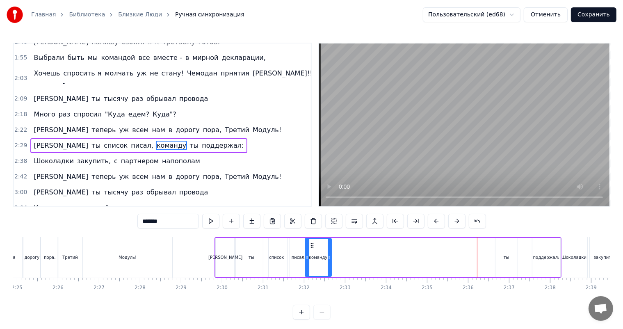
drag, startPoint x: 466, startPoint y: 245, endPoint x: 313, endPoint y: 246, distance: 153.3
click at [313, 246] on icon at bounding box center [312, 245] width 7 height 7
click at [505, 259] on div "ты" at bounding box center [506, 257] width 6 height 6
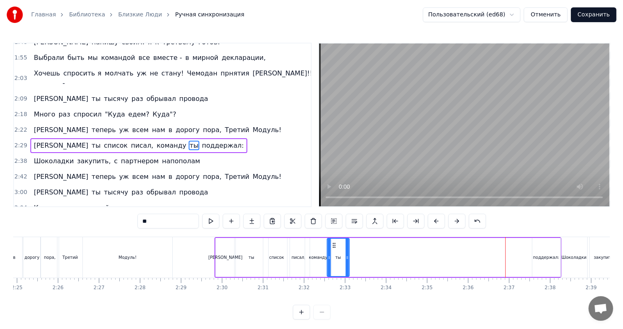
drag, startPoint x: 501, startPoint y: 245, endPoint x: 333, endPoint y: 257, distance: 168.9
click at [333, 257] on div "ты" at bounding box center [337, 257] width 21 height 37
click at [544, 263] on div "поддержал:" at bounding box center [546, 257] width 28 height 39
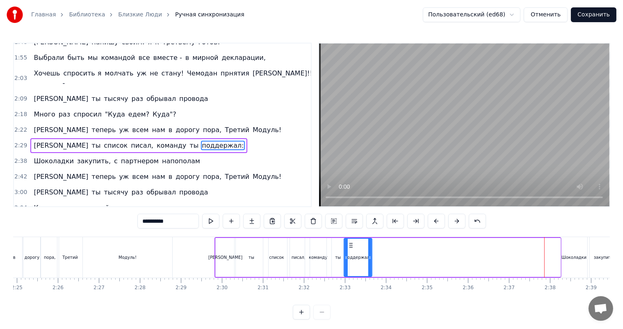
drag, startPoint x: 538, startPoint y: 244, endPoint x: 350, endPoint y: 249, distance: 188.2
click at [350, 249] on div "поддержал:" at bounding box center [357, 257] width 27 height 37
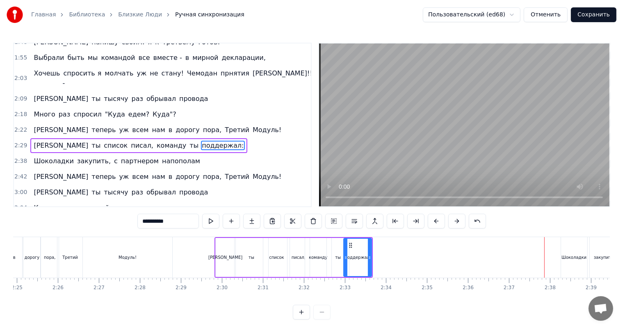
click at [573, 261] on div "Шоколадки" at bounding box center [574, 257] width 26 height 41
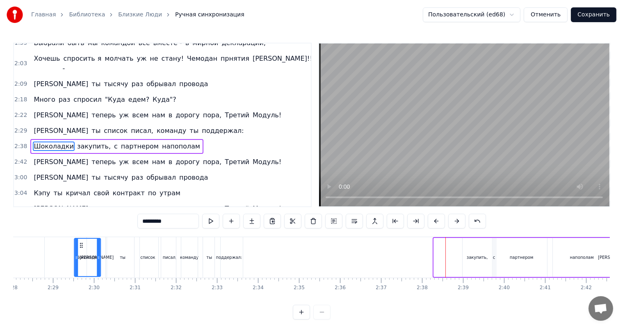
scroll to position [0, 6065]
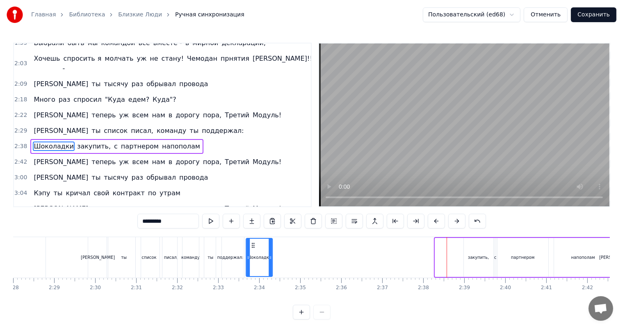
drag, startPoint x: 567, startPoint y: 244, endPoint x: 252, endPoint y: 261, distance: 315.2
click at [252, 261] on div "Шоколадки" at bounding box center [258, 257] width 25 height 37
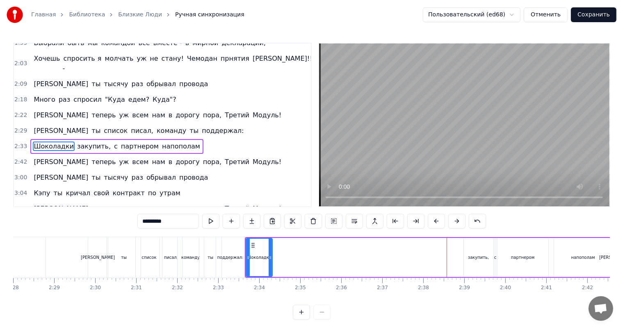
click at [479, 261] on div "закупить," at bounding box center [479, 257] width 30 height 39
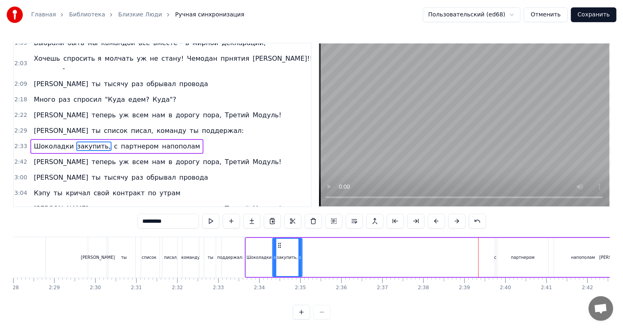
drag, startPoint x: 459, startPoint y: 246, endPoint x: 278, endPoint y: 250, distance: 180.8
click at [278, 250] on div "закупить," at bounding box center [287, 257] width 29 height 37
click at [494, 260] on div "с" at bounding box center [495, 257] width 2 height 6
drag, startPoint x: 502, startPoint y: 245, endPoint x: 307, endPoint y: 249, distance: 195.1
click at [307, 249] on div "Шоколадки закупить, с партнером напополам" at bounding box center [429, 257] width 368 height 41
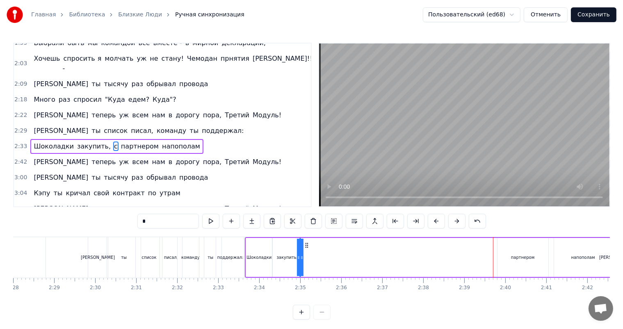
click at [66, 141] on span "Шоколадки" at bounding box center [54, 145] width 42 height 9
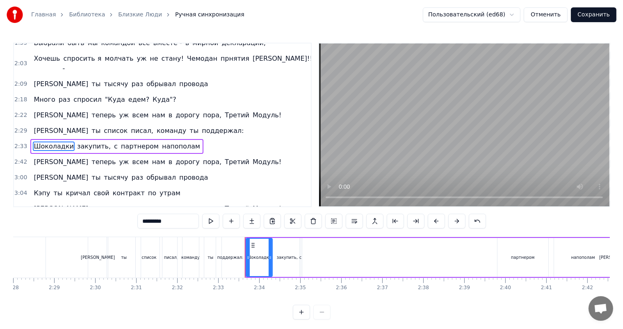
click at [66, 141] on span "Шоколадки" at bounding box center [54, 145] width 42 height 9
drag, startPoint x: 189, startPoint y: 220, endPoint x: 128, endPoint y: 221, distance: 60.3
click at [128, 221] on div "0:08 Когда закончатся отзвоны по утрам твоим 0:13 И цели ты свои закроешь все н…" at bounding box center [311, 181] width 596 height 277
click at [298, 260] on div "закупить," at bounding box center [287, 257] width 30 height 39
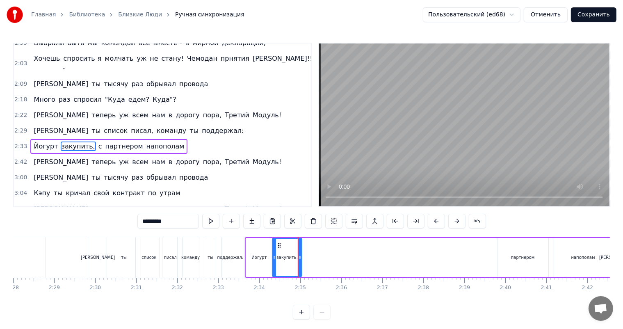
click at [177, 222] on input "*********" at bounding box center [167, 221] width 61 height 15
type input "********"
click at [336, 258] on div "[PERSON_NAME] закупить с партнером напополам" at bounding box center [429, 257] width 368 height 41
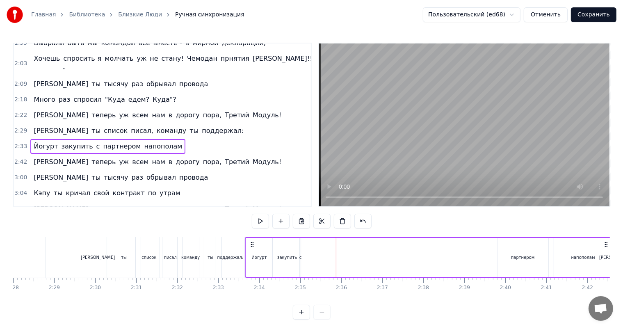
click at [522, 261] on div "партнером" at bounding box center [522, 257] width 51 height 39
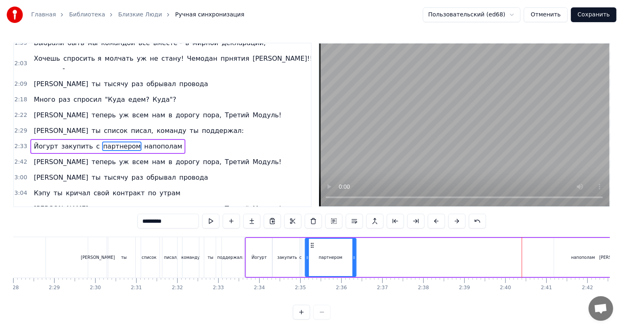
drag, startPoint x: 502, startPoint y: 244, endPoint x: 310, endPoint y: 252, distance: 192.4
click at [310, 252] on div "партнером" at bounding box center [330, 257] width 50 height 37
click at [579, 257] on div "напополам" at bounding box center [583, 257] width 24 height 6
type input "*********"
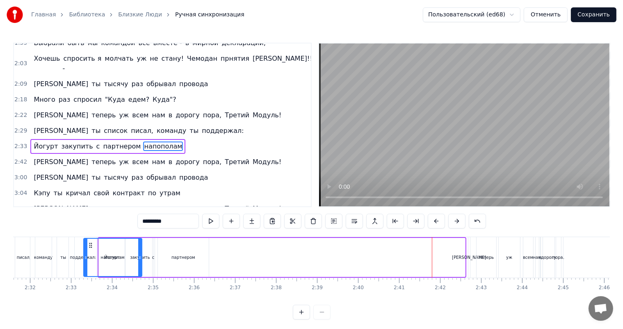
scroll to position [0, 6176]
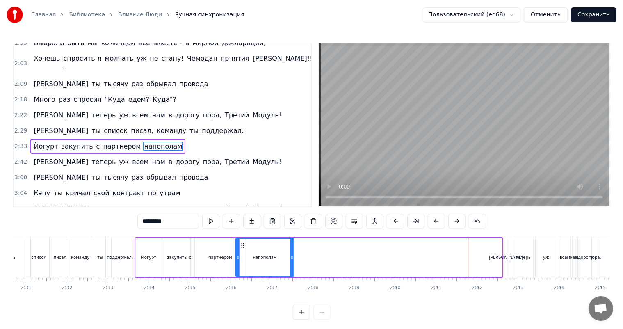
drag, startPoint x: 561, startPoint y: 244, endPoint x: 372, endPoint y: 252, distance: 189.1
click at [372, 252] on div "[PERSON_NAME] закупить с партнером напополам" at bounding box center [318, 257] width 368 height 41
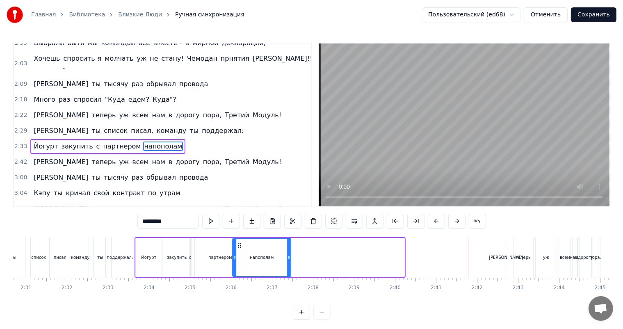
drag, startPoint x: 352, startPoint y: 244, endPoint x: 239, endPoint y: 245, distance: 113.1
click at [239, 245] on icon at bounding box center [239, 245] width 7 height 7
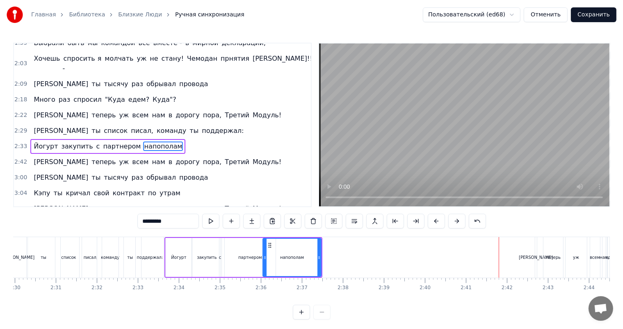
scroll to position [0, 6187]
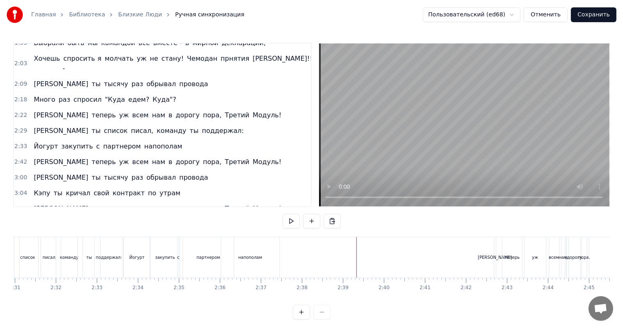
click at [175, 139] on div "2:33 [PERSON_NAME] закупить с партнером напополам" at bounding box center [162, 147] width 297 height 16
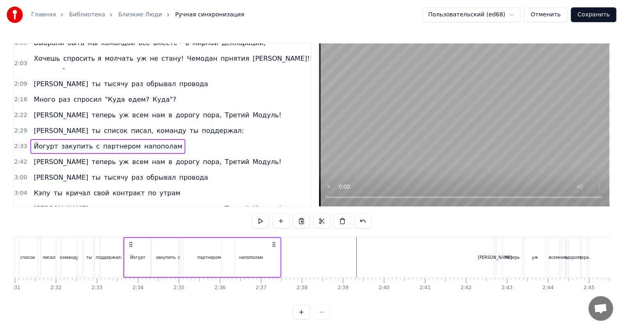
click at [161, 92] on div "2:18 Много раз спросил "Куда едем? [DEMOGRAPHIC_DATA]"?" at bounding box center [162, 100] width 297 height 16
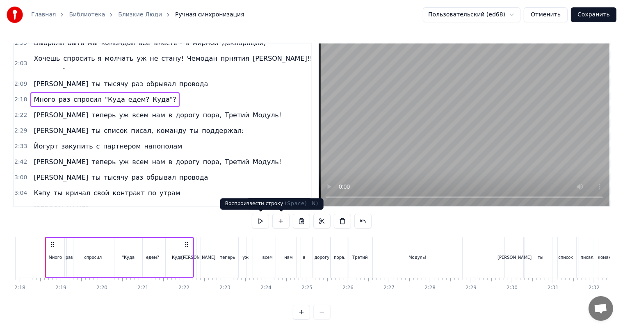
scroll to position [0, 5640]
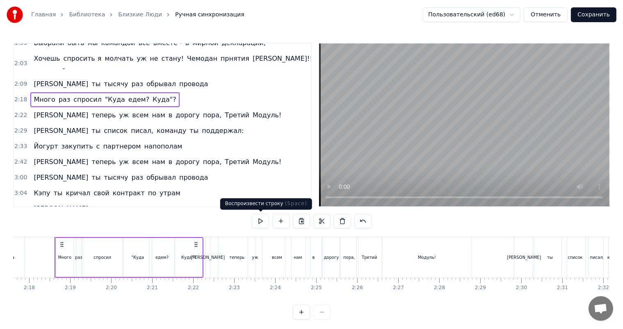
click at [260, 218] on button at bounding box center [260, 221] width 17 height 15
click at [212, 107] on div "2:22 И теперь уж всем нам в дорогу пора, Третий Модуль!" at bounding box center [162, 115] width 297 height 16
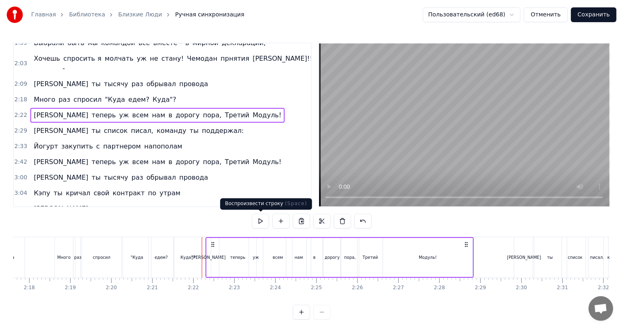
click at [264, 223] on button at bounding box center [260, 221] width 17 height 15
click at [174, 123] on div "2:29 И ты список писал, команду ты поддержал:" at bounding box center [162, 131] width 297 height 16
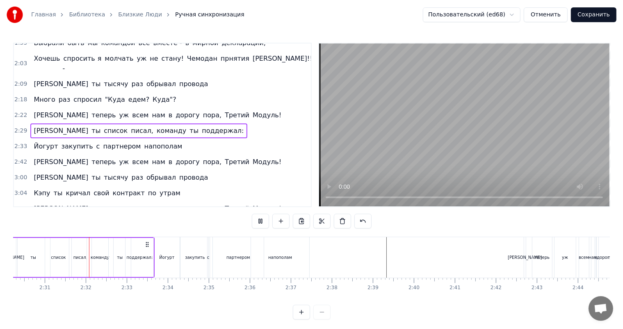
scroll to position [0, 6162]
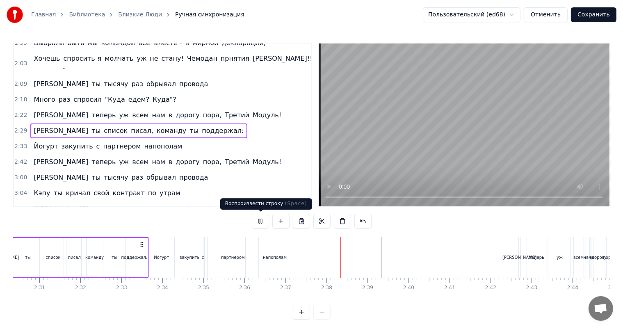
click at [258, 224] on button at bounding box center [260, 221] width 17 height 15
click at [518, 256] on div "[PERSON_NAME]" at bounding box center [519, 257] width 34 height 6
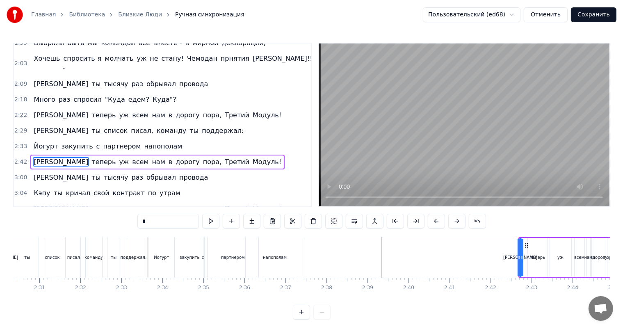
scroll to position [273, 0]
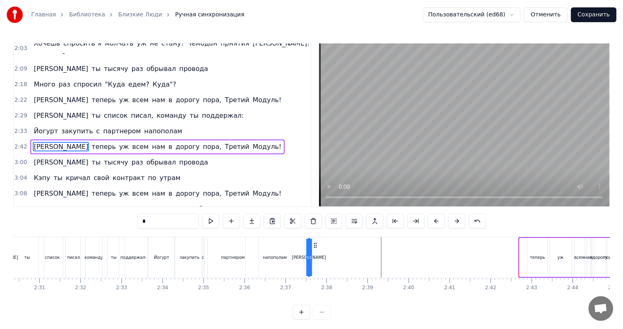
drag, startPoint x: 525, startPoint y: 245, endPoint x: 314, endPoint y: 247, distance: 211.1
click at [314, 247] on icon at bounding box center [314, 245] width 7 height 7
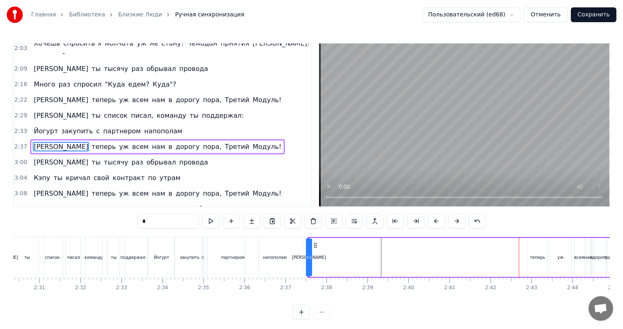
click at [529, 257] on div "теперь" at bounding box center [537, 257] width 20 height 39
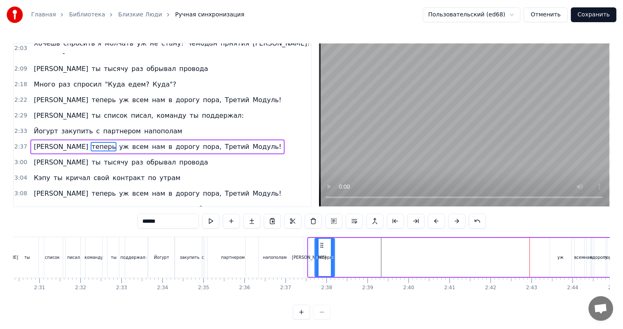
drag, startPoint x: 533, startPoint y: 244, endPoint x: 320, endPoint y: 250, distance: 213.2
click at [320, 251] on div "теперь" at bounding box center [324, 257] width 19 height 37
click at [564, 259] on div "уж" at bounding box center [560, 257] width 21 height 39
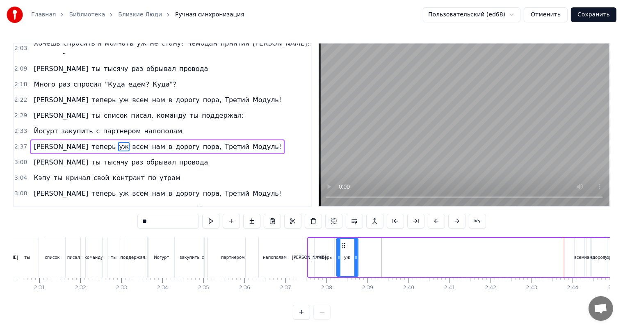
drag, startPoint x: 555, startPoint y: 243, endPoint x: 342, endPoint y: 248, distance: 213.2
click at [342, 248] on div "уж" at bounding box center [347, 257] width 20 height 37
click at [586, 259] on div "нам" at bounding box center [588, 257] width 8 height 6
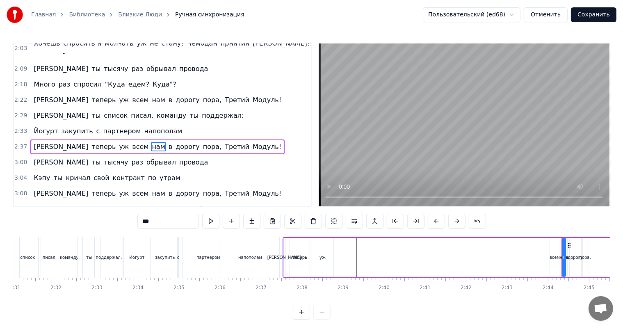
scroll to position [0, 6238]
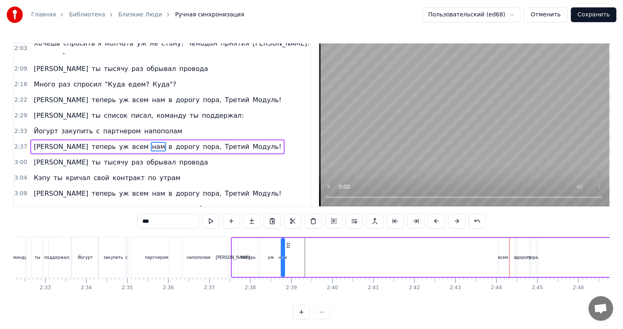
drag, startPoint x: 516, startPoint y: 245, endPoint x: 287, endPoint y: 244, distance: 229.5
click at [287, 244] on icon at bounding box center [287, 245] width 7 height 7
click at [503, 260] on div "всем" at bounding box center [503, 257] width 10 height 39
type input "****"
drag, startPoint x: 502, startPoint y: 244, endPoint x: 454, endPoint y: 246, distance: 48.4
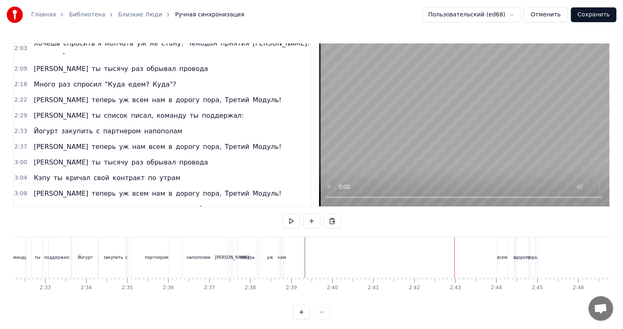
click at [502, 259] on div "всем" at bounding box center [502, 257] width 10 height 6
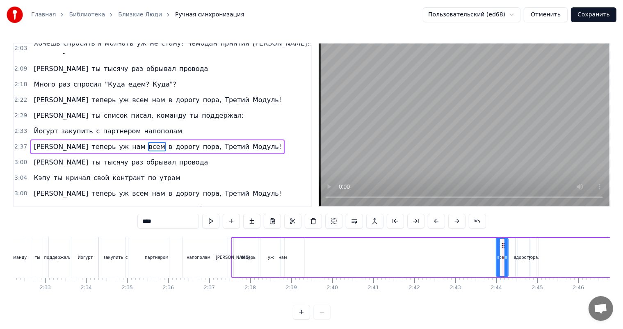
click at [496, 256] on icon at bounding box center [497, 257] width 3 height 7
drag, startPoint x: 501, startPoint y: 246, endPoint x: 310, endPoint y: 242, distance: 191.4
click at [310, 242] on icon at bounding box center [309, 245] width 7 height 7
click at [515, 260] on div "в" at bounding box center [515, 257] width 2 height 6
drag, startPoint x: 521, startPoint y: 245, endPoint x: 325, endPoint y: 250, distance: 195.9
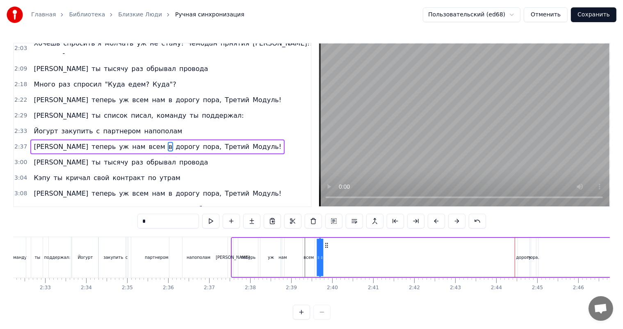
click at [518, 259] on div "дорогу" at bounding box center [523, 257] width 15 height 6
type input "******"
drag, startPoint x: 523, startPoint y: 245, endPoint x: 327, endPoint y: 245, distance: 195.5
click at [329, 245] on icon at bounding box center [331, 245] width 7 height 7
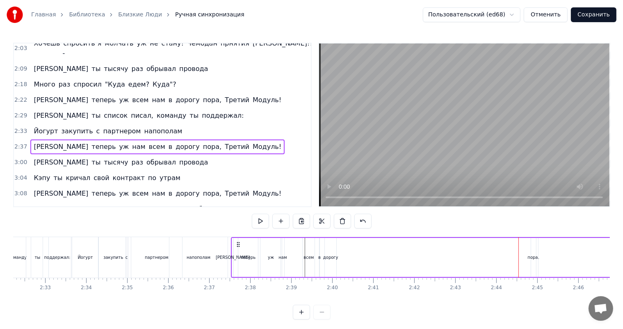
click at [531, 261] on div "пора," at bounding box center [533, 257] width 5 height 39
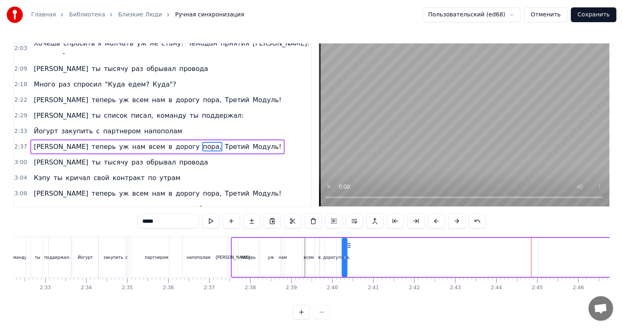
drag, startPoint x: 537, startPoint y: 243, endPoint x: 348, endPoint y: 247, distance: 189.0
click at [348, 247] on icon at bounding box center [348, 245] width 7 height 7
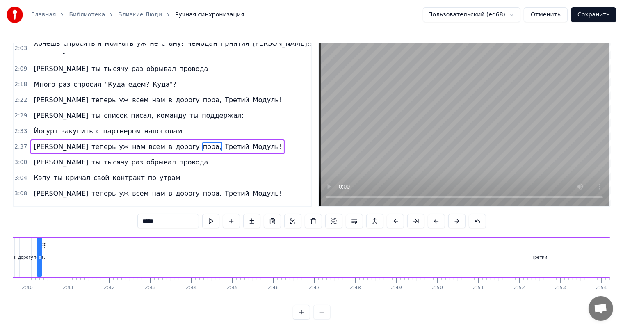
scroll to position [0, 6564]
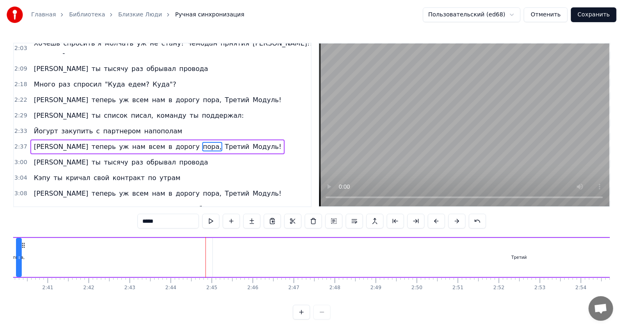
click at [516, 257] on div "Третий" at bounding box center [518, 257] width 15 height 6
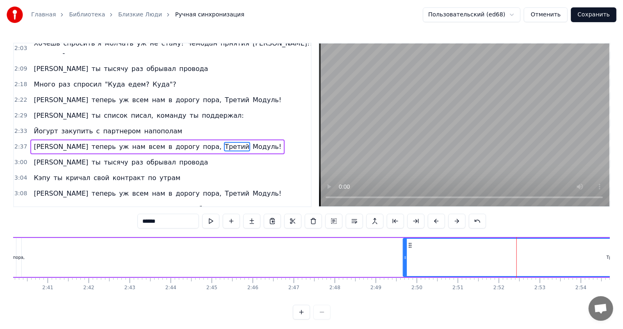
drag, startPoint x: 213, startPoint y: 253, endPoint x: 408, endPoint y: 266, distance: 195.5
click at [407, 266] on div at bounding box center [404, 257] width 3 height 37
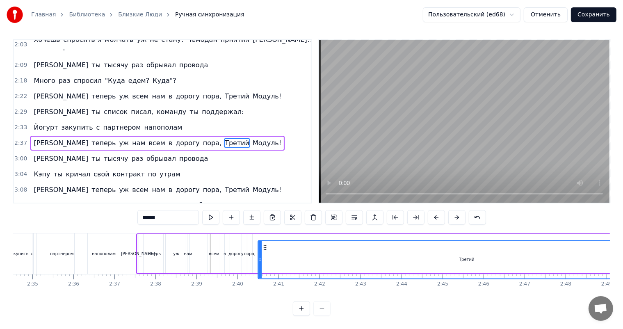
scroll to position [10, 0]
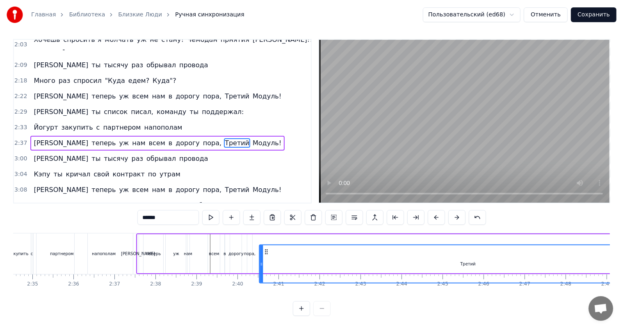
drag, startPoint x: 414, startPoint y: 244, endPoint x: 265, endPoint y: 243, distance: 148.4
click at [265, 248] on icon at bounding box center [266, 251] width 7 height 7
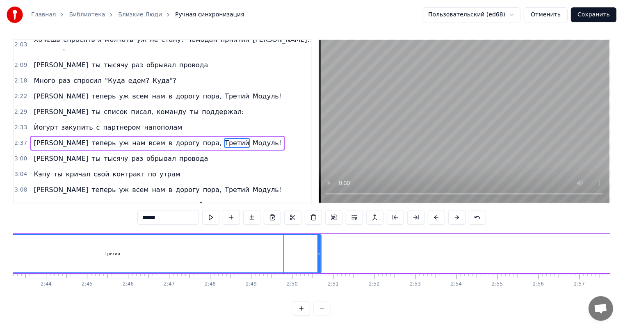
scroll to position [0, 6750]
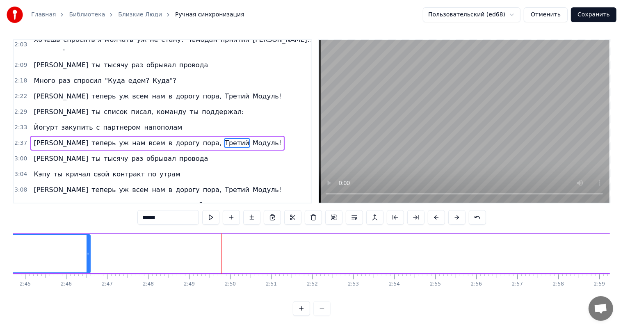
drag, startPoint x: 257, startPoint y: 245, endPoint x: 89, endPoint y: 241, distance: 168.9
click at [89, 241] on div at bounding box center [87, 253] width 3 height 37
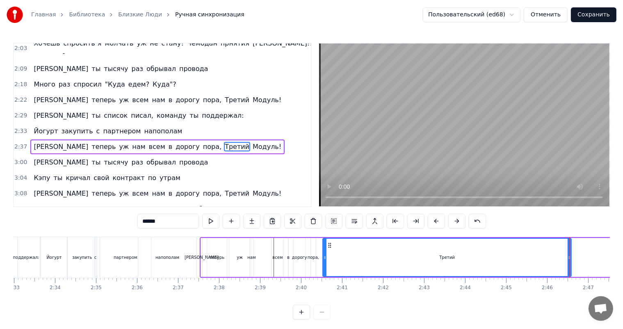
scroll to position [0, 6301]
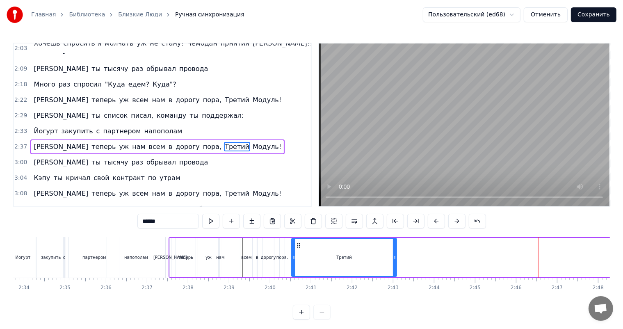
drag, startPoint x: 537, startPoint y: 259, endPoint x: 393, endPoint y: 261, distance: 143.4
click at [393, 261] on div at bounding box center [394, 257] width 3 height 37
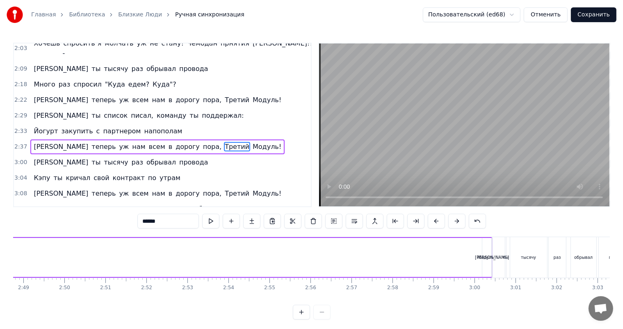
scroll to position [0, 6993]
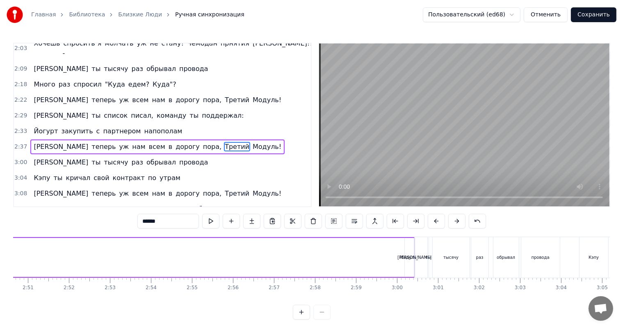
click at [408, 262] on div "Модуль!" at bounding box center [408, 257] width 9 height 39
type input "*******"
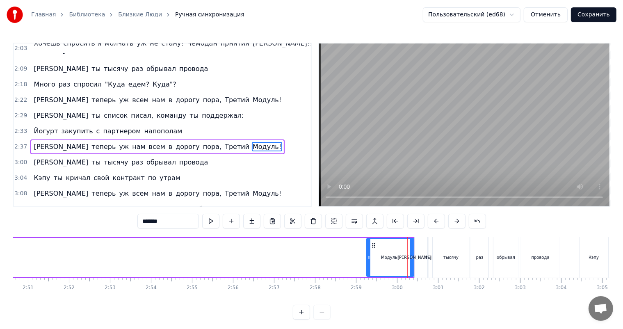
drag, startPoint x: 405, startPoint y: 257, endPoint x: 359, endPoint y: 259, distance: 46.0
click at [367, 259] on icon at bounding box center [368, 257] width 3 height 7
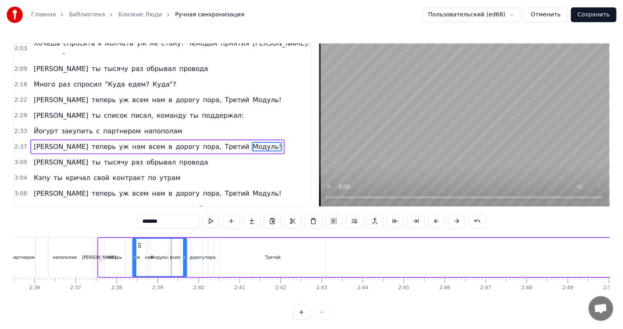
scroll to position [0, 6369]
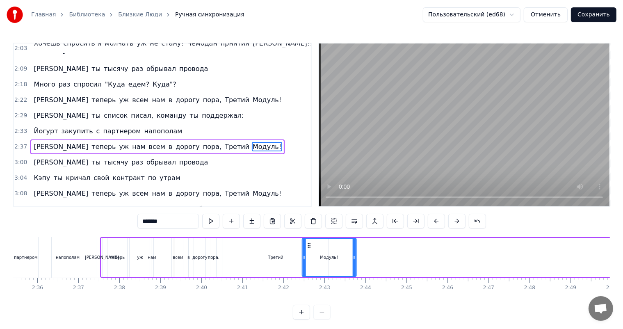
drag, startPoint x: 359, startPoint y: 244, endPoint x: 308, endPoint y: 266, distance: 55.4
click at [308, 266] on div "Модуль!" at bounding box center [328, 257] width 53 height 37
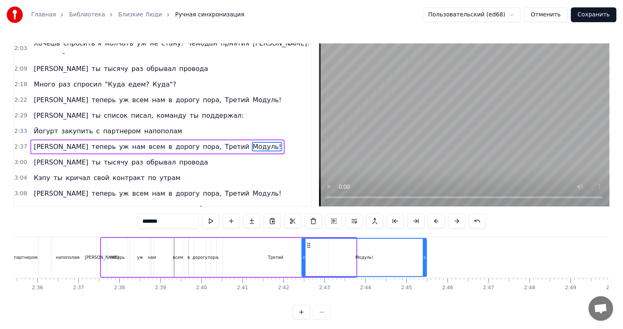
drag, startPoint x: 353, startPoint y: 257, endPoint x: 425, endPoint y: 259, distance: 71.7
click at [425, 259] on icon at bounding box center [424, 257] width 3 height 7
click at [203, 123] on div "2:33 [PERSON_NAME] закупить с партнером напополам" at bounding box center [162, 131] width 297 height 16
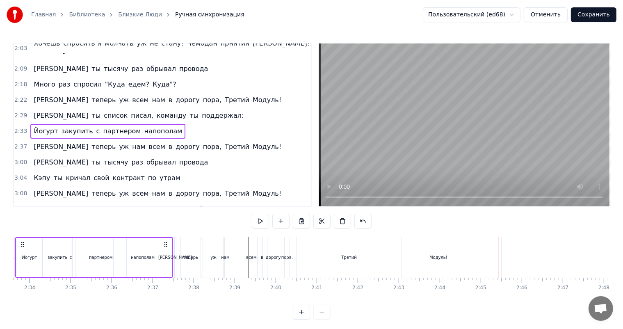
scroll to position [0, 6256]
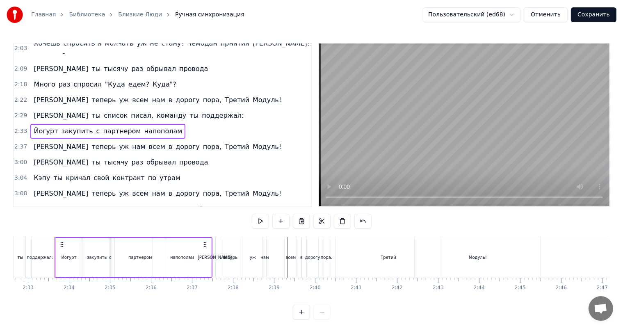
click at [181, 108] on div "2:29 И ты список писал, команду ты поддержал:" at bounding box center [162, 116] width 297 height 16
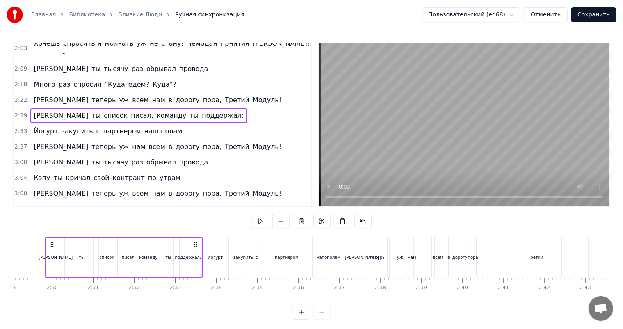
scroll to position [0, 6099]
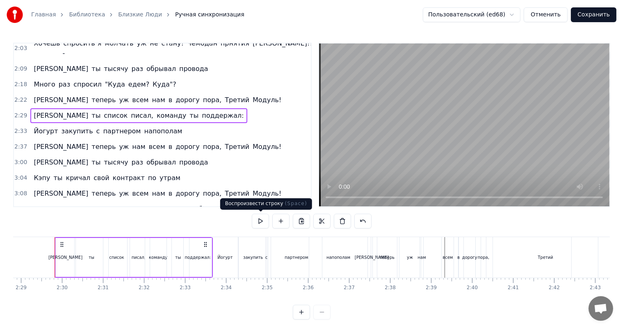
click at [264, 218] on button at bounding box center [260, 221] width 17 height 15
click at [192, 123] on div "2:33 [PERSON_NAME] закупить с партнером напополам" at bounding box center [162, 131] width 297 height 16
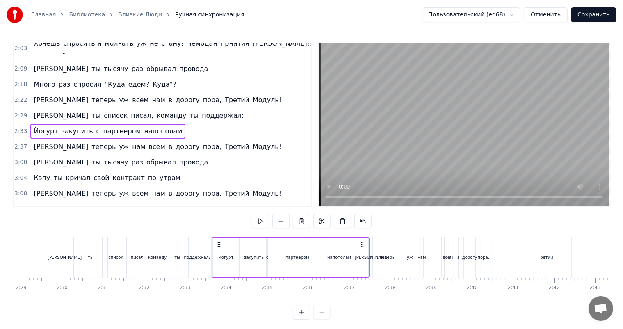
click at [259, 221] on button at bounding box center [260, 221] width 17 height 15
click at [211, 139] on div "2:37 И теперь уж нам всем в дорогу пора, Третий Модуль!" at bounding box center [162, 147] width 297 height 16
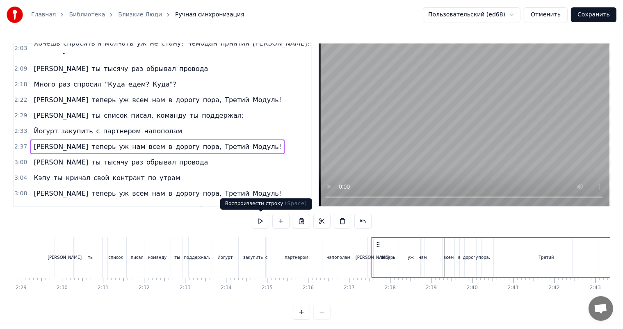
click at [261, 216] on button at bounding box center [260, 221] width 17 height 15
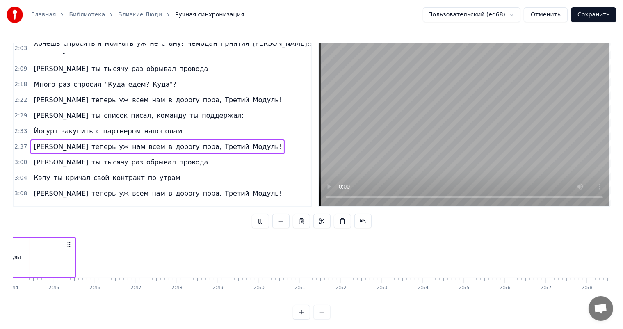
scroll to position [0, 6688]
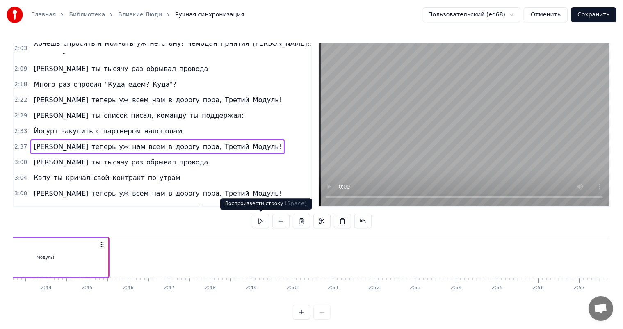
click at [260, 220] on button at bounding box center [260, 221] width 17 height 15
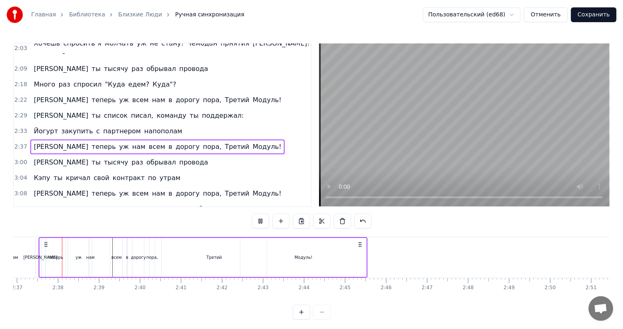
scroll to position [0, 6423]
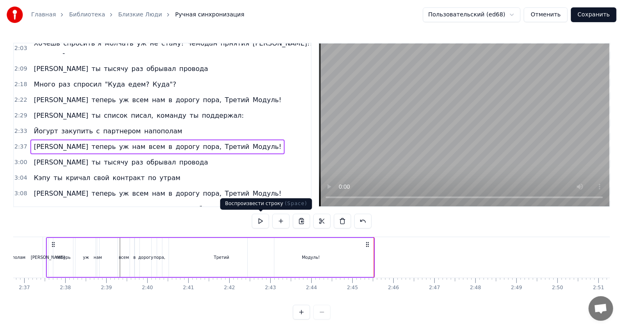
click at [259, 221] on button at bounding box center [260, 221] width 17 height 15
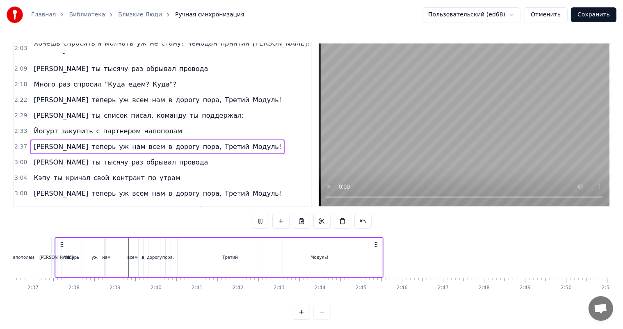
click at [164, 155] on div "3:00 И ты тысячу раз обрывал провода" at bounding box center [162, 163] width 297 height 16
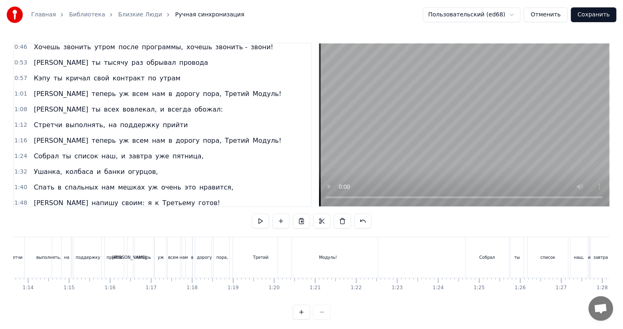
scroll to position [123, 0]
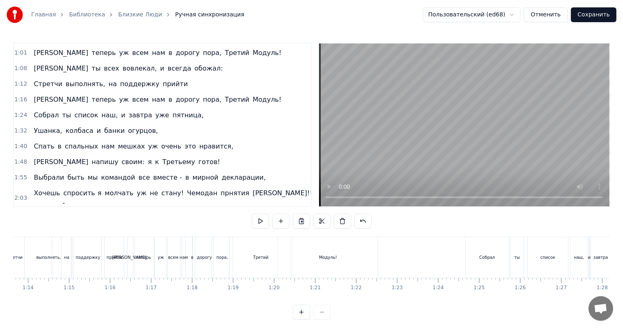
click at [220, 188] on span "прнятия" at bounding box center [235, 192] width 30 height 9
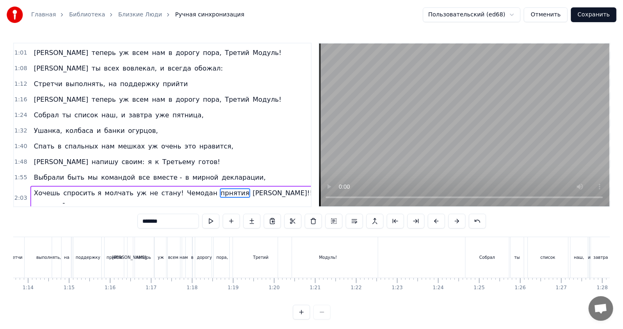
scroll to position [182, 0]
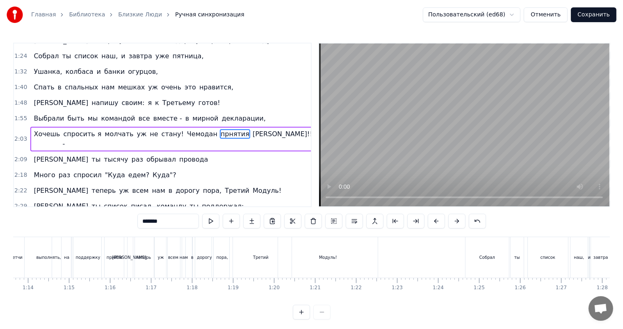
click at [149, 221] on input "*******" at bounding box center [167, 221] width 61 height 15
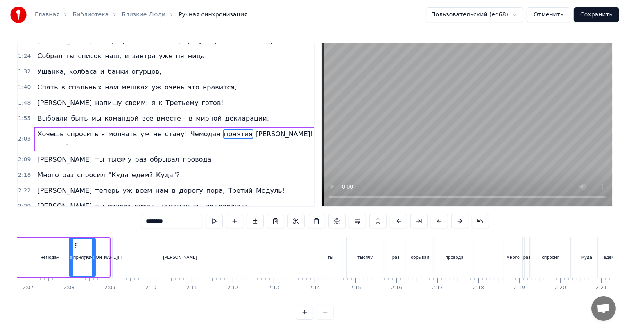
scroll to position [0, 5204]
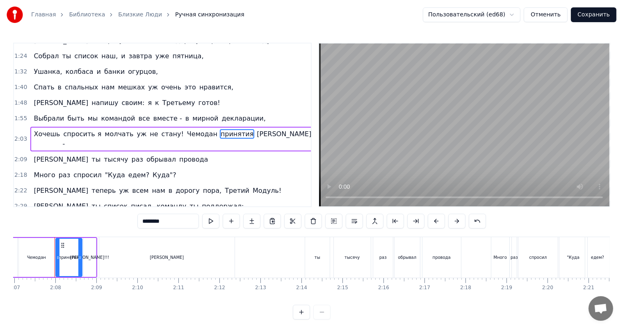
click at [256, 129] on span "[PERSON_NAME]!!!" at bounding box center [288, 133] width 64 height 9
type input "*******"
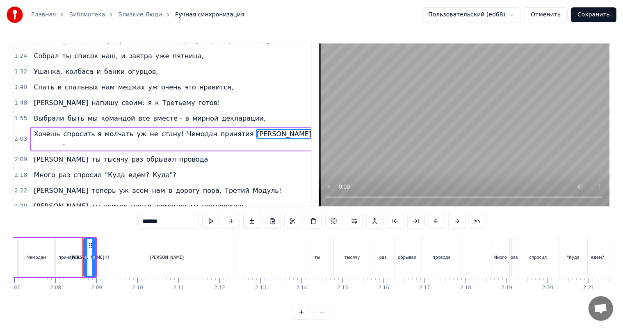
click at [596, 17] on button "Сохранить" at bounding box center [592, 14] width 45 height 15
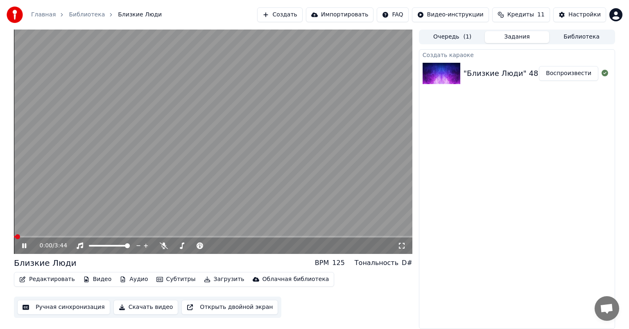
click at [368, 202] on video at bounding box center [213, 142] width 399 height 224
click at [23, 244] on icon at bounding box center [24, 246] width 5 height 6
click at [404, 246] on icon at bounding box center [402, 245] width 8 height 7
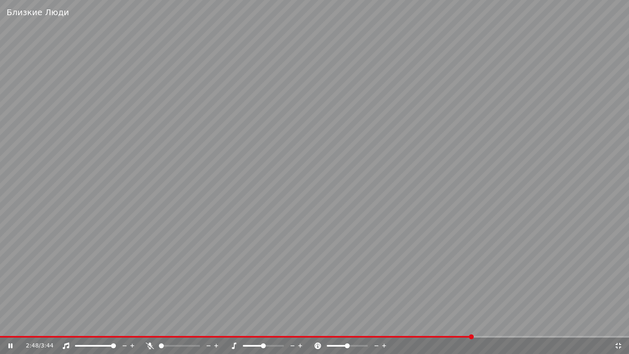
click at [7, 328] on icon at bounding box center [16, 346] width 19 height 7
click at [618, 328] on icon at bounding box center [619, 346] width 8 height 7
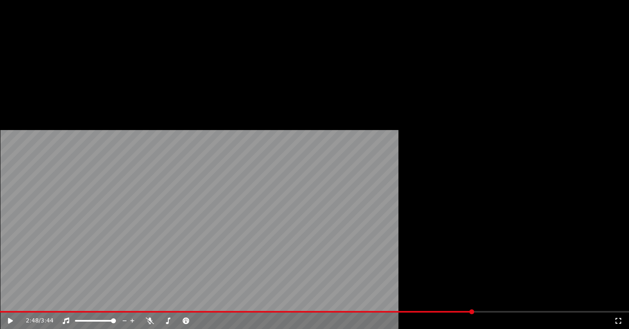
click at [61, 61] on button "Редактировать" at bounding box center [47, 54] width 62 height 11
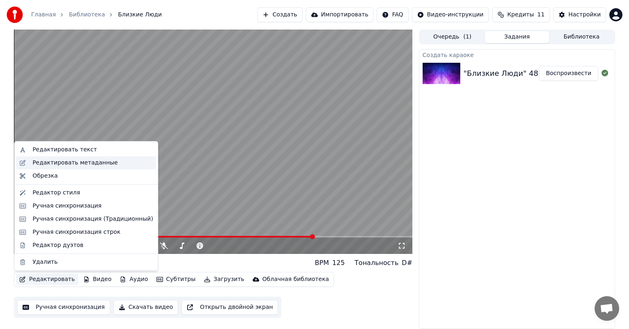
click at [77, 162] on div "Редактировать метаданные" at bounding box center [74, 163] width 85 height 8
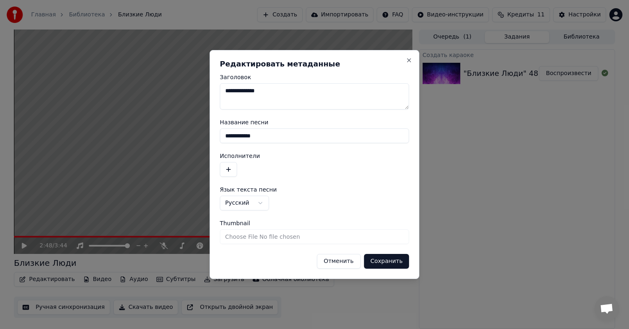
click at [284, 86] on textarea "**********" at bounding box center [314, 96] width 189 height 26
type textarea "**********"
click at [407, 259] on button "Сохранить" at bounding box center [386, 261] width 45 height 15
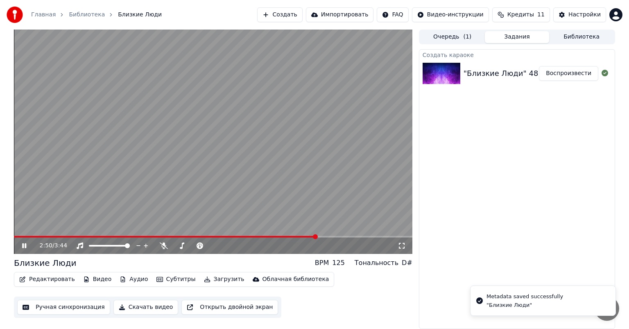
click at [16, 235] on video at bounding box center [213, 142] width 399 height 224
click at [143, 307] on button "Скачать видео" at bounding box center [146, 307] width 65 height 15
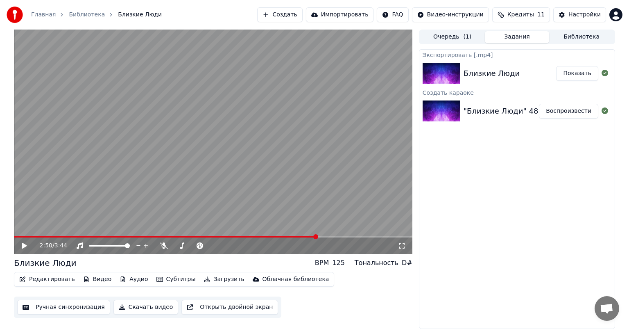
click at [575, 187] on div "Экспортировать [.mp4] Близкие Люди Показать Создать караоке "Близкие Люди" 48 П…" at bounding box center [517, 189] width 196 height 280
click at [584, 75] on button "Показать" at bounding box center [578, 73] width 42 height 15
click at [575, 73] on button "Показать" at bounding box center [578, 73] width 42 height 15
